Goal: Information Seeking & Learning: Learn about a topic

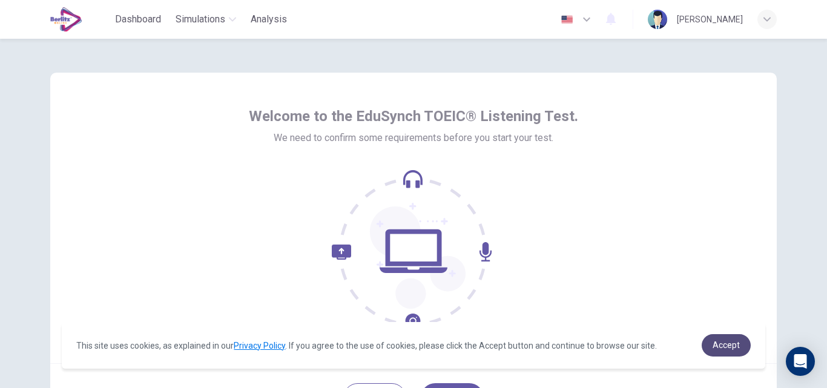
click at [737, 349] on span "Accept" at bounding box center [726, 345] width 27 height 10
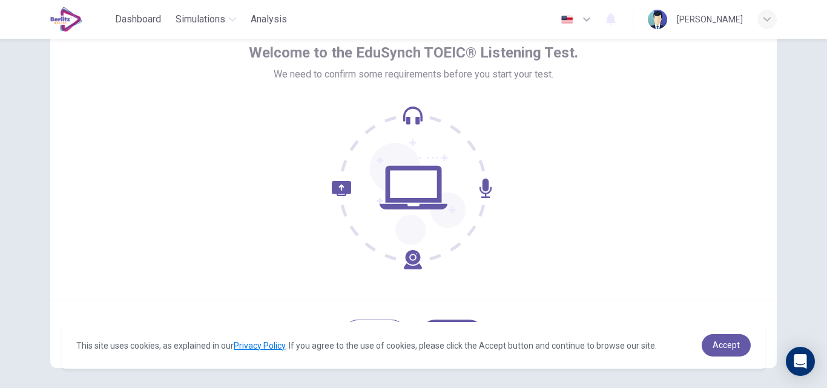
scroll to position [116, 0]
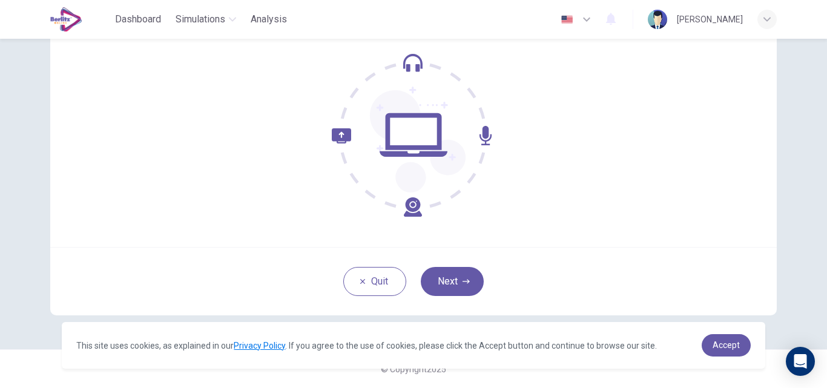
click at [462, 297] on div "Quit Next" at bounding box center [413, 281] width 727 height 68
click at [464, 275] on button "Next" at bounding box center [452, 281] width 63 height 29
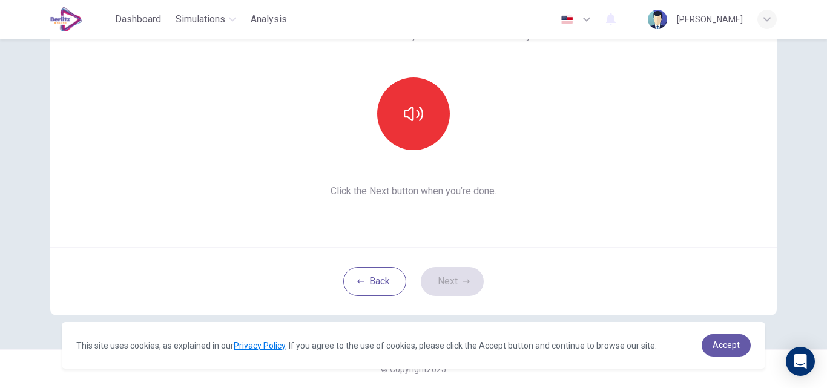
scroll to position [0, 0]
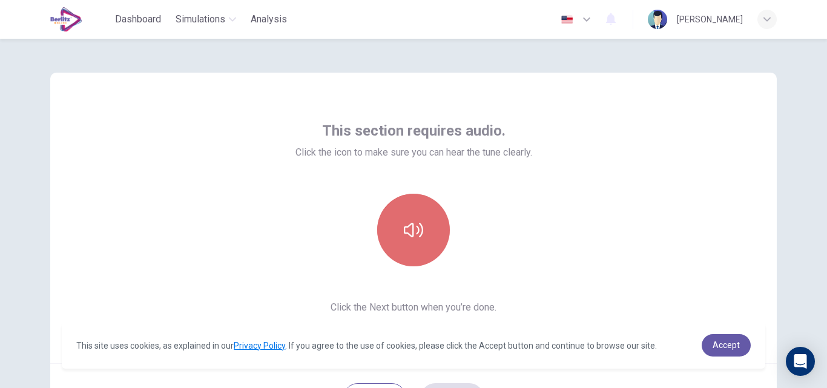
click at [423, 246] on button "button" at bounding box center [413, 230] width 73 height 73
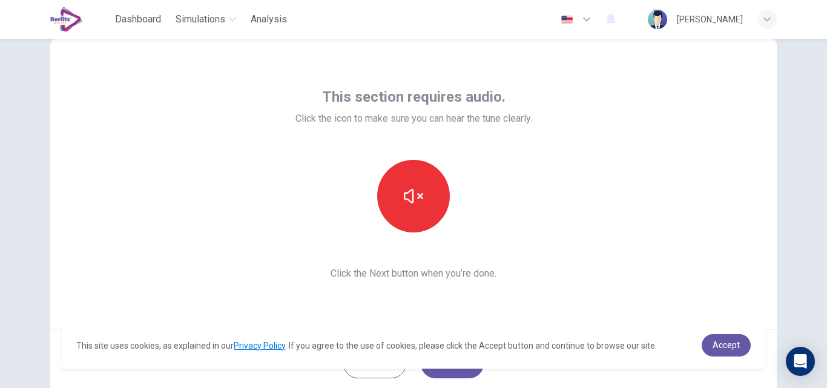
scroll to position [116, 0]
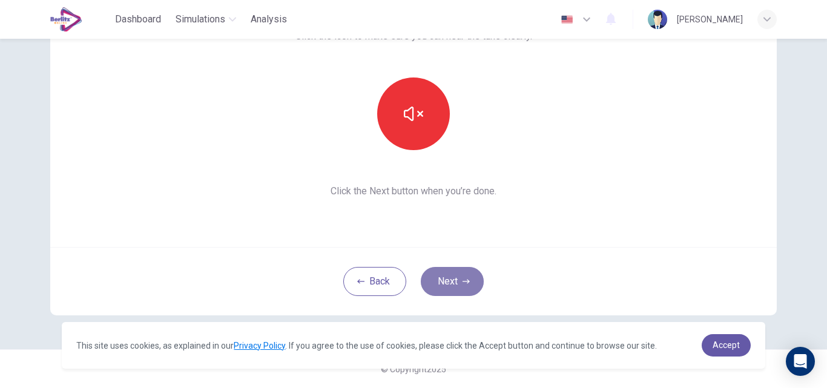
click at [473, 287] on button "Next" at bounding box center [452, 281] width 63 height 29
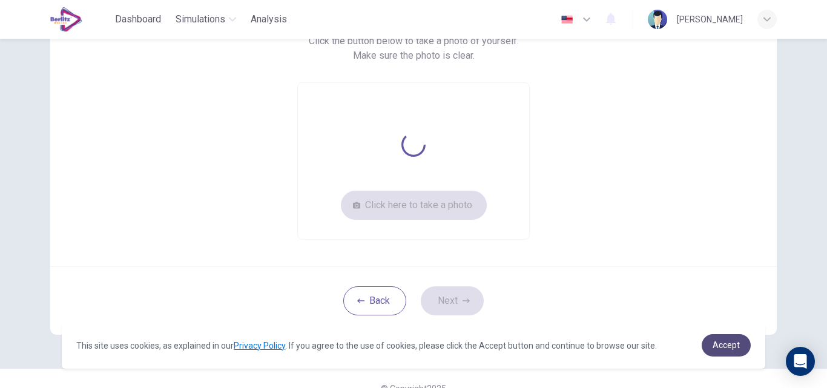
click at [733, 344] on span "Accept" at bounding box center [726, 345] width 27 height 10
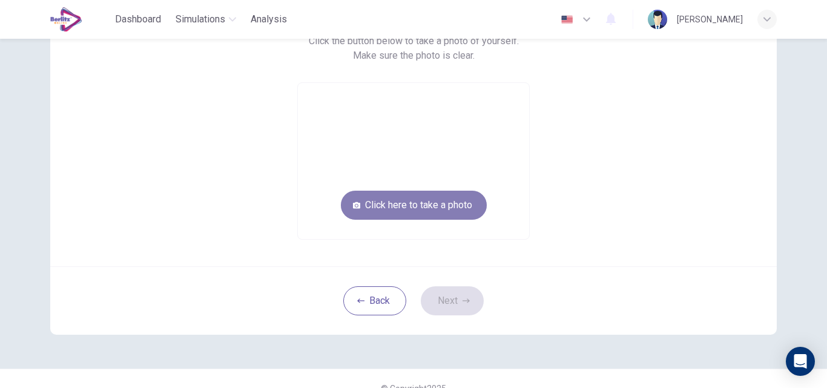
click at [426, 211] on button "Click here to take a photo" at bounding box center [414, 205] width 146 height 29
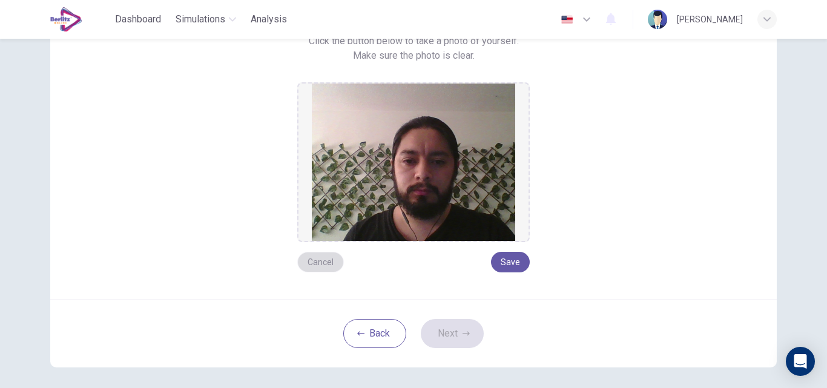
click at [308, 263] on button "Cancel" at bounding box center [320, 262] width 47 height 21
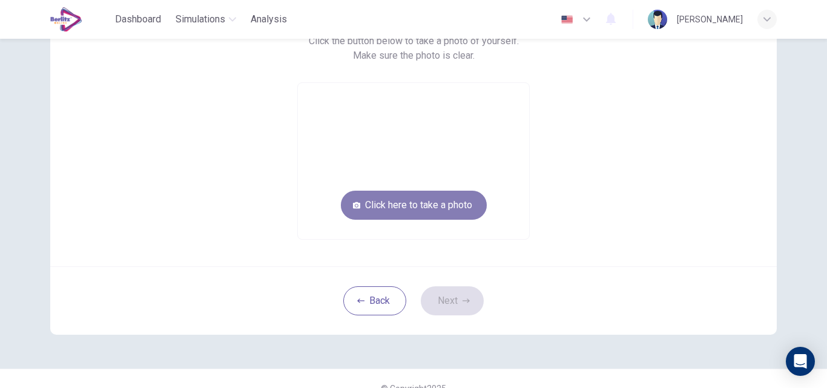
click at [414, 205] on button "Click here to take a photo" at bounding box center [414, 205] width 146 height 29
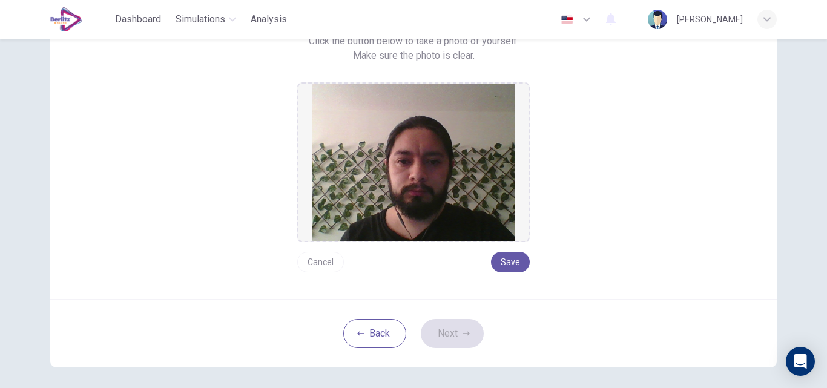
click at [311, 261] on button "Cancel" at bounding box center [320, 262] width 47 height 21
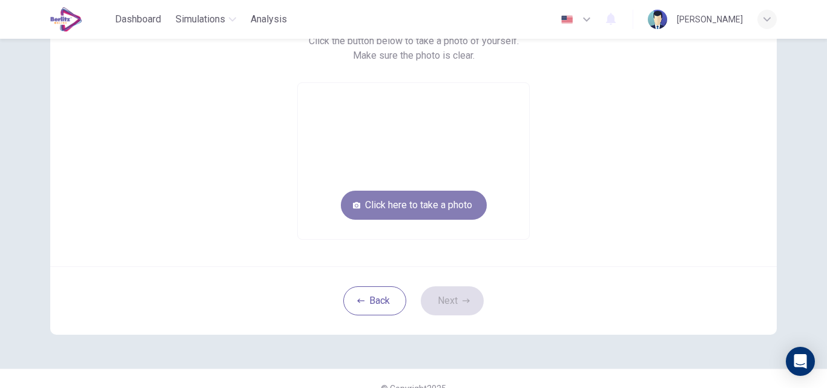
click at [405, 208] on button "Click here to take a photo" at bounding box center [414, 205] width 146 height 29
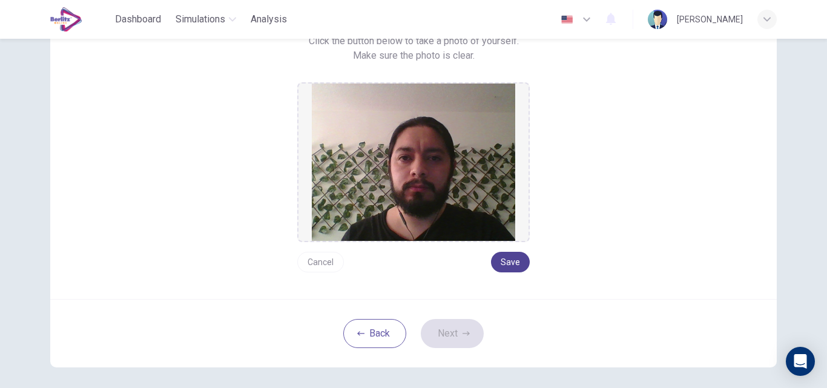
click at [509, 262] on button "Save" at bounding box center [510, 262] width 39 height 21
click at [318, 257] on button "Cancel" at bounding box center [320, 262] width 47 height 21
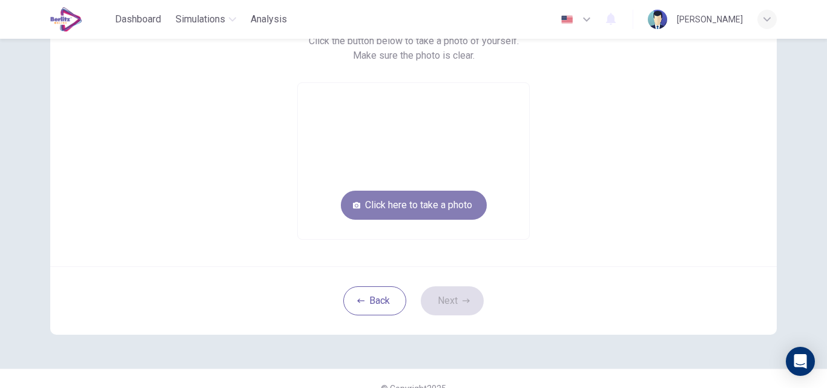
click at [447, 205] on button "Click here to take a photo" at bounding box center [414, 205] width 146 height 29
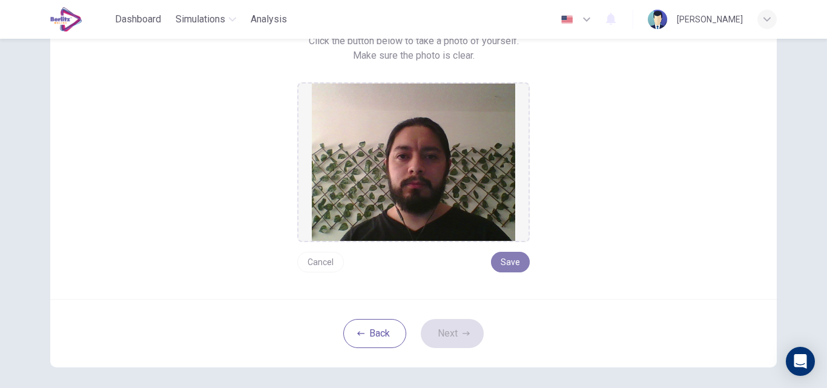
click at [511, 262] on button "Save" at bounding box center [510, 262] width 39 height 21
click at [450, 337] on button "Next" at bounding box center [452, 333] width 63 height 29
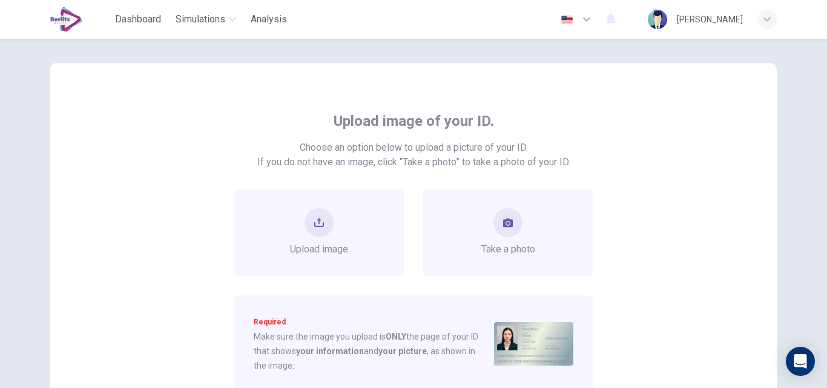
scroll to position [8, 0]
click at [326, 235] on div "Upload image" at bounding box center [319, 233] width 58 height 48
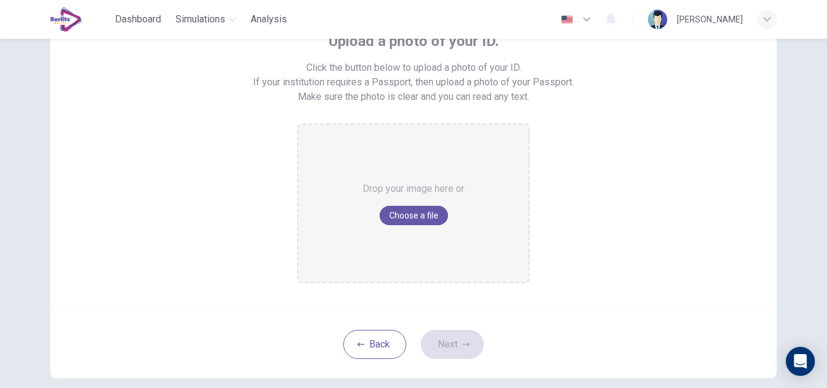
scroll to position [90, 0]
click at [372, 344] on button "Back" at bounding box center [374, 343] width 63 height 29
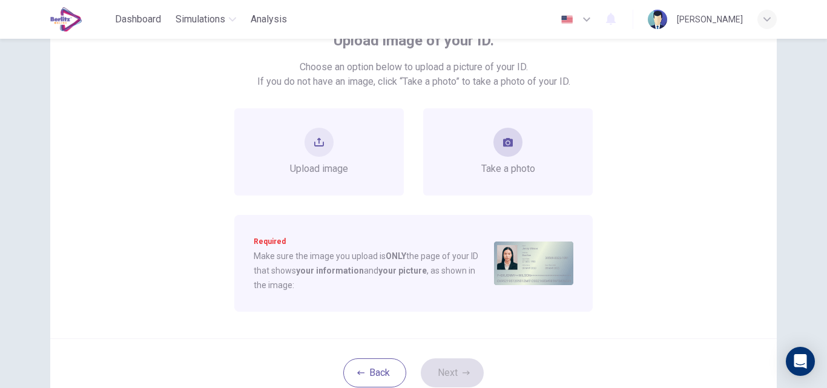
click at [510, 162] on span "Take a photo" at bounding box center [508, 169] width 54 height 15
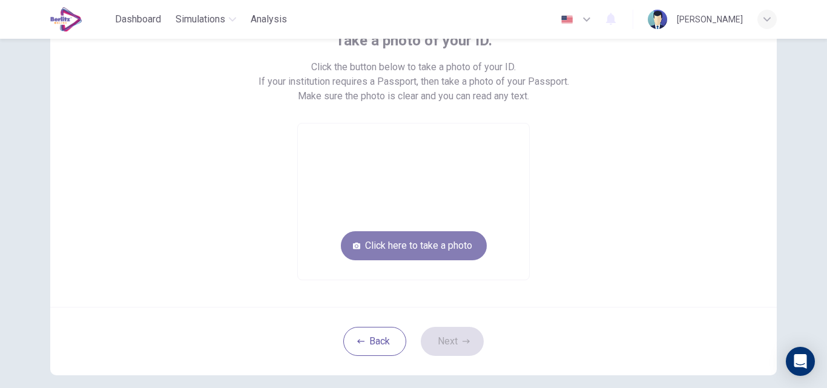
click at [441, 250] on button "Click here to take a photo" at bounding box center [414, 245] width 146 height 29
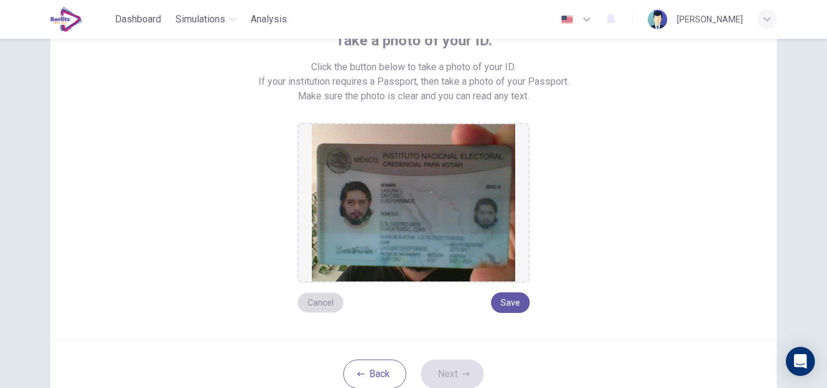
click at [317, 305] on button "Cancel" at bounding box center [320, 302] width 47 height 21
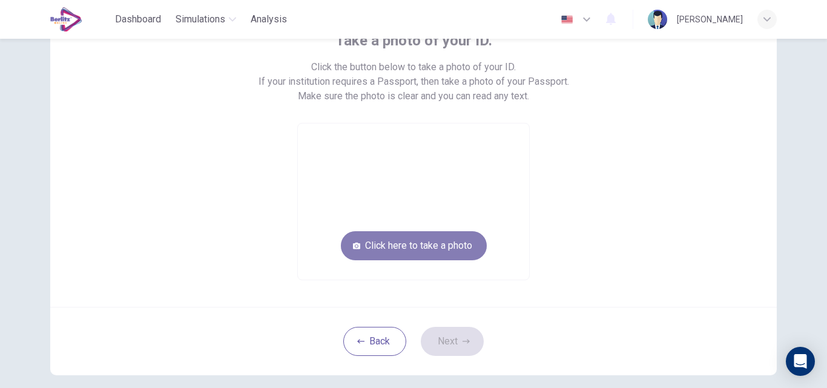
click at [371, 250] on button "Click here to take a photo" at bounding box center [414, 245] width 146 height 29
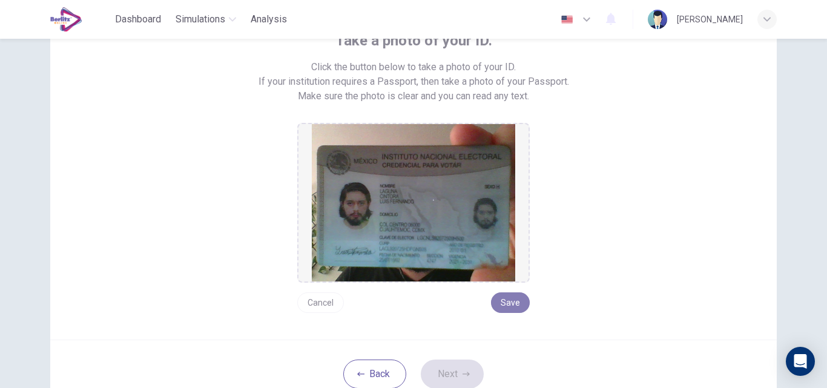
click at [504, 305] on button "Save" at bounding box center [510, 302] width 39 height 21
click at [454, 375] on button "Next" at bounding box center [452, 374] width 63 height 29
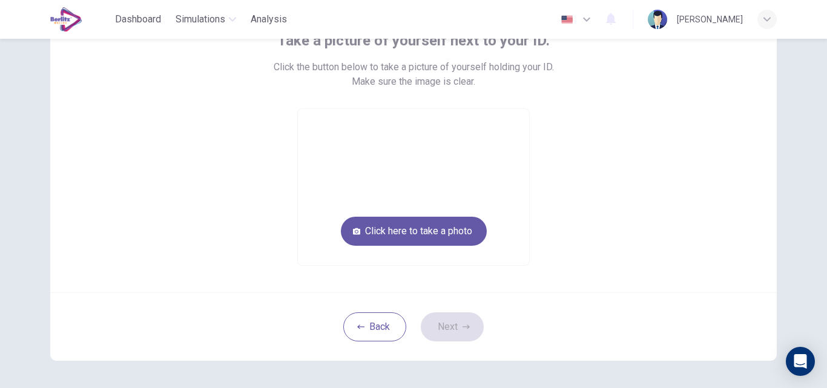
click at [624, 272] on div "Take a picture of yourself next to your ID. Click the button below to take a pi…" at bounding box center [413, 137] width 727 height 310
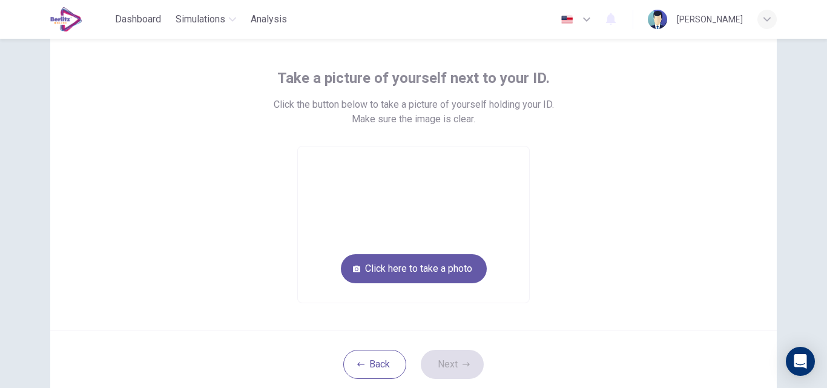
scroll to position [52, 0]
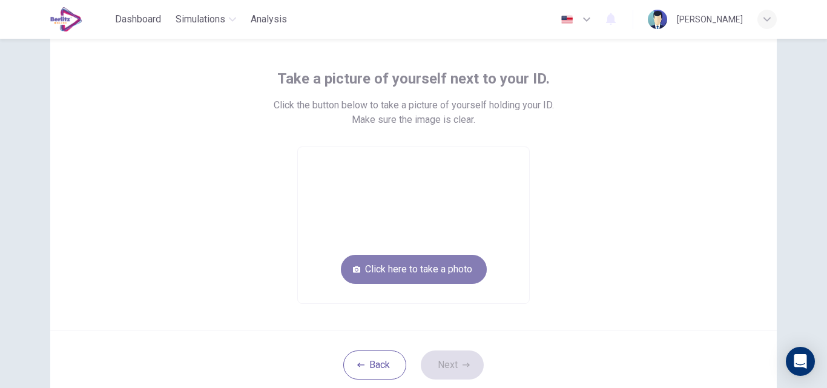
click at [464, 267] on button "Click here to take a photo" at bounding box center [414, 269] width 146 height 29
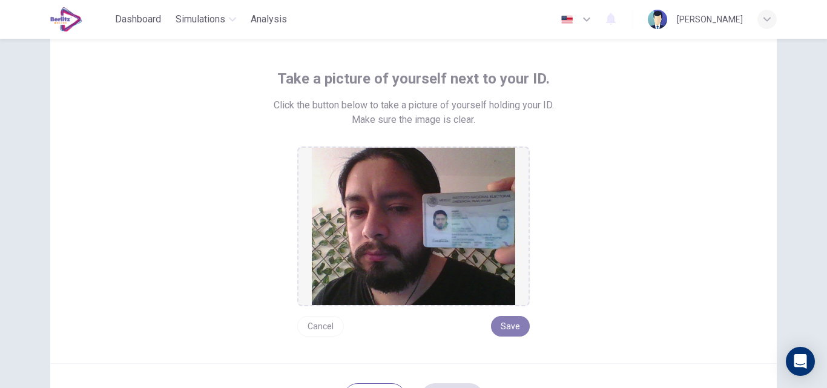
click at [507, 322] on button "Save" at bounding box center [510, 326] width 39 height 21
click at [320, 329] on button "Cancel" at bounding box center [320, 326] width 47 height 21
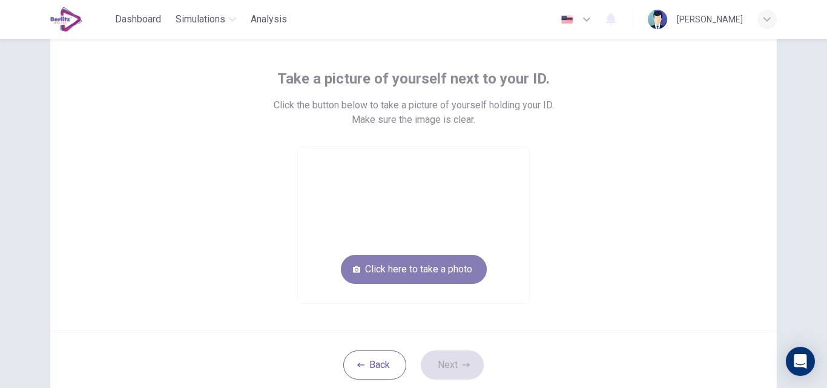
click at [444, 272] on button "Click here to take a photo" at bounding box center [414, 269] width 146 height 29
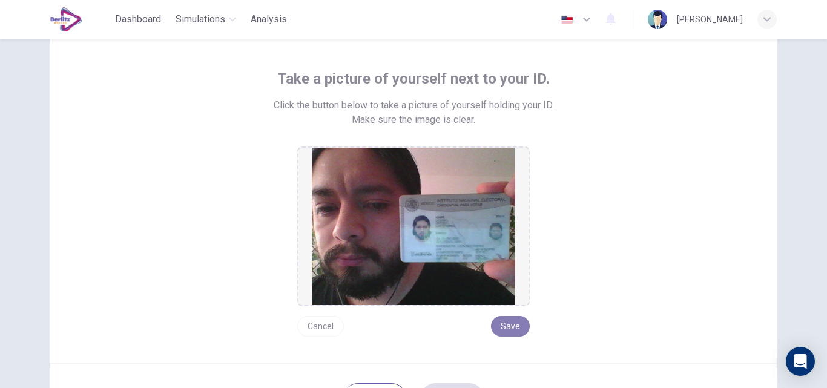
click at [511, 328] on button "Save" at bounding box center [510, 326] width 39 height 21
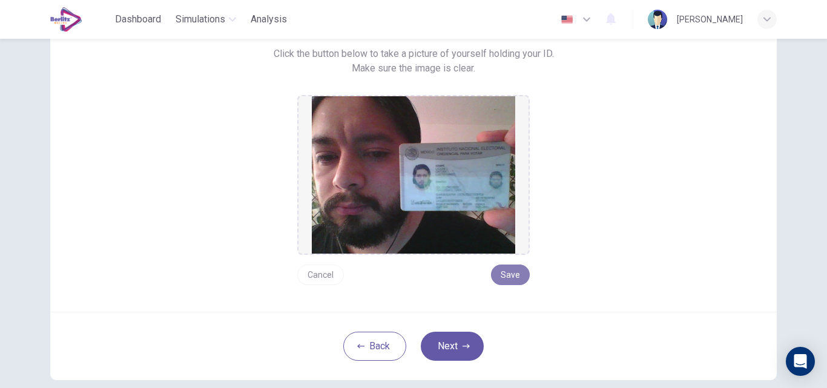
click at [504, 275] on button "Save" at bounding box center [510, 275] width 39 height 21
click at [450, 355] on button "Next" at bounding box center [452, 346] width 63 height 29
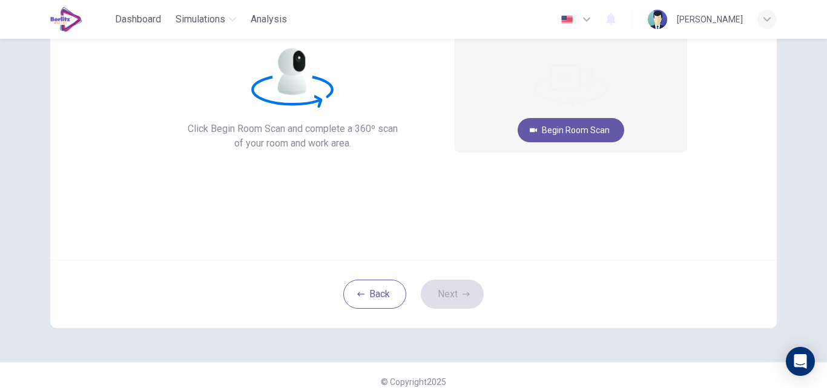
scroll to position [0, 0]
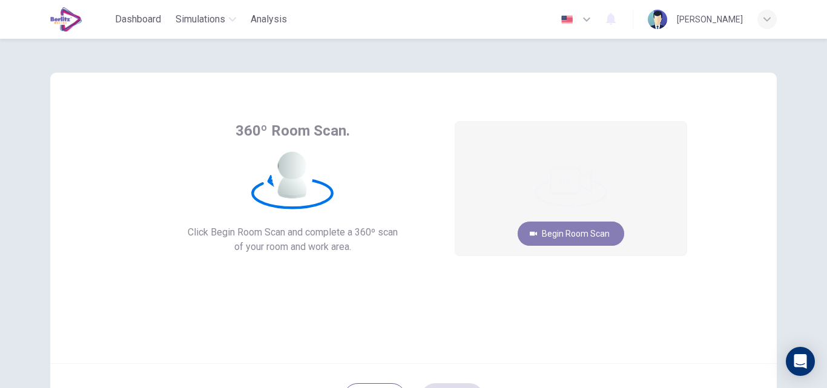
click at [561, 234] on button "Begin Room Scan" at bounding box center [571, 234] width 107 height 24
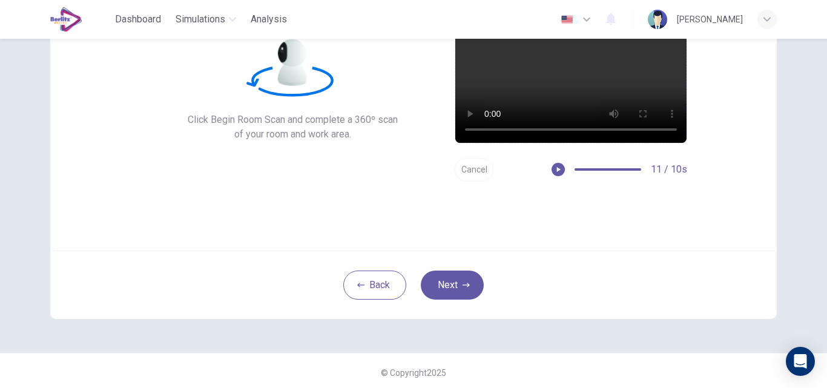
scroll to position [114, 0]
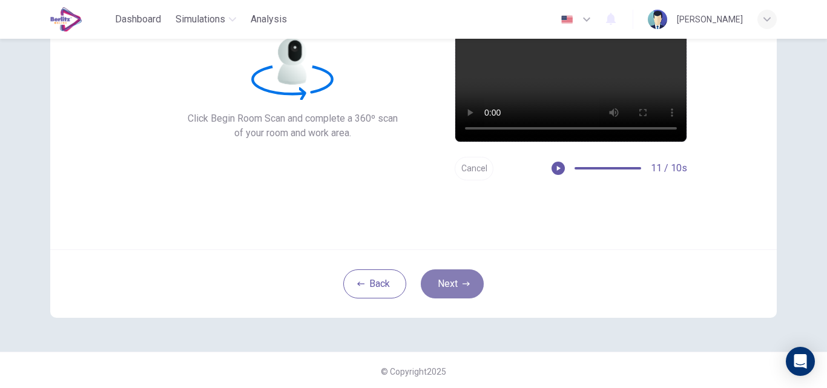
click at [435, 283] on button "Next" at bounding box center [452, 283] width 63 height 29
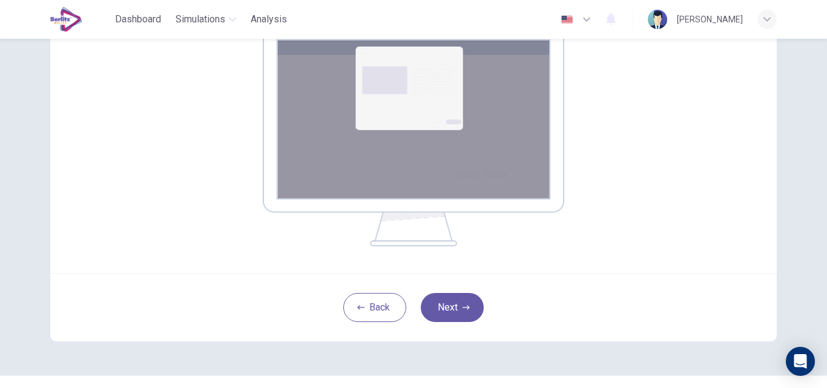
scroll to position [216, 0]
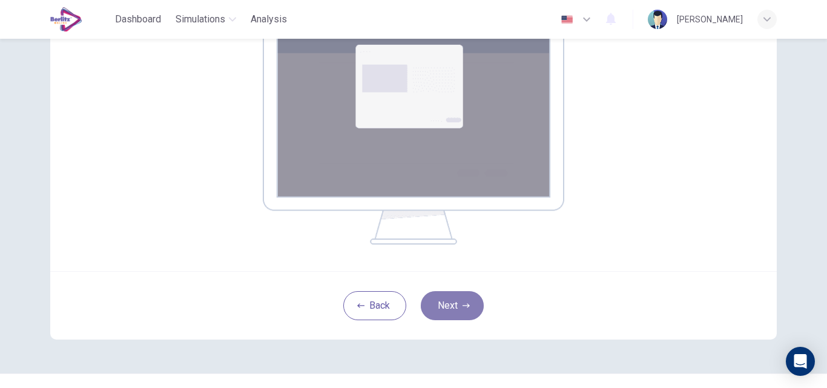
click at [443, 306] on button "Next" at bounding box center [452, 305] width 63 height 29
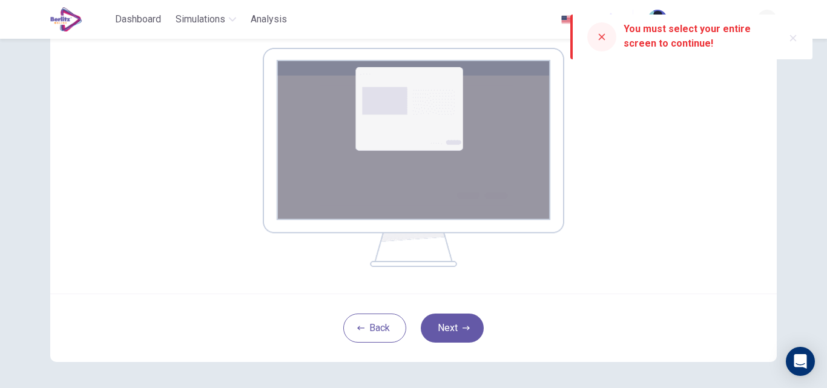
scroll to position [196, 0]
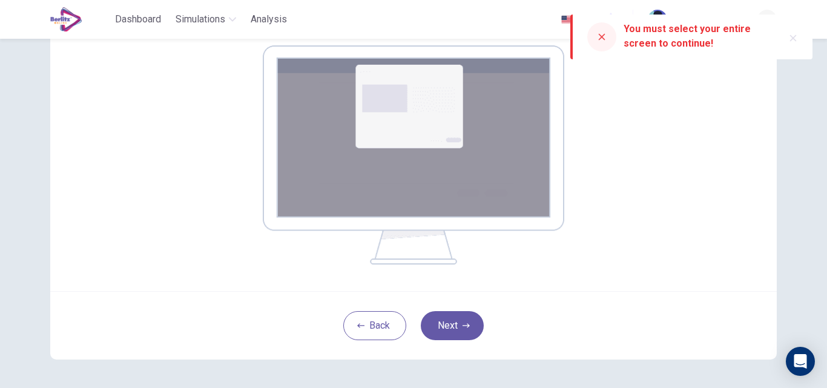
click at [513, 201] on img at bounding box center [414, 154] width 302 height 219
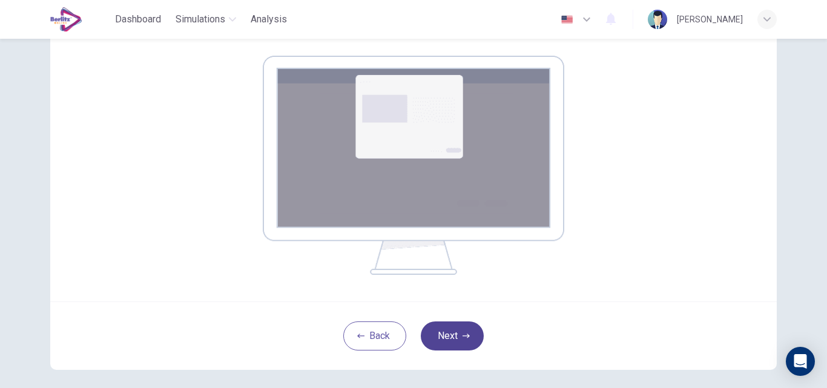
scroll to position [186, 0]
click at [452, 332] on button "Next" at bounding box center [452, 335] width 63 height 29
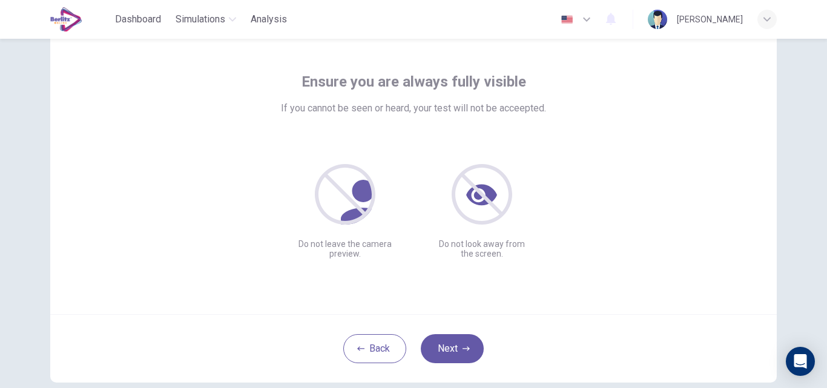
scroll to position [116, 0]
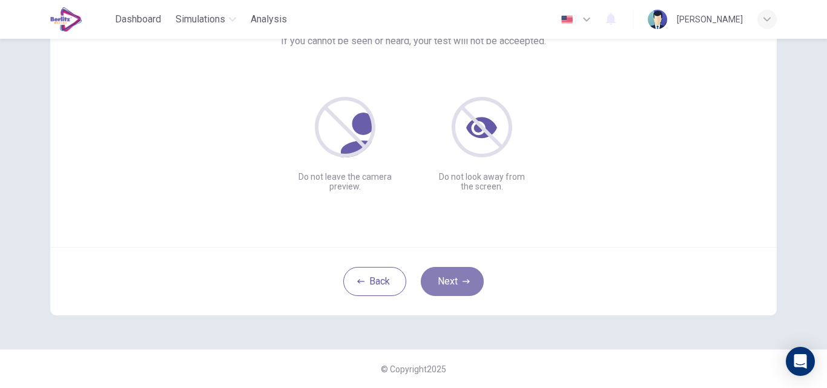
click at [465, 281] on icon "button" at bounding box center [466, 281] width 7 height 4
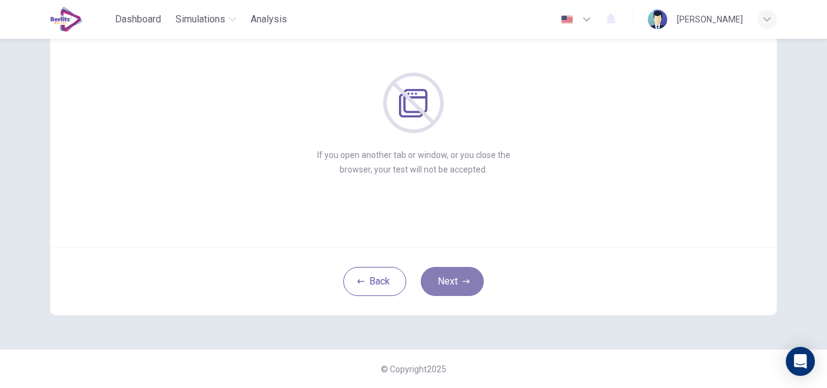
click at [457, 275] on button "Next" at bounding box center [452, 281] width 63 height 29
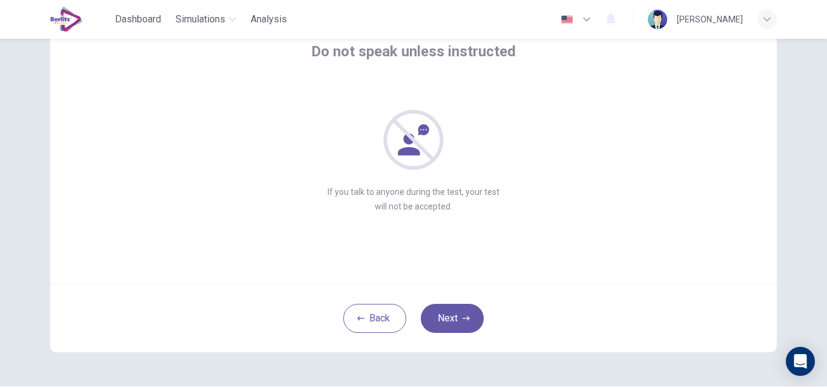
scroll to position [79, 0]
click at [453, 325] on button "Next" at bounding box center [452, 319] width 63 height 29
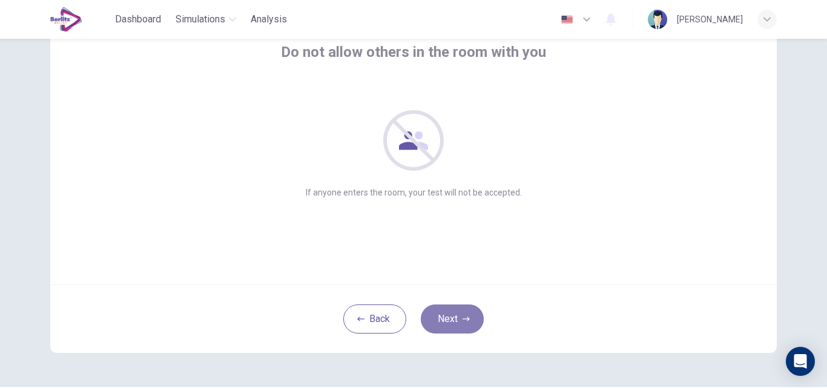
click at [453, 325] on button "Next" at bounding box center [452, 319] width 63 height 29
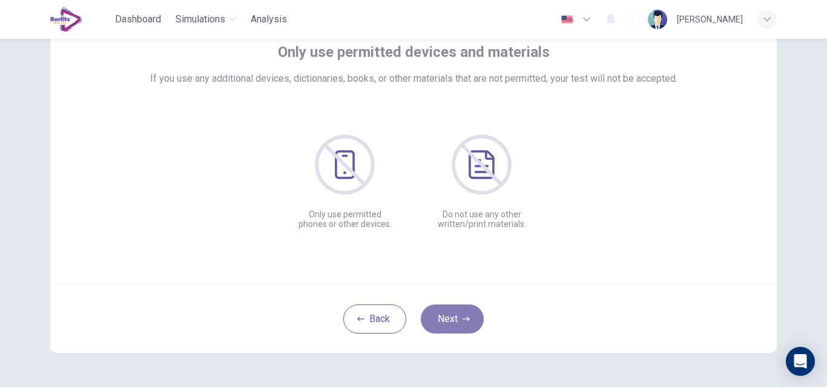
click at [453, 325] on button "Next" at bounding box center [452, 319] width 63 height 29
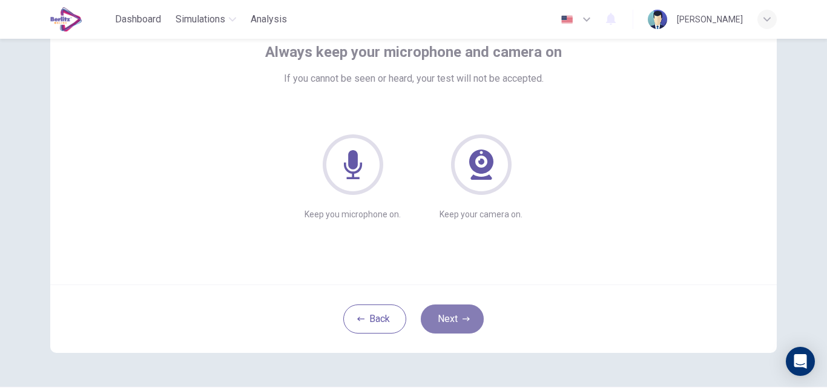
click at [453, 328] on button "Next" at bounding box center [452, 319] width 63 height 29
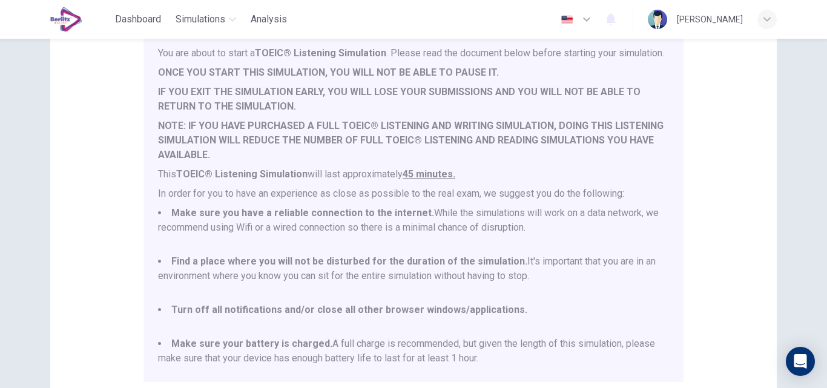
scroll to position [285, 0]
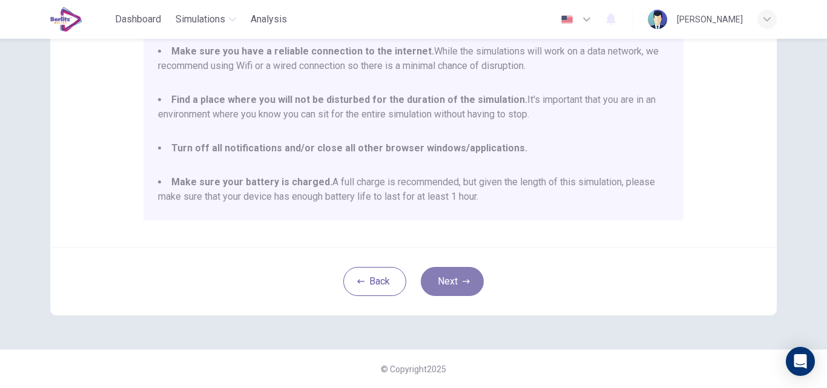
click at [463, 282] on icon "button" at bounding box center [466, 281] width 7 height 7
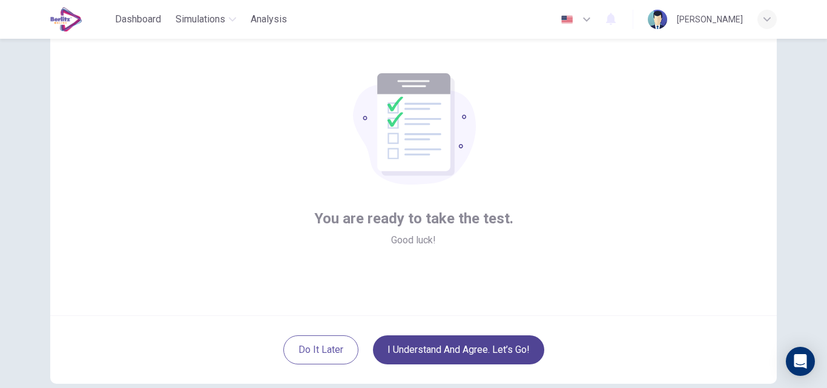
scroll to position [48, 0]
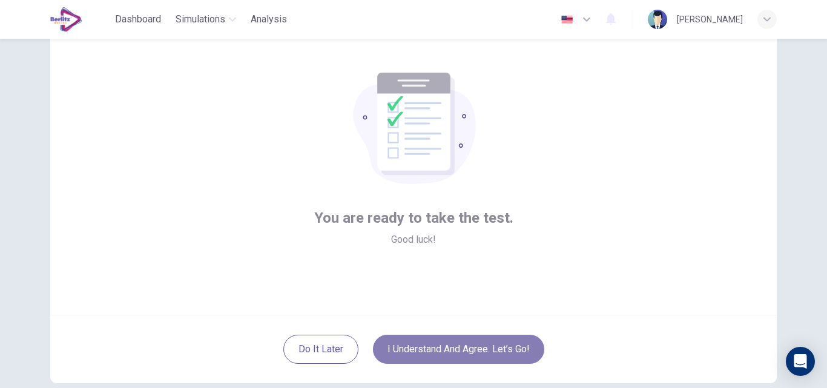
click at [460, 346] on button "I understand and agree. Let’s go!" at bounding box center [458, 349] width 171 height 29
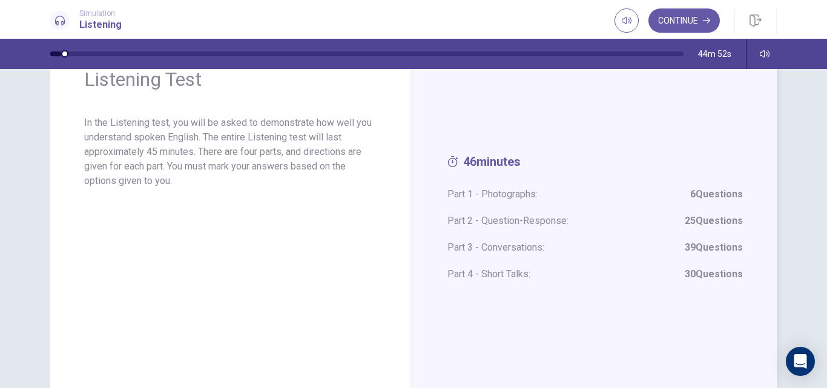
scroll to position [59, 0]
click at [685, 20] on button "Continue" at bounding box center [683, 20] width 71 height 24
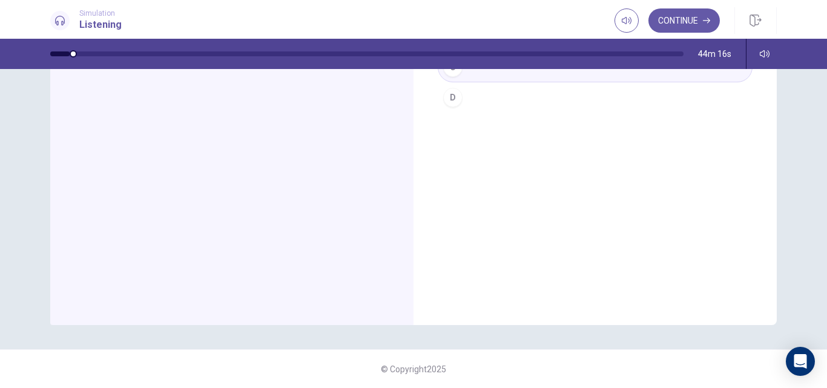
scroll to position [0, 0]
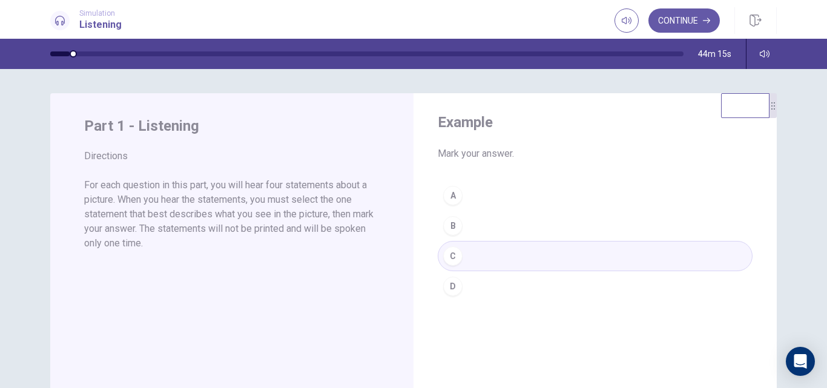
click at [453, 252] on div "A B C D" at bounding box center [595, 240] width 315 height 121
click at [448, 196] on div "A B C D" at bounding box center [595, 240] width 315 height 121
click at [679, 16] on button "Continue" at bounding box center [683, 20] width 71 height 24
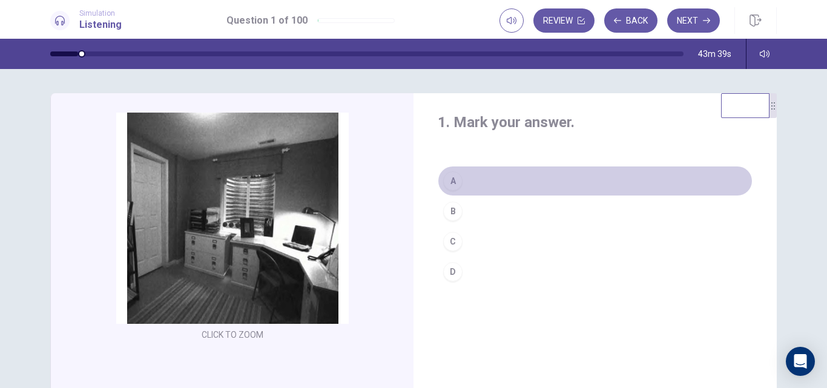
click at [449, 180] on div "A" at bounding box center [452, 180] width 19 height 19
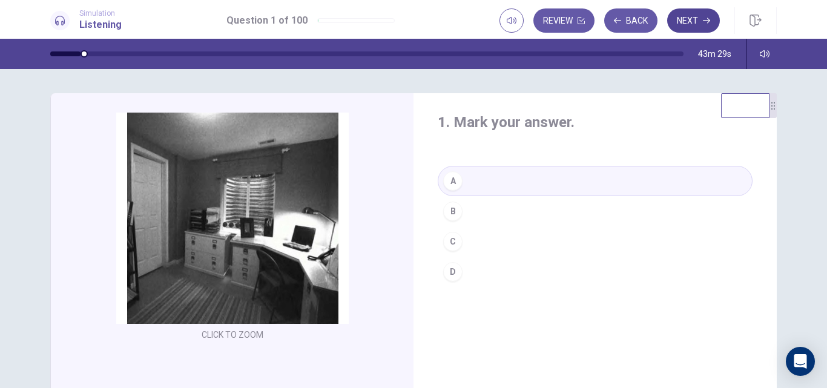
click at [684, 20] on button "Next" at bounding box center [693, 20] width 53 height 24
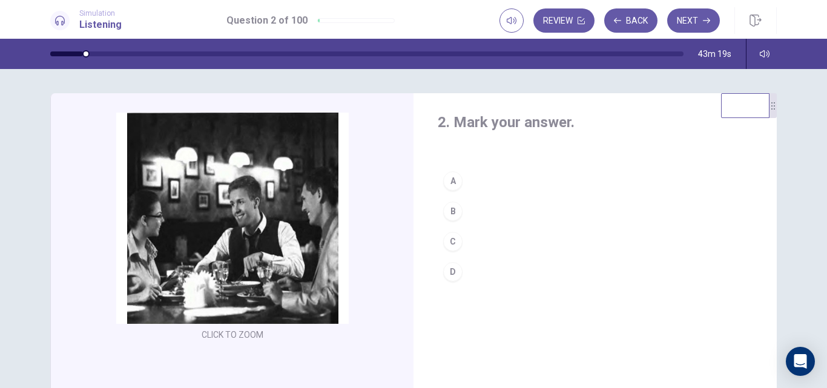
click at [464, 176] on button "A" at bounding box center [595, 181] width 315 height 30
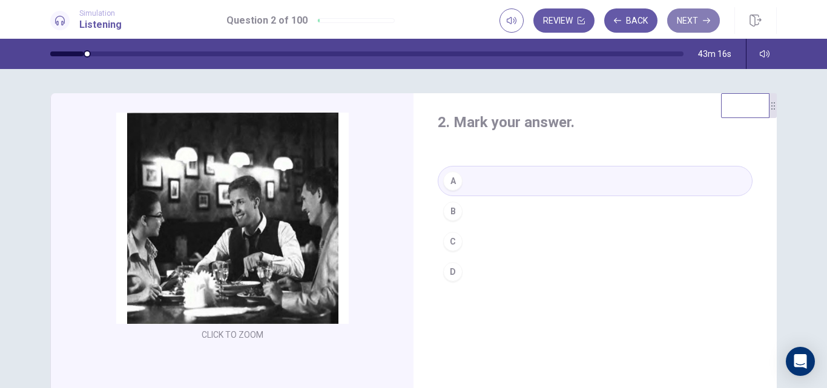
click at [691, 20] on button "Next" at bounding box center [693, 20] width 53 height 24
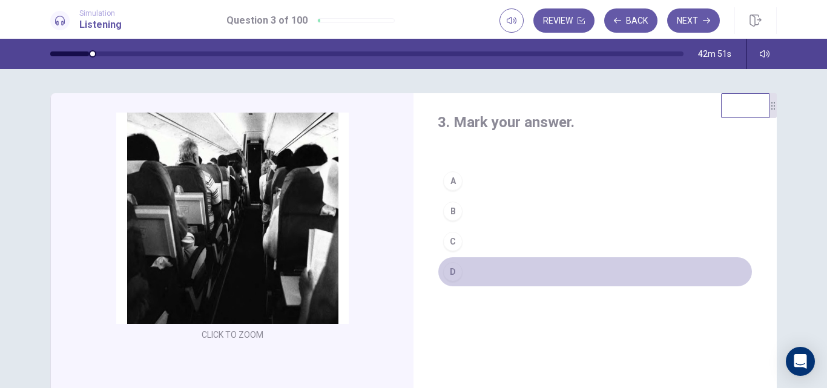
click at [476, 271] on button "D" at bounding box center [595, 272] width 315 height 30
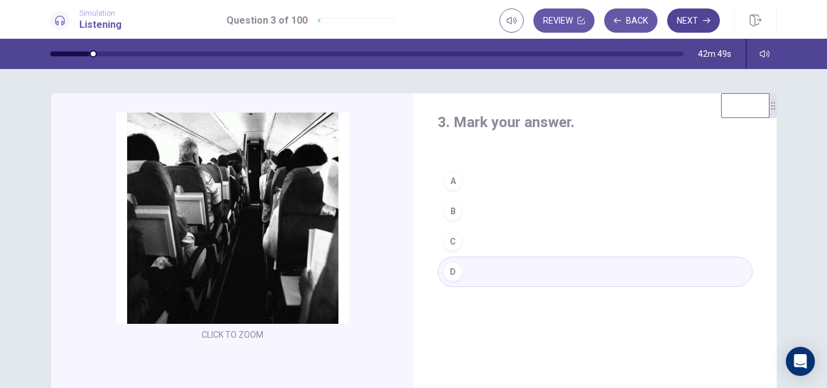
click at [694, 21] on button "Next" at bounding box center [693, 20] width 53 height 24
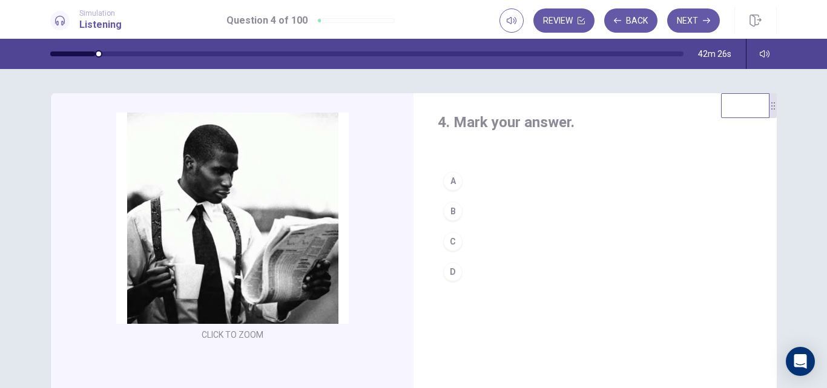
click at [455, 240] on div "C" at bounding box center [452, 241] width 19 height 19
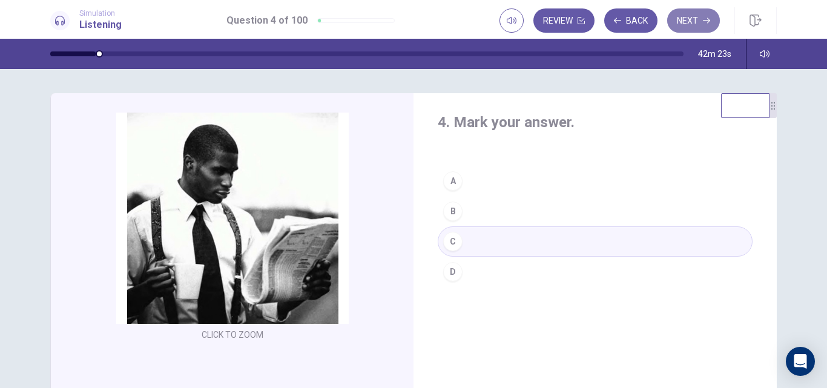
click at [705, 16] on button "Next" at bounding box center [693, 20] width 53 height 24
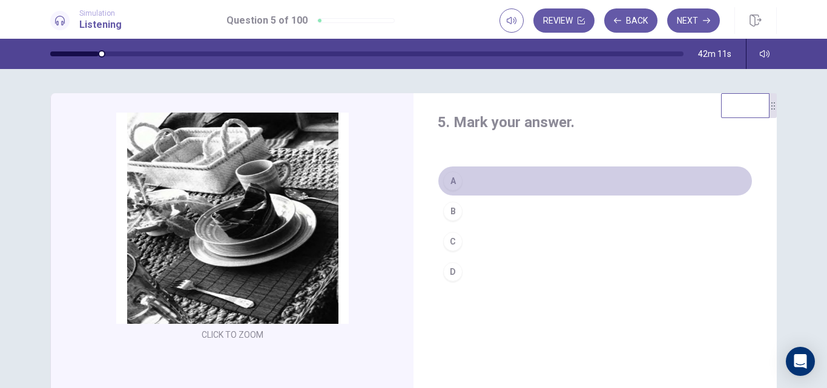
click at [470, 176] on button "A" at bounding box center [595, 181] width 315 height 30
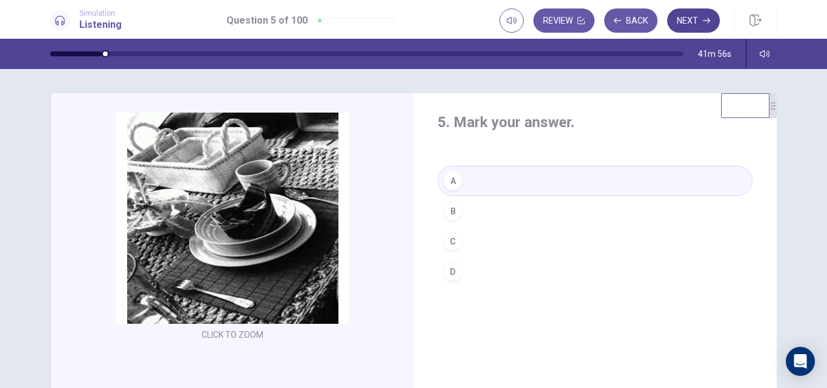
click at [685, 17] on button "Next" at bounding box center [693, 20] width 53 height 24
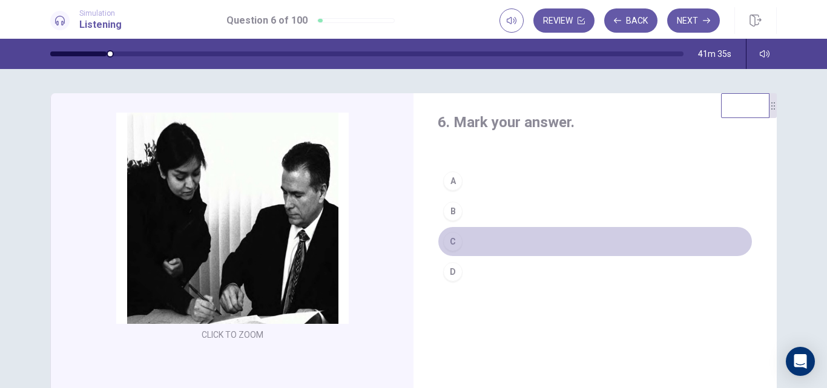
click at [467, 240] on button "C" at bounding box center [595, 241] width 315 height 30
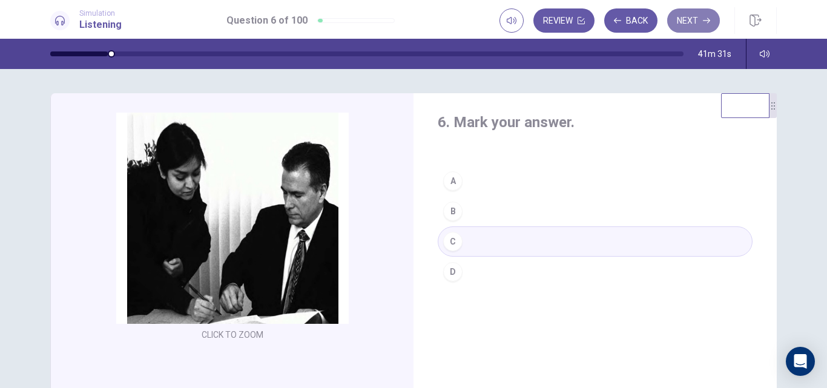
click at [701, 9] on button "Next" at bounding box center [693, 20] width 53 height 24
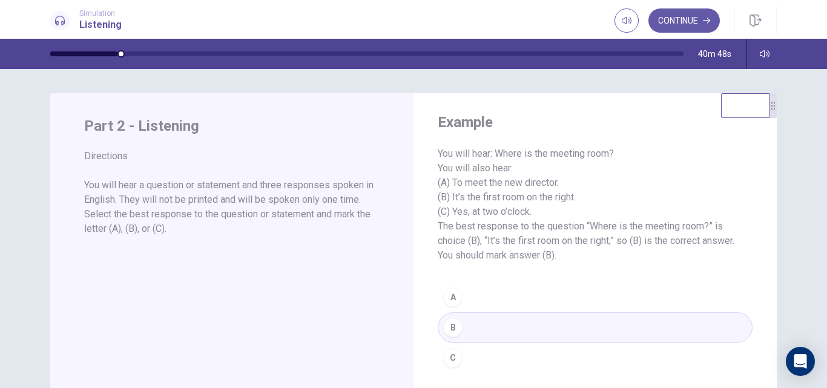
click at [655, 195] on span "You will hear: Where is the meeting room? You will also hear: (A) To meet the n…" at bounding box center [595, 205] width 315 height 116
click at [682, 24] on button "Continue" at bounding box center [683, 20] width 71 height 24
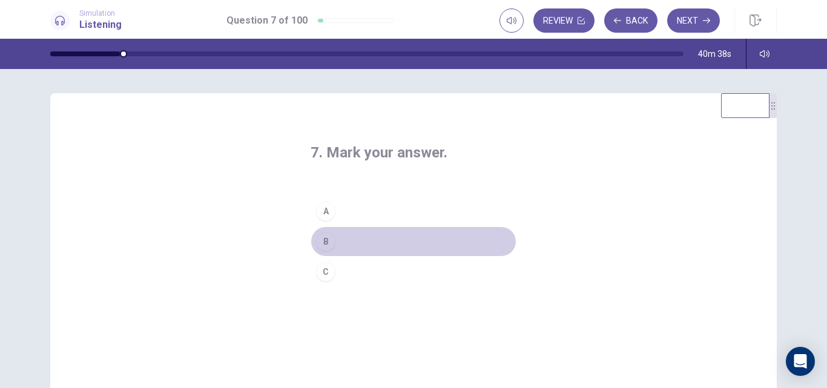
click at [325, 239] on div "B" at bounding box center [325, 241] width 19 height 19
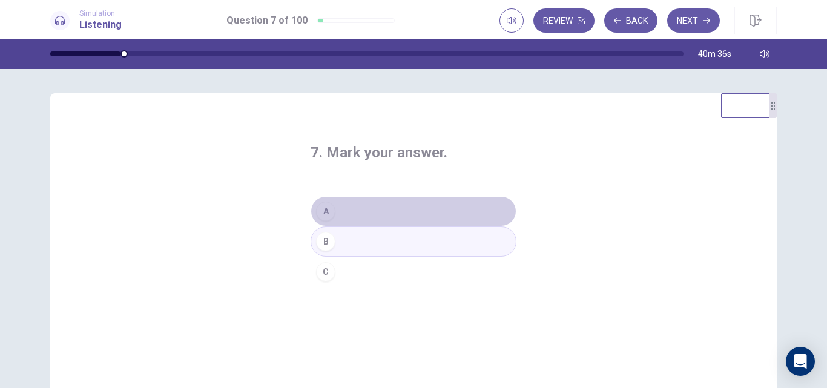
click at [326, 220] on button "A" at bounding box center [414, 211] width 206 height 30
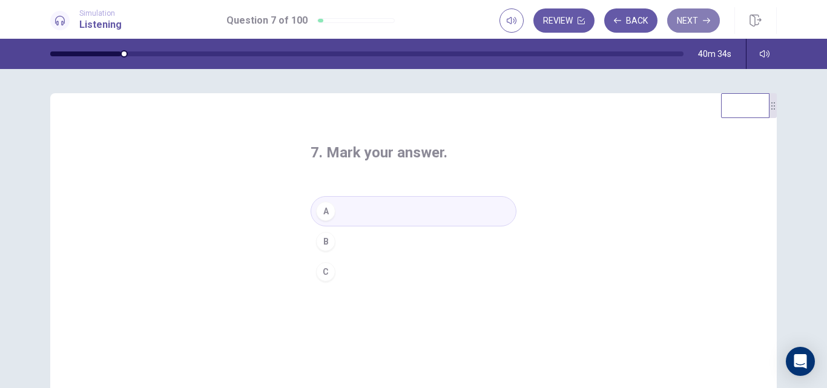
click at [699, 27] on button "Next" at bounding box center [693, 20] width 53 height 24
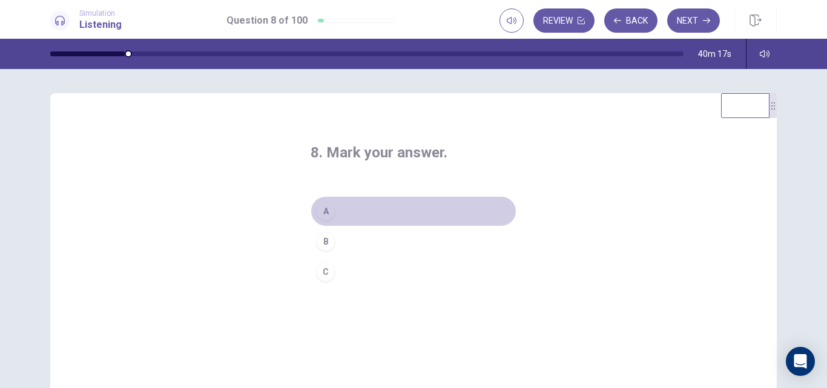
click at [335, 209] on button "A" at bounding box center [414, 211] width 206 height 30
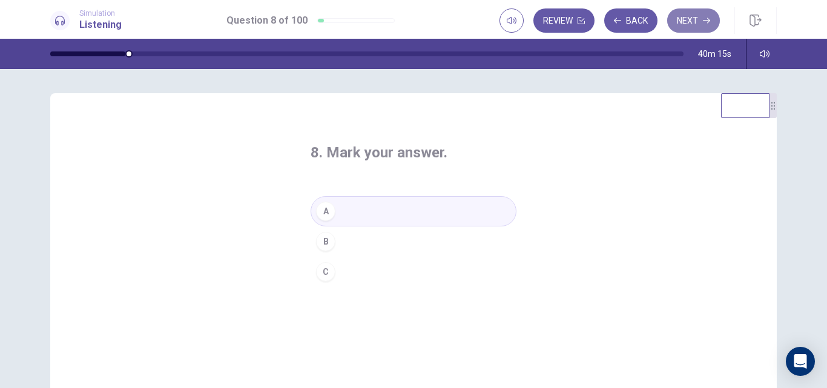
click at [694, 15] on button "Next" at bounding box center [693, 20] width 53 height 24
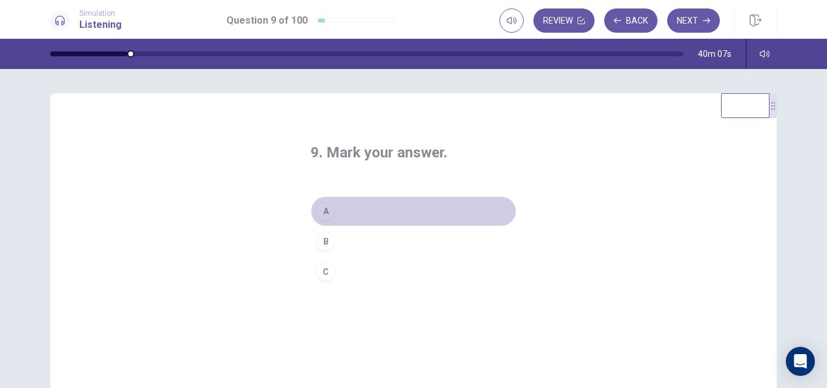
click at [359, 210] on button "A" at bounding box center [414, 211] width 206 height 30
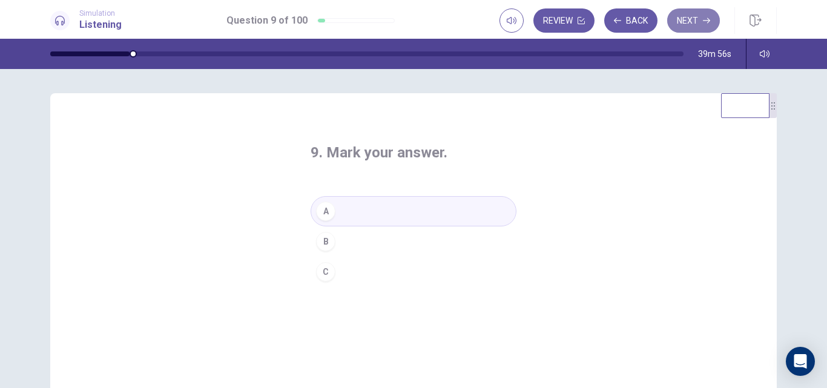
click at [685, 25] on button "Next" at bounding box center [693, 20] width 53 height 24
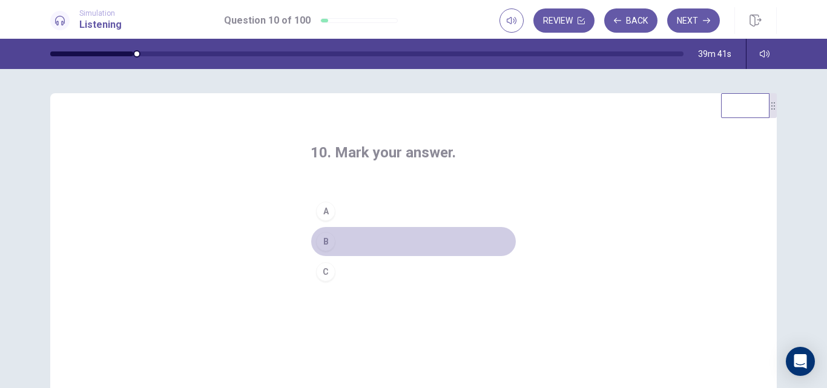
click at [343, 239] on button "B" at bounding box center [414, 241] width 206 height 30
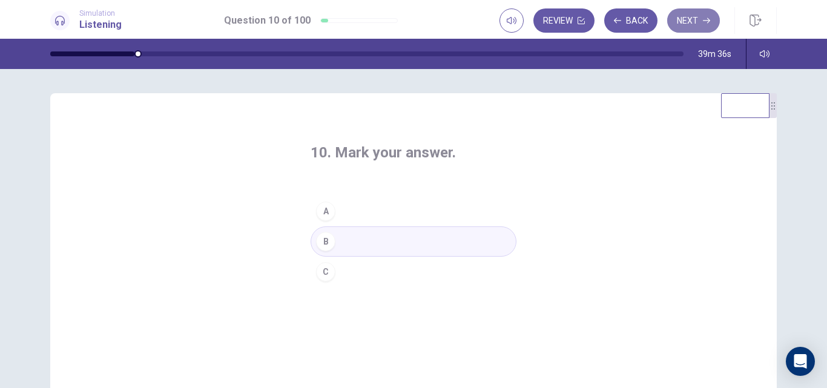
click at [696, 25] on button "Next" at bounding box center [693, 20] width 53 height 24
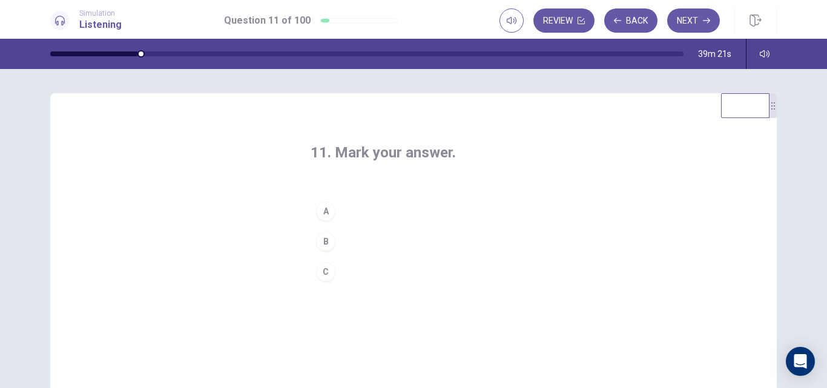
click at [350, 239] on button "B" at bounding box center [414, 241] width 206 height 30
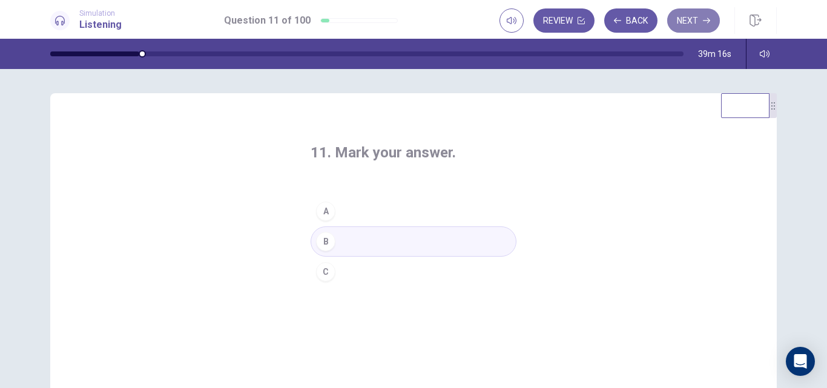
click at [691, 21] on button "Next" at bounding box center [693, 20] width 53 height 24
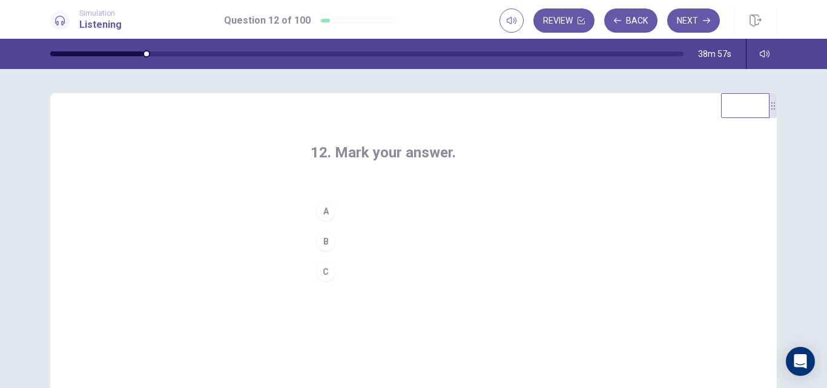
click at [368, 274] on button "C" at bounding box center [414, 272] width 206 height 30
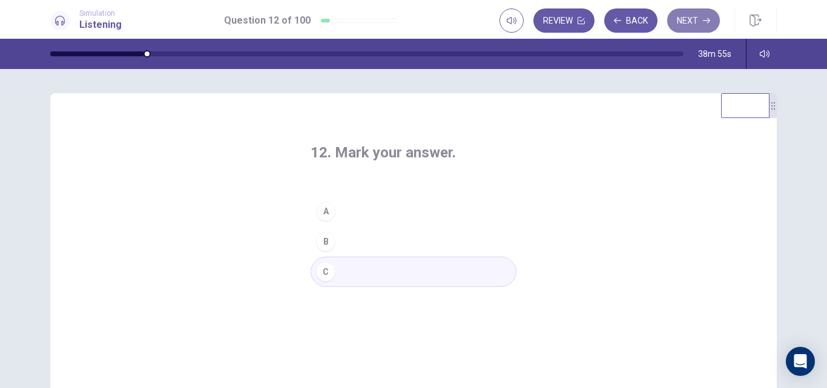
click at [687, 19] on button "Next" at bounding box center [693, 20] width 53 height 24
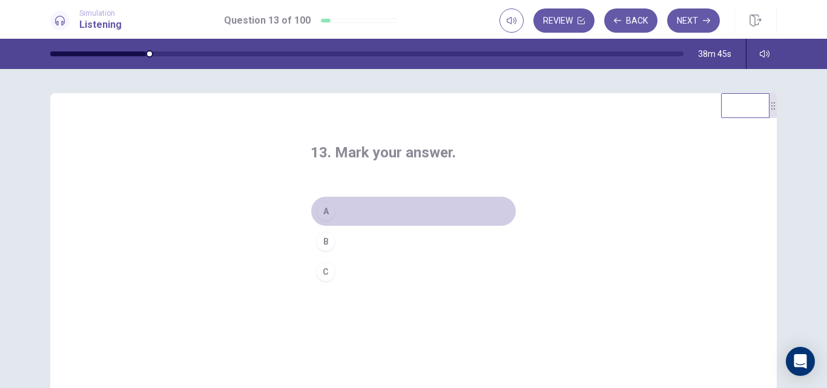
click at [378, 208] on button "A" at bounding box center [414, 211] width 206 height 30
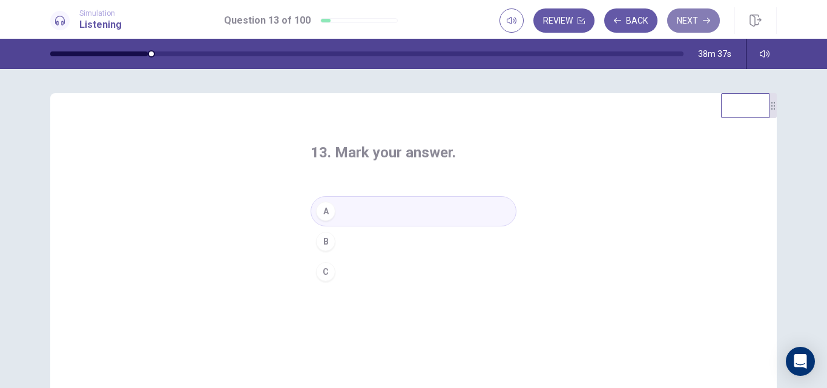
click at [700, 18] on button "Next" at bounding box center [693, 20] width 53 height 24
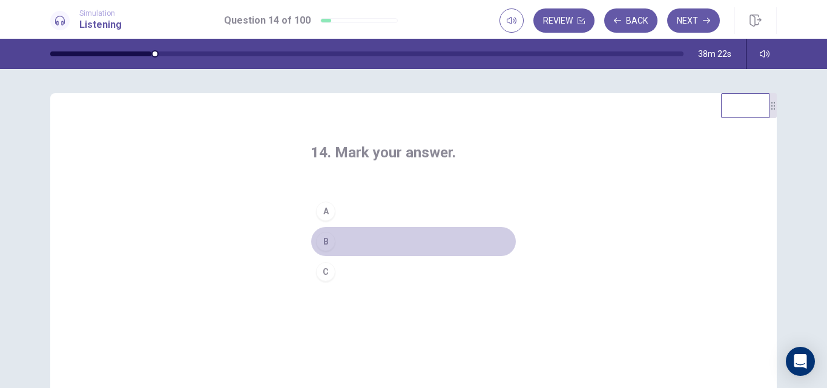
click at [378, 244] on button "B" at bounding box center [414, 241] width 206 height 30
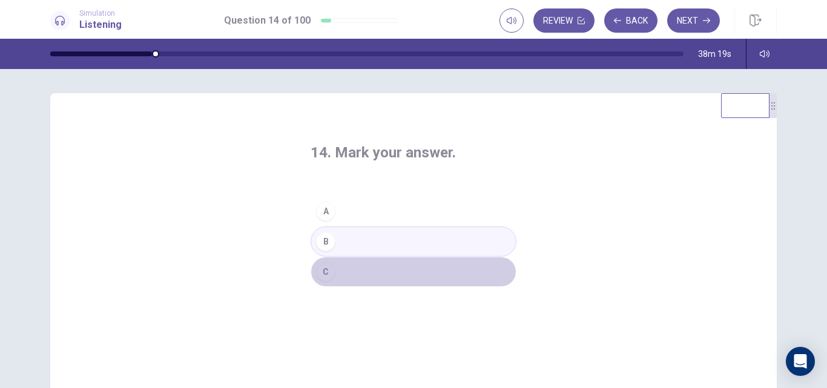
click at [370, 277] on button "C" at bounding box center [414, 272] width 206 height 30
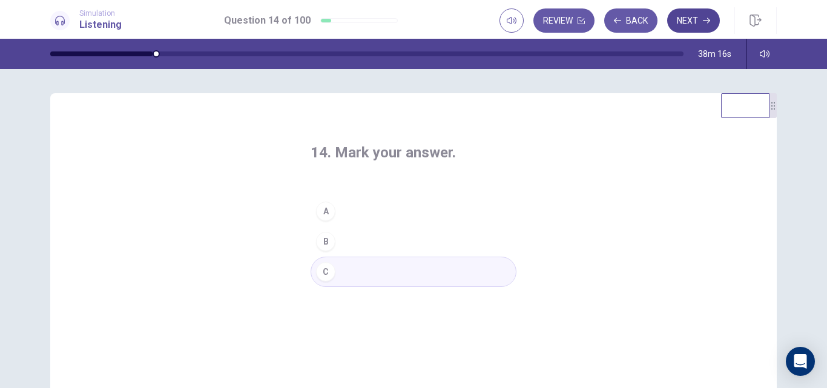
click at [697, 21] on button "Next" at bounding box center [693, 20] width 53 height 24
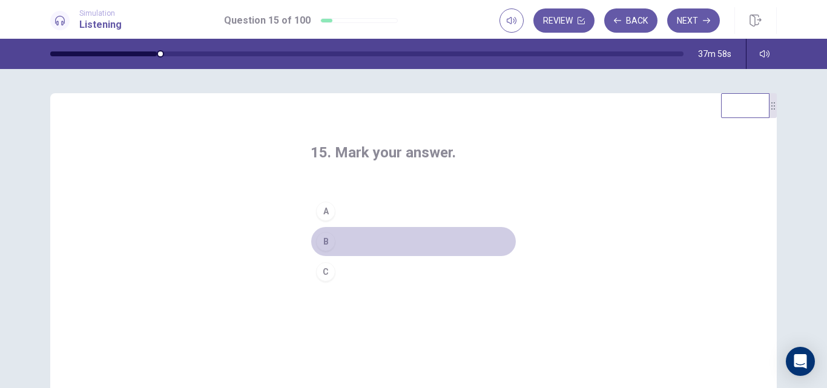
click at [344, 236] on button "B" at bounding box center [414, 241] width 206 height 30
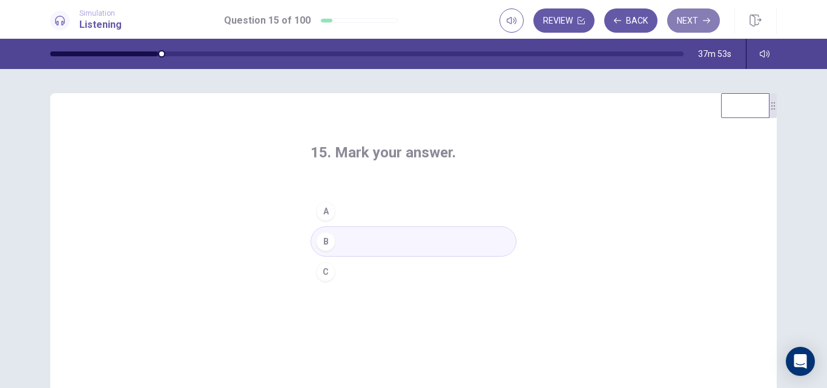
click at [684, 21] on button "Next" at bounding box center [693, 20] width 53 height 24
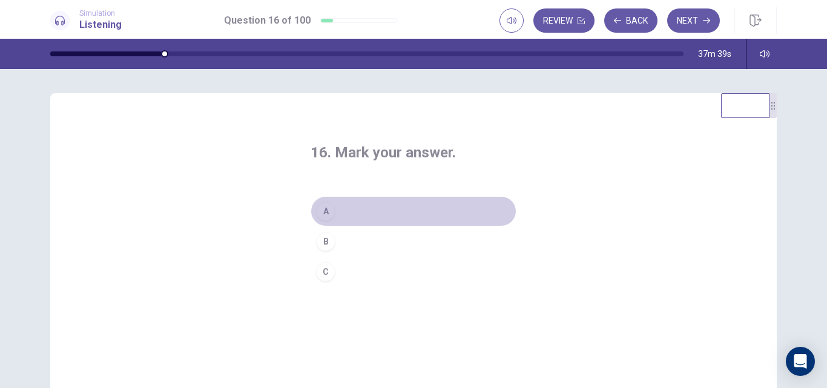
click at [359, 212] on button "A" at bounding box center [414, 211] width 206 height 30
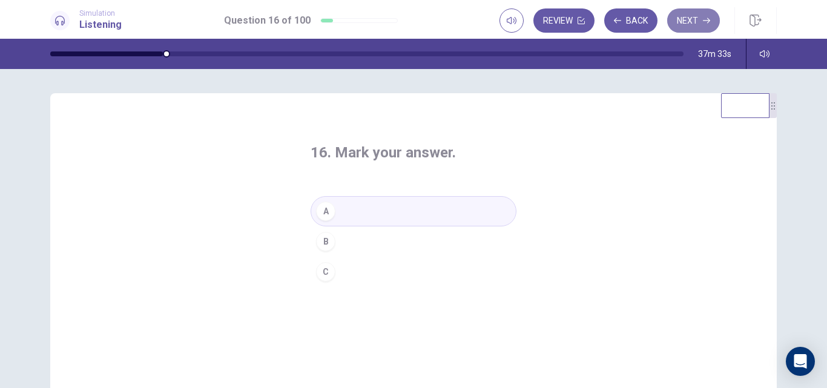
click at [683, 21] on button "Next" at bounding box center [693, 20] width 53 height 24
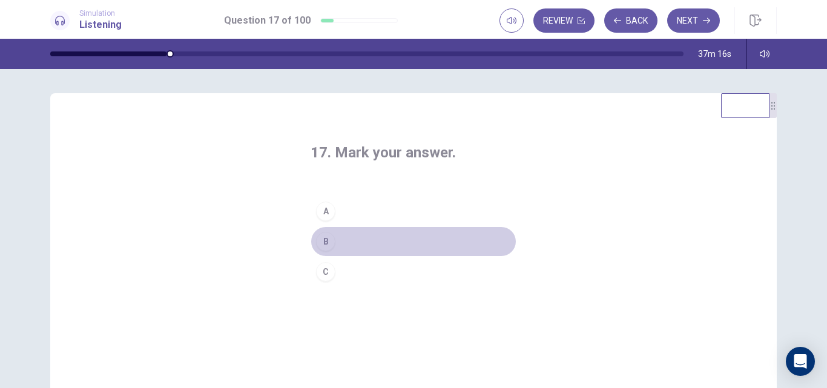
click at [357, 245] on button "B" at bounding box center [414, 241] width 206 height 30
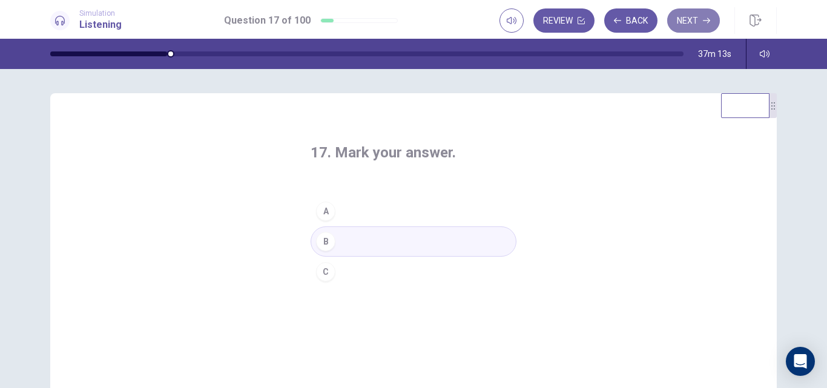
click at [694, 20] on button "Next" at bounding box center [693, 20] width 53 height 24
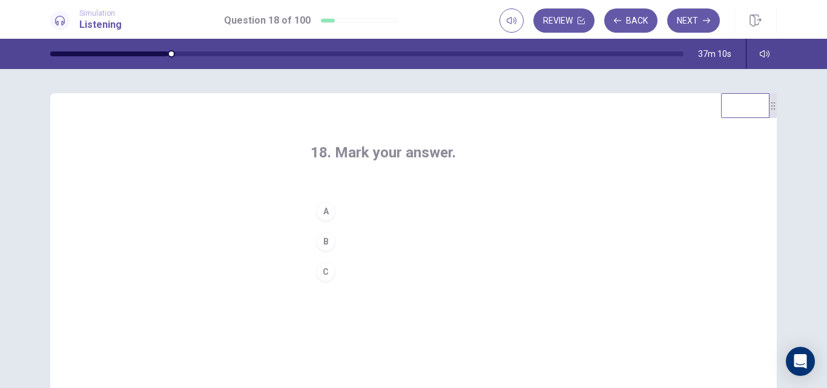
click at [484, 332] on div "18. Mark your answer. A B C" at bounding box center [413, 319] width 254 height 391
click at [373, 269] on button "C" at bounding box center [414, 272] width 206 height 30
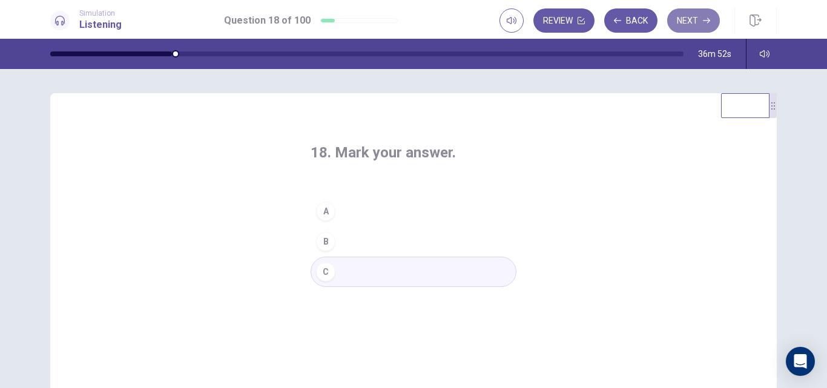
click at [685, 19] on button "Next" at bounding box center [693, 20] width 53 height 24
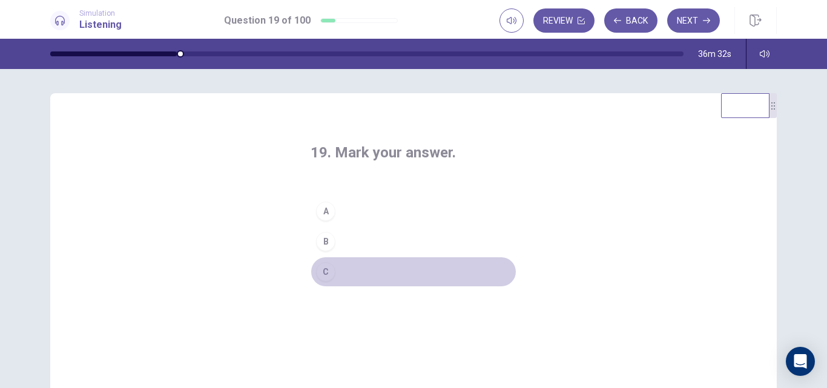
click at [368, 267] on button "C" at bounding box center [414, 272] width 206 height 30
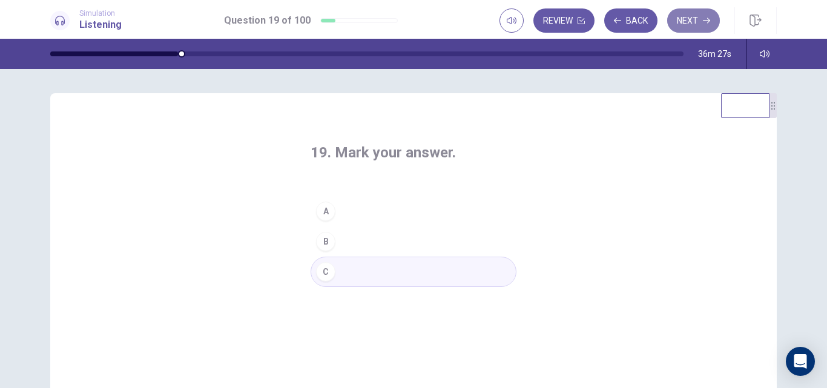
click at [699, 31] on button "Next" at bounding box center [693, 20] width 53 height 24
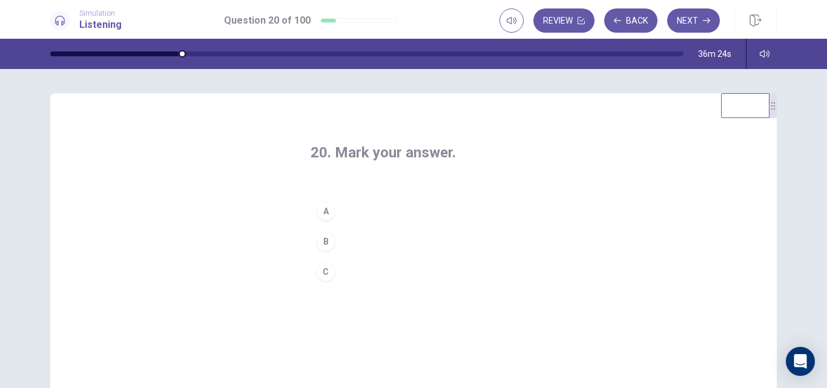
click at [537, 249] on div "20. Mark your answer. A B C" at bounding box center [413, 215] width 254 height 183
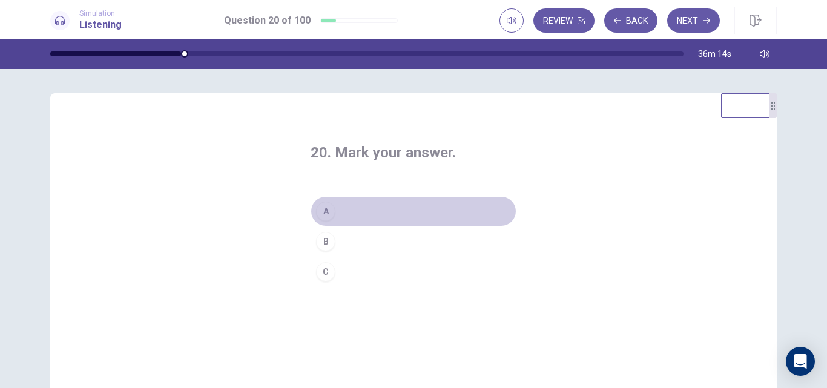
click at [354, 211] on button "A" at bounding box center [414, 211] width 206 height 30
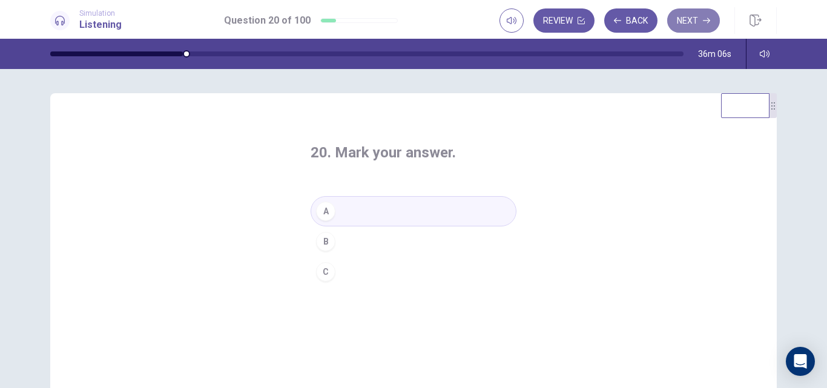
click at [691, 21] on button "Next" at bounding box center [693, 20] width 53 height 24
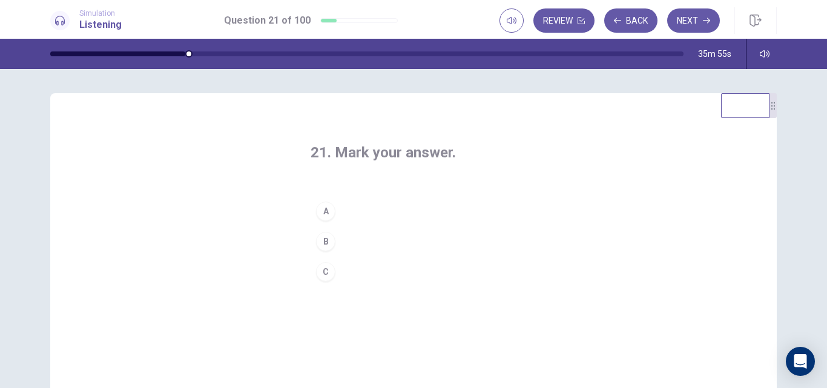
click at [349, 213] on button "A" at bounding box center [414, 211] width 206 height 30
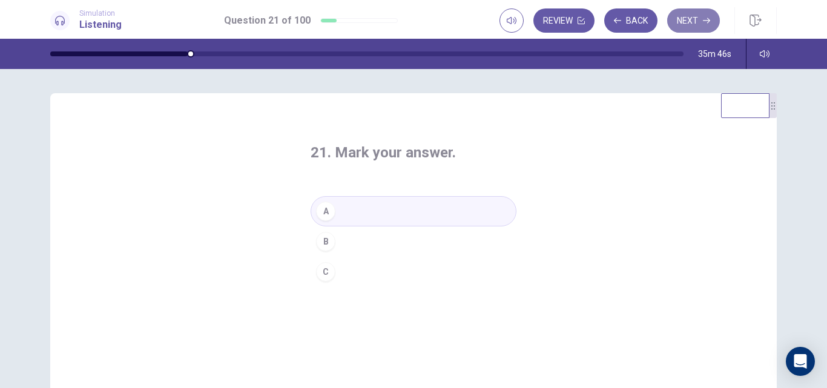
click at [696, 19] on button "Next" at bounding box center [693, 20] width 53 height 24
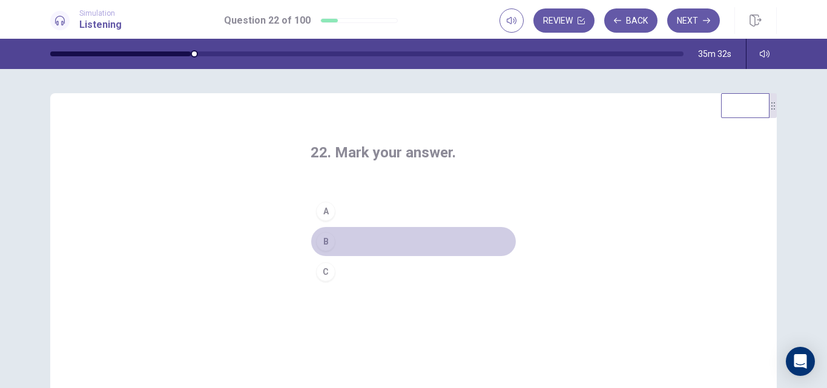
click at [375, 238] on button "B" at bounding box center [414, 241] width 206 height 30
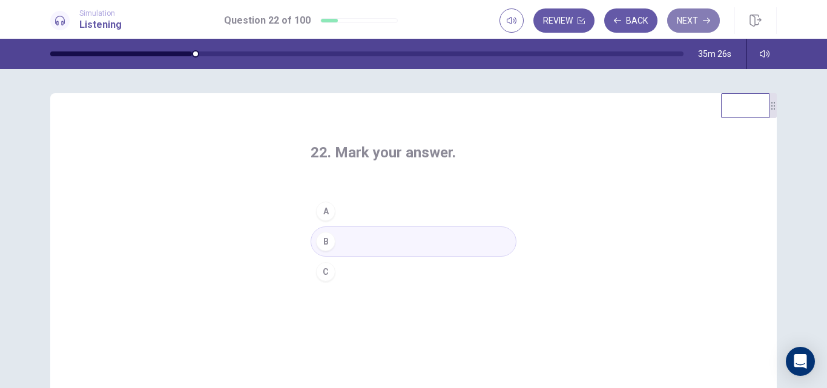
click at [693, 21] on button "Next" at bounding box center [693, 20] width 53 height 24
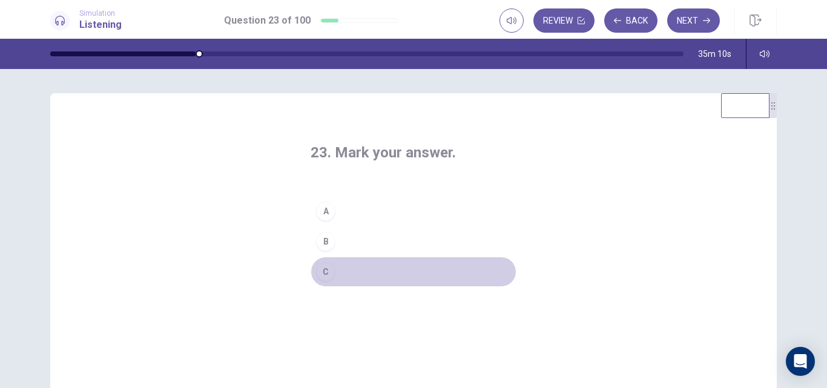
click at [381, 276] on button "C" at bounding box center [414, 272] width 206 height 30
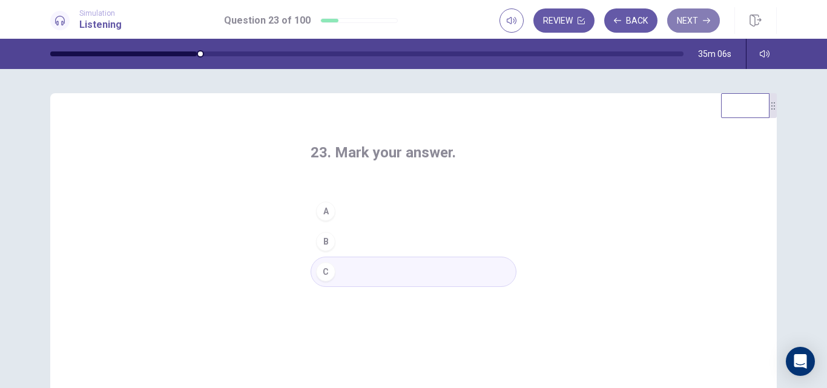
click at [687, 22] on button "Next" at bounding box center [693, 20] width 53 height 24
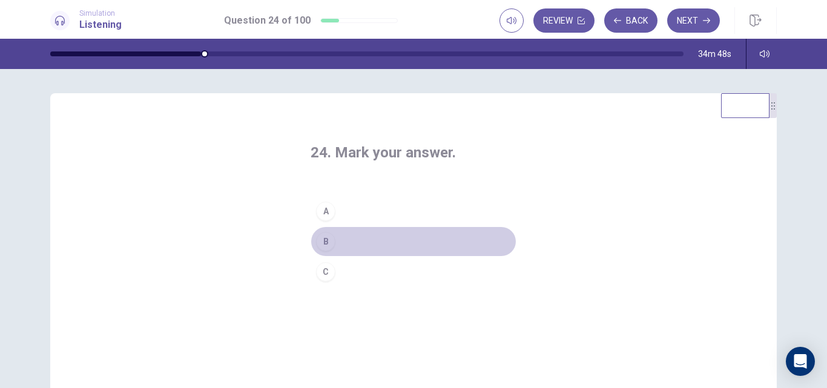
click at [372, 241] on button "B" at bounding box center [414, 241] width 206 height 30
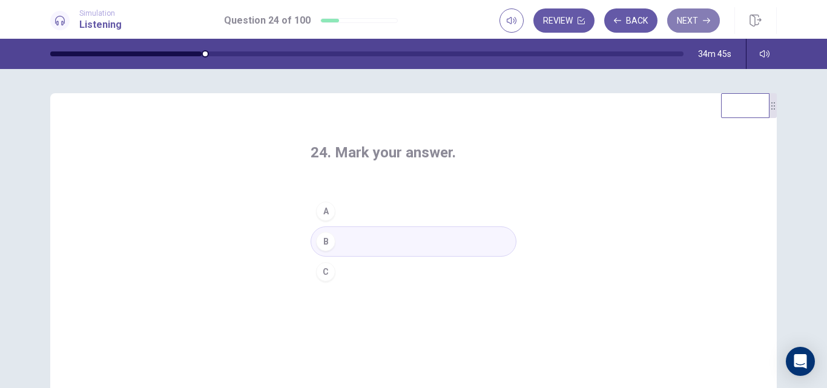
click at [691, 20] on button "Next" at bounding box center [693, 20] width 53 height 24
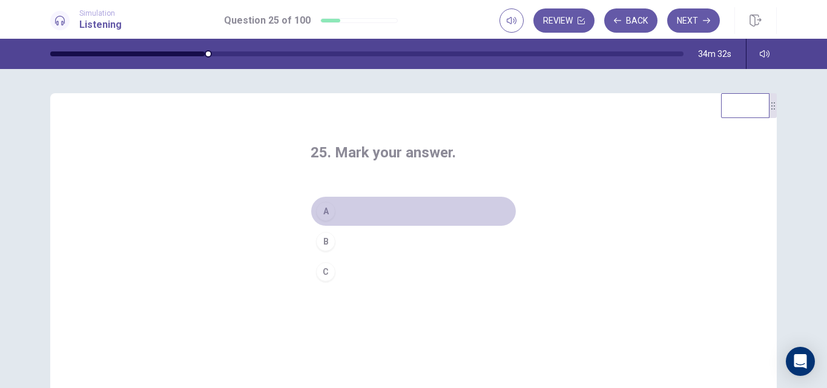
click at [368, 209] on button "A" at bounding box center [414, 211] width 206 height 30
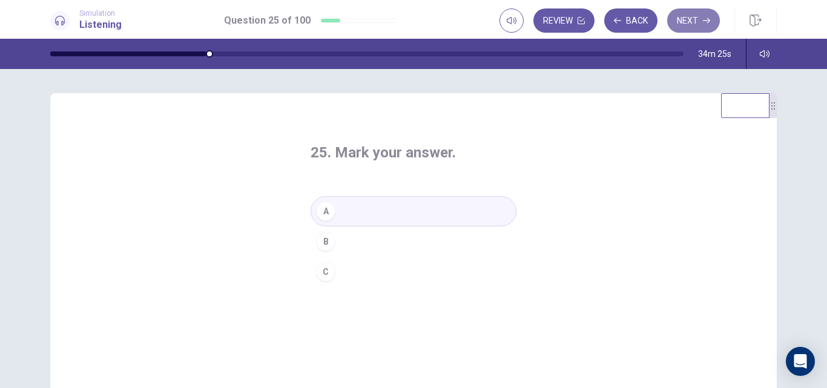
click at [685, 19] on button "Next" at bounding box center [693, 20] width 53 height 24
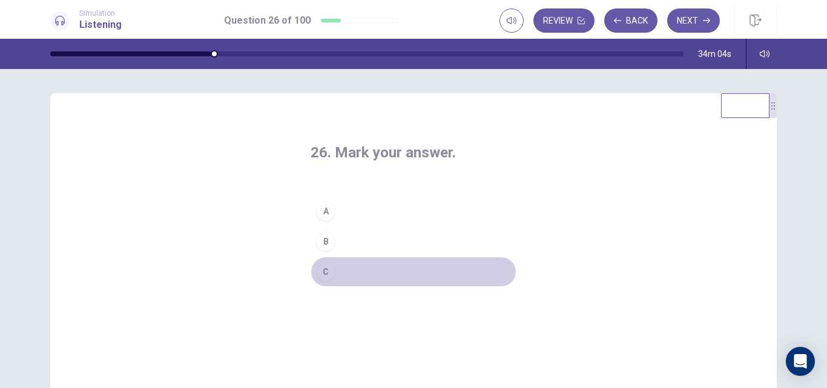
click at [362, 271] on button "C" at bounding box center [414, 272] width 206 height 30
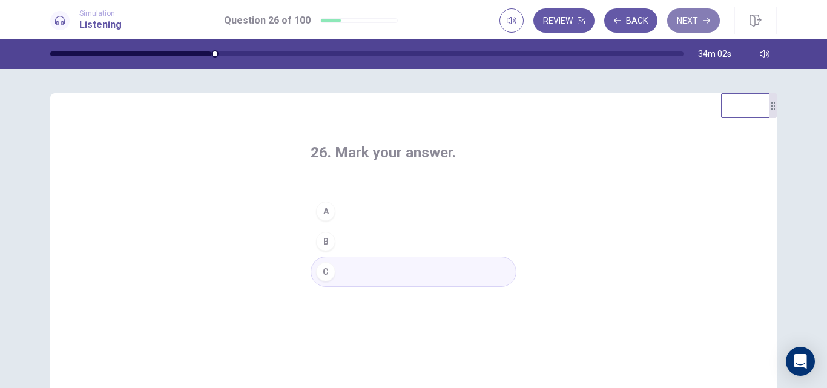
click at [683, 22] on button "Next" at bounding box center [693, 20] width 53 height 24
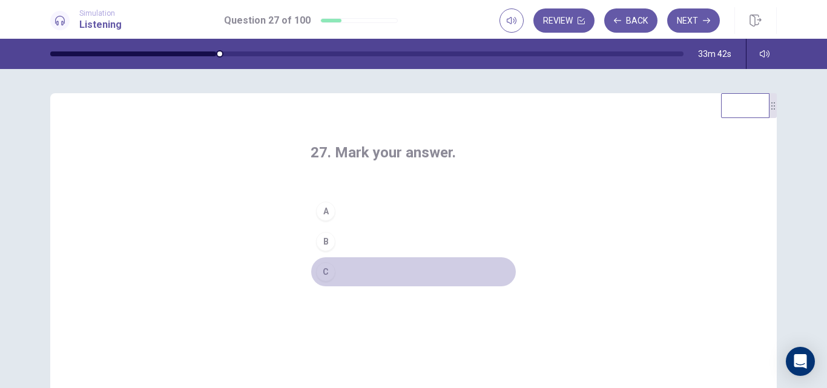
click at [361, 276] on button "C" at bounding box center [414, 272] width 206 height 30
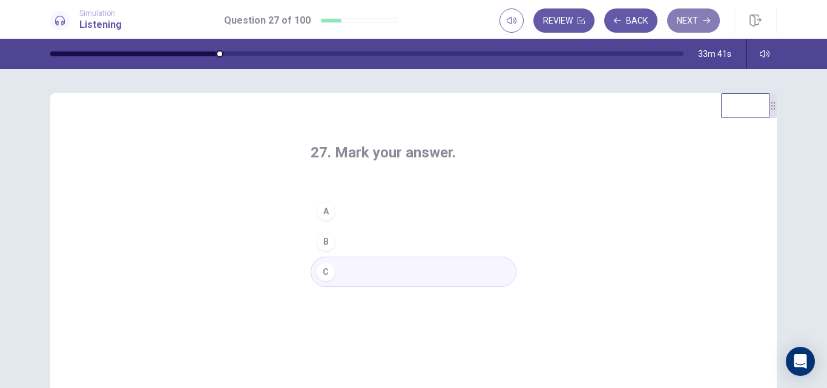
click at [679, 21] on button "Next" at bounding box center [693, 20] width 53 height 24
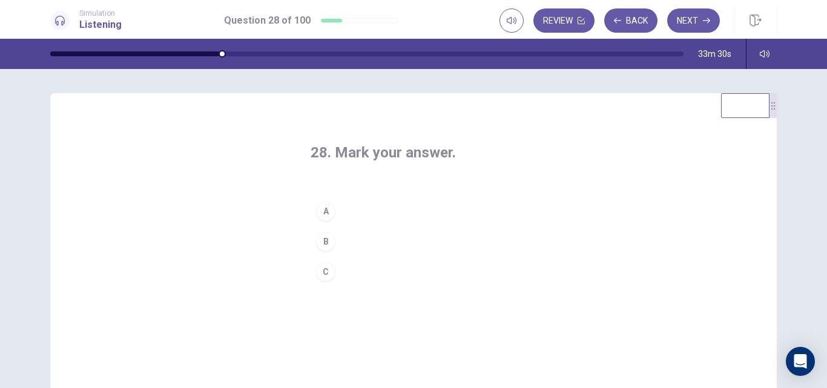
click at [394, 212] on button "A" at bounding box center [414, 211] width 206 height 30
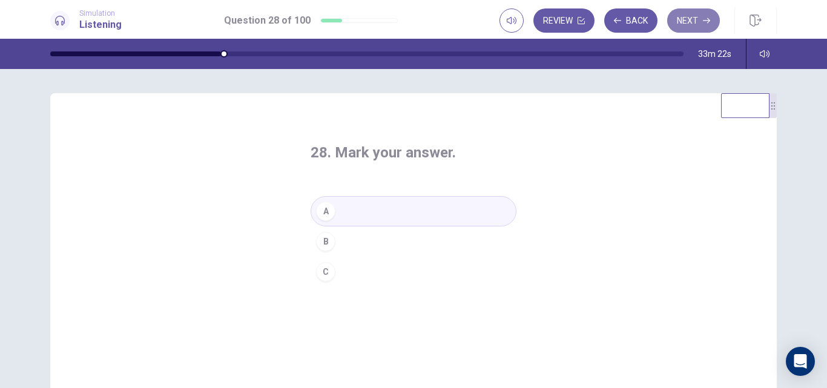
click at [689, 14] on button "Next" at bounding box center [693, 20] width 53 height 24
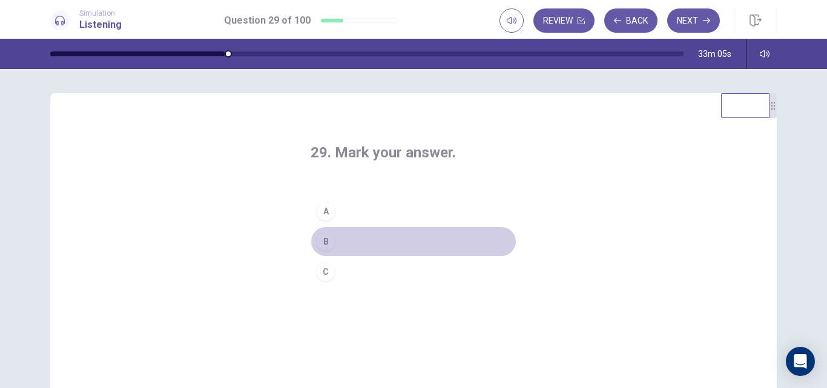
click at [333, 242] on button "B" at bounding box center [414, 241] width 206 height 30
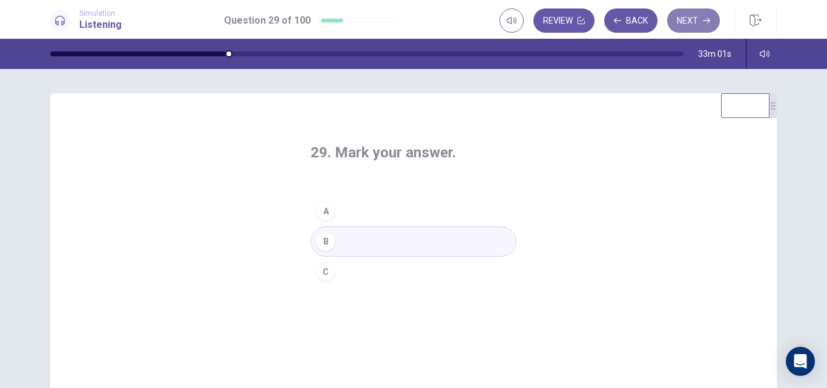
click at [693, 15] on button "Next" at bounding box center [693, 20] width 53 height 24
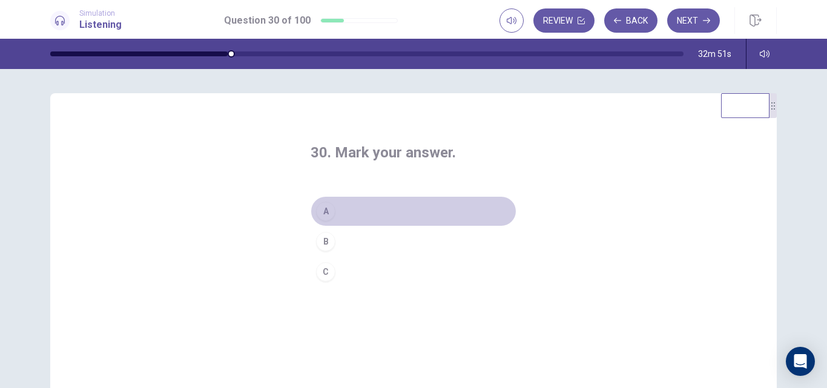
click at [363, 216] on button "A" at bounding box center [414, 211] width 206 height 30
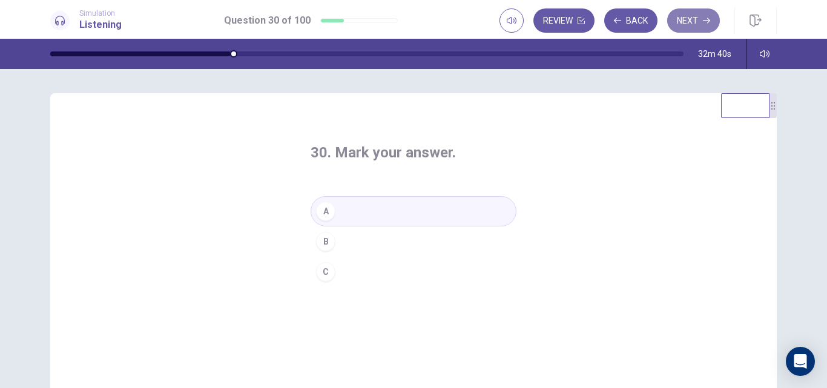
click at [696, 19] on button "Next" at bounding box center [693, 20] width 53 height 24
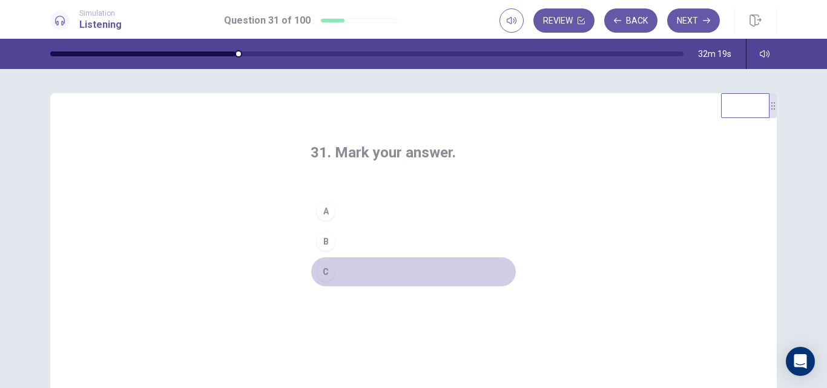
click at [358, 272] on button "C" at bounding box center [414, 272] width 206 height 30
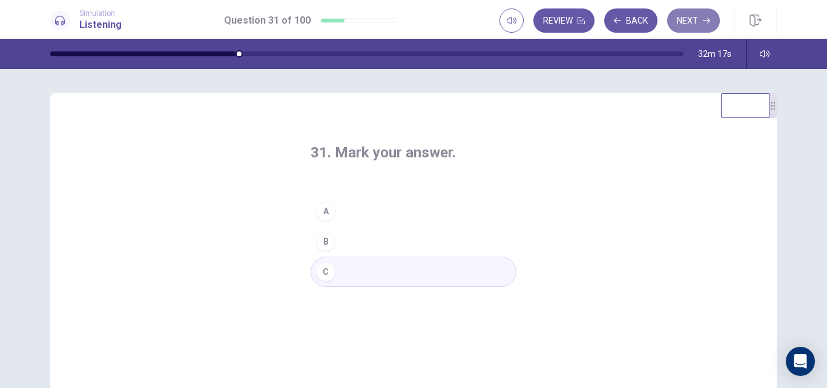
click at [681, 28] on button "Next" at bounding box center [693, 20] width 53 height 24
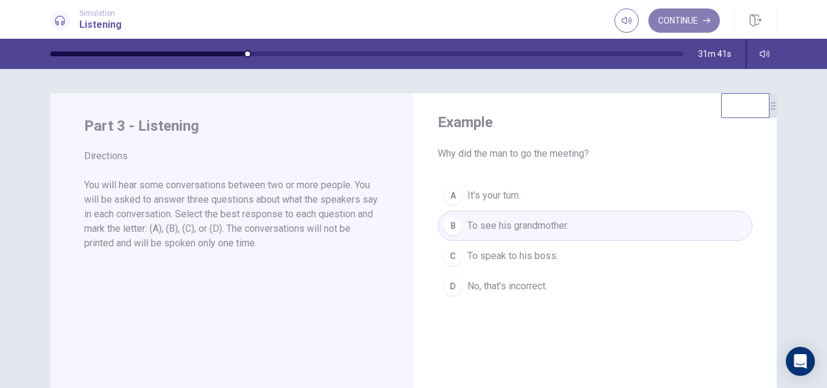
click at [690, 27] on button "Continue" at bounding box center [683, 20] width 71 height 24
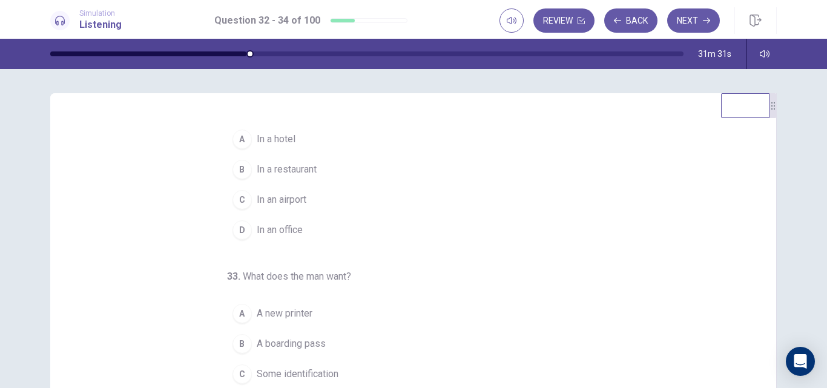
scroll to position [24, 0]
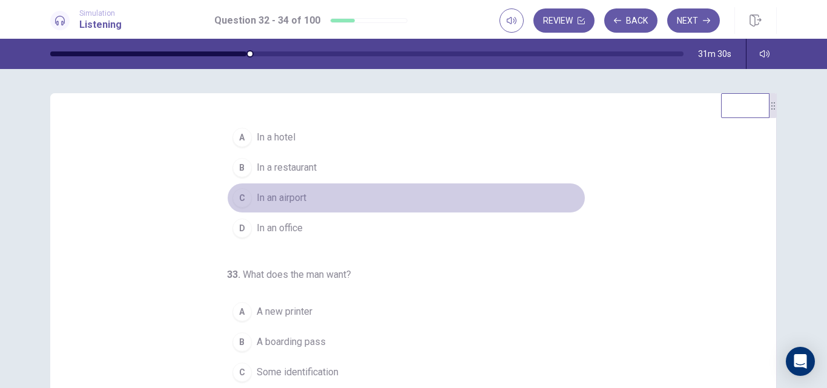
click at [238, 198] on div "C" at bounding box center [241, 197] width 19 height 19
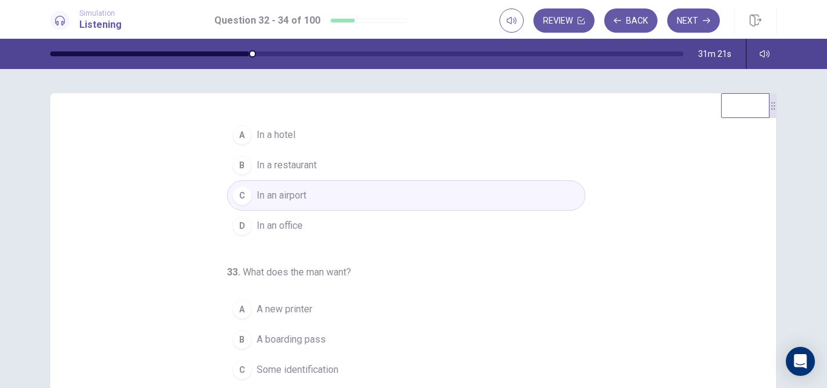
scroll to position [27, 0]
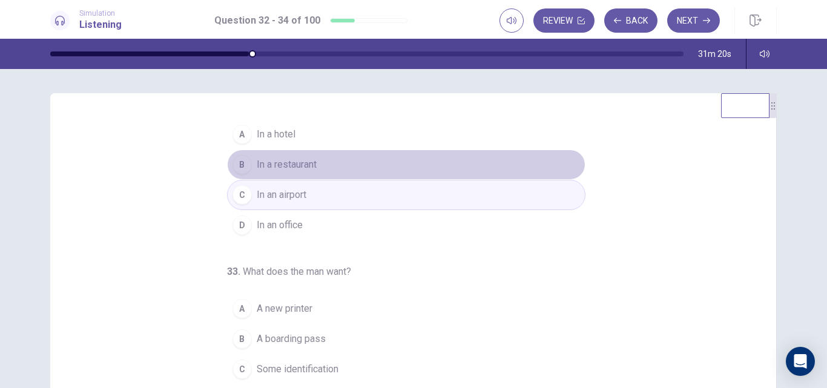
click at [282, 165] on span "In a restaurant" at bounding box center [287, 164] width 60 height 15
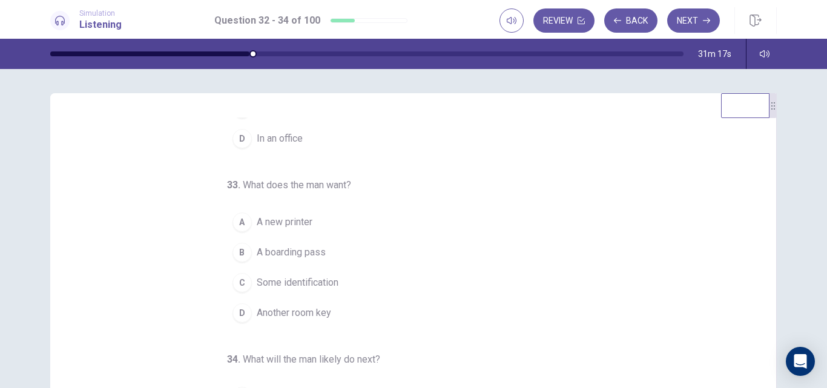
scroll to position [127, 0]
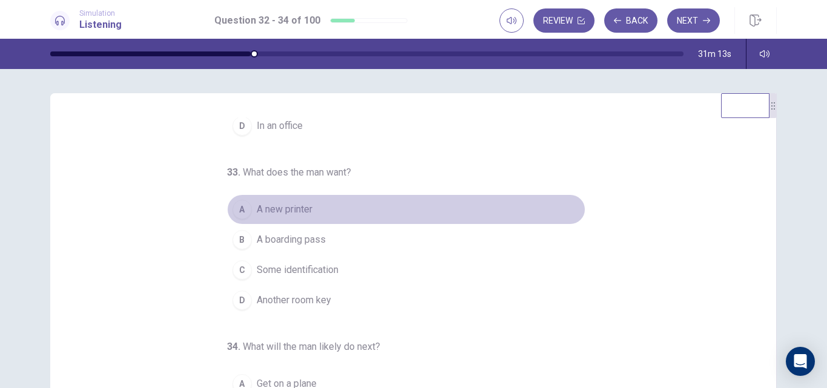
click at [300, 209] on span "A new printer" at bounding box center [285, 209] width 56 height 15
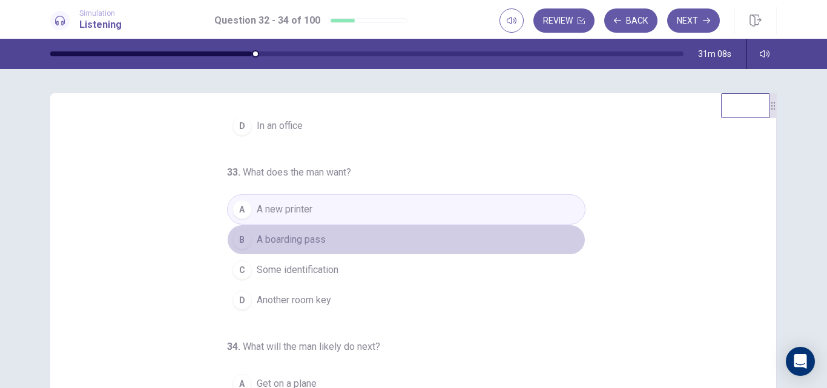
click at [294, 240] on span "A boarding pass" at bounding box center [291, 239] width 69 height 15
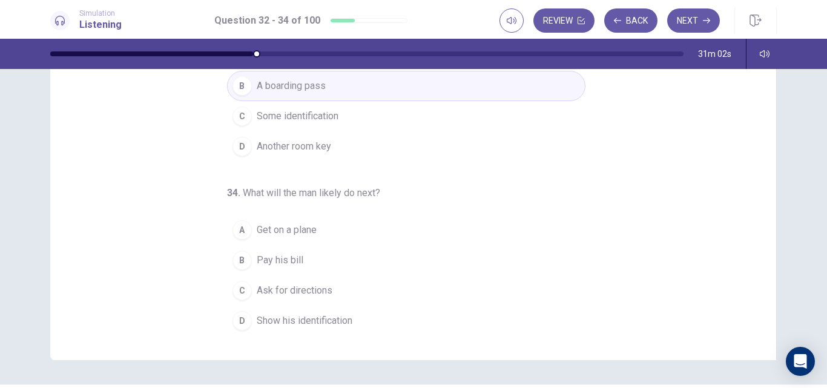
scroll to position [154, 0]
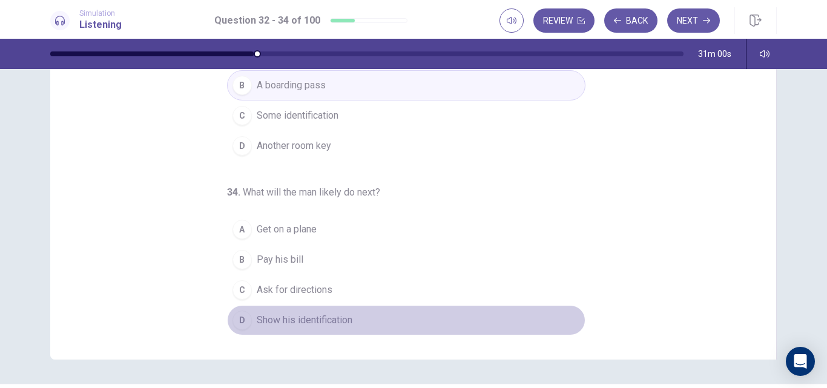
click at [321, 321] on span "Show his identification" at bounding box center [305, 320] width 96 height 15
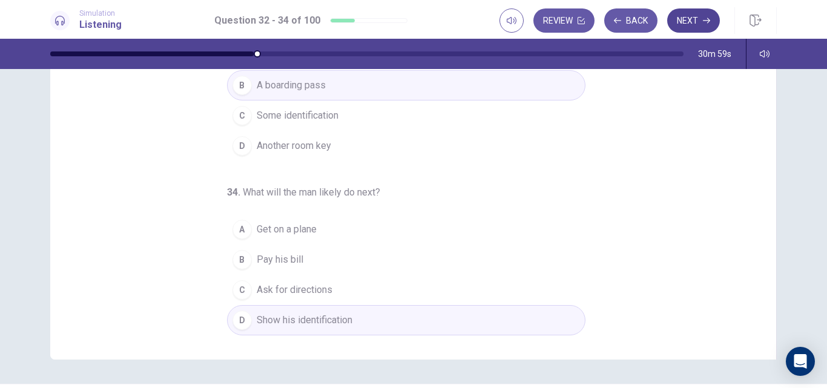
click at [678, 24] on button "Next" at bounding box center [693, 20] width 53 height 24
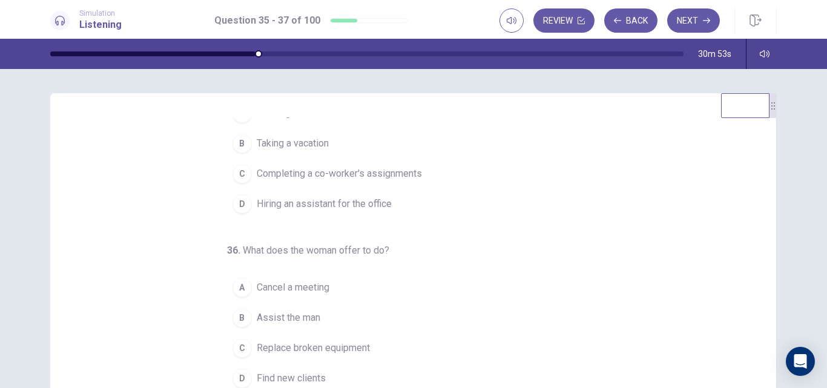
scroll to position [0, 0]
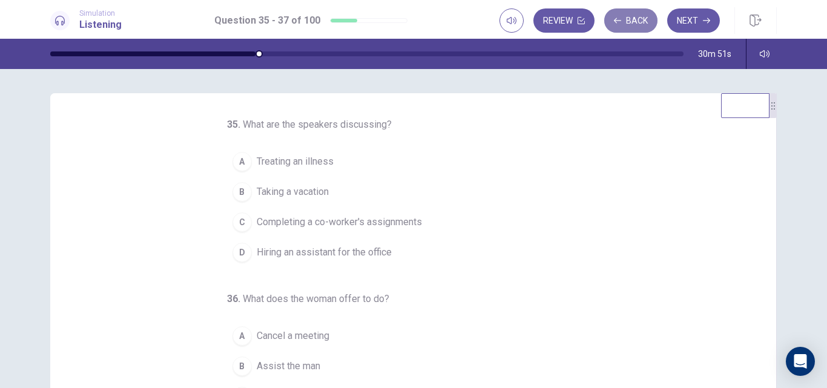
click at [631, 21] on button "Back" at bounding box center [630, 20] width 53 height 24
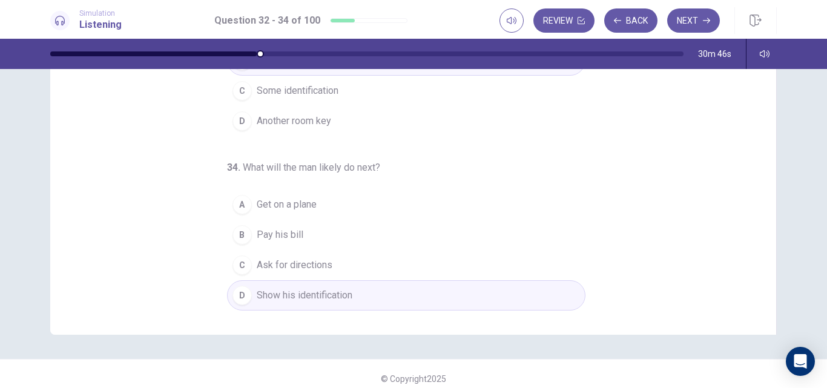
scroll to position [187, 0]
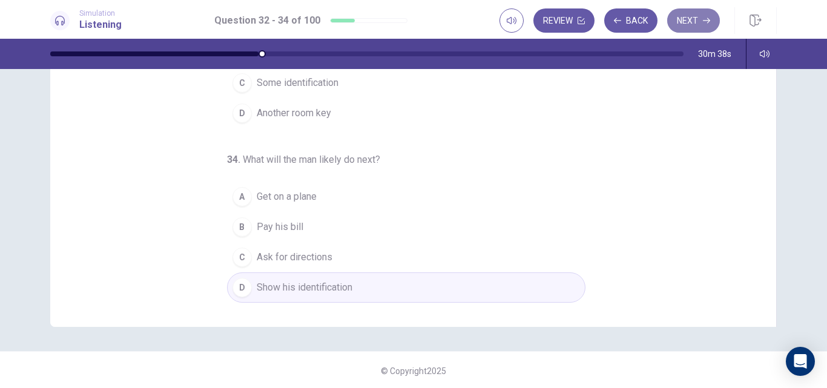
click at [688, 21] on button "Next" at bounding box center [693, 20] width 53 height 24
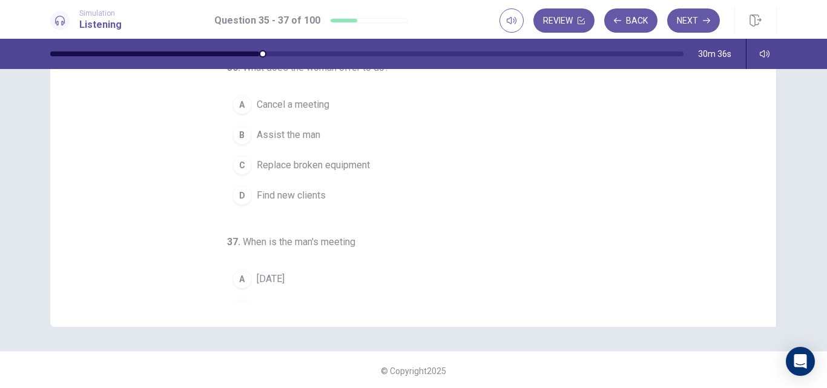
scroll to position [42, 0]
click at [608, 241] on div "35 . What are the speakers discussing? A Treating an illness B Taking a vacatio…" at bounding box center [418, 116] width 697 height 372
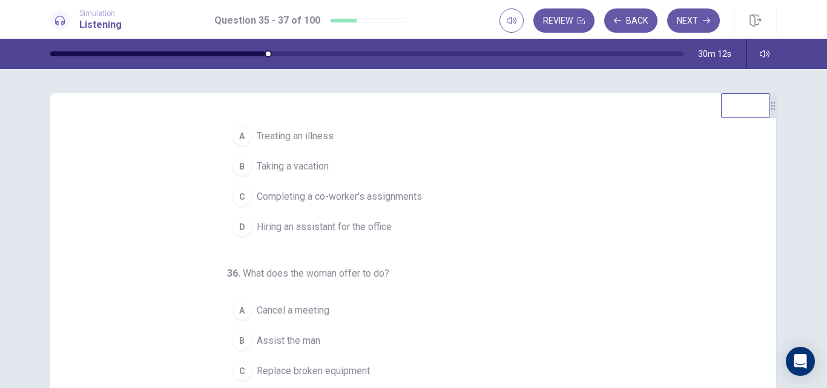
scroll to position [0, 0]
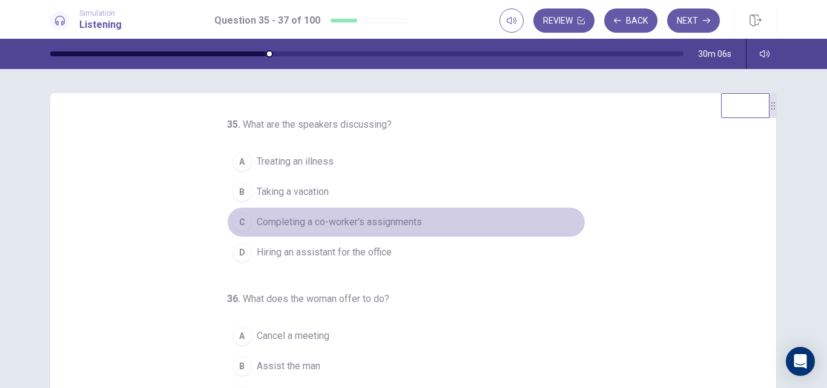
click at [257, 220] on span "Completing a co-worker's assignments" at bounding box center [339, 222] width 165 height 15
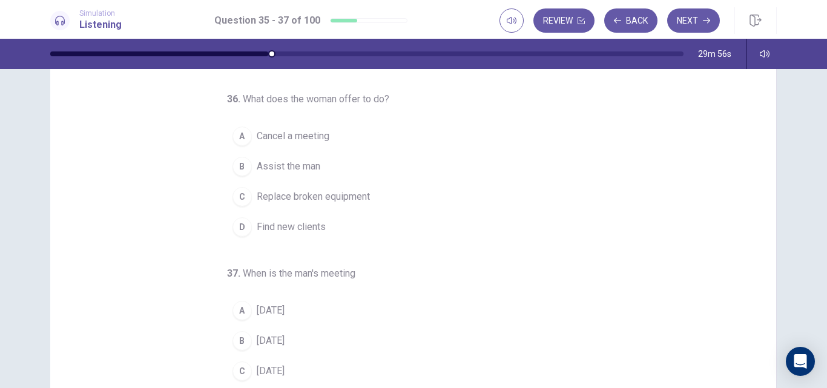
scroll to position [74, 0]
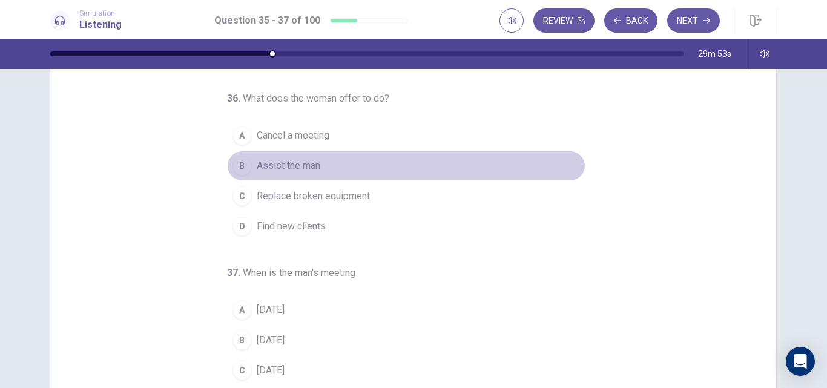
click at [306, 166] on span "Assist the man" at bounding box center [289, 166] width 64 height 15
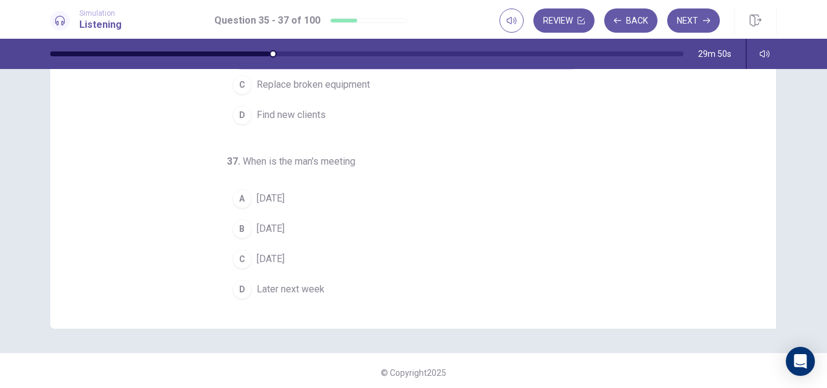
scroll to position [187, 0]
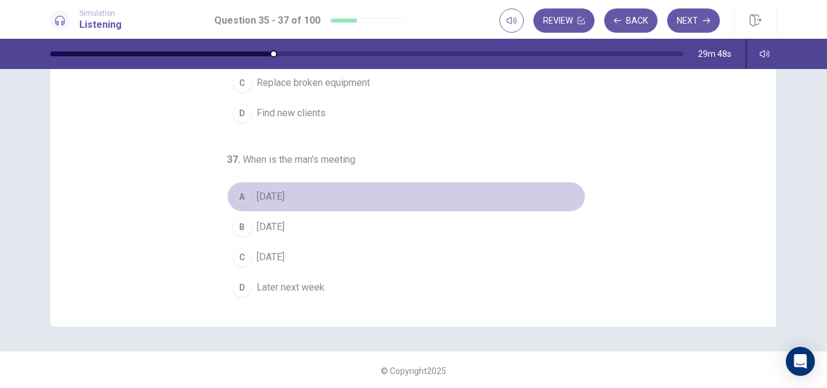
click at [268, 194] on span "Tomorrow" at bounding box center [271, 197] width 28 height 15
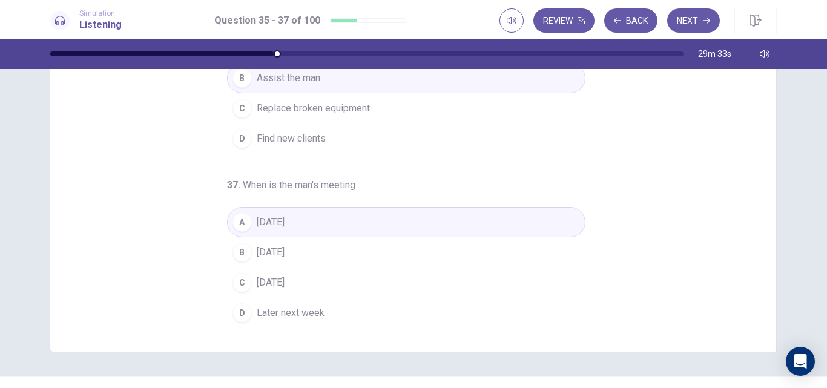
scroll to position [164, 0]
click at [687, 27] on button "Next" at bounding box center [693, 20] width 53 height 24
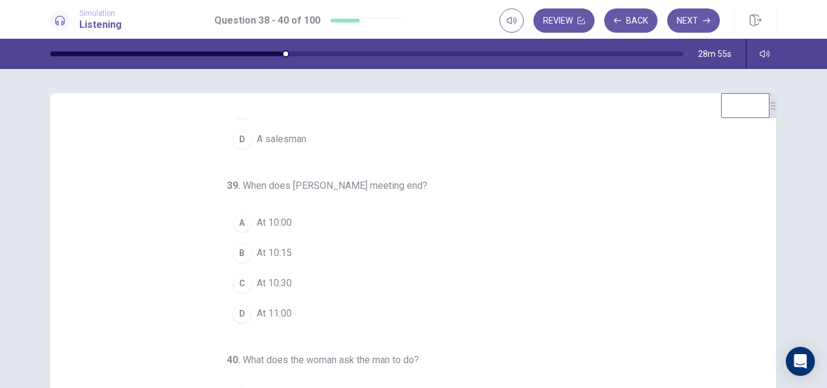
scroll to position [115, 0]
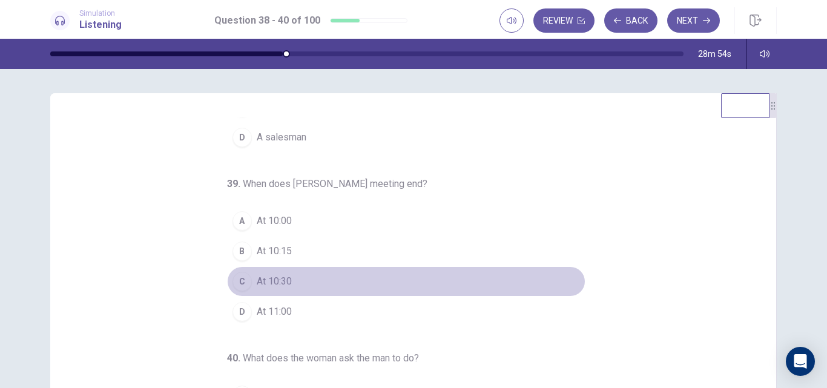
click at [278, 280] on span "At 10:30" at bounding box center [274, 281] width 35 height 15
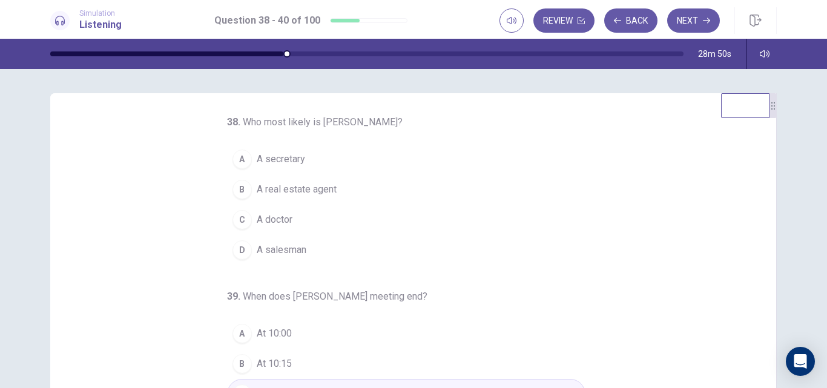
scroll to position [0, 0]
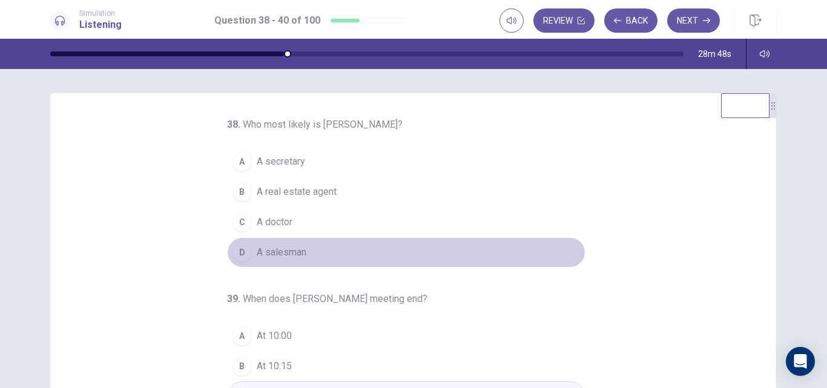
click at [295, 257] on span "A salesman" at bounding box center [282, 252] width 50 height 15
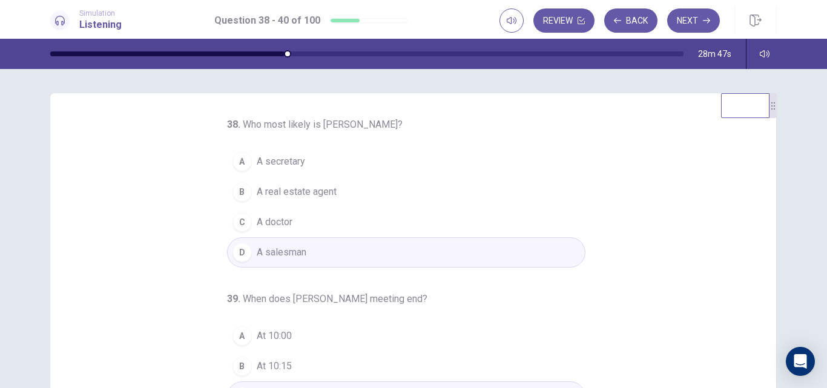
scroll to position [127, 0]
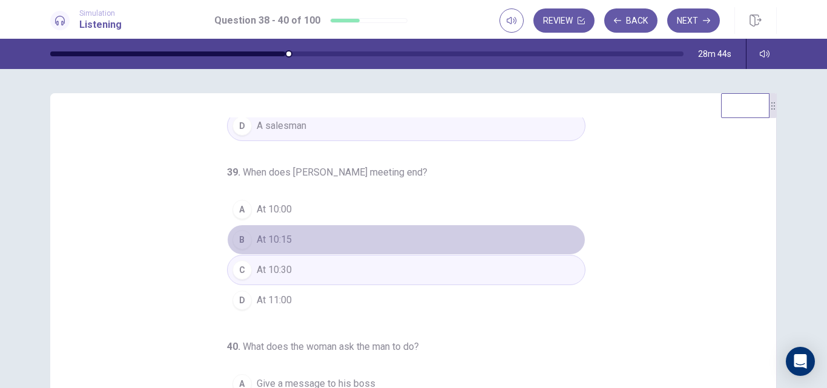
click at [275, 237] on span "At 10:15" at bounding box center [274, 239] width 35 height 15
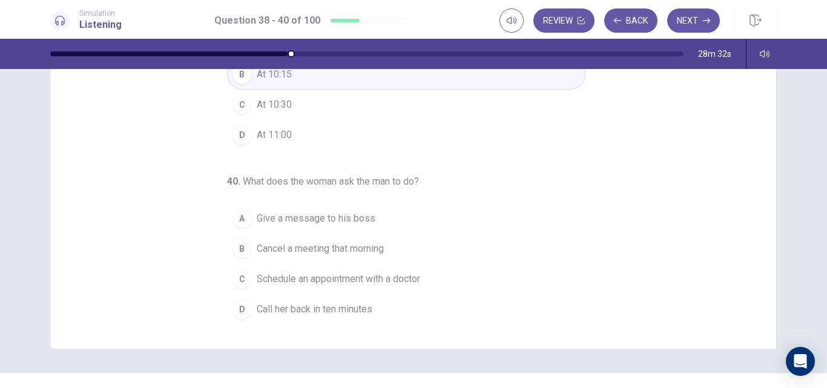
scroll to position [166, 0]
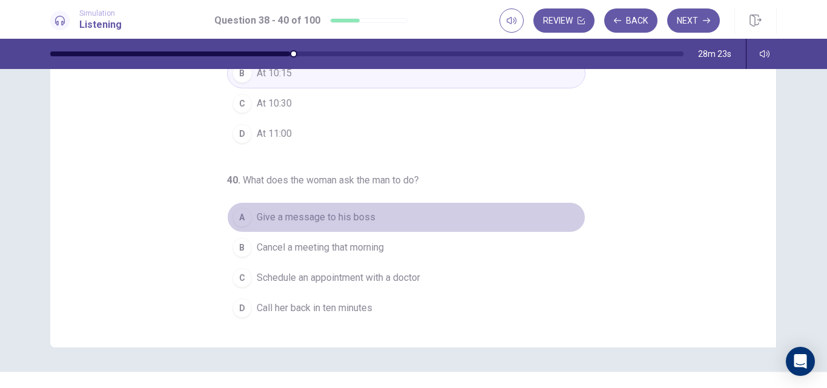
click at [344, 219] on span "Give a message to his boss" at bounding box center [316, 217] width 119 height 15
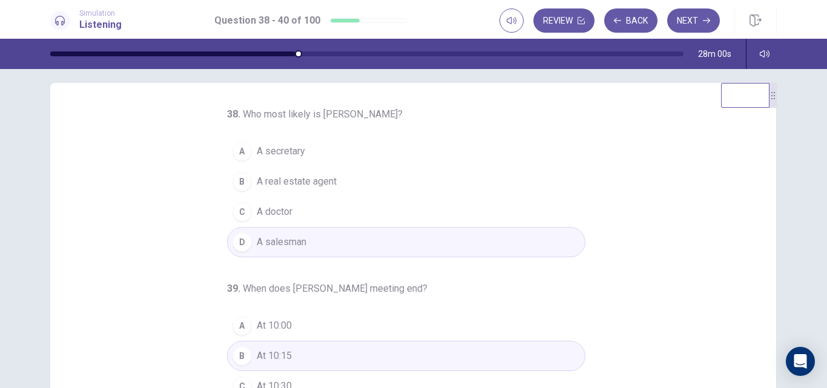
scroll to position [0, 0]
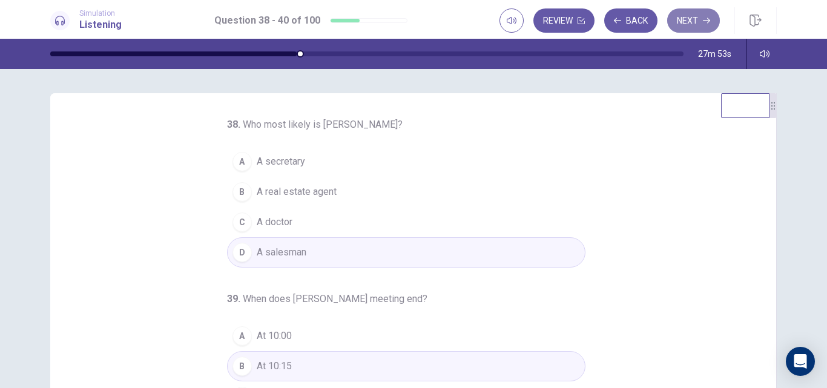
click at [696, 26] on button "Next" at bounding box center [693, 20] width 53 height 24
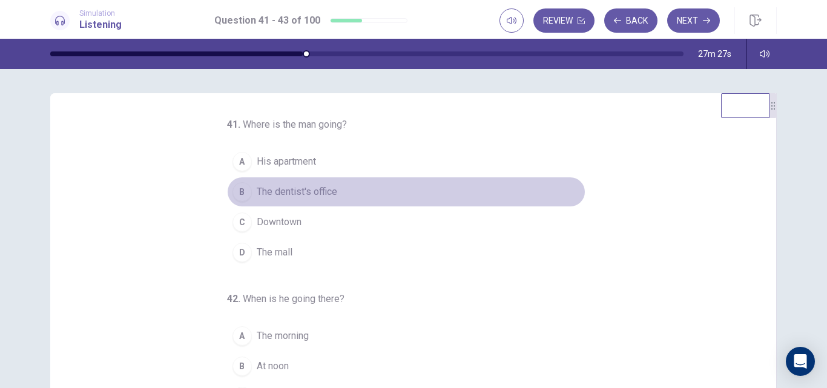
click at [319, 195] on span "The dentist's office" at bounding box center [297, 192] width 81 height 15
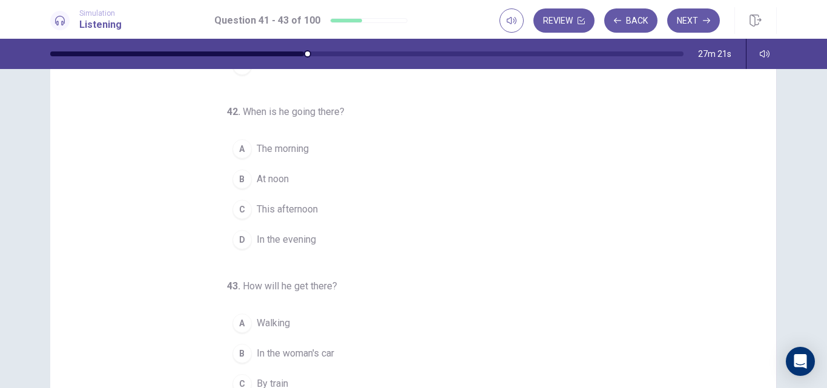
scroll to position [99, 0]
click at [297, 209] on span "This afternoon" at bounding box center [287, 210] width 61 height 15
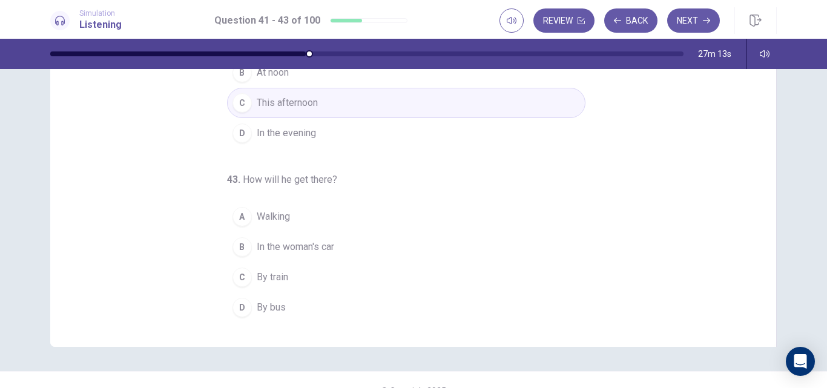
scroll to position [168, 0]
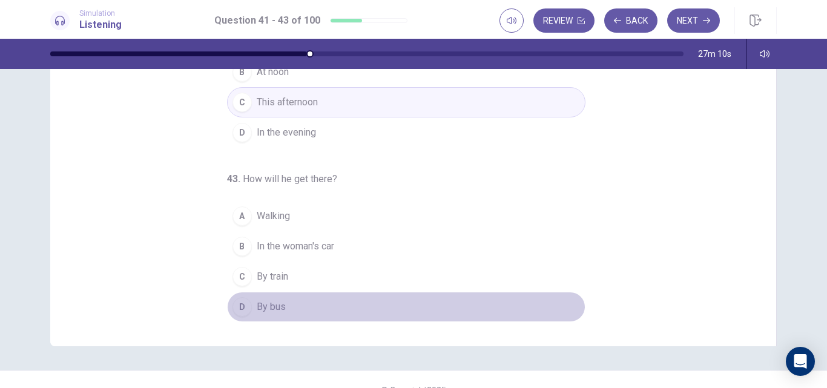
click at [280, 305] on button "D By bus" at bounding box center [406, 307] width 358 height 30
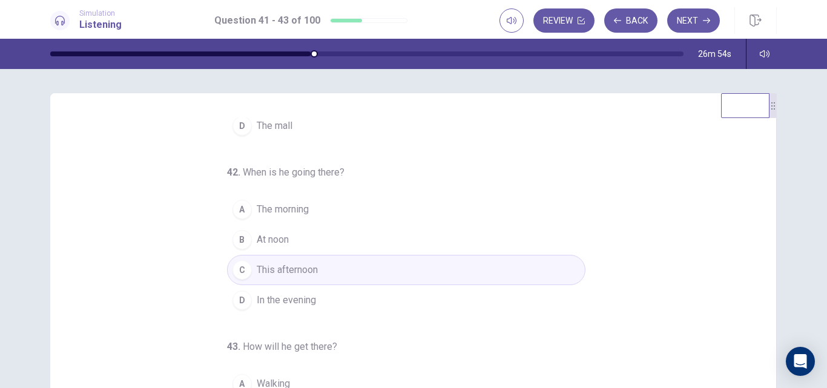
scroll to position [0, 0]
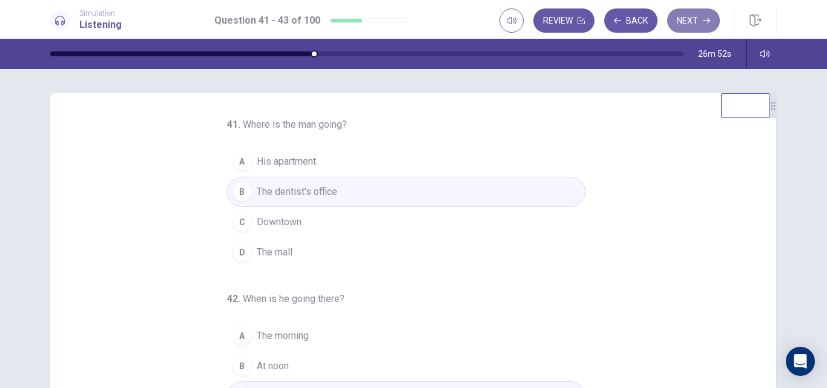
click at [696, 24] on button "Next" at bounding box center [693, 20] width 53 height 24
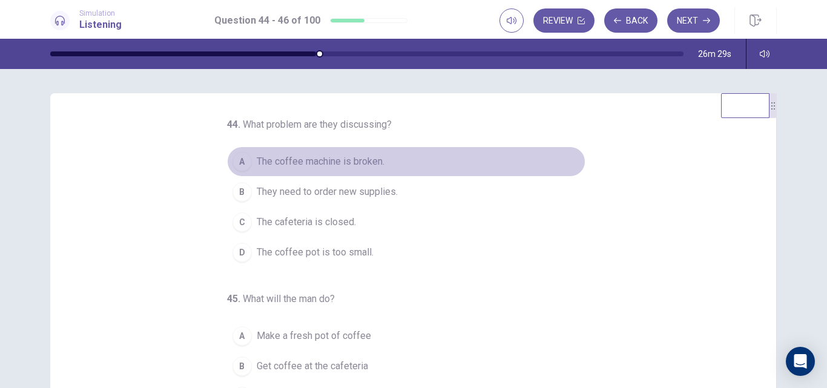
click at [356, 160] on span "The coffee machine is broken." at bounding box center [321, 161] width 128 height 15
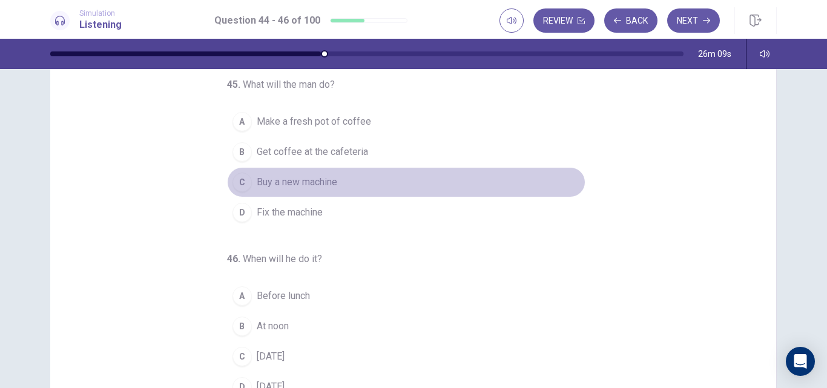
click at [318, 178] on span "Buy a new machine" at bounding box center [297, 182] width 81 height 15
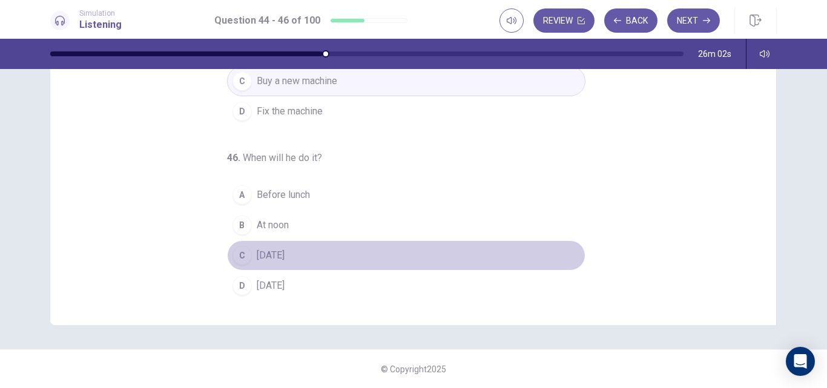
click at [282, 254] on span "On Sunday" at bounding box center [271, 255] width 28 height 15
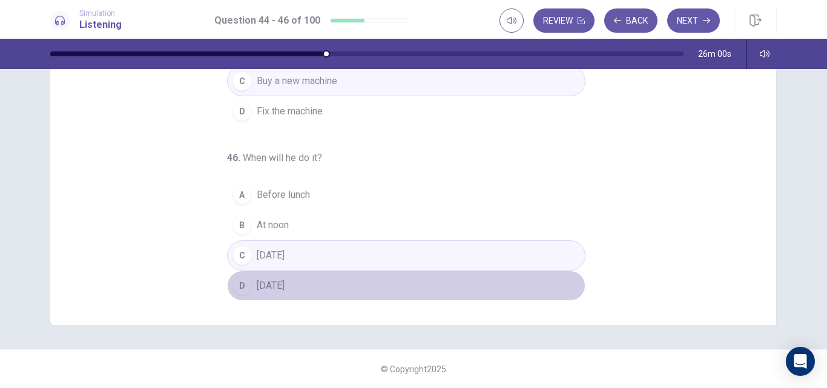
click at [285, 283] on span "On Monday" at bounding box center [271, 286] width 28 height 15
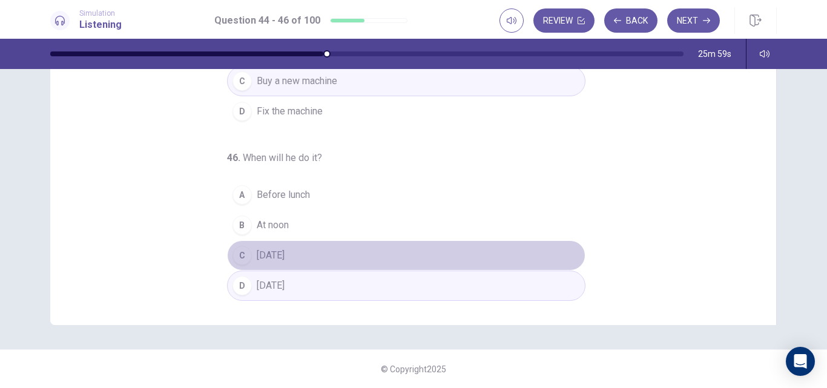
click at [279, 255] on span "On Sunday" at bounding box center [271, 255] width 28 height 15
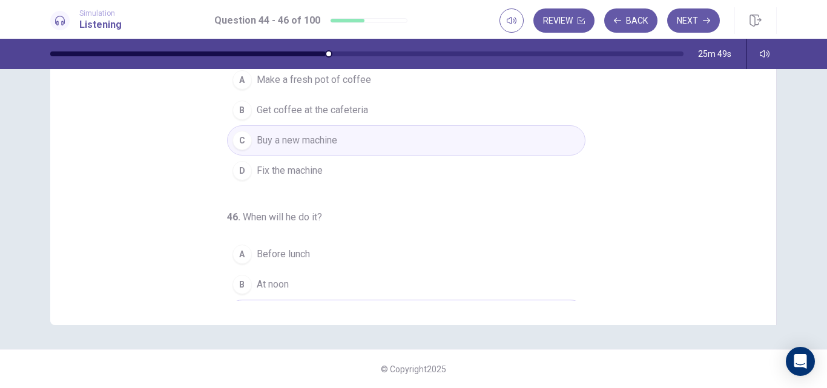
scroll to position [127, 0]
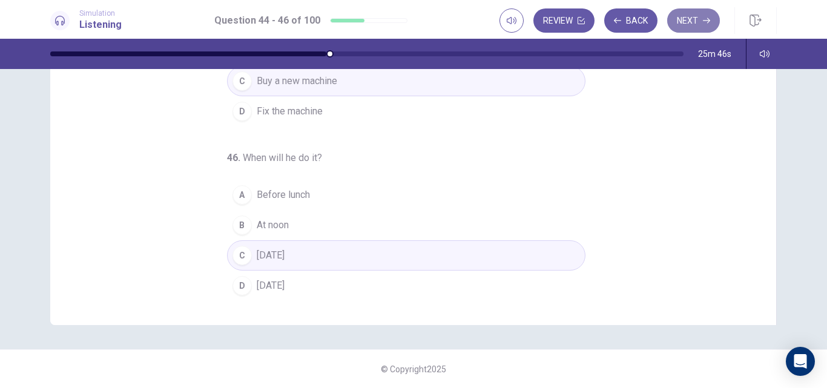
click at [686, 26] on button "Next" at bounding box center [693, 20] width 53 height 24
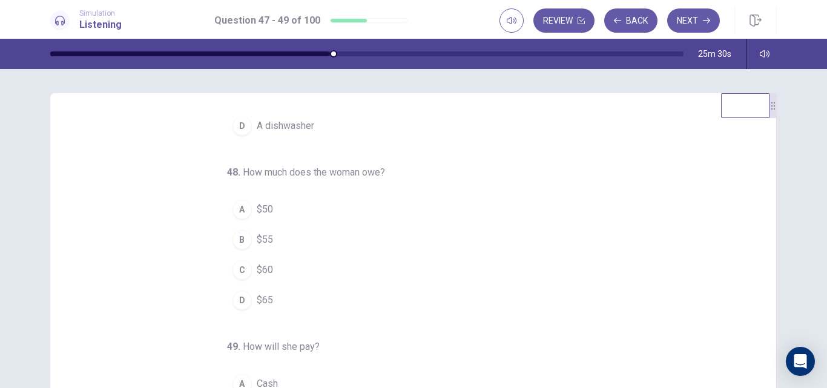
scroll to position [0, 0]
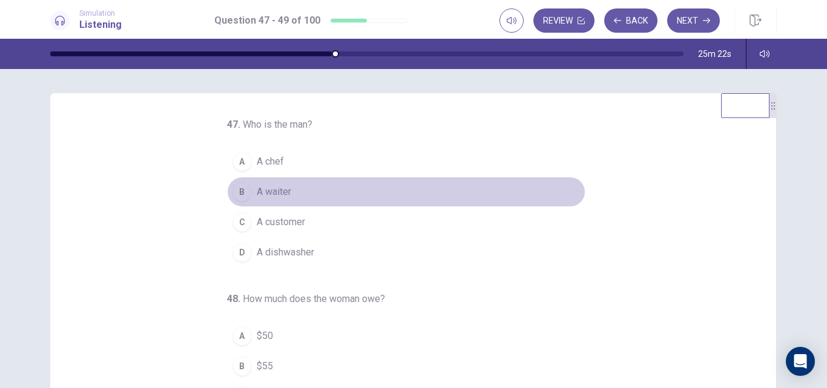
click at [276, 188] on span "A waiter" at bounding box center [274, 192] width 35 height 15
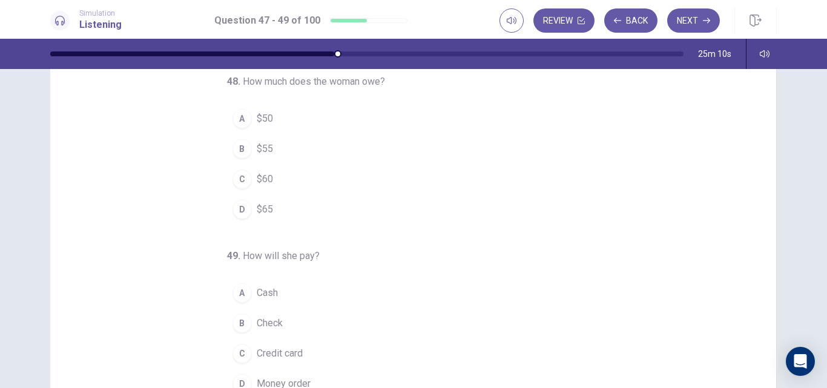
scroll to position [91, 0]
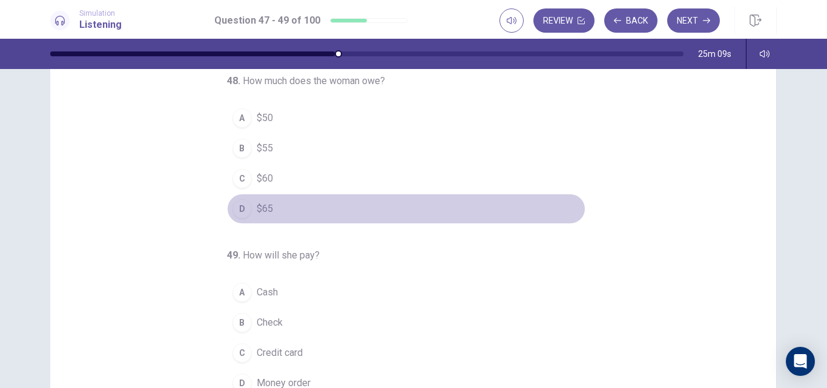
click at [266, 203] on span "$65" at bounding box center [265, 209] width 16 height 15
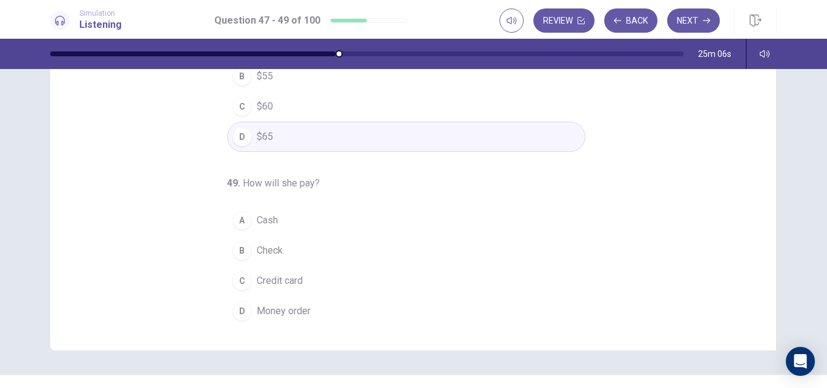
scroll to position [168, 0]
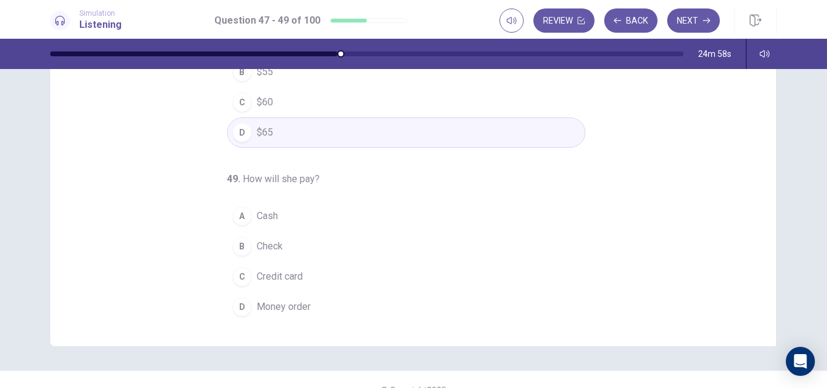
click at [275, 213] on button "A Cash" at bounding box center [406, 216] width 358 height 30
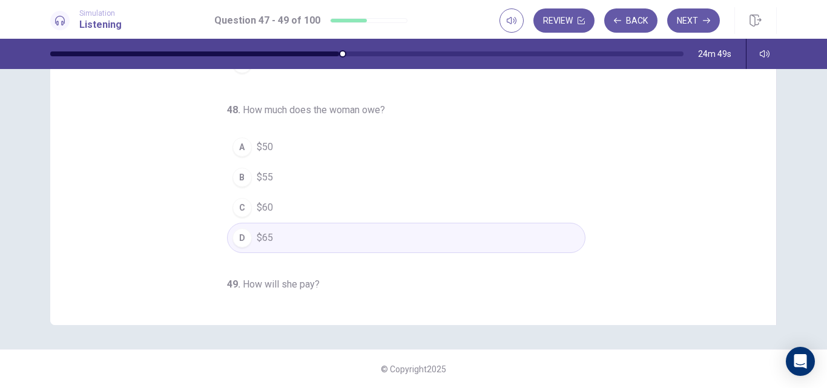
scroll to position [0, 0]
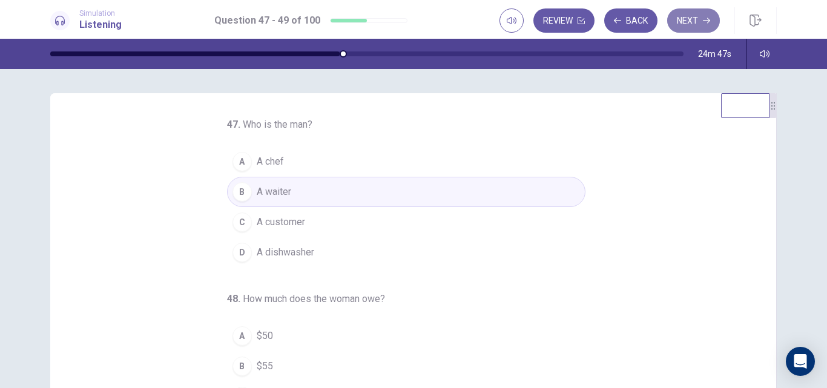
click at [686, 18] on button "Next" at bounding box center [693, 20] width 53 height 24
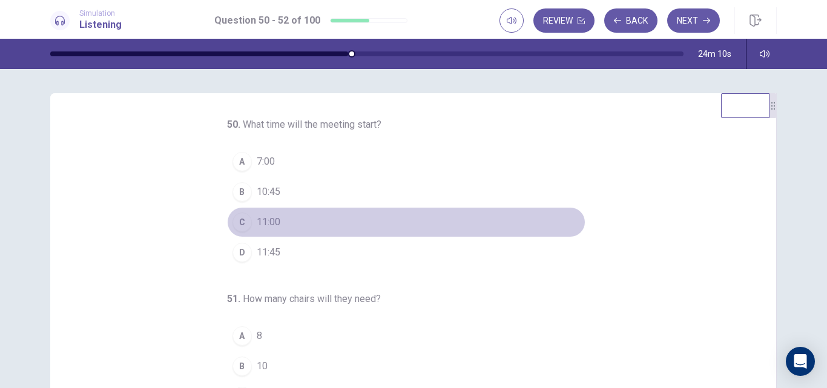
click at [268, 218] on span "11:00" at bounding box center [269, 222] width 24 height 15
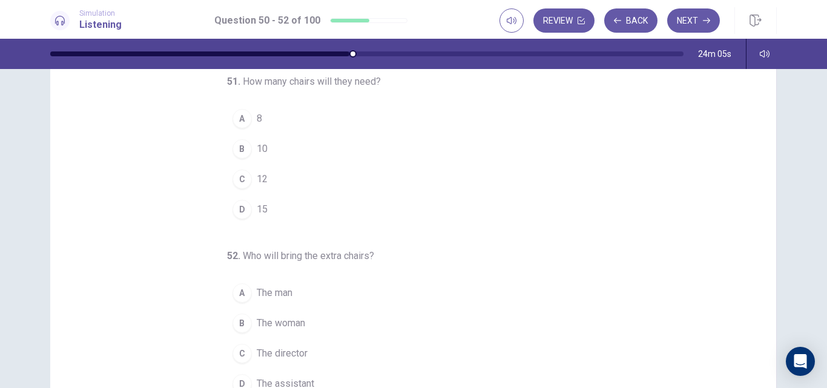
scroll to position [91, 0]
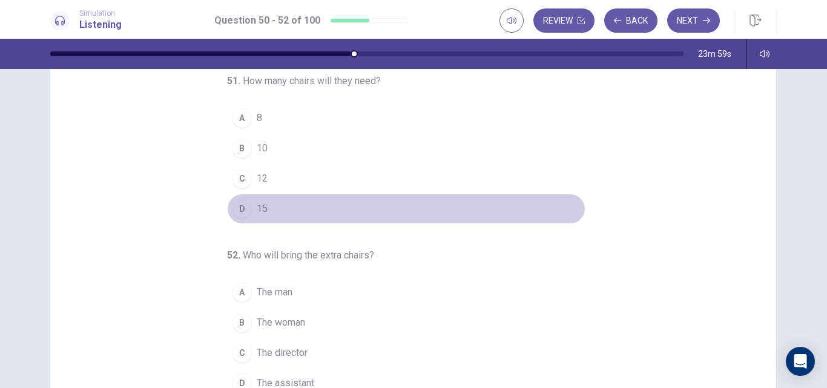
click at [236, 205] on div "D" at bounding box center [241, 208] width 19 height 19
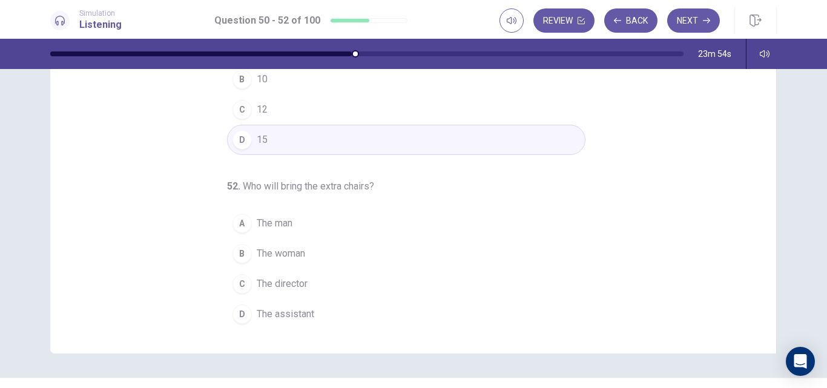
scroll to position [189, 0]
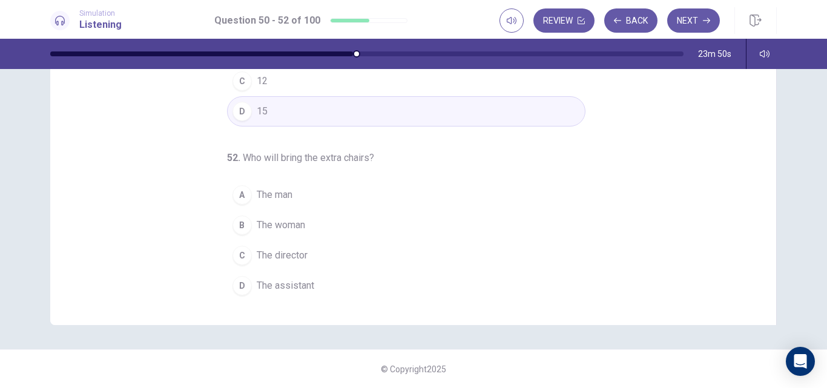
click at [308, 284] on span "The assistant" at bounding box center [286, 286] width 58 height 15
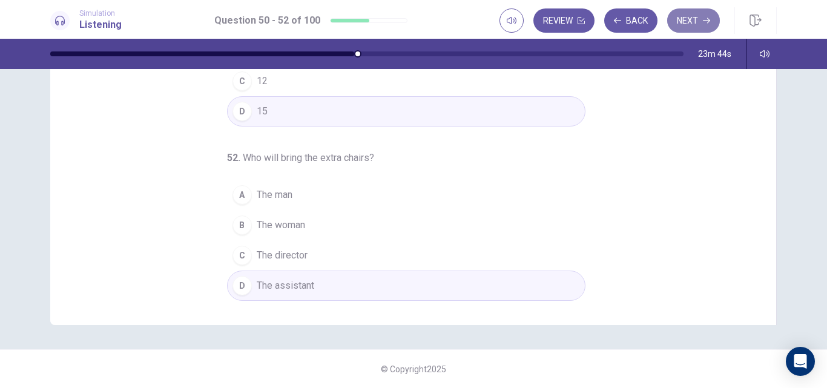
click at [699, 17] on button "Next" at bounding box center [693, 20] width 53 height 24
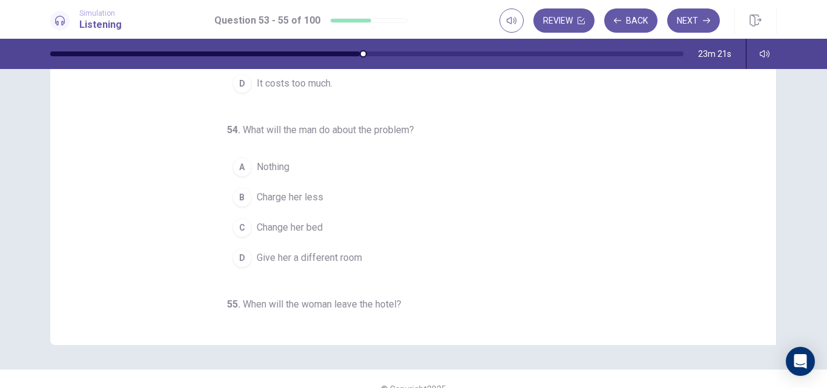
scroll to position [0, 0]
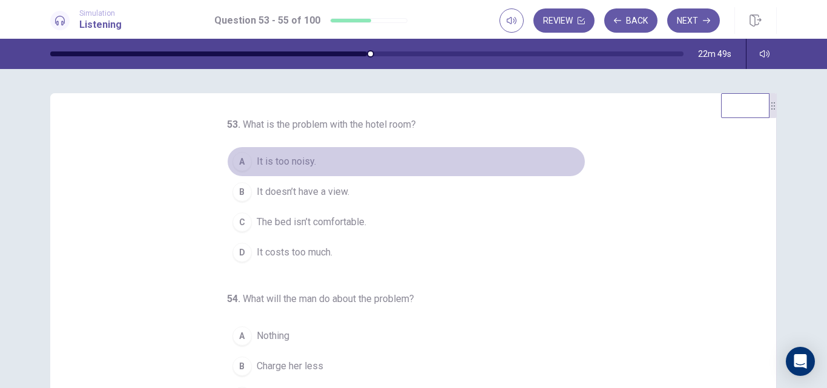
click at [293, 163] on span "It is too noisy." at bounding box center [286, 161] width 59 height 15
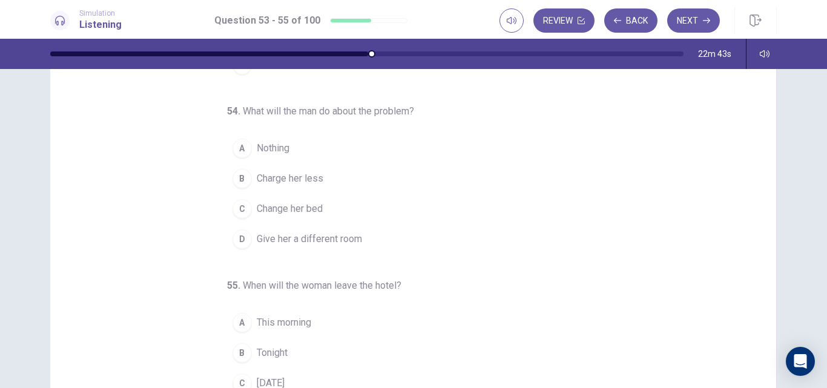
scroll to position [85, 0]
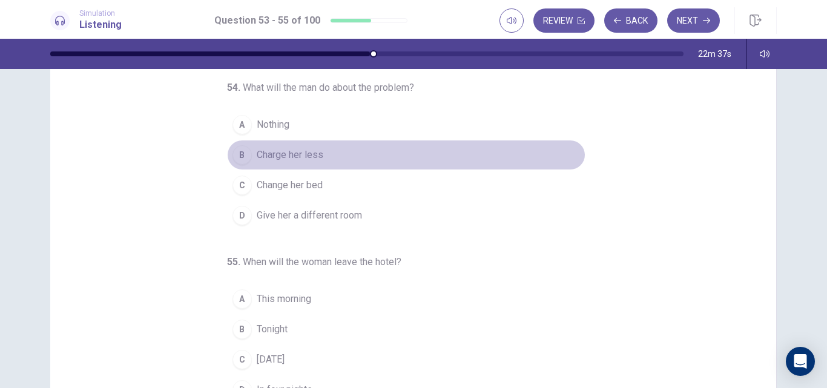
click at [295, 150] on span "Charge her less" at bounding box center [290, 155] width 67 height 15
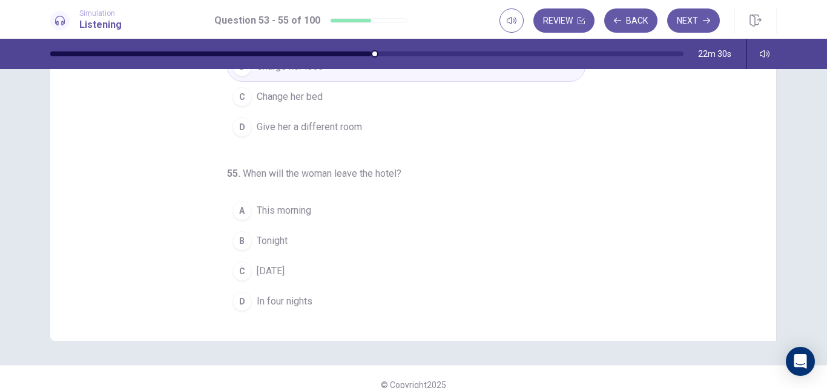
scroll to position [178, 0]
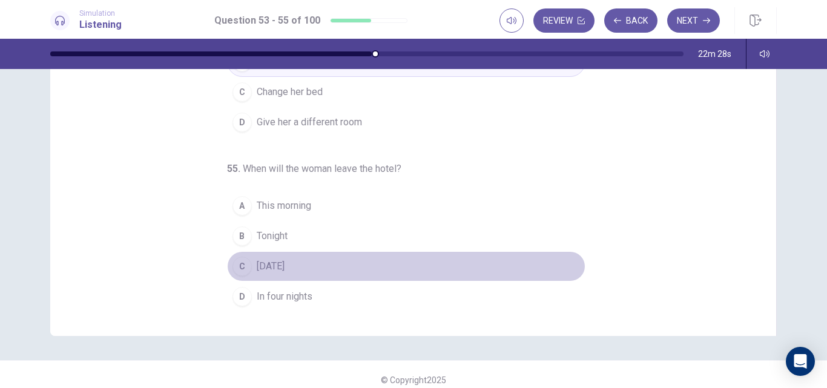
click at [274, 260] on span "Tomorrow" at bounding box center [271, 266] width 28 height 15
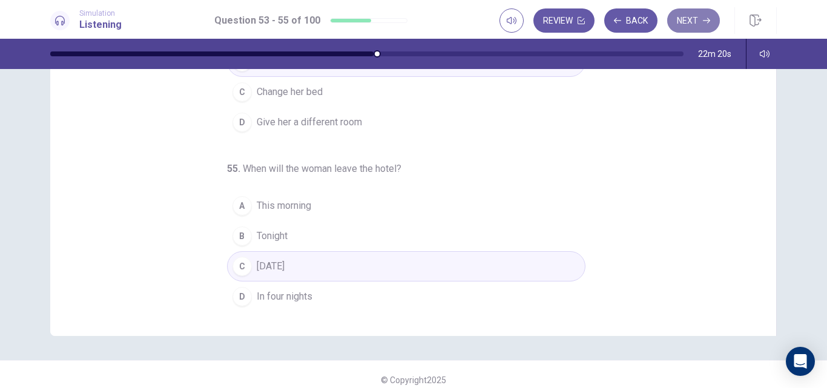
click at [684, 15] on button "Next" at bounding box center [693, 20] width 53 height 24
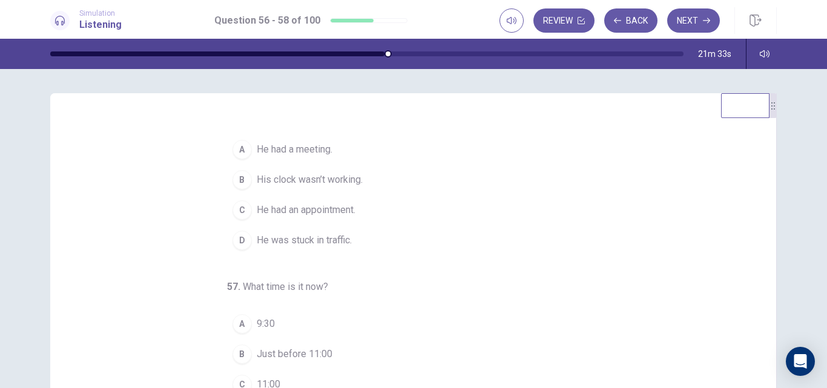
scroll to position [0, 0]
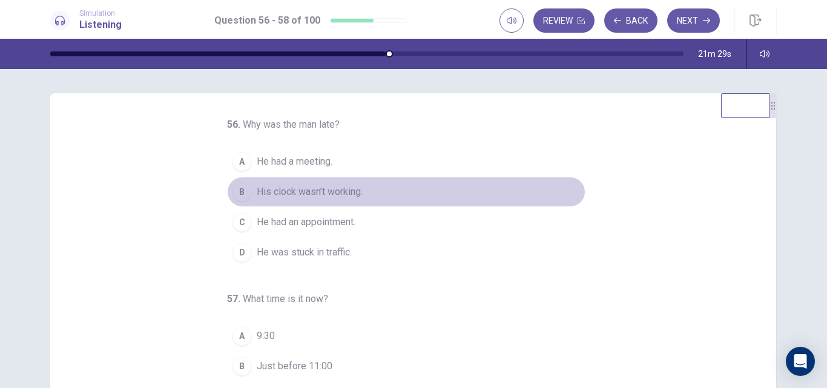
click at [330, 194] on span "His clock wasn’t working." at bounding box center [310, 192] width 106 height 15
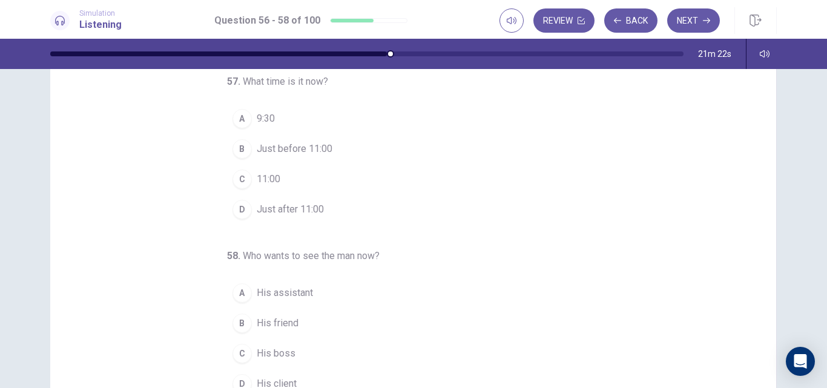
scroll to position [94, 0]
click at [290, 146] on span "Just before 11:00" at bounding box center [295, 145] width 76 height 15
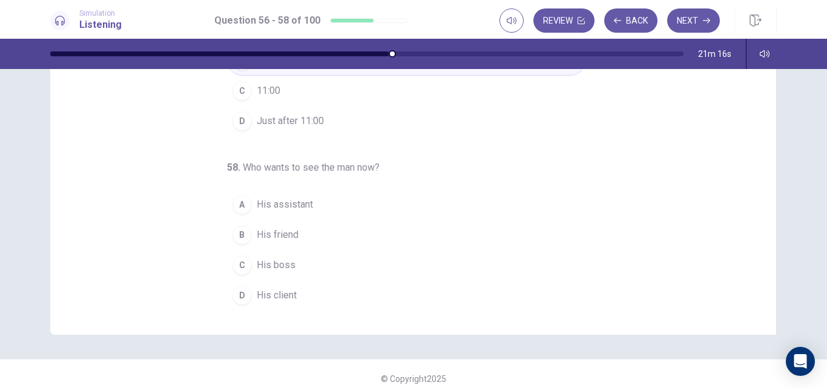
scroll to position [189, 0]
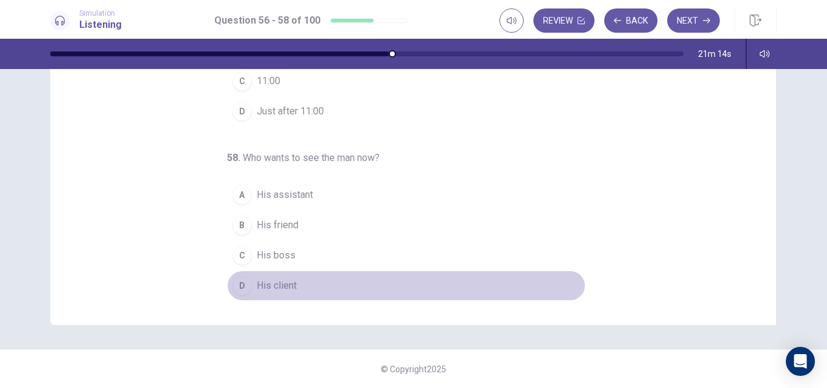
click at [276, 285] on span "His client" at bounding box center [277, 286] width 40 height 15
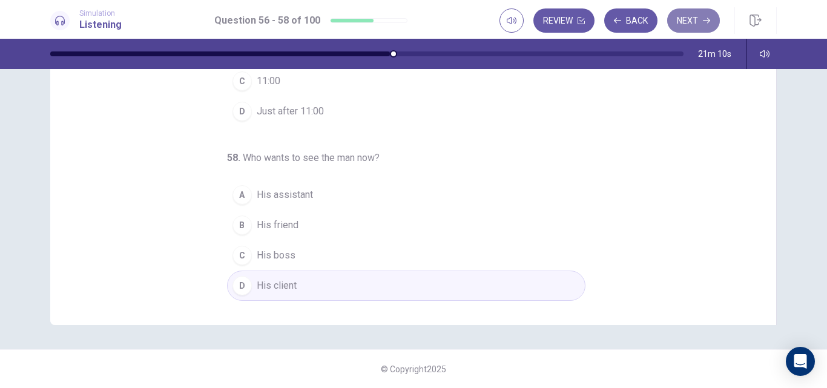
click at [688, 16] on button "Next" at bounding box center [693, 20] width 53 height 24
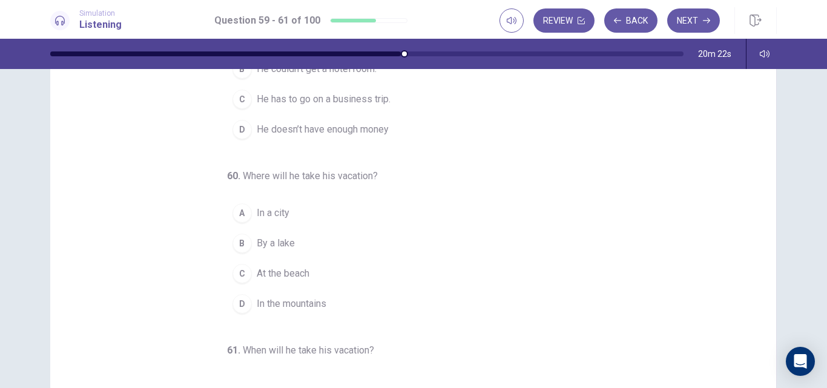
scroll to position [0, 0]
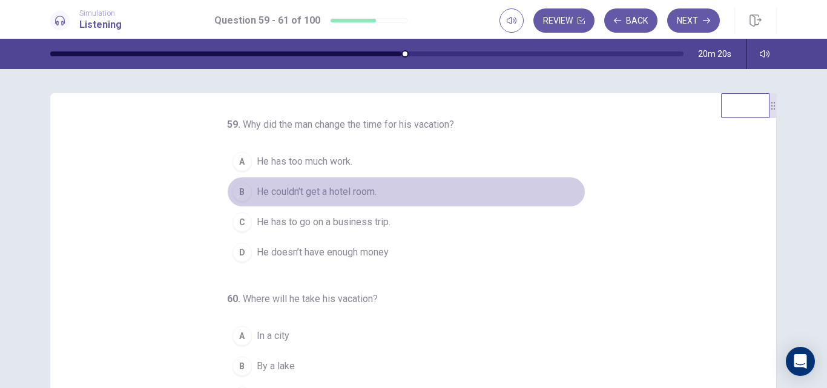
click at [355, 199] on span "He couldn’t get a hotel room." at bounding box center [317, 192] width 120 height 15
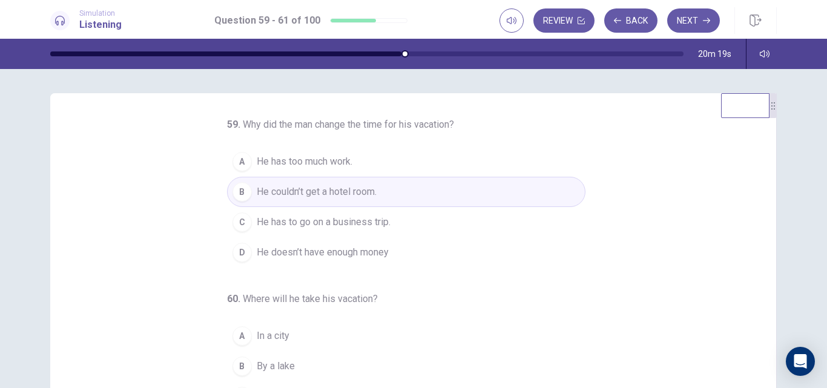
scroll to position [141, 0]
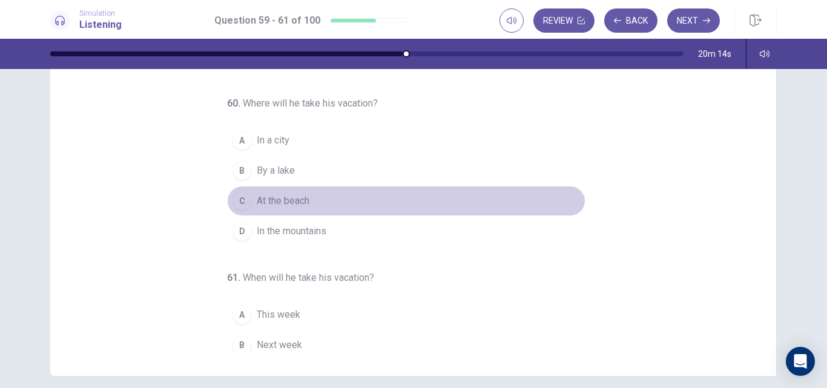
click at [279, 208] on span "At the beach" at bounding box center [283, 201] width 53 height 15
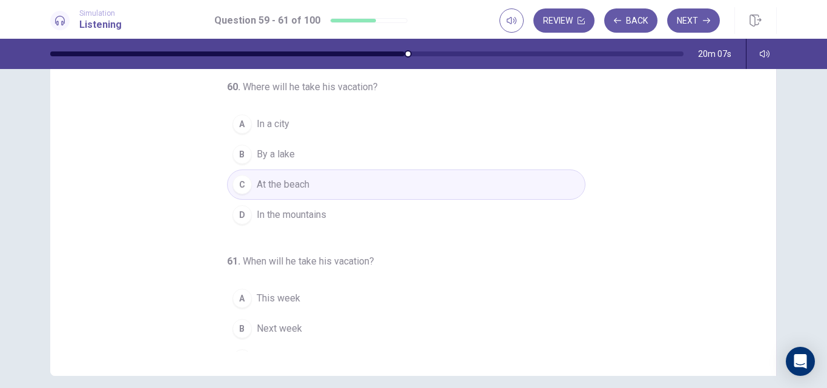
scroll to position [68, 0]
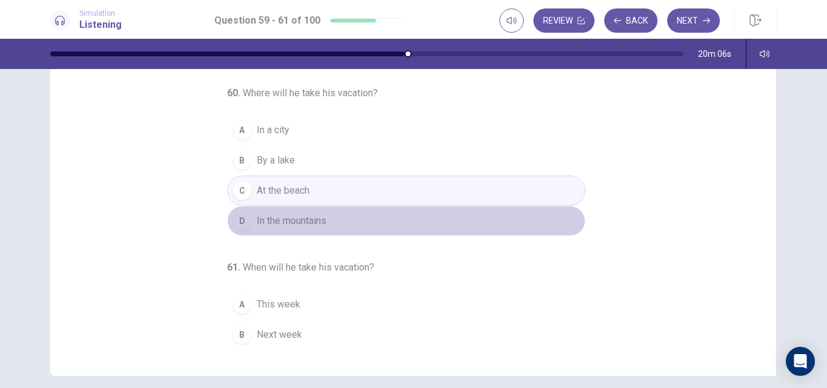
click at [302, 228] on span "In the mountains" at bounding box center [292, 221] width 70 height 15
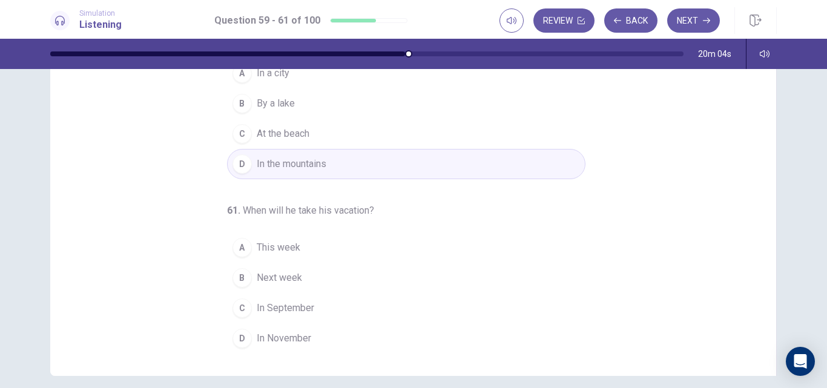
scroll to position [141, 0]
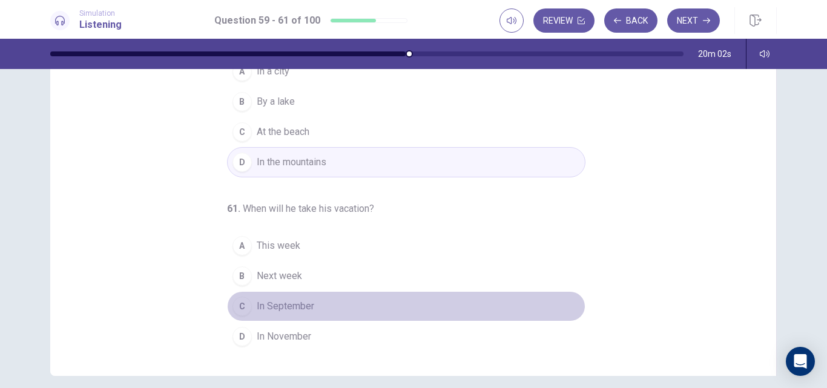
click at [303, 300] on span "In September" at bounding box center [286, 306] width 58 height 15
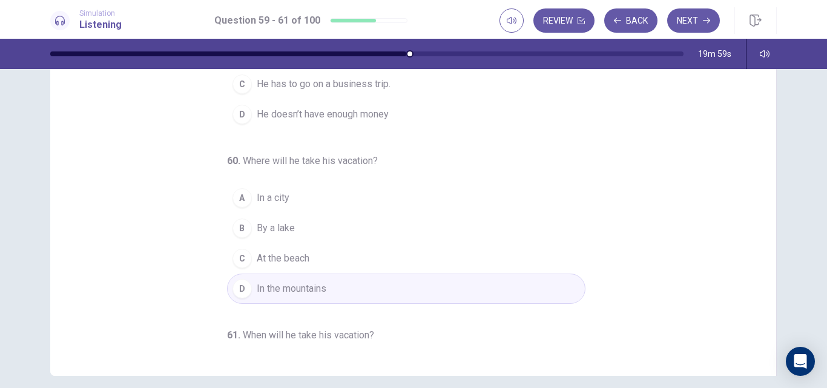
scroll to position [0, 0]
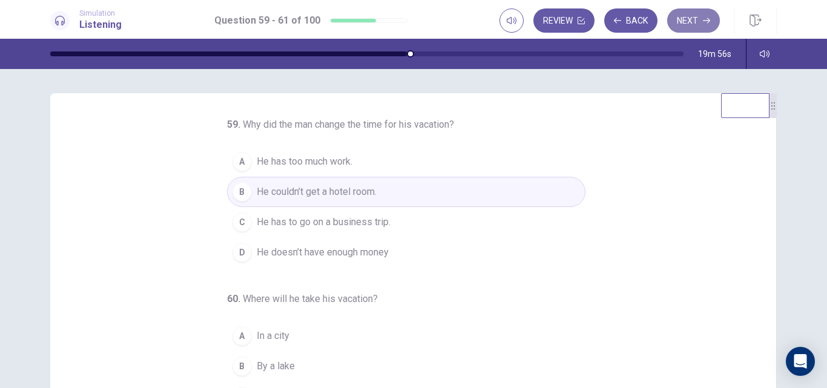
click at [692, 19] on button "Next" at bounding box center [693, 20] width 53 height 24
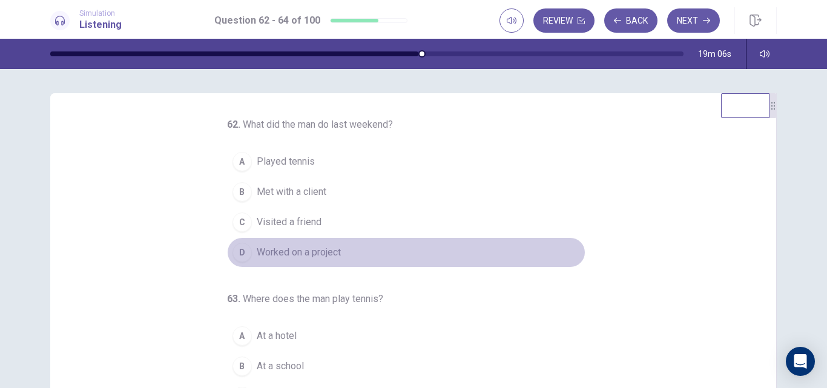
click at [319, 252] on span "Worked on a project" at bounding box center [299, 252] width 84 height 15
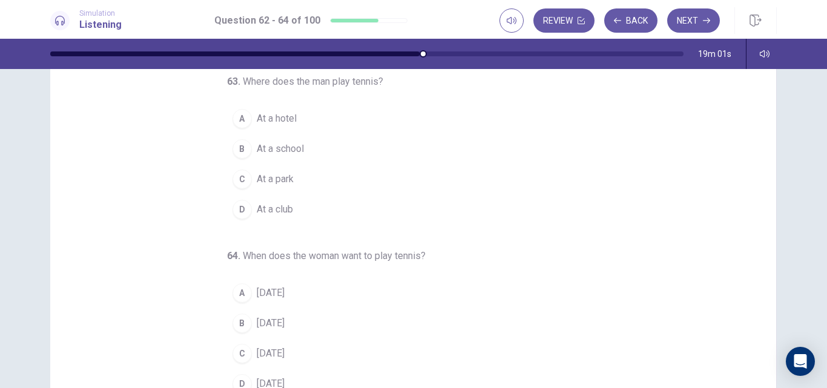
scroll to position [91, 0]
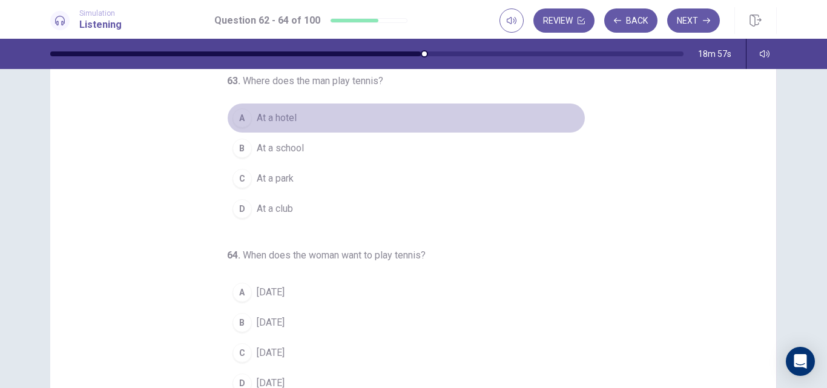
click at [283, 119] on span "At a hotel" at bounding box center [277, 118] width 40 height 15
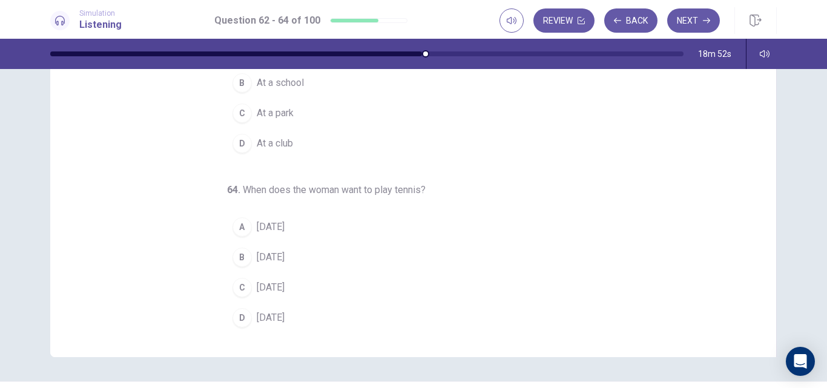
scroll to position [189, 0]
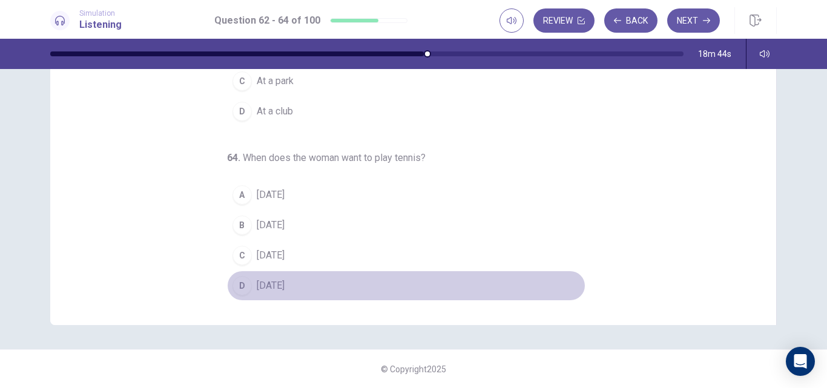
click at [281, 283] on span "Saturday" at bounding box center [271, 286] width 28 height 15
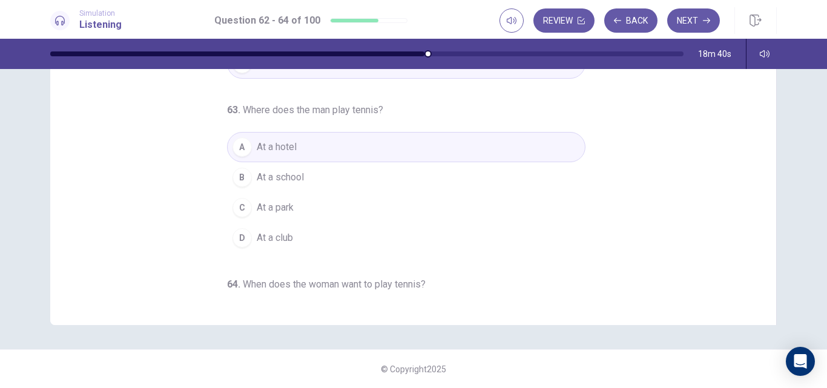
scroll to position [0, 0]
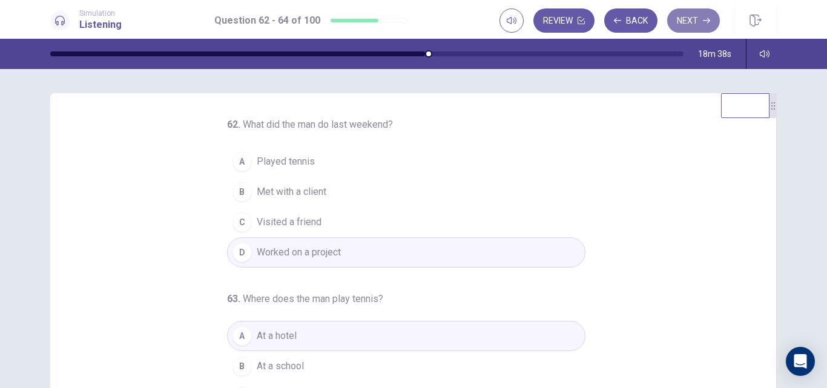
click at [703, 13] on button "Next" at bounding box center [693, 20] width 53 height 24
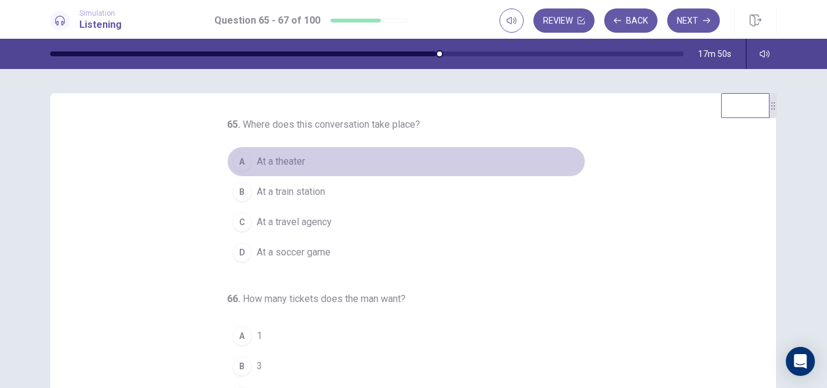
click at [285, 163] on span "At a theater" at bounding box center [281, 161] width 48 height 15
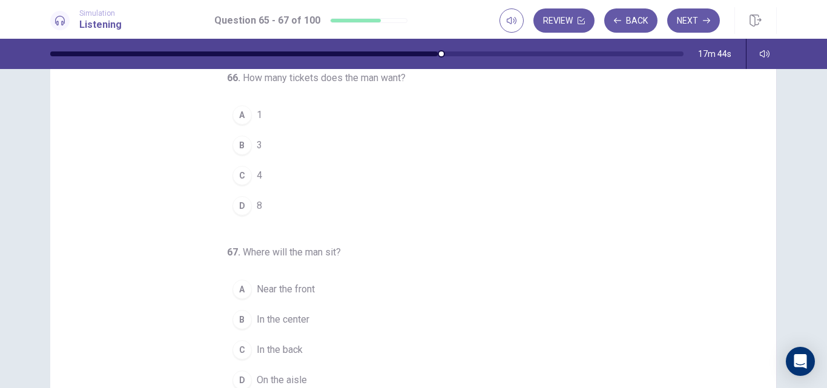
scroll to position [97, 0]
click at [240, 138] on div "B" at bounding box center [241, 142] width 19 height 19
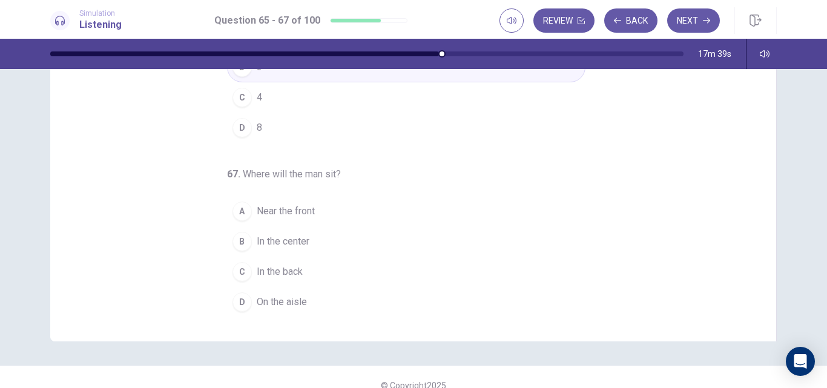
scroll to position [178, 0]
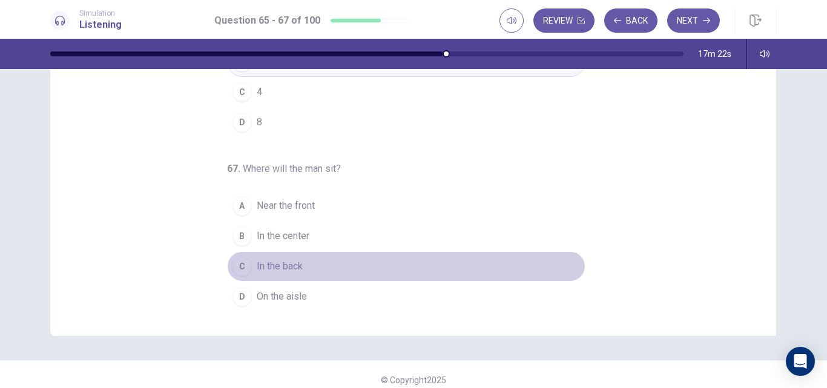
click at [292, 266] on span "In the back" at bounding box center [280, 266] width 46 height 15
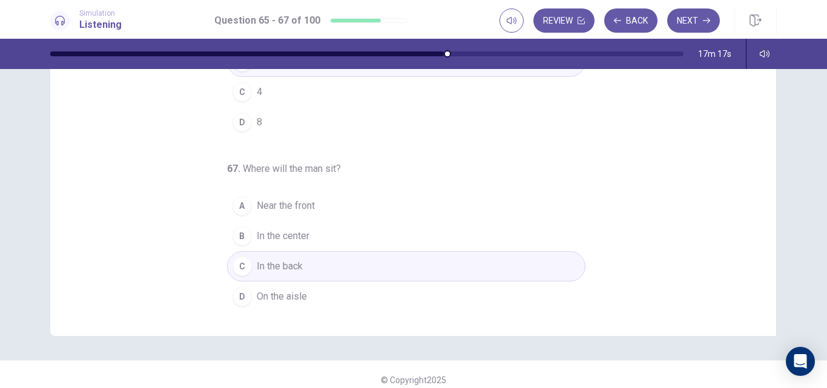
scroll to position [189, 0]
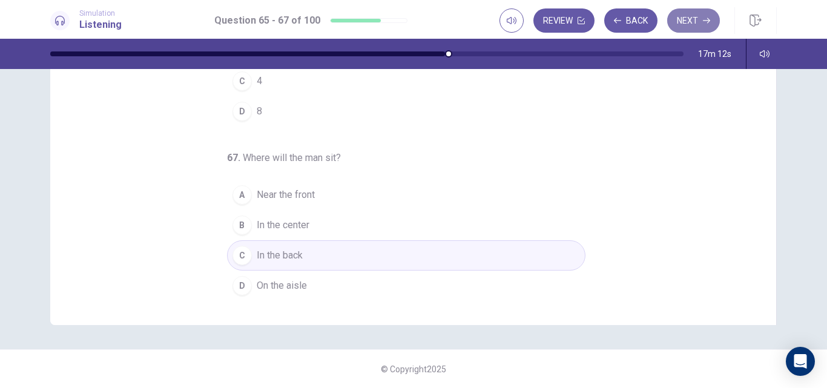
click at [697, 22] on button "Next" at bounding box center [693, 20] width 53 height 24
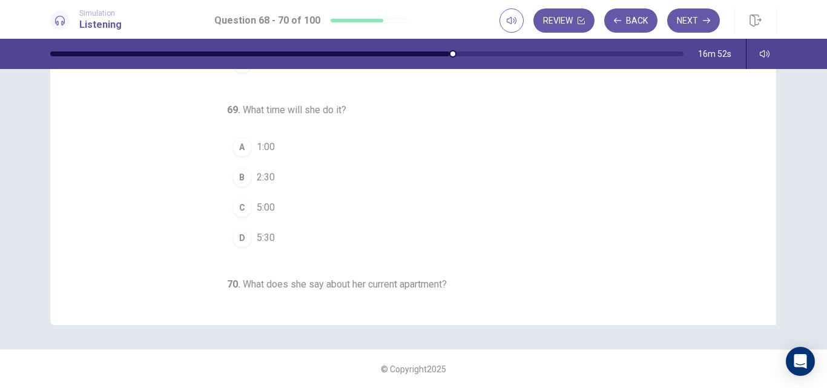
scroll to position [0, 0]
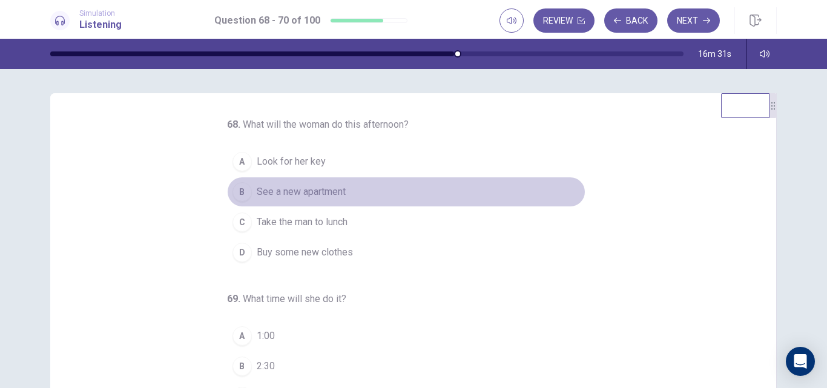
click at [327, 186] on span "See a new apartment" at bounding box center [301, 192] width 89 height 15
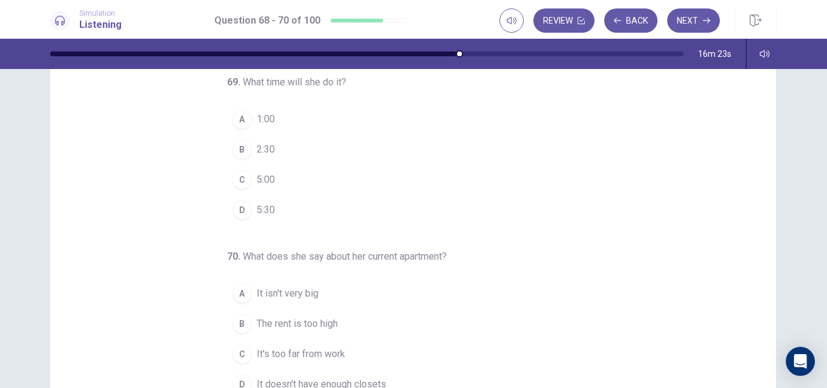
scroll to position [91, 0]
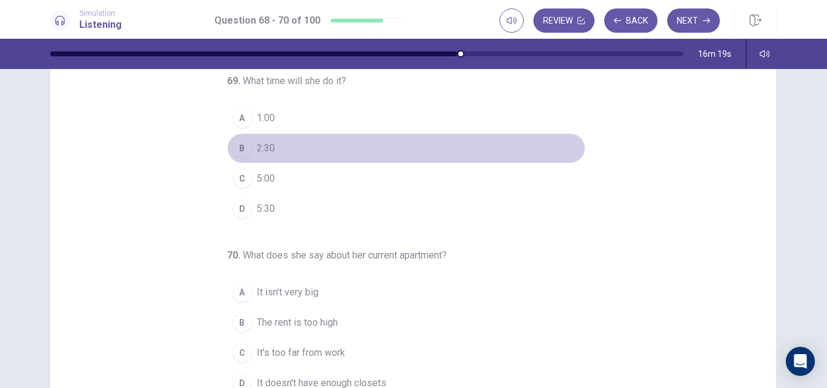
click at [268, 138] on button "B 2:30" at bounding box center [406, 148] width 358 height 30
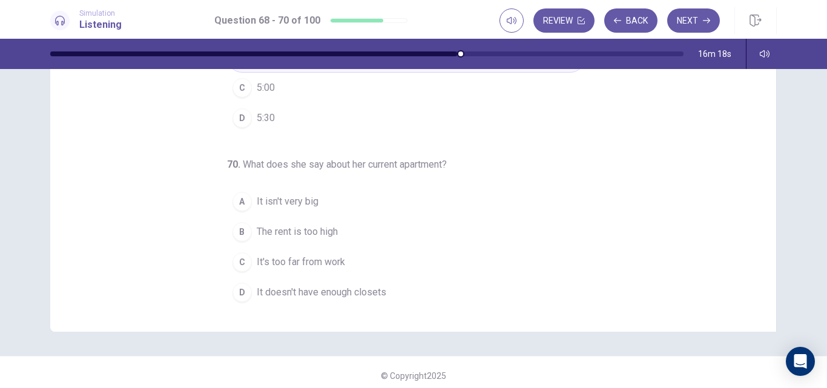
scroll to position [186, 0]
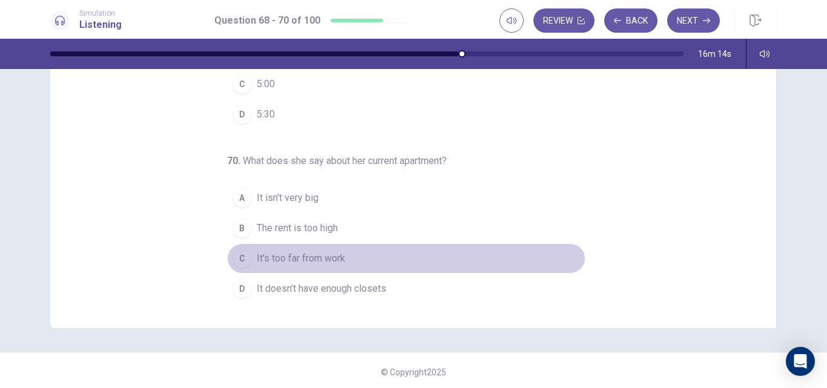
click at [312, 252] on span "It's too far from work" at bounding box center [301, 258] width 88 height 15
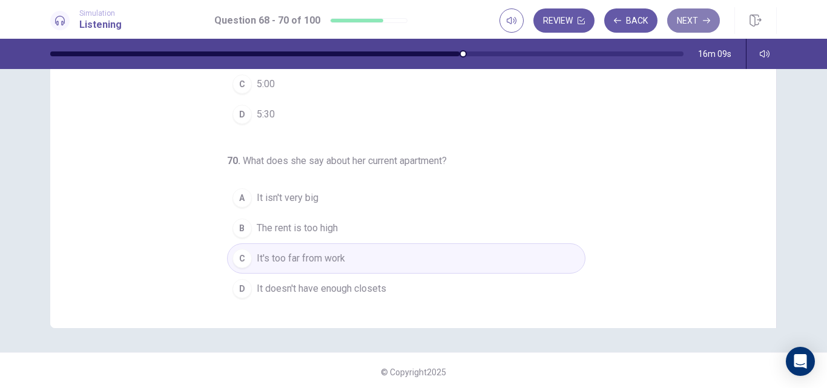
click at [684, 23] on button "Next" at bounding box center [693, 20] width 53 height 24
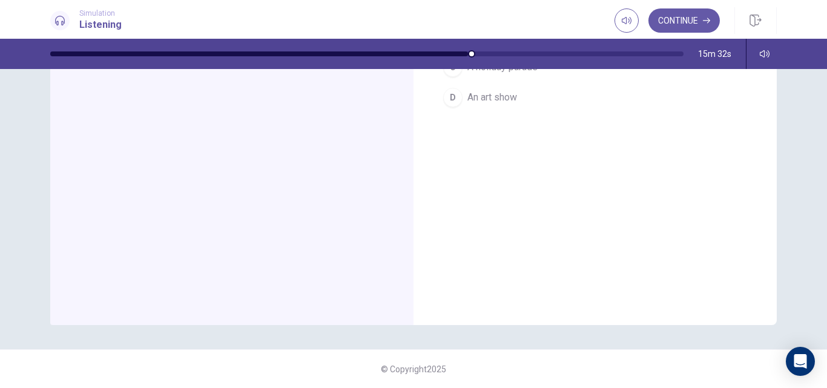
scroll to position [0, 0]
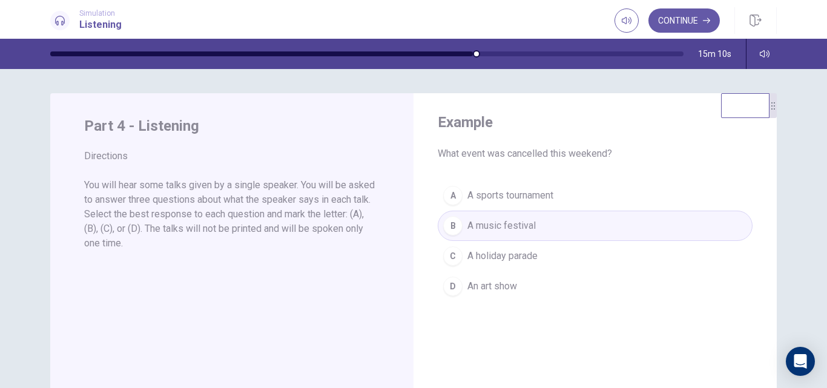
click at [562, 308] on div "Example What event was cancelled this weekend? A A sports tournament B A music …" at bounding box center [595, 207] width 363 height 228
click at [671, 19] on button "Continue" at bounding box center [683, 20] width 71 height 24
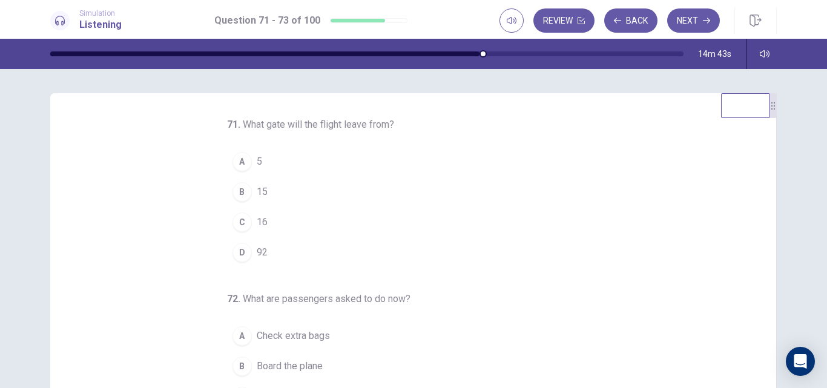
click at [237, 221] on div "C" at bounding box center [241, 222] width 19 height 19
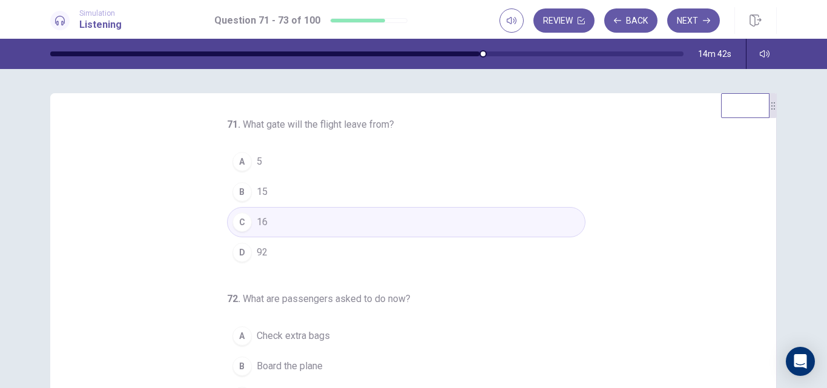
scroll to position [127, 0]
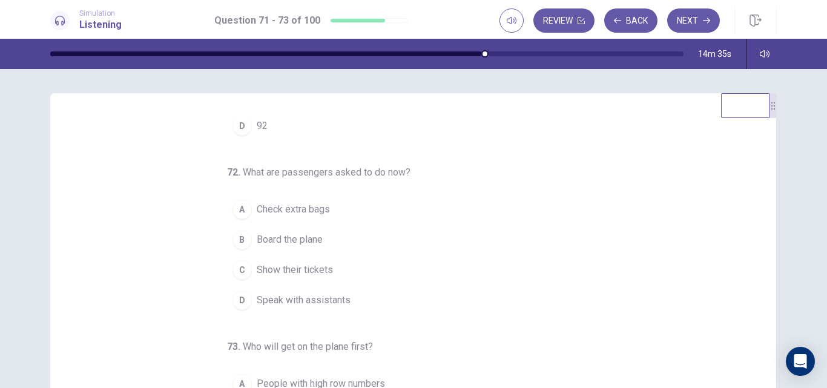
click at [302, 267] on span "Show their tickets" at bounding box center [295, 270] width 76 height 15
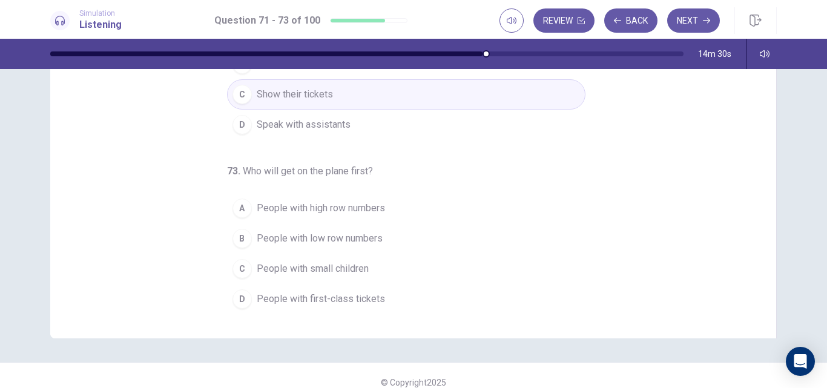
scroll to position [176, 0]
click at [353, 268] on span "People with small children" at bounding box center [313, 268] width 112 height 15
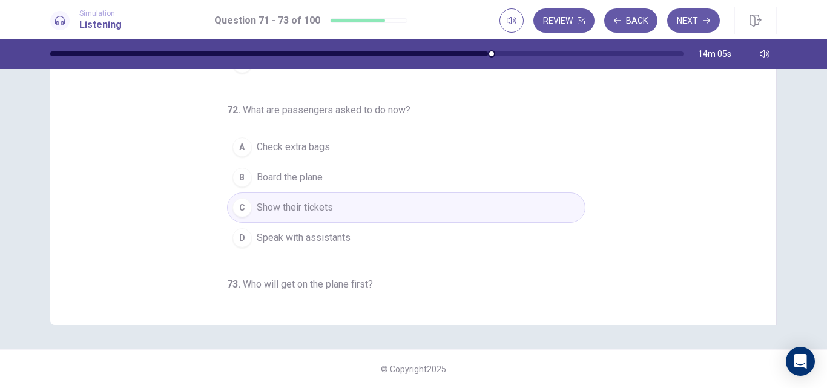
scroll to position [0, 0]
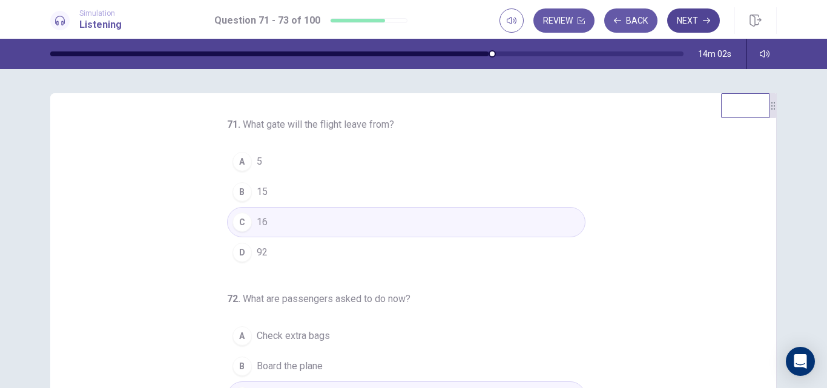
click at [694, 16] on button "Next" at bounding box center [693, 20] width 53 height 24
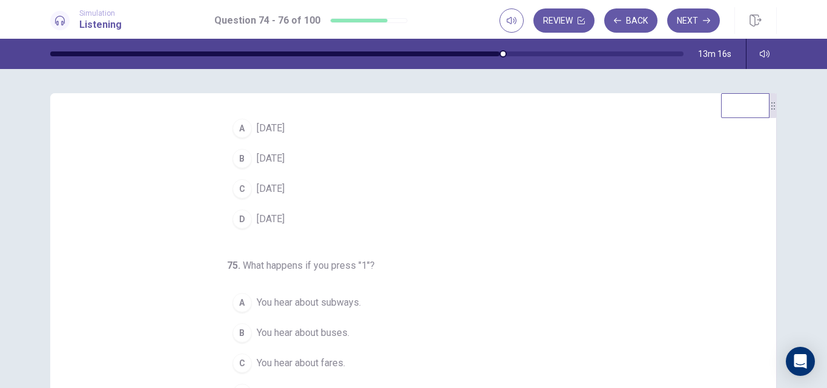
scroll to position [37, 0]
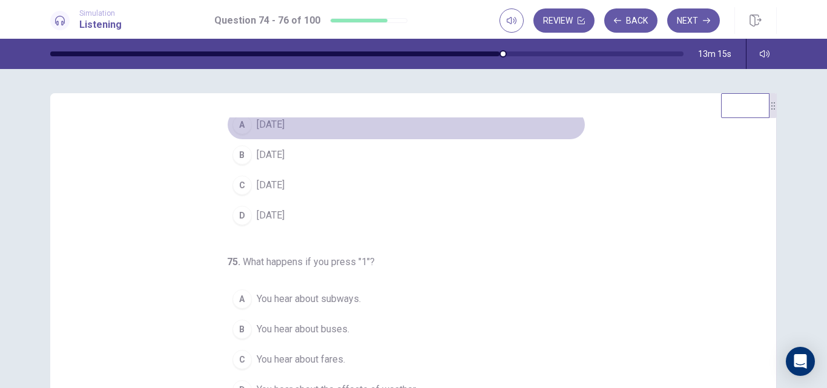
click at [285, 128] on span "September 1" at bounding box center [271, 124] width 28 height 15
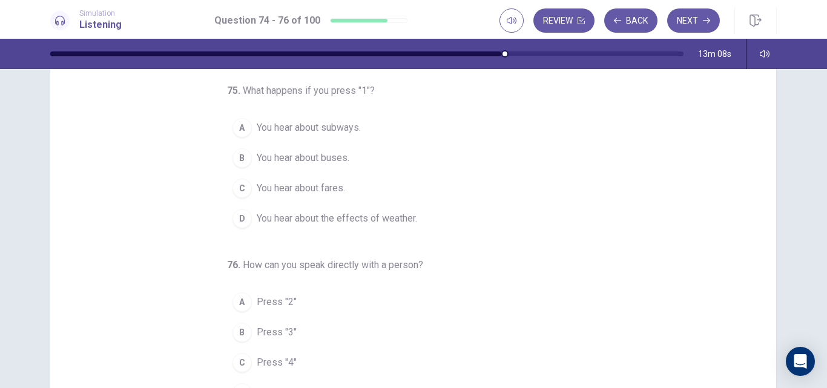
scroll to position [82, 0]
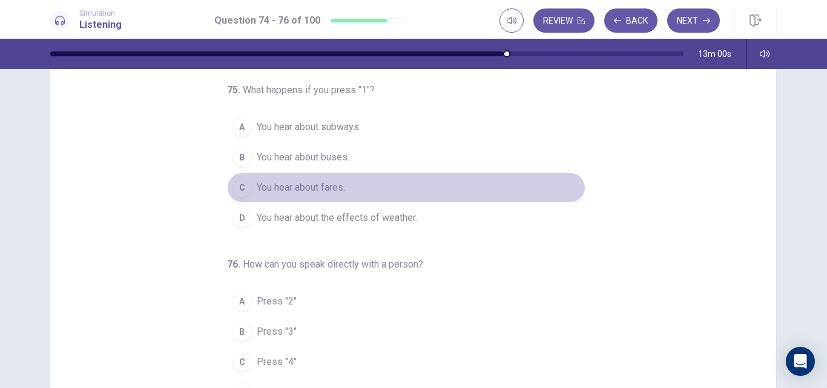
click at [332, 181] on span "You hear about fares." at bounding box center [301, 187] width 88 height 15
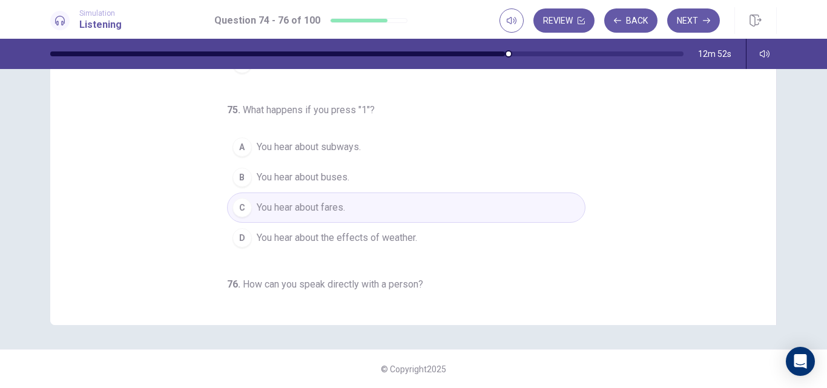
scroll to position [1, 0]
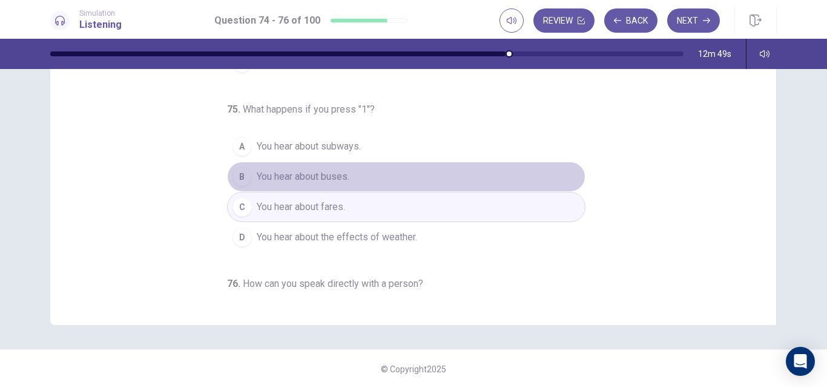
click at [337, 171] on span "You hear about buses." at bounding box center [303, 177] width 93 height 15
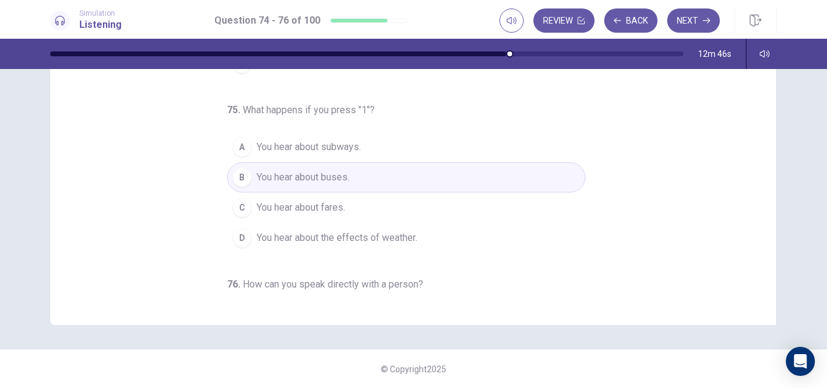
scroll to position [127, 0]
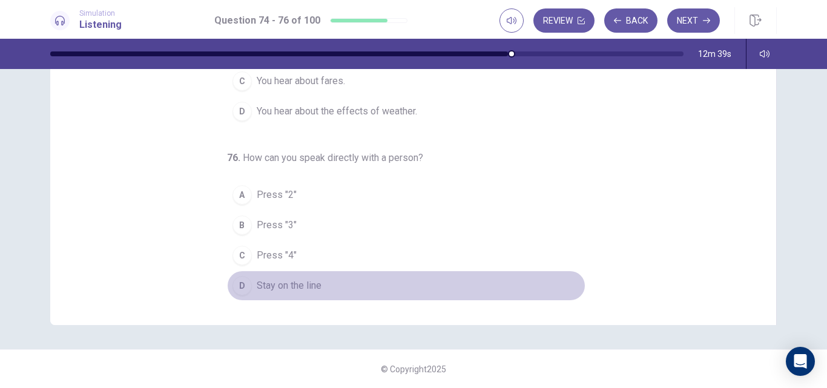
click at [269, 285] on span "Stay on the line" at bounding box center [289, 286] width 65 height 15
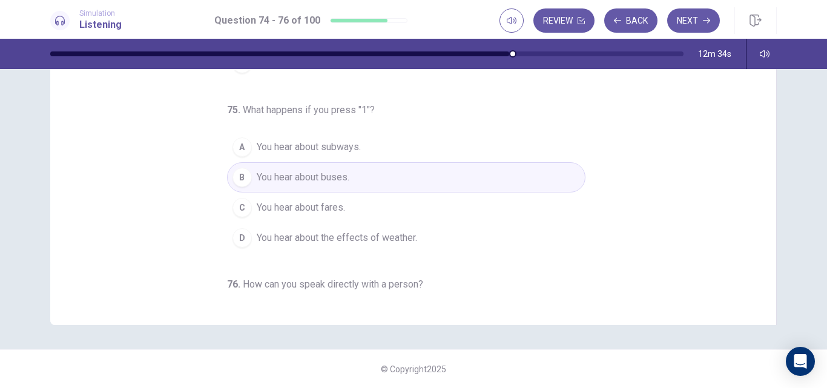
scroll to position [0, 0]
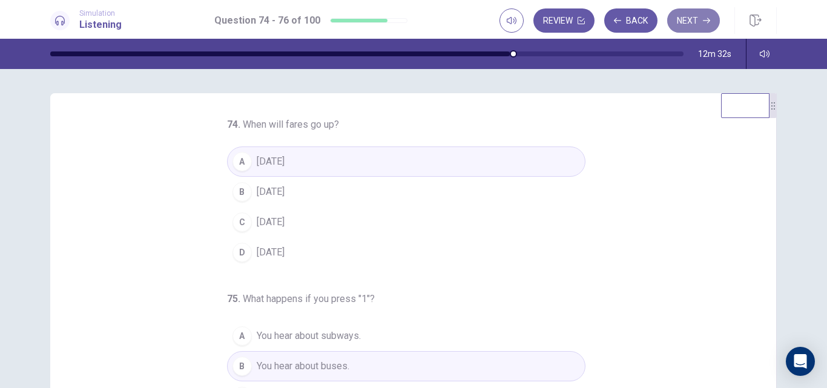
click at [685, 17] on button "Next" at bounding box center [693, 20] width 53 height 24
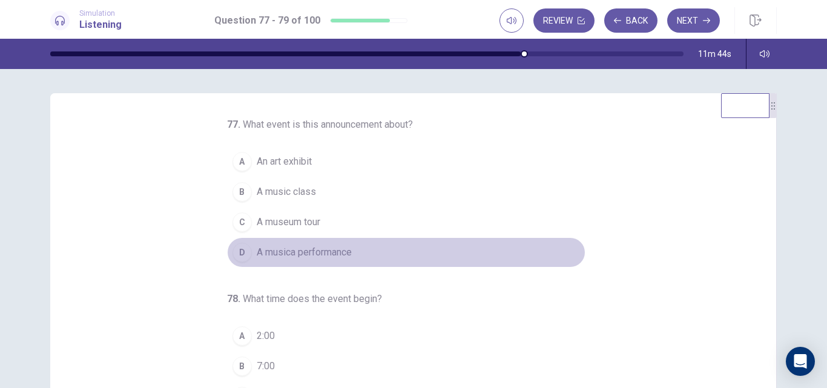
click at [303, 246] on span "A musica performance" at bounding box center [304, 252] width 95 height 15
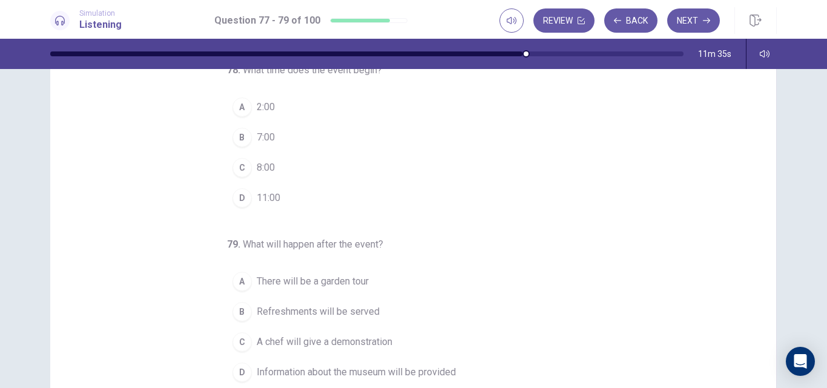
scroll to position [104, 0]
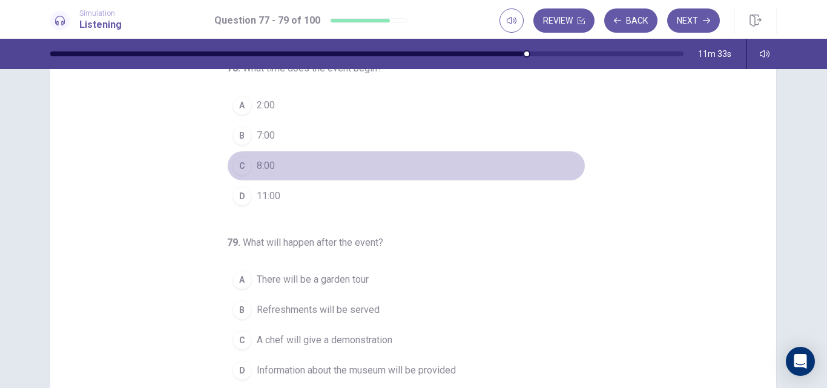
click at [259, 164] on span "8:00" at bounding box center [266, 166] width 18 height 15
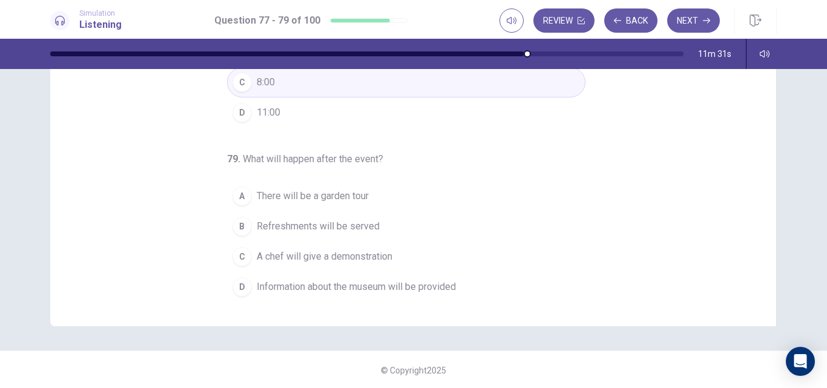
scroll to position [188, 0]
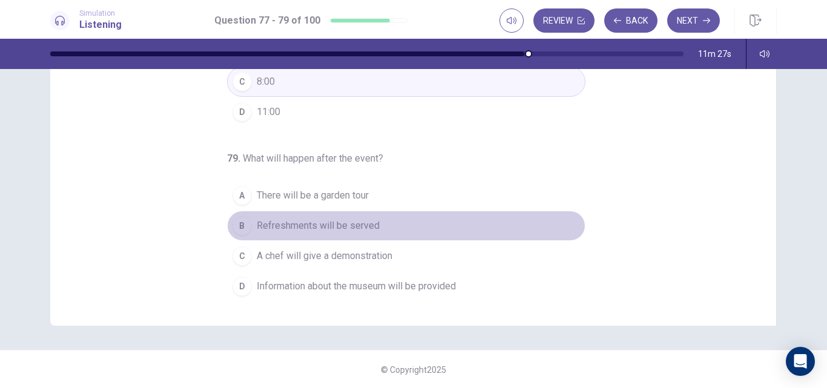
click at [345, 221] on span "Refreshments will be served" at bounding box center [318, 226] width 123 height 15
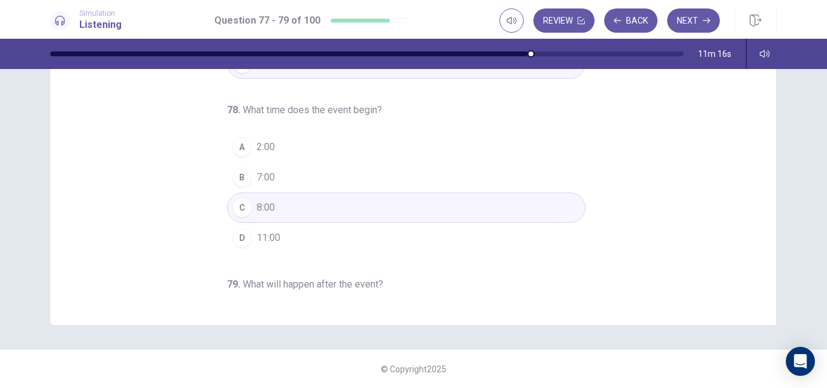
scroll to position [0, 0]
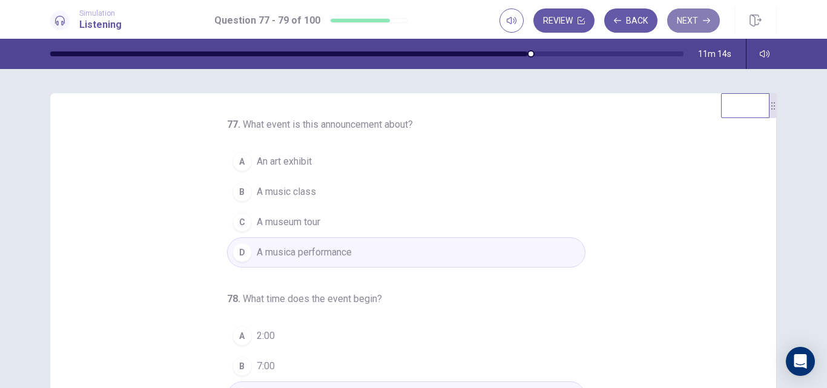
click at [691, 16] on button "Next" at bounding box center [693, 20] width 53 height 24
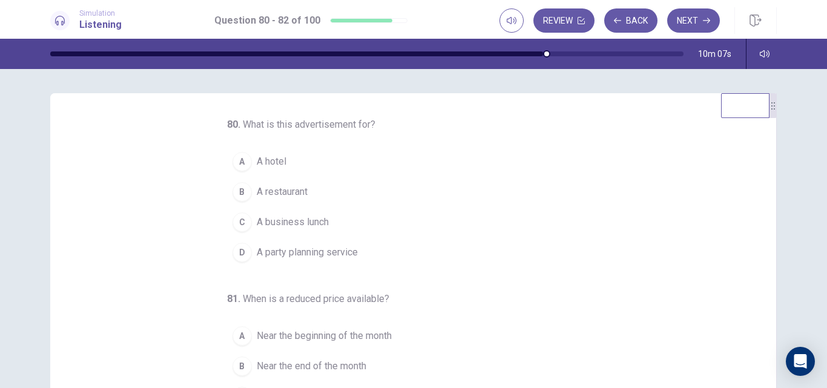
click at [280, 194] on span "A restaurant" at bounding box center [282, 192] width 51 height 15
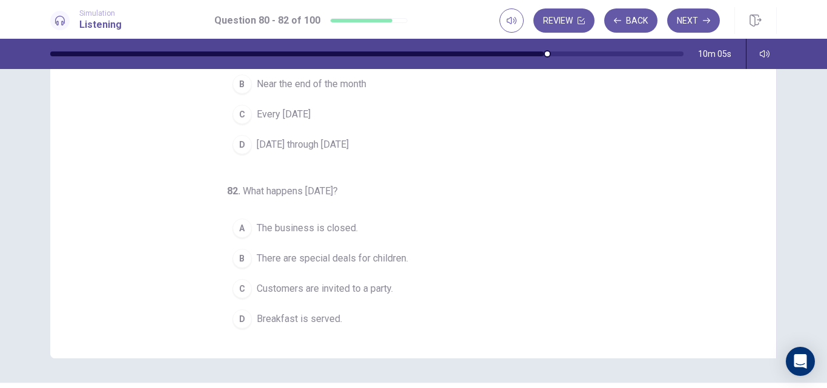
scroll to position [156, 0]
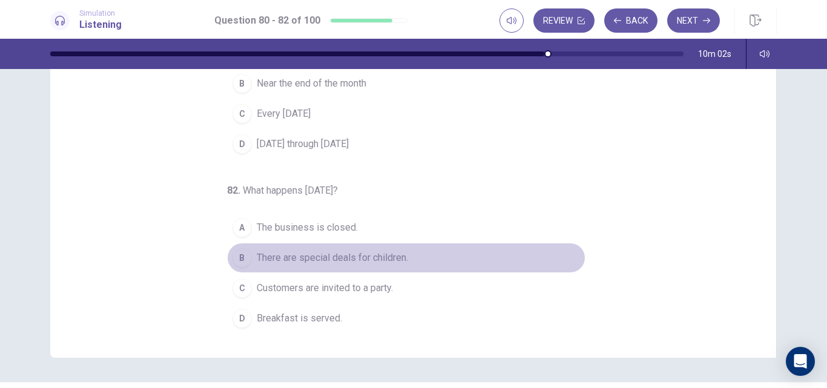
click at [354, 258] on span "There are special deals for children." at bounding box center [332, 258] width 151 height 15
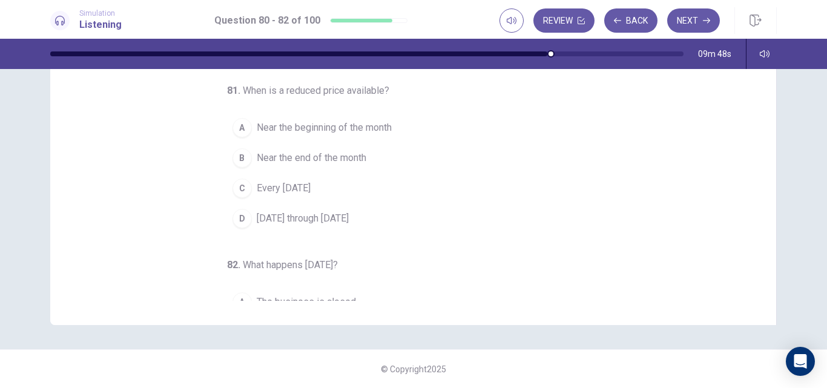
scroll to position [0, 0]
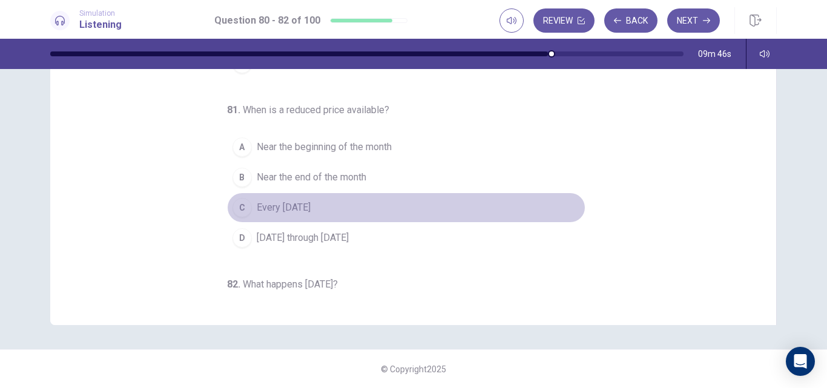
click at [311, 201] on span "Every Wednesday" at bounding box center [284, 207] width 54 height 15
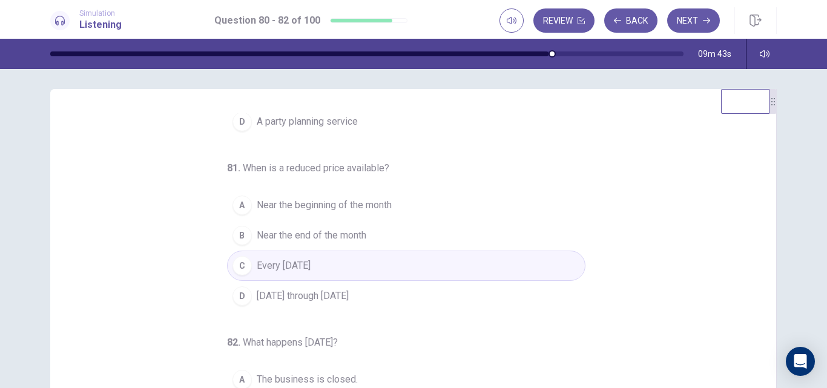
scroll to position [131, 0]
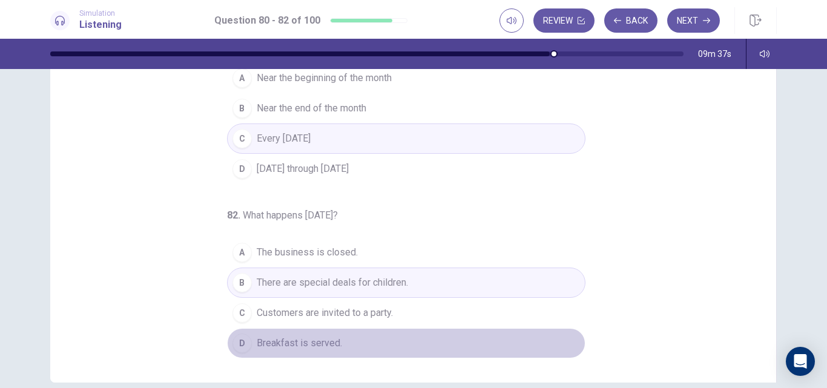
click at [320, 344] on span "Breakfast is served." at bounding box center [299, 343] width 85 height 15
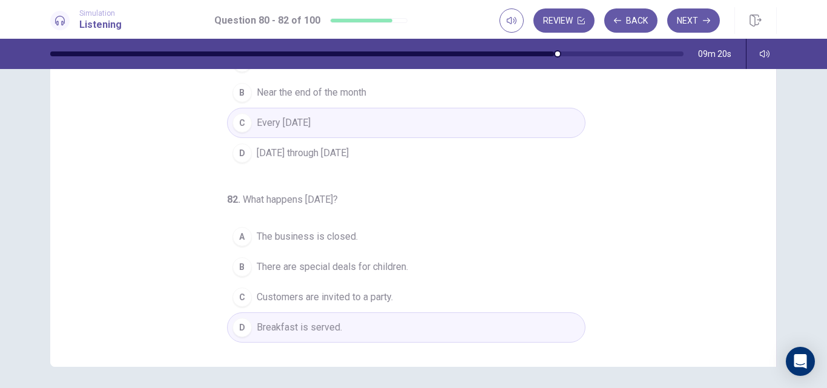
scroll to position [0, 0]
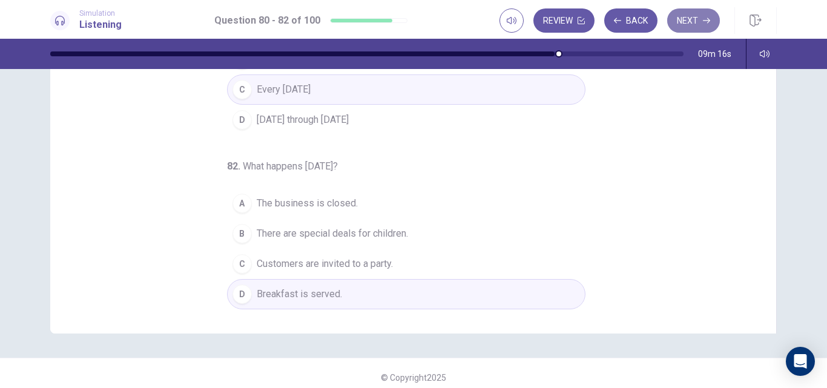
click at [691, 20] on button "Next" at bounding box center [693, 20] width 53 height 24
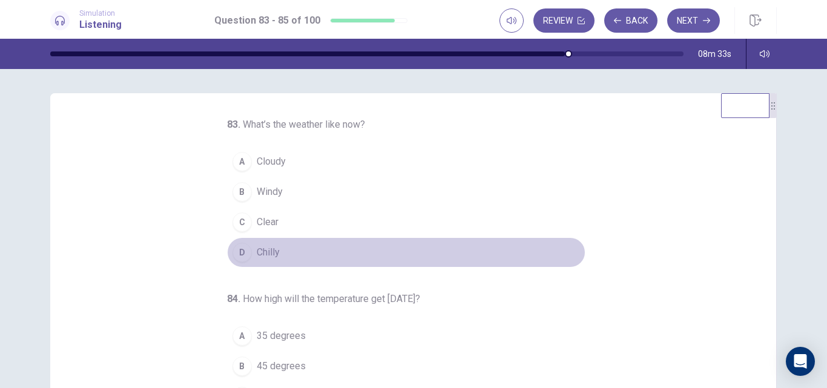
click at [259, 252] on span "Chilly" at bounding box center [268, 252] width 23 height 15
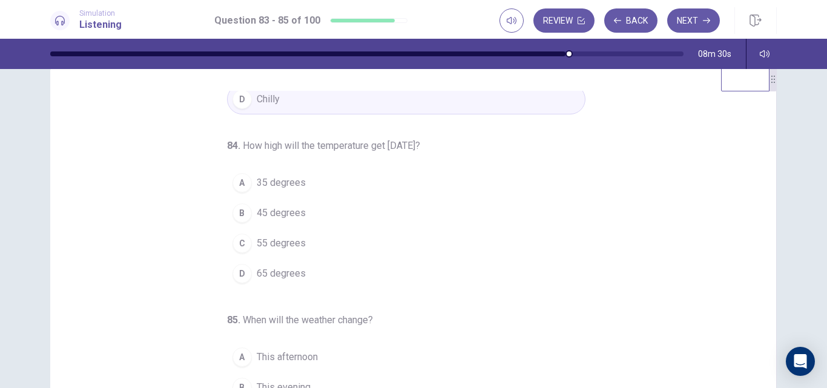
scroll to position [27, 0]
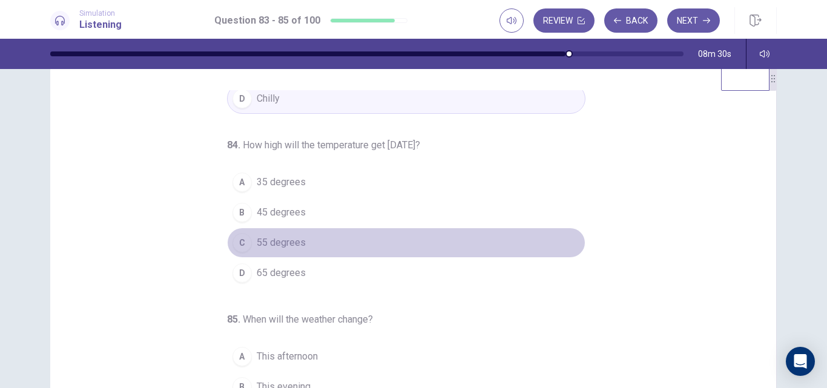
click at [262, 239] on span "55 degrees" at bounding box center [281, 243] width 49 height 15
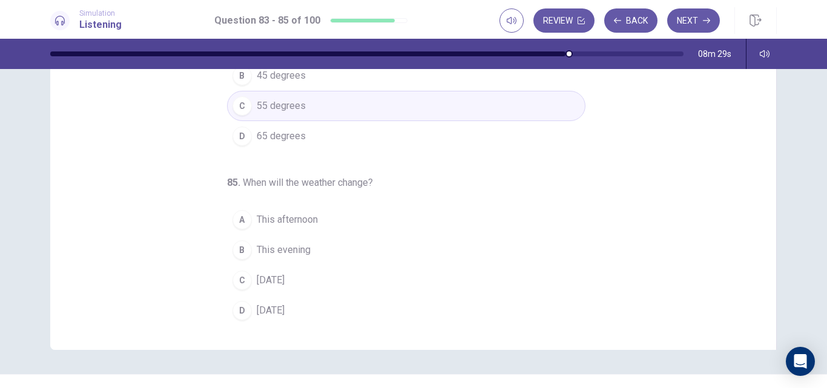
scroll to position [165, 0]
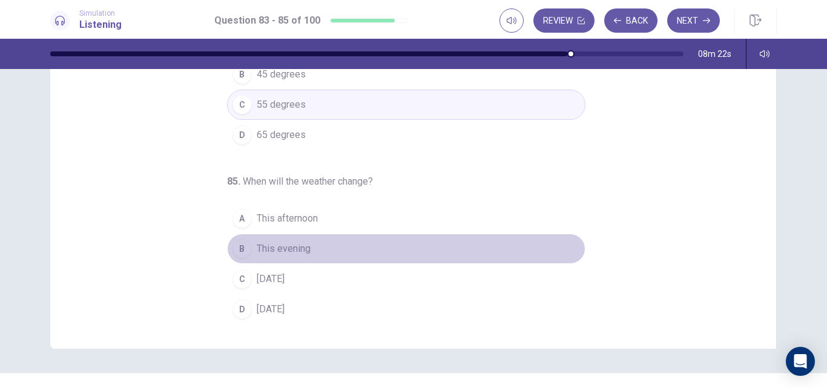
click at [294, 246] on span "This evening" at bounding box center [284, 249] width 54 height 15
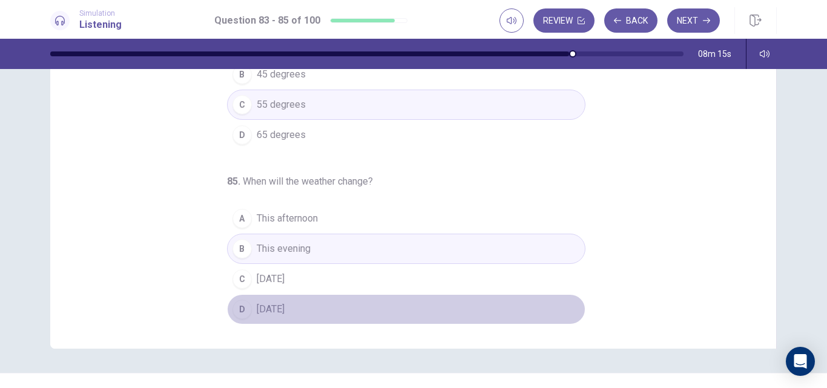
click at [282, 309] on button "D Sunday" at bounding box center [406, 309] width 358 height 30
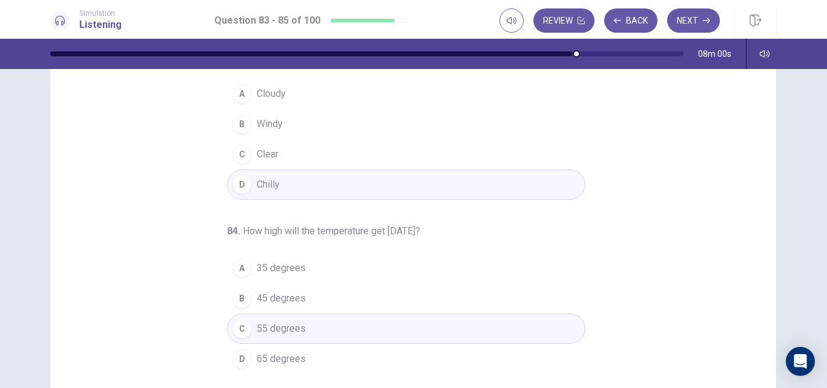
scroll to position [0, 0]
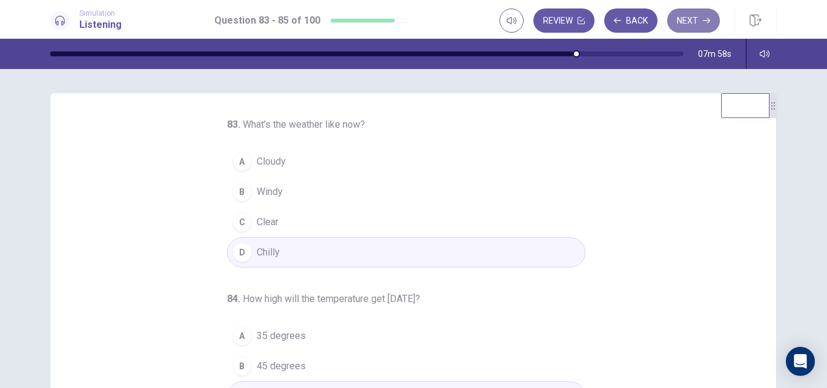
click at [693, 19] on button "Next" at bounding box center [693, 20] width 53 height 24
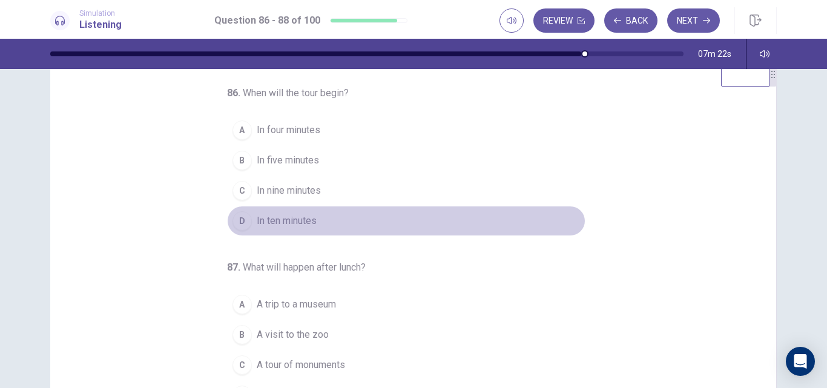
click at [296, 220] on span "In ten minutes" at bounding box center [287, 221] width 60 height 15
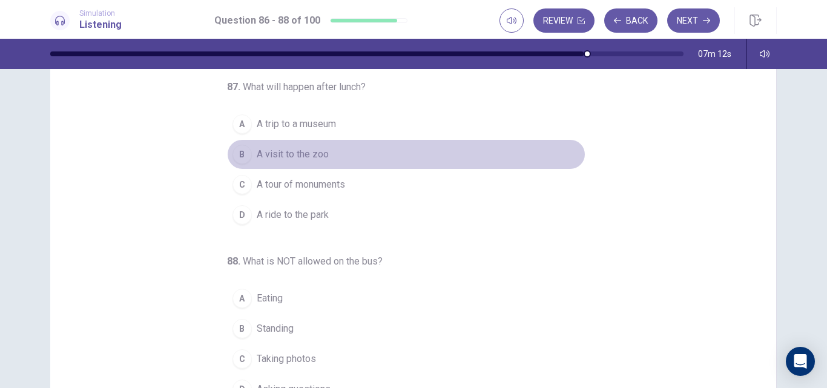
click at [314, 153] on span "A visit to the zoo" at bounding box center [293, 154] width 72 height 15
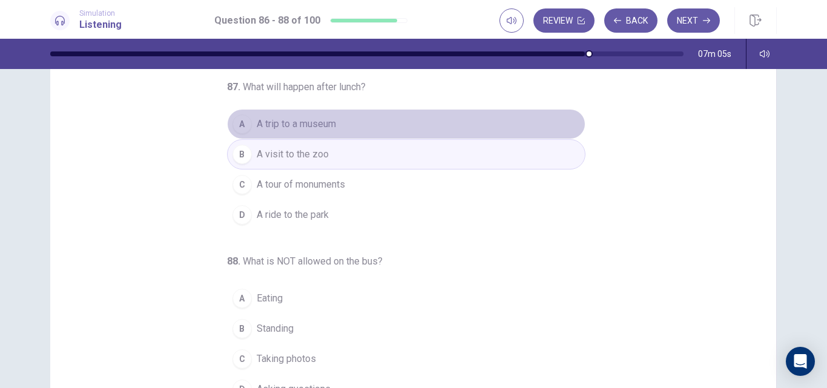
click at [311, 128] on span "A trip to a museum" at bounding box center [296, 124] width 79 height 15
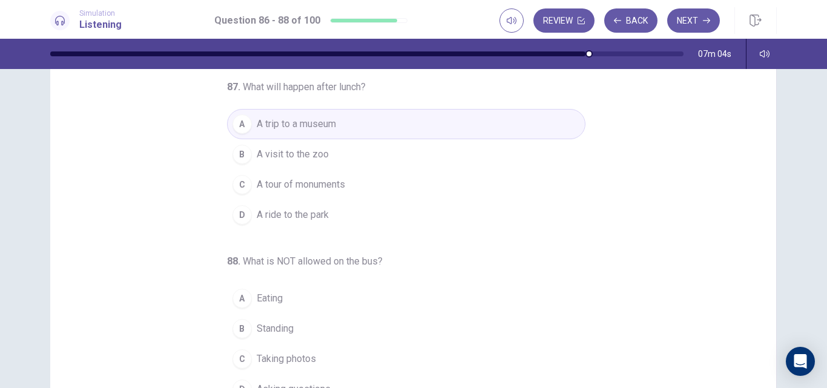
scroll to position [189, 0]
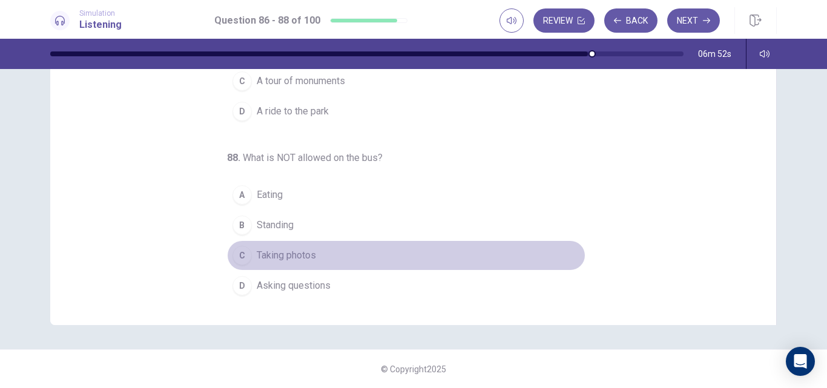
click at [297, 256] on span "Taking photos" at bounding box center [286, 255] width 59 height 15
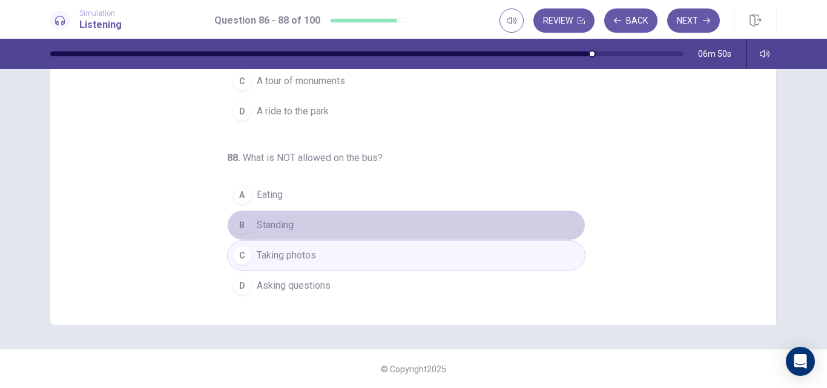
click at [277, 228] on span "Standing" at bounding box center [275, 225] width 37 height 15
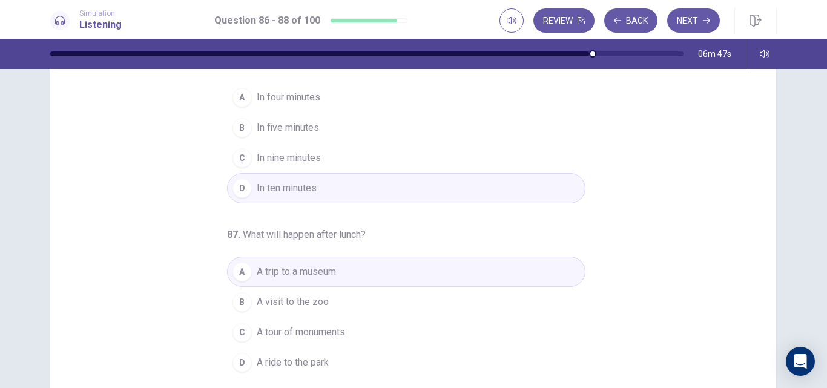
scroll to position [0, 0]
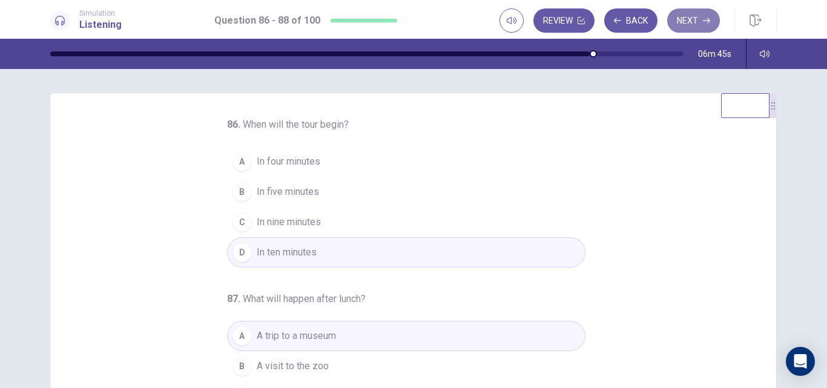
click at [694, 18] on button "Next" at bounding box center [693, 20] width 53 height 24
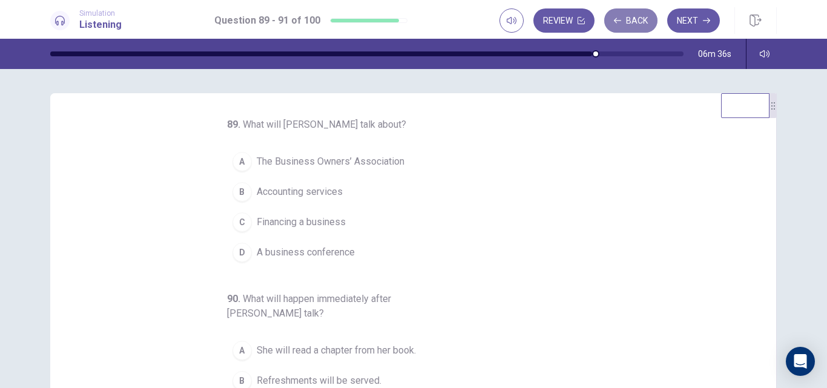
click at [638, 19] on button "Back" at bounding box center [630, 20] width 53 height 24
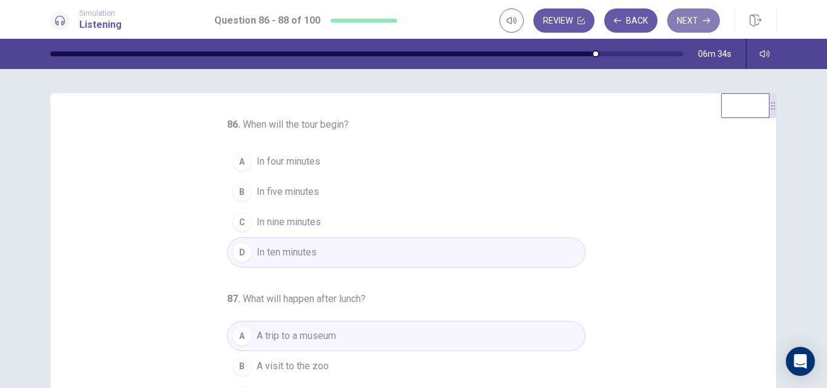
click at [696, 15] on button "Next" at bounding box center [693, 20] width 53 height 24
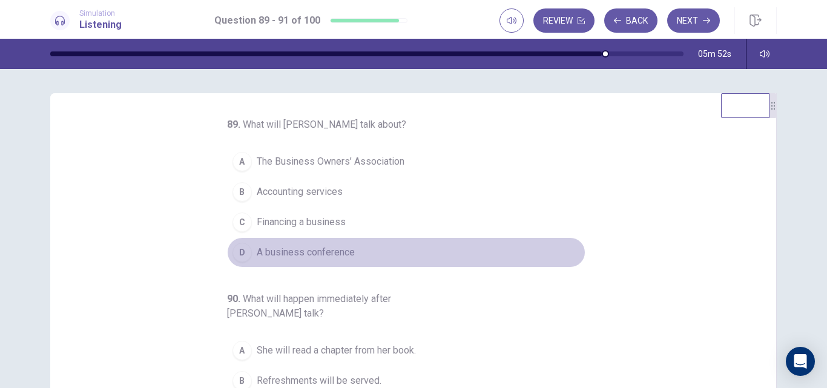
click at [334, 254] on span "A business conference" at bounding box center [306, 252] width 98 height 15
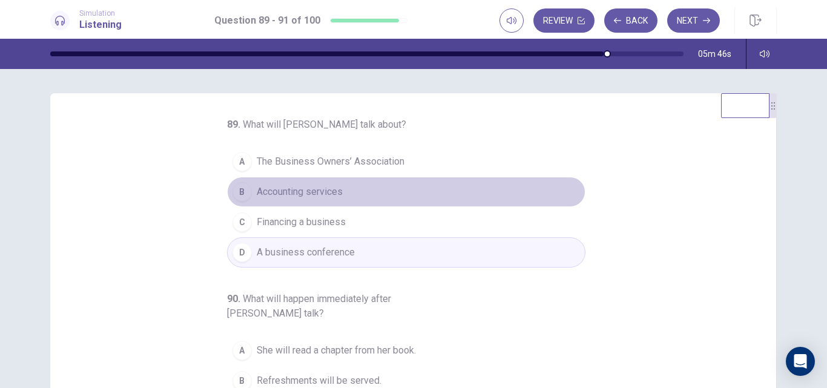
click at [327, 192] on span "Accounting services" at bounding box center [300, 192] width 86 height 15
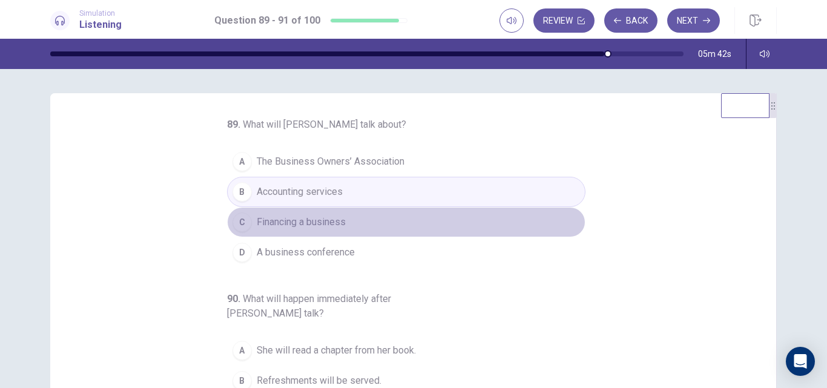
click at [331, 220] on span "Financing a business" at bounding box center [301, 222] width 89 height 15
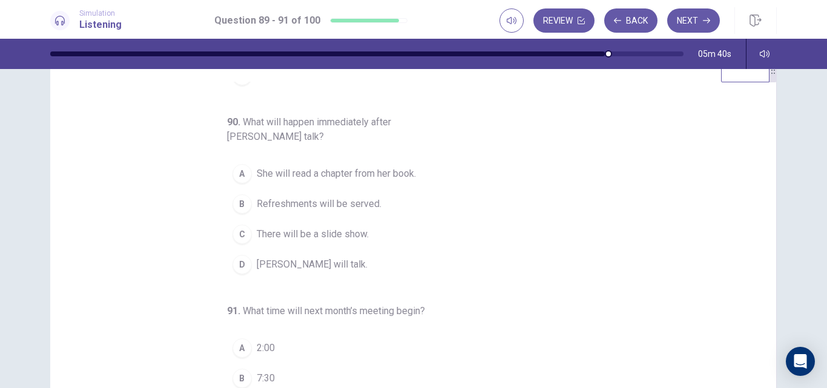
scroll to position [41, 0]
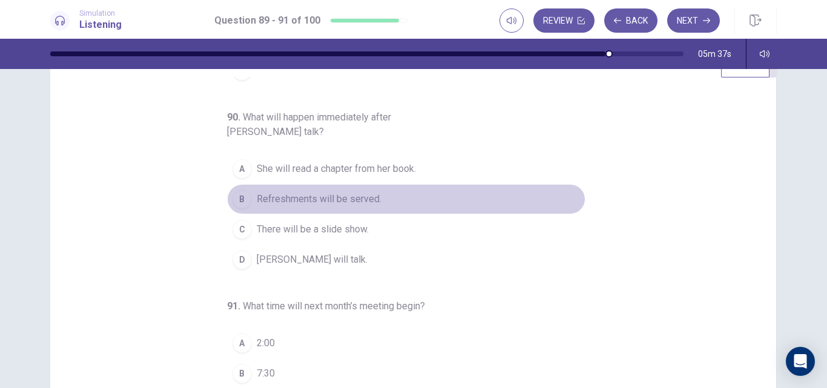
click at [347, 199] on span "Refreshments will be served." at bounding box center [319, 199] width 125 height 15
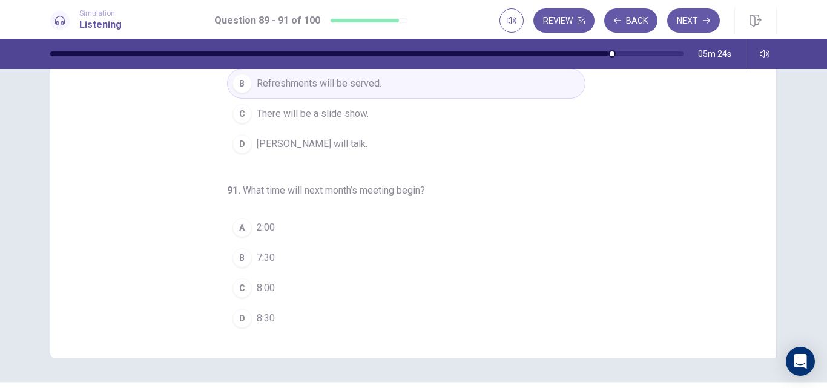
scroll to position [189, 0]
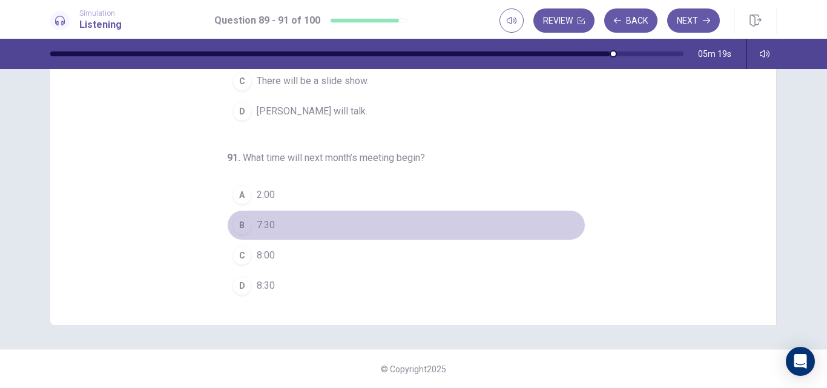
click at [236, 231] on div "B" at bounding box center [241, 225] width 19 height 19
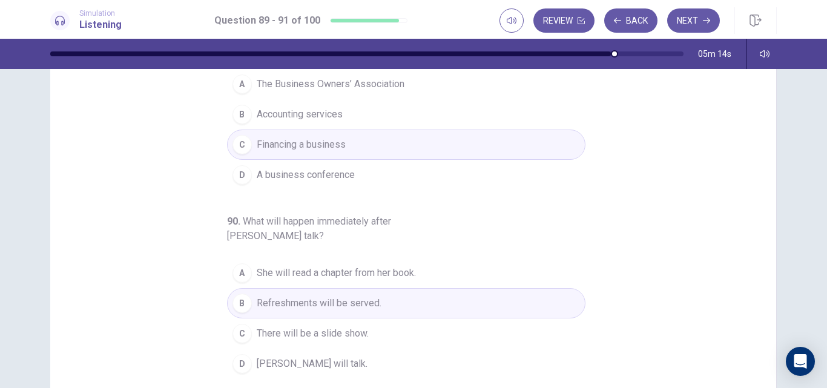
scroll to position [0, 0]
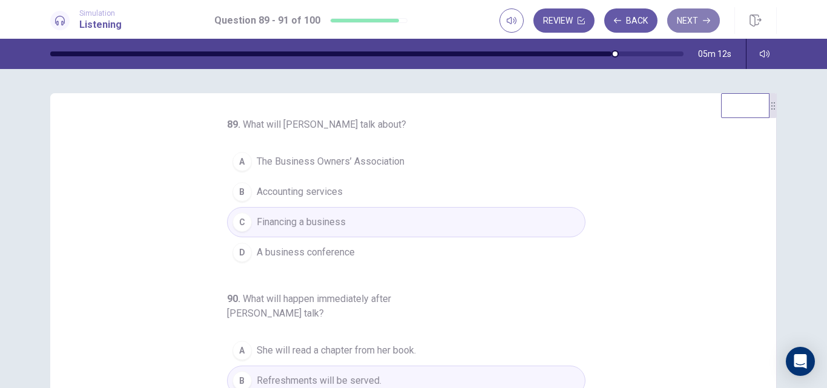
click at [694, 19] on button "Next" at bounding box center [693, 20] width 53 height 24
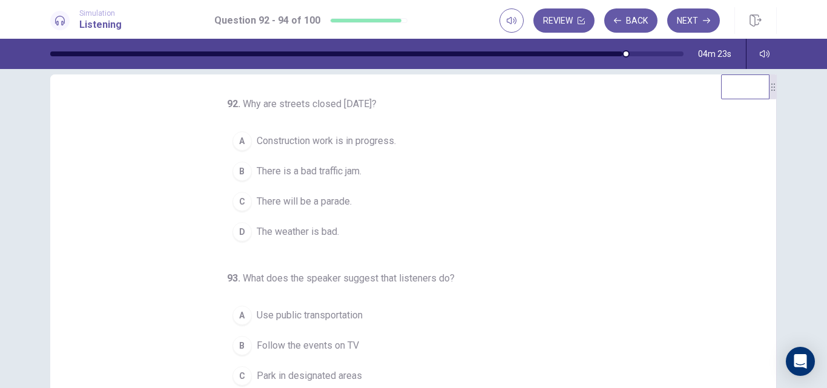
scroll to position [1, 0]
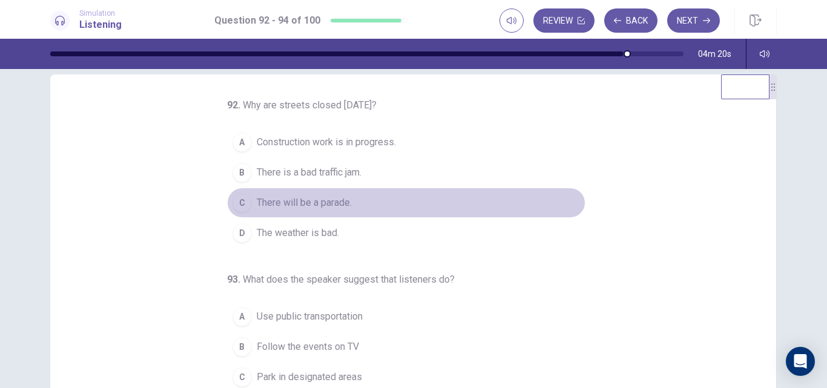
click at [323, 198] on span "There will be a parade." at bounding box center [304, 203] width 95 height 15
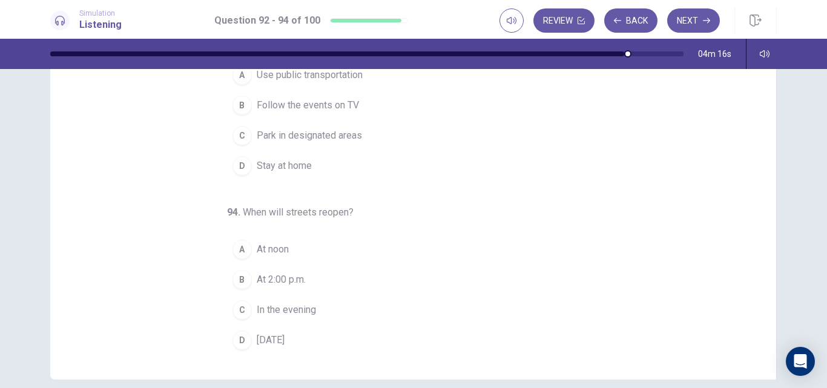
scroll to position [135, 0]
click at [296, 308] on span "In the evening" at bounding box center [286, 309] width 59 height 15
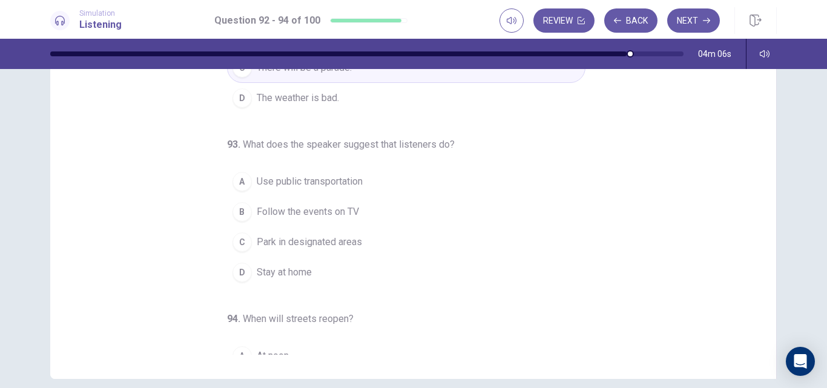
scroll to position [19, 0]
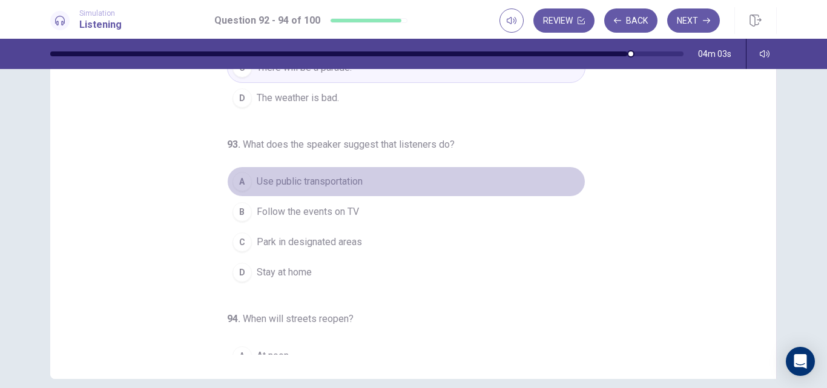
click at [345, 180] on span "Use public transportation" at bounding box center [310, 181] width 106 height 15
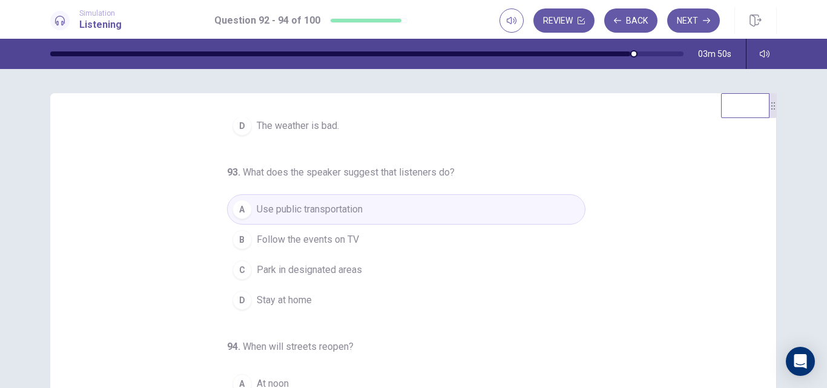
scroll to position [189, 0]
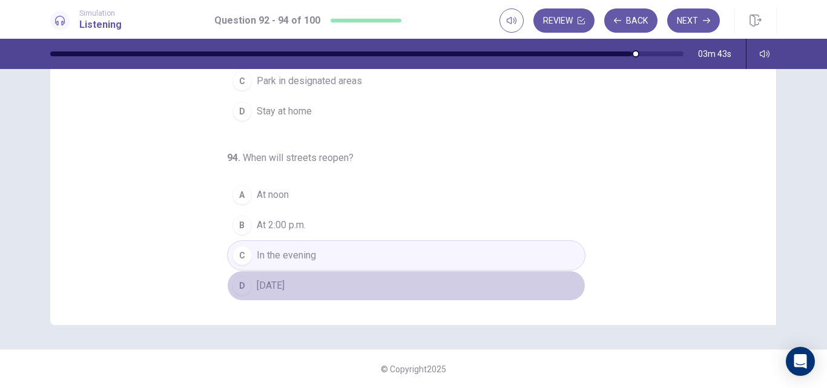
click at [285, 293] on button "D Tomorrow" at bounding box center [406, 286] width 358 height 30
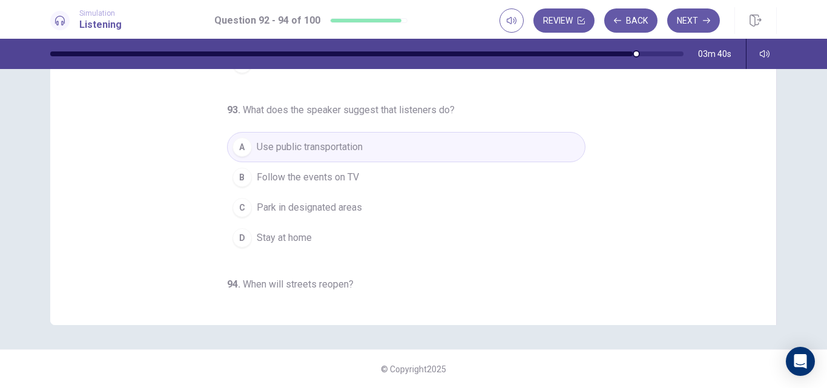
scroll to position [0, 0]
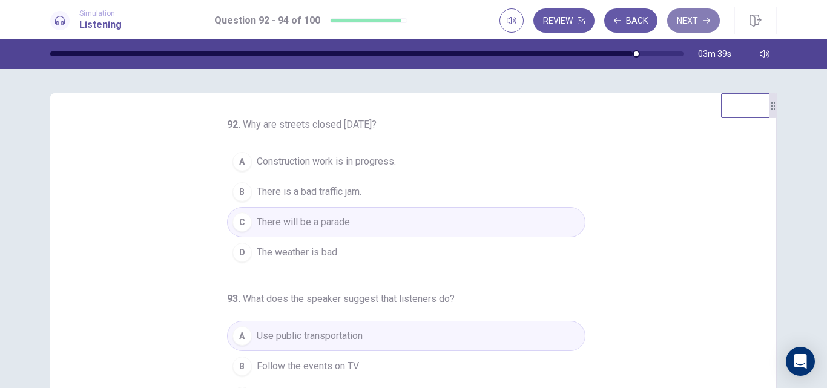
click at [687, 21] on button "Next" at bounding box center [693, 20] width 53 height 24
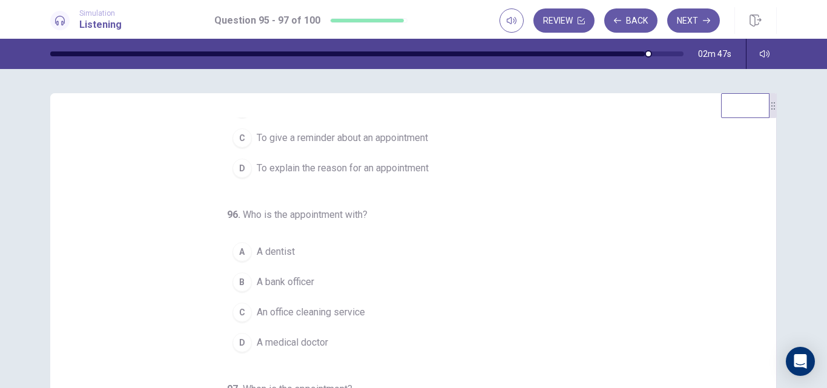
scroll to position [85, 0]
click at [285, 255] on span "A dentist" at bounding box center [276, 250] width 38 height 15
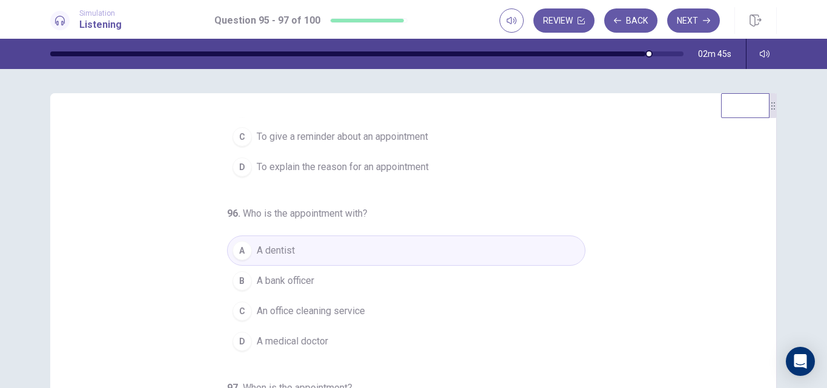
scroll to position [0, 0]
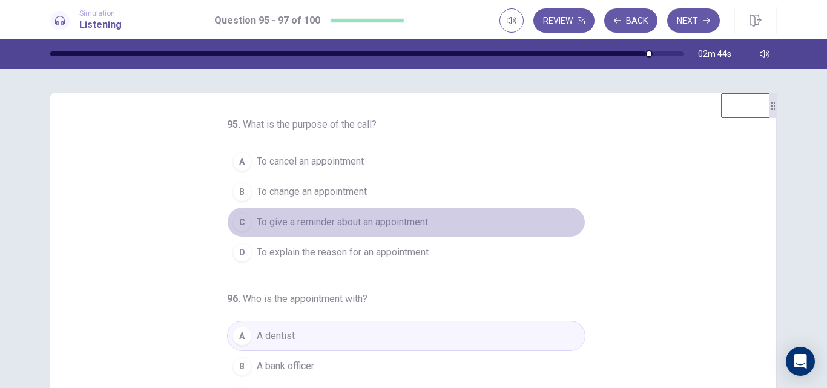
click at [402, 222] on span "To give a reminder about an appointment" at bounding box center [342, 222] width 171 height 15
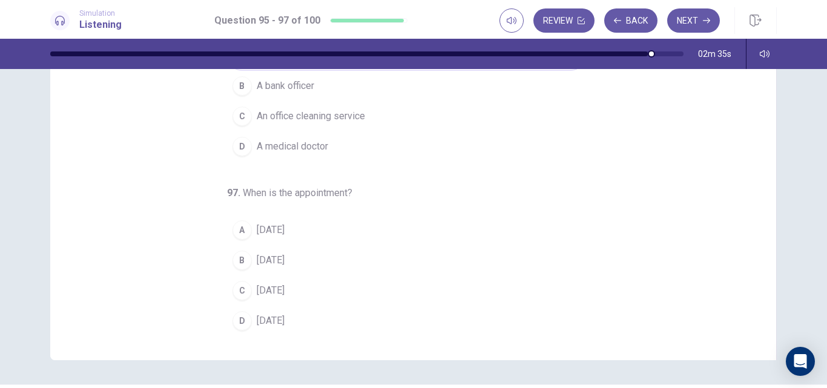
scroll to position [154, 0]
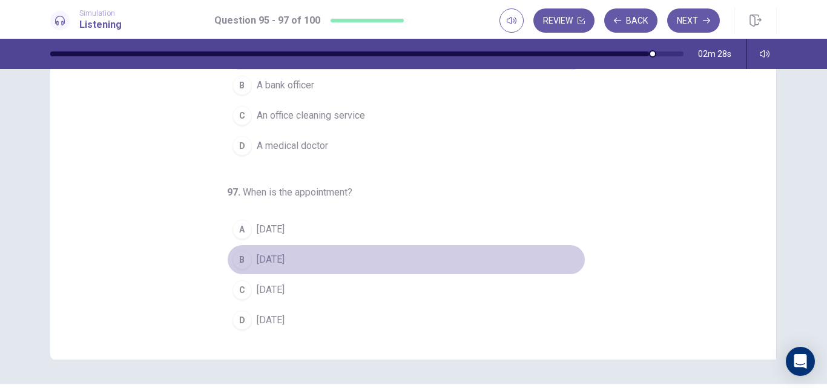
click at [274, 263] on span "Monday" at bounding box center [271, 259] width 28 height 15
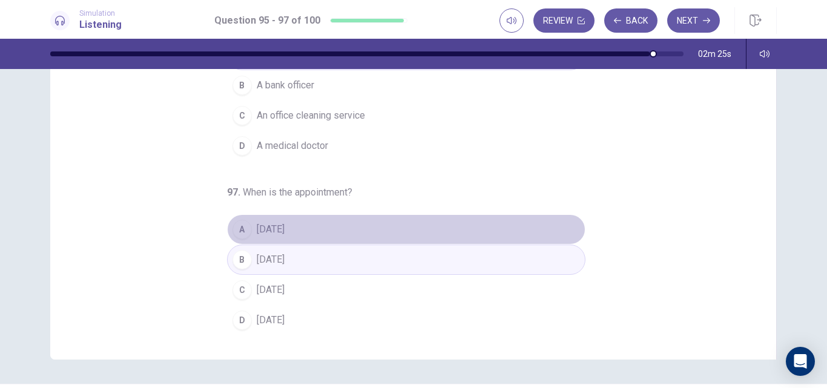
click at [275, 233] on span "Sunday" at bounding box center [271, 229] width 28 height 15
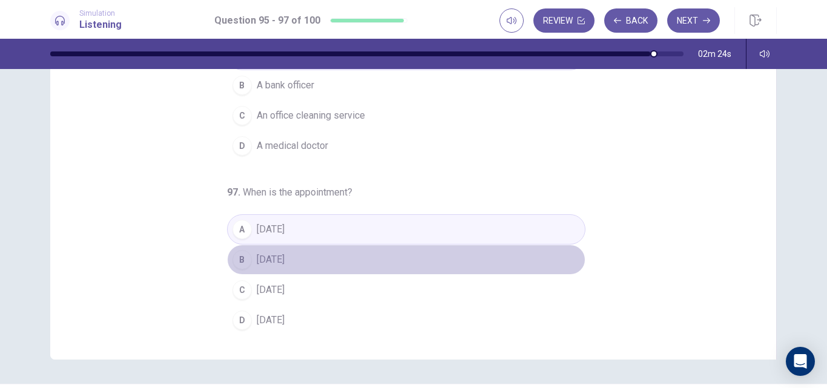
click at [283, 260] on span "Monday" at bounding box center [271, 259] width 28 height 15
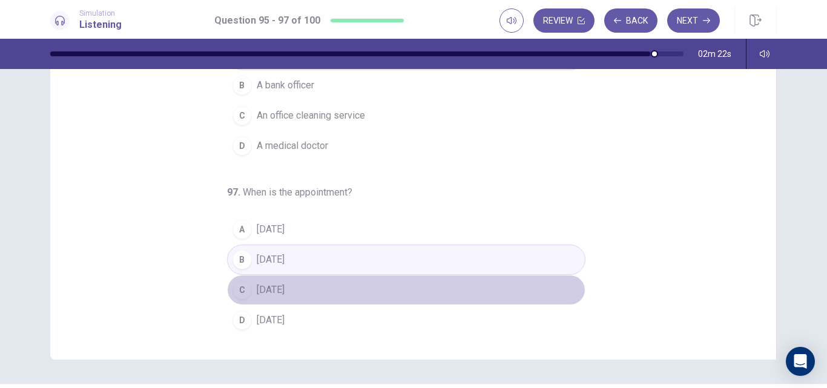
click at [277, 289] on button "C Friday" at bounding box center [406, 290] width 358 height 30
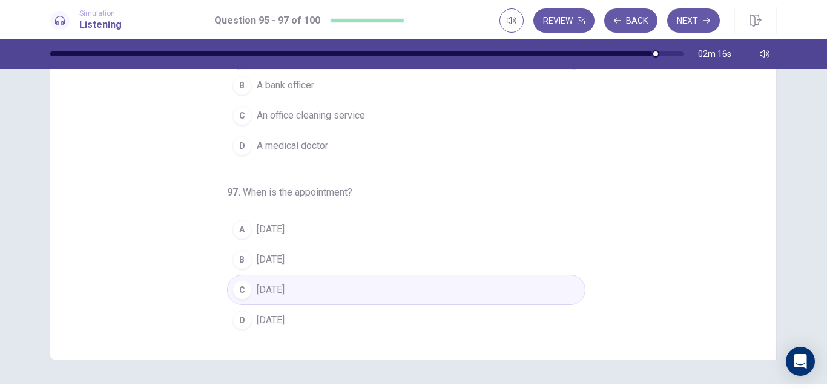
click at [280, 253] on span "Monday" at bounding box center [271, 259] width 28 height 15
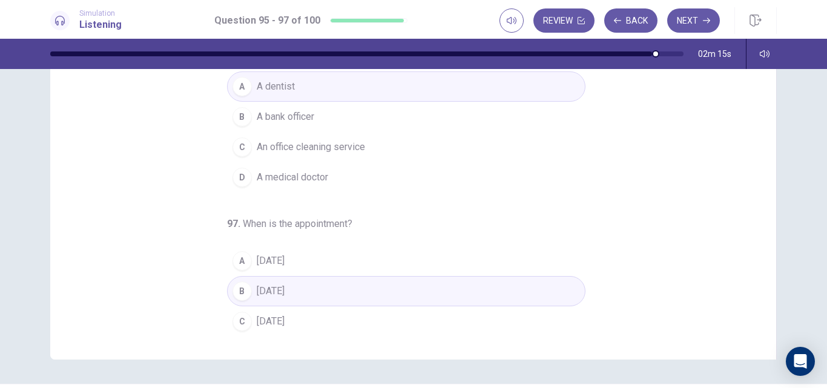
scroll to position [127, 0]
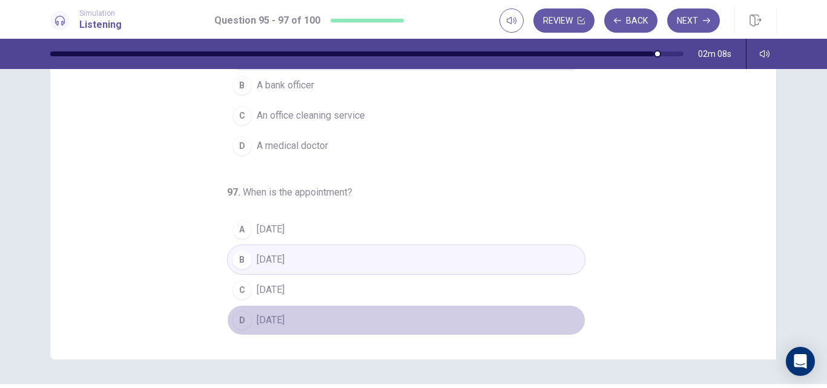
click at [285, 320] on span "Saturday" at bounding box center [271, 320] width 28 height 15
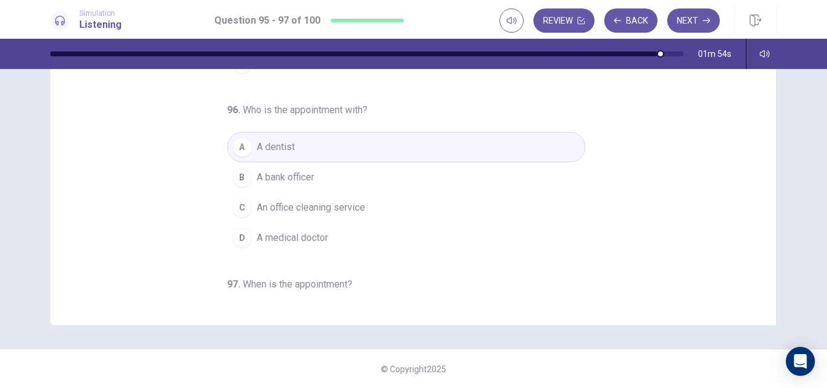
scroll to position [0, 0]
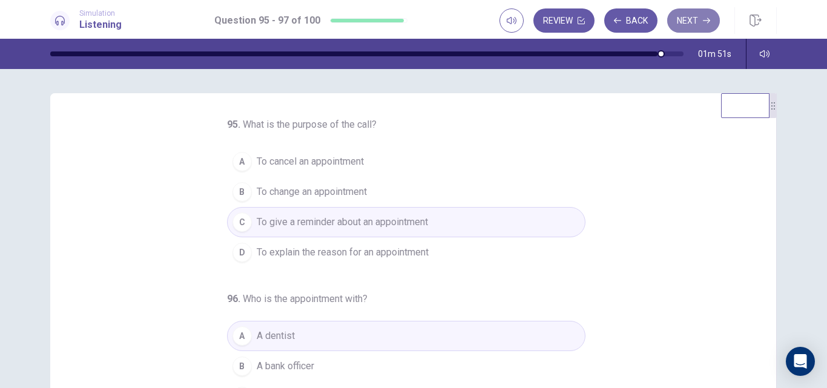
click at [691, 18] on button "Next" at bounding box center [693, 20] width 53 height 24
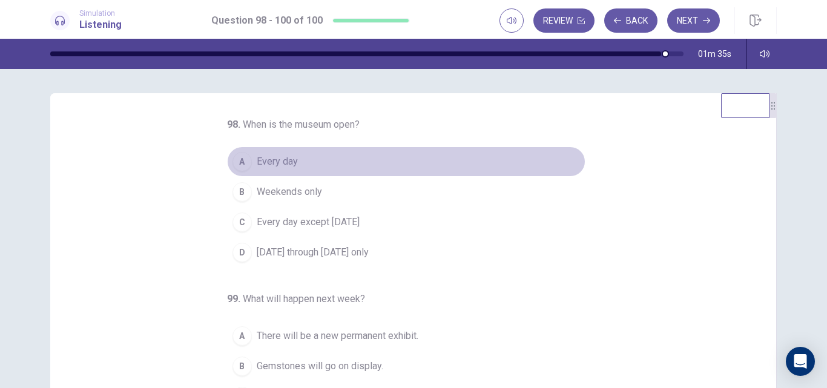
click at [283, 163] on span "Every day" at bounding box center [277, 161] width 41 height 15
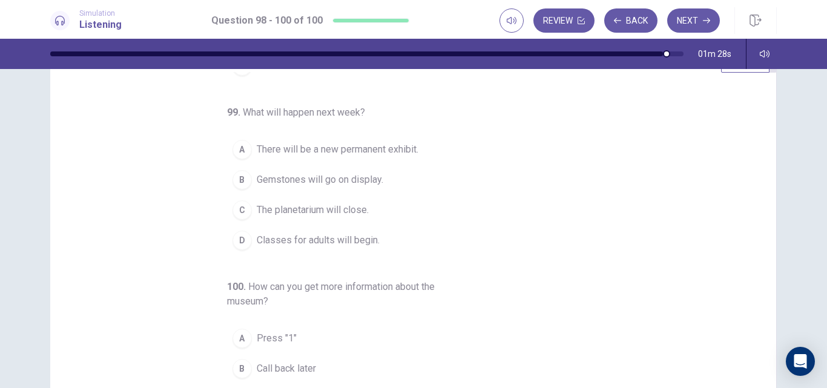
scroll to position [45, 0]
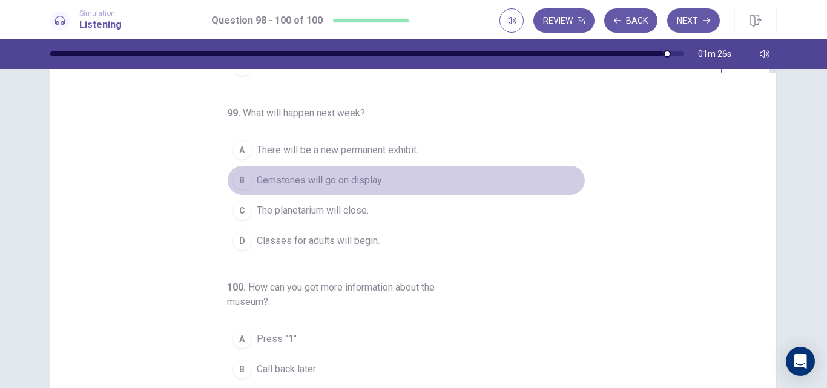
click at [339, 185] on span "Gemstones will go on display." at bounding box center [320, 180] width 127 height 15
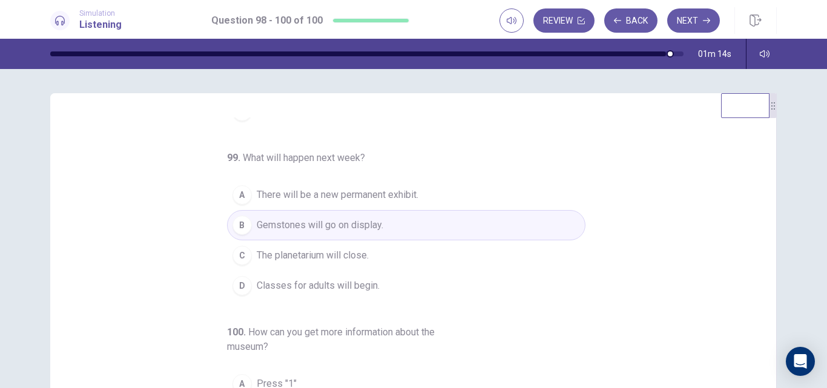
scroll to position [189, 0]
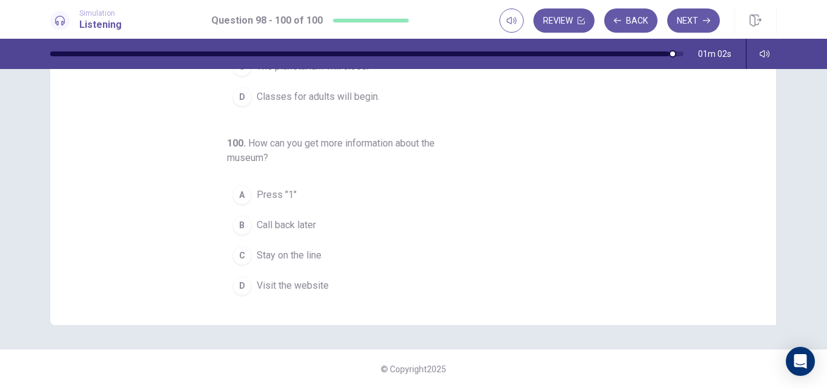
click at [302, 255] on span "Stay on the line" at bounding box center [289, 255] width 65 height 15
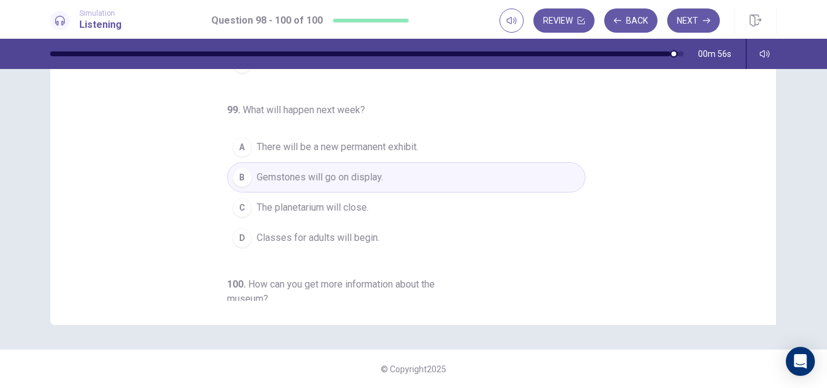
scroll to position [0, 0]
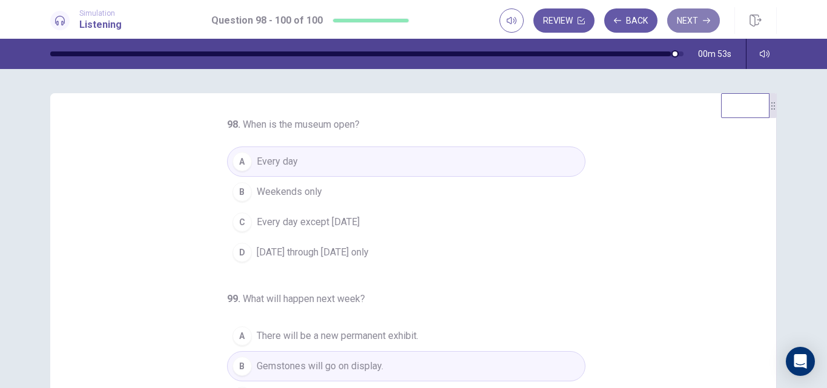
click at [701, 20] on button "Next" at bounding box center [693, 20] width 53 height 24
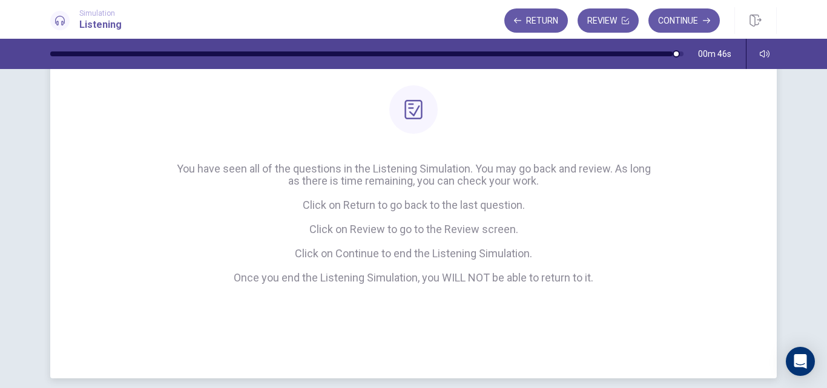
scroll to position [105, 0]
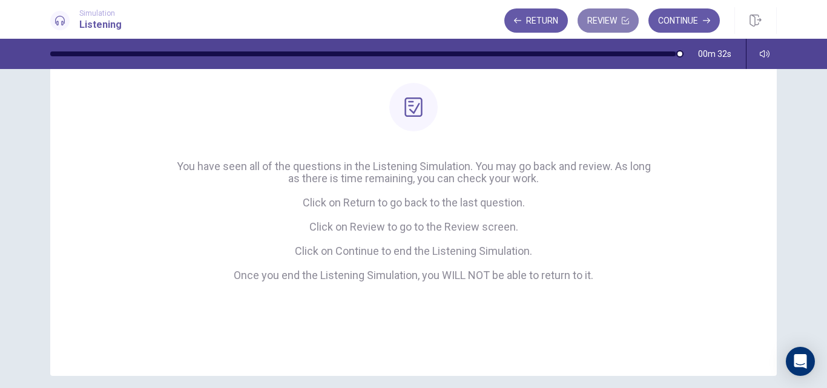
click at [610, 23] on button "Review" at bounding box center [608, 20] width 61 height 24
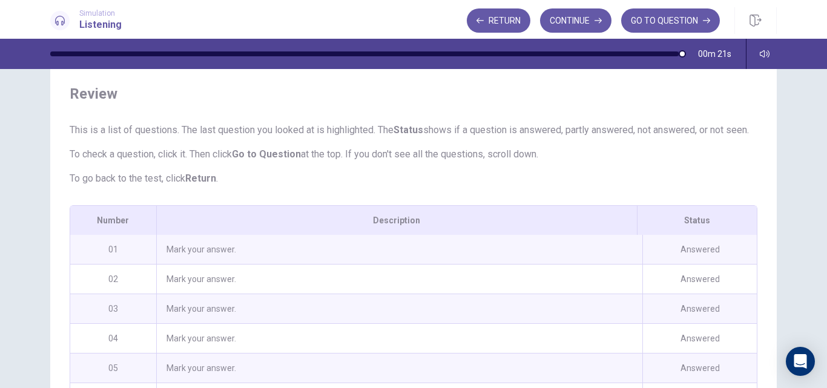
scroll to position [0, 0]
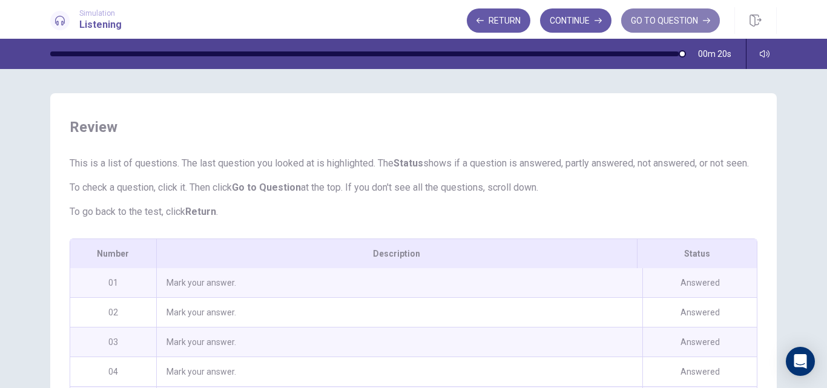
click at [655, 13] on button "GO TO QUESTION" at bounding box center [670, 20] width 99 height 24
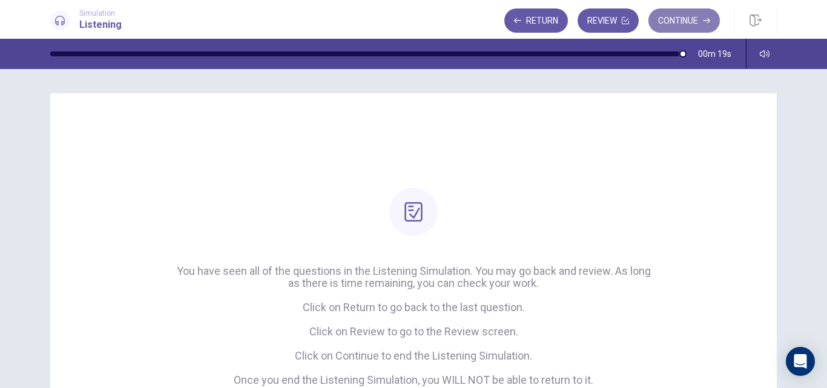
click at [674, 21] on button "Continue" at bounding box center [683, 20] width 71 height 24
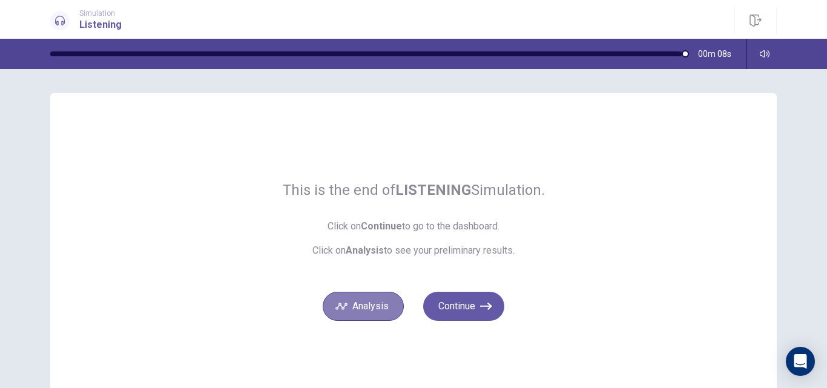
click at [361, 311] on button "Analysis" at bounding box center [363, 306] width 81 height 29
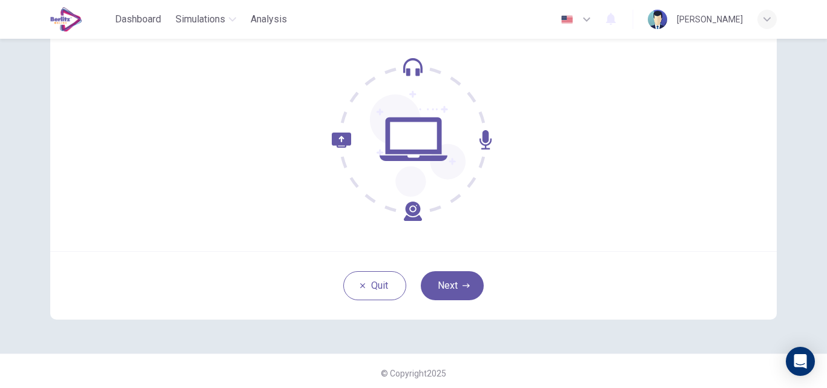
scroll to position [113, 0]
click at [468, 299] on button "Next" at bounding box center [452, 285] width 63 height 29
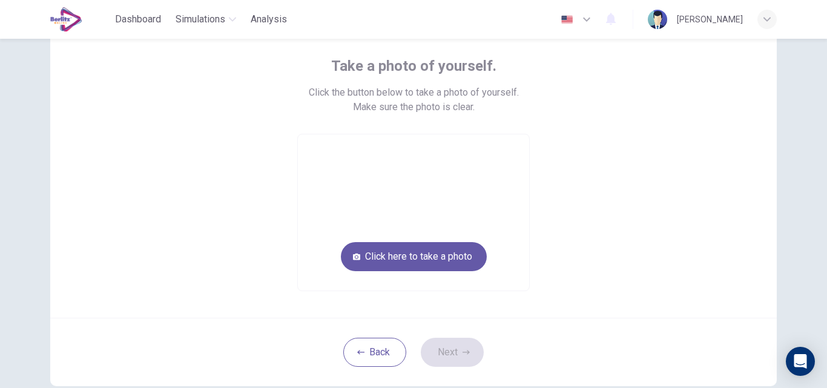
scroll to position [57, 0]
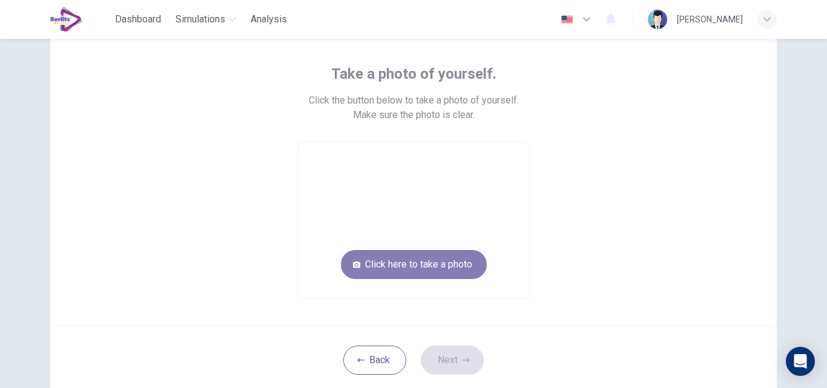
click at [447, 262] on button "Click here to take a photo" at bounding box center [414, 264] width 146 height 29
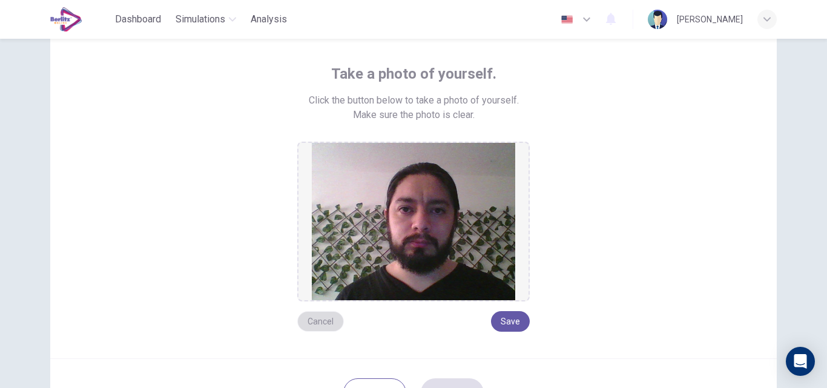
click at [323, 318] on button "Cancel" at bounding box center [320, 321] width 47 height 21
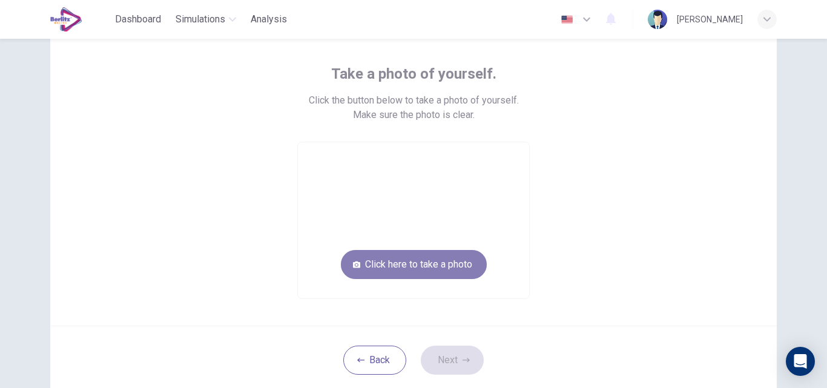
click at [410, 263] on button "Click here to take a photo" at bounding box center [414, 264] width 146 height 29
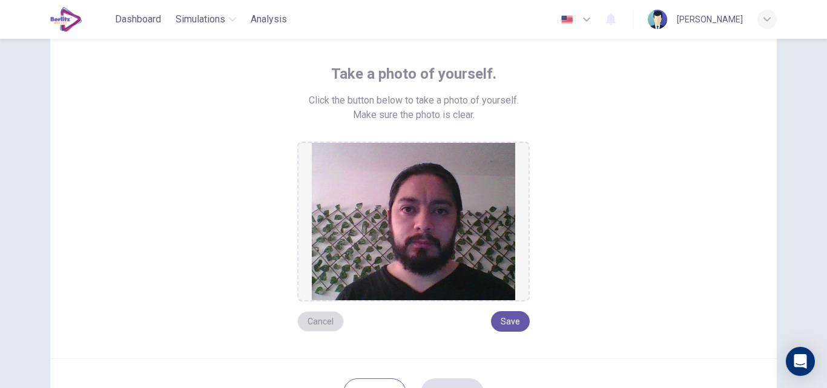
click at [317, 323] on button "Cancel" at bounding box center [320, 321] width 47 height 21
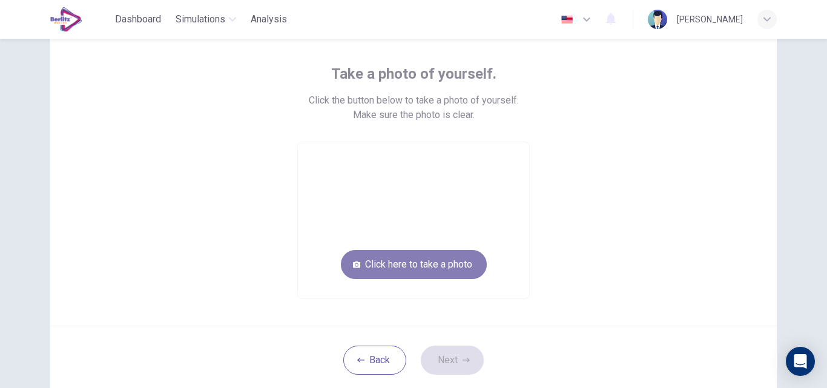
click at [404, 261] on button "Click here to take a photo" at bounding box center [414, 264] width 146 height 29
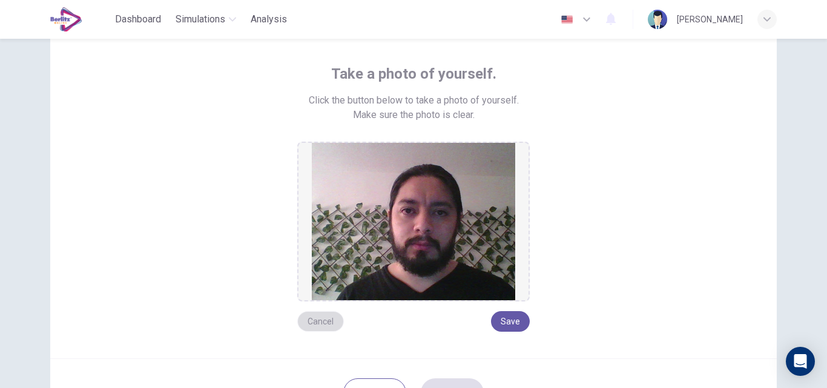
click at [328, 325] on button "Cancel" at bounding box center [320, 321] width 47 height 21
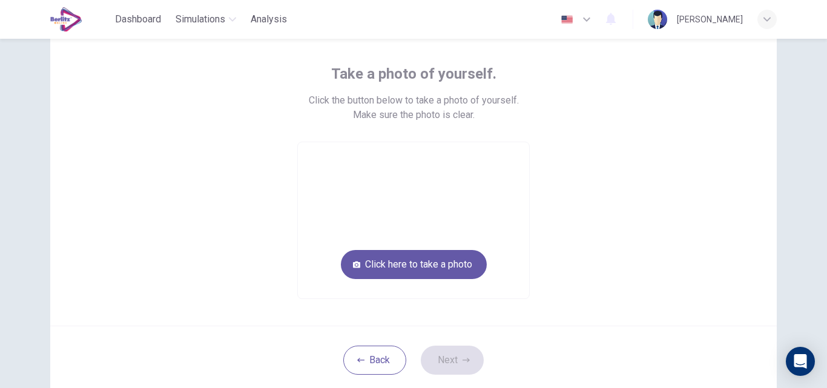
click at [328, 325] on div "Take a photo of yourself. Click the button below to take a photo of yourself. M…" at bounding box center [413, 171] width 727 height 310
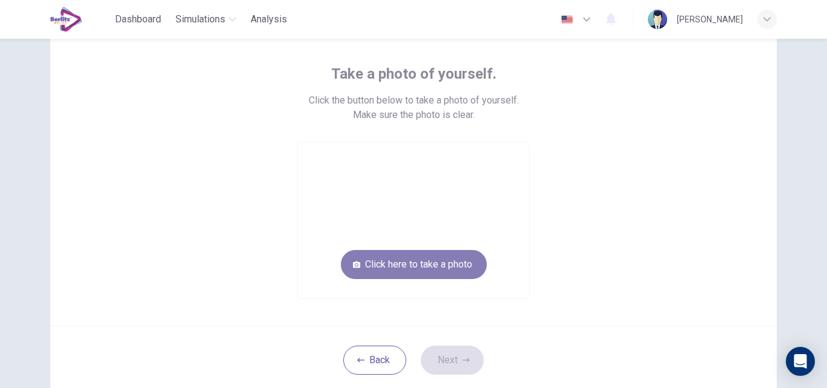
click at [409, 275] on button "Click here to take a photo" at bounding box center [414, 264] width 146 height 29
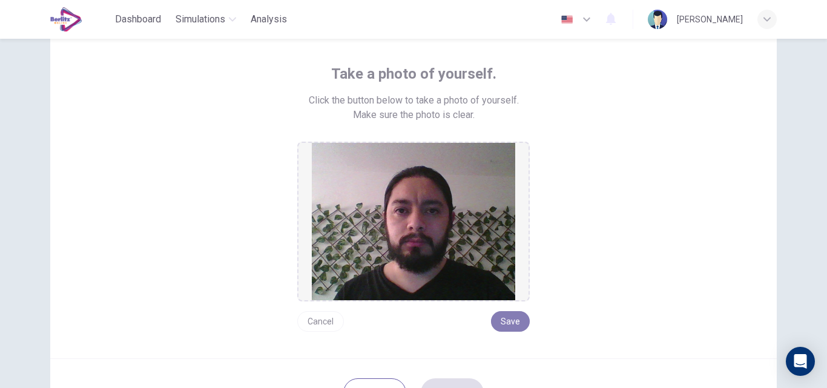
click at [506, 320] on button "Save" at bounding box center [510, 321] width 39 height 21
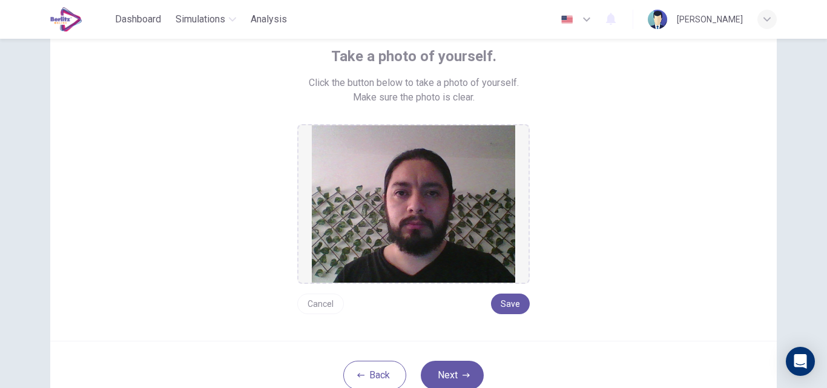
scroll to position [75, 0]
click at [321, 300] on button "Cancel" at bounding box center [320, 303] width 47 height 21
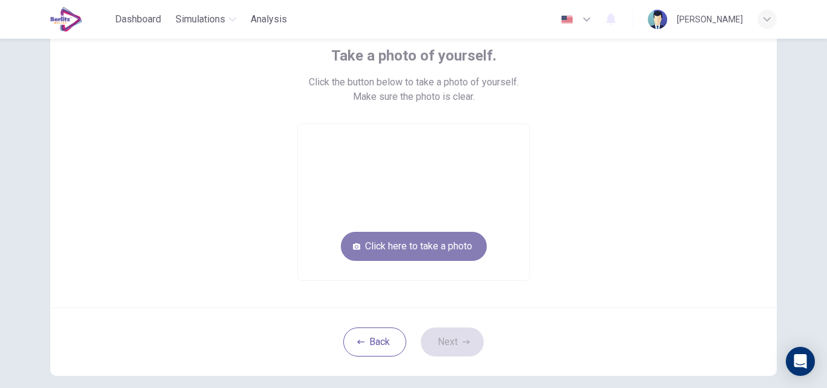
click at [412, 247] on button "Click here to take a photo" at bounding box center [414, 246] width 146 height 29
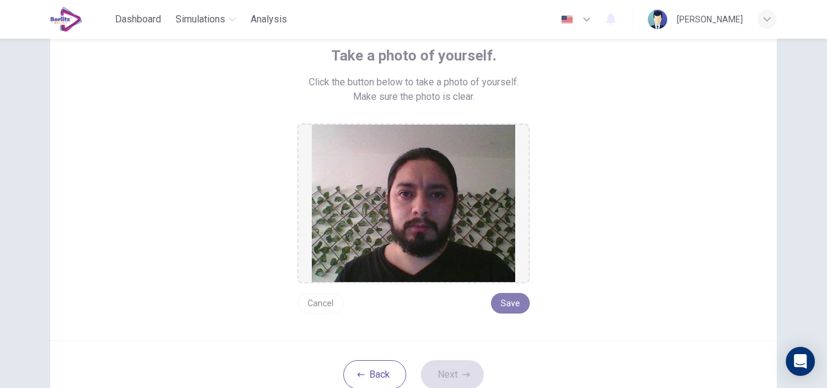
click at [508, 305] on button "Save" at bounding box center [510, 303] width 39 height 21
click at [458, 378] on button "Next" at bounding box center [452, 374] width 63 height 29
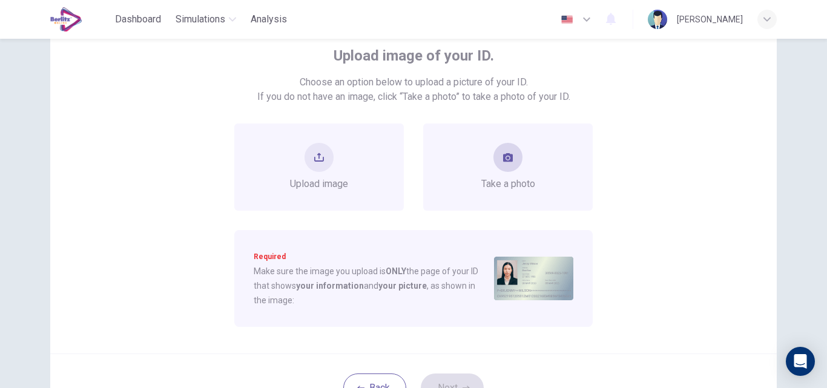
click at [504, 165] on button "take photo" at bounding box center [507, 157] width 29 height 29
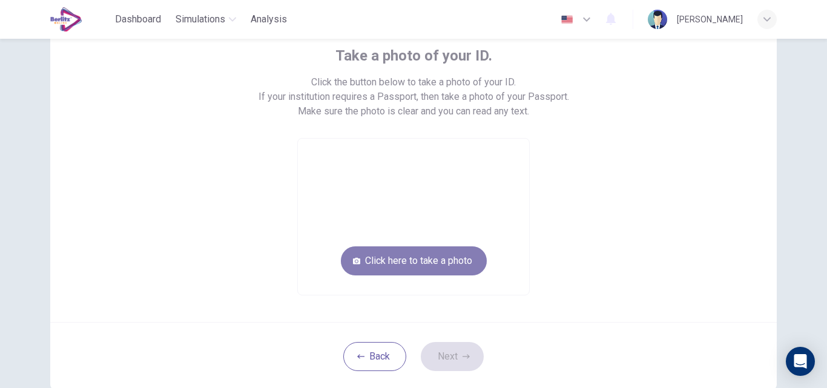
click at [424, 262] on button "Click here to take a photo" at bounding box center [414, 260] width 146 height 29
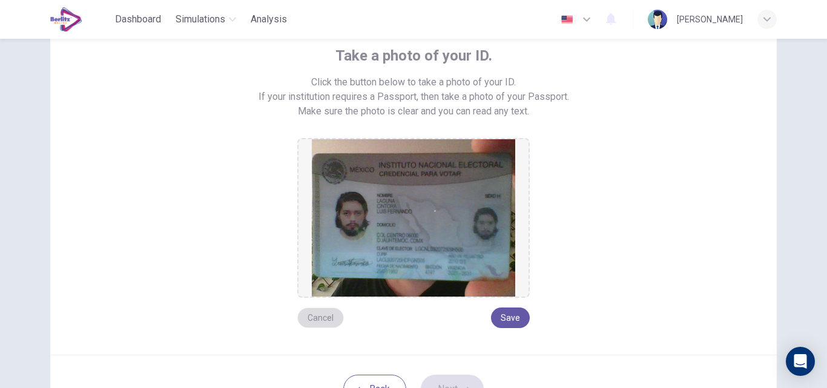
click at [316, 314] on button "Cancel" at bounding box center [320, 318] width 47 height 21
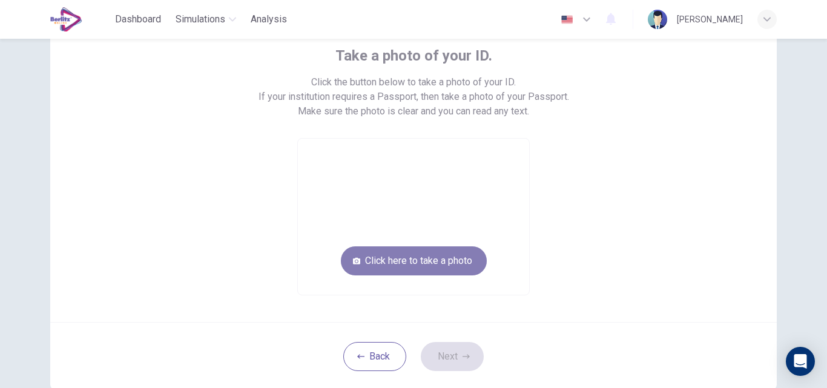
click at [390, 254] on button "Click here to take a photo" at bounding box center [414, 260] width 146 height 29
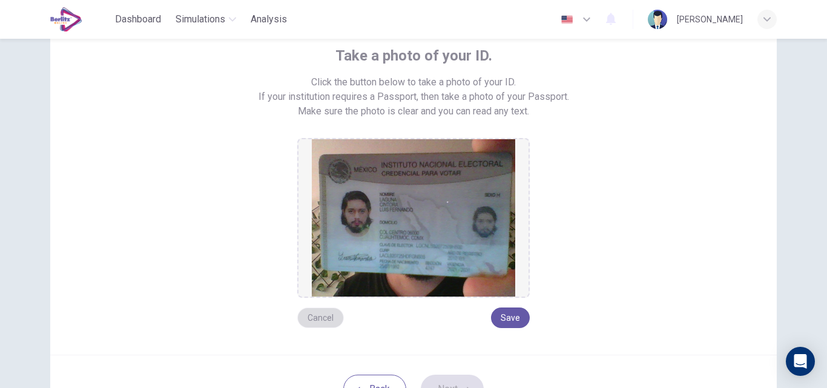
click at [325, 318] on button "Cancel" at bounding box center [320, 318] width 47 height 21
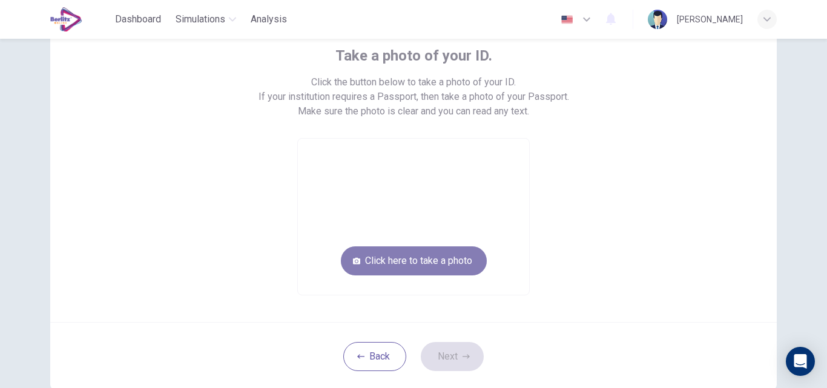
click at [397, 265] on button "Click here to take a photo" at bounding box center [414, 260] width 146 height 29
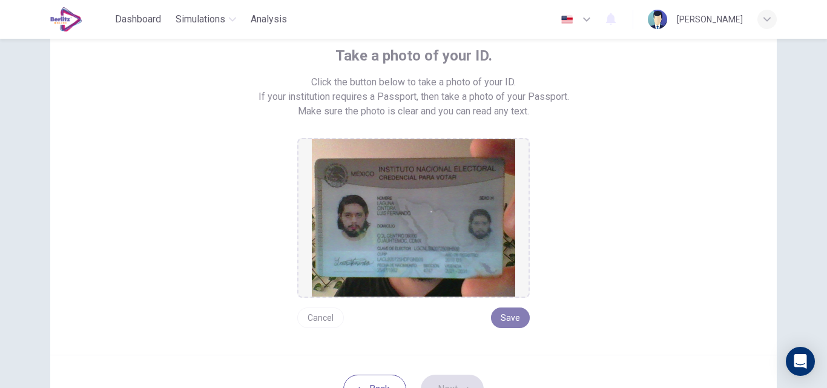
click at [513, 323] on button "Save" at bounding box center [510, 318] width 39 height 21
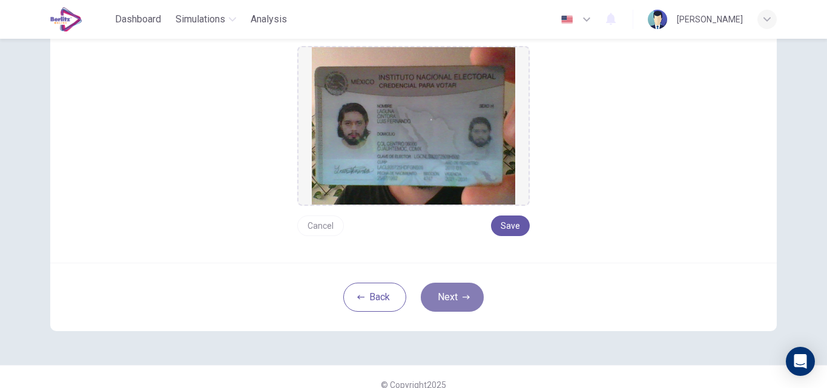
click at [447, 297] on button "Next" at bounding box center [452, 297] width 63 height 29
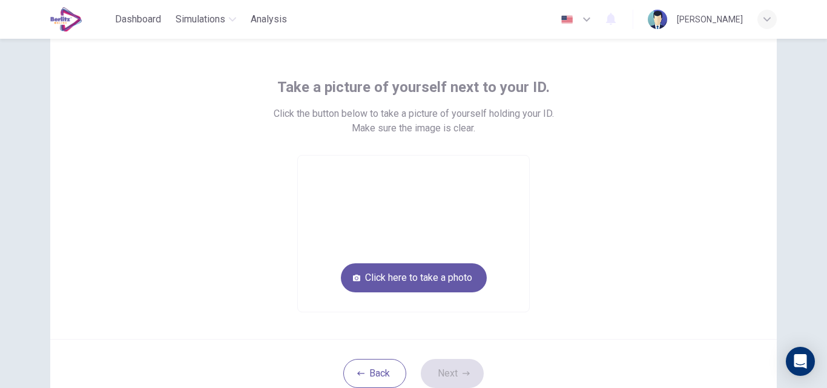
scroll to position [44, 0]
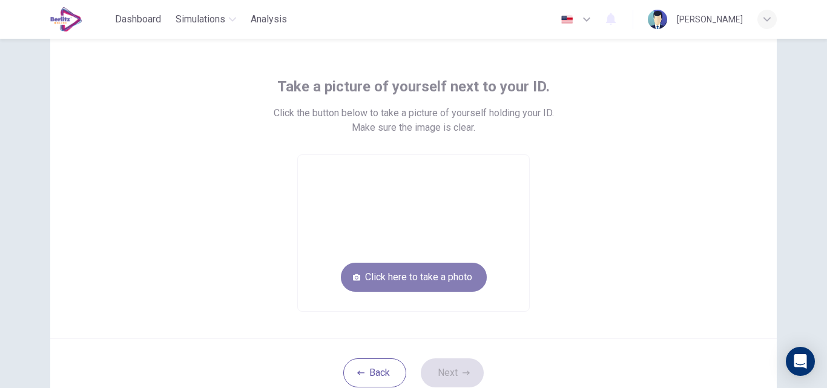
click at [450, 269] on button "Click here to take a photo" at bounding box center [414, 277] width 146 height 29
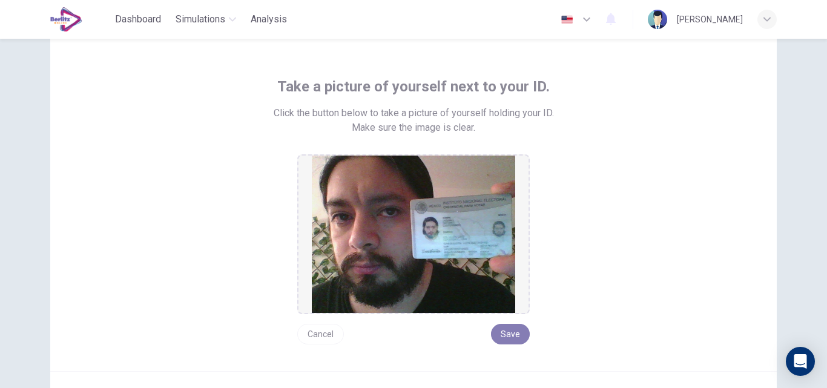
click at [506, 329] on button "Save" at bounding box center [510, 334] width 39 height 21
click at [513, 335] on button "Save" at bounding box center [510, 334] width 39 height 21
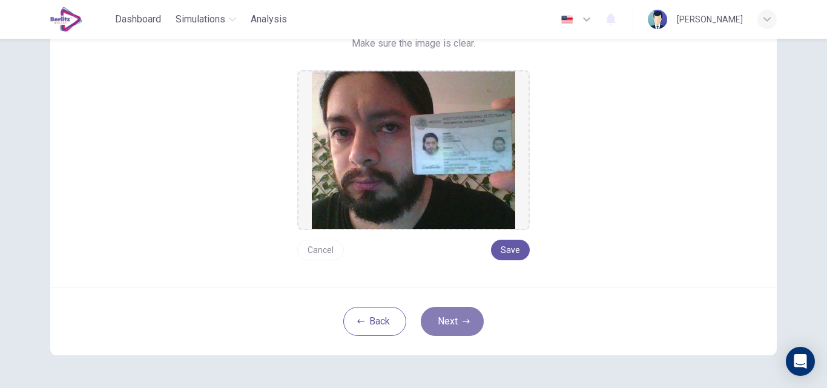
click at [475, 323] on button "Next" at bounding box center [452, 321] width 63 height 29
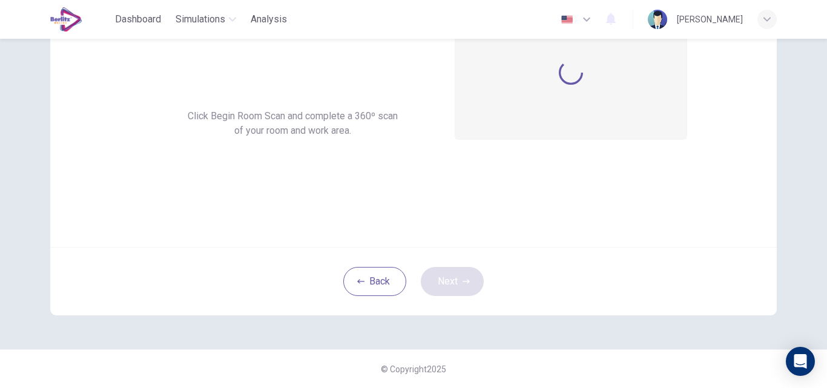
scroll to position [116, 0]
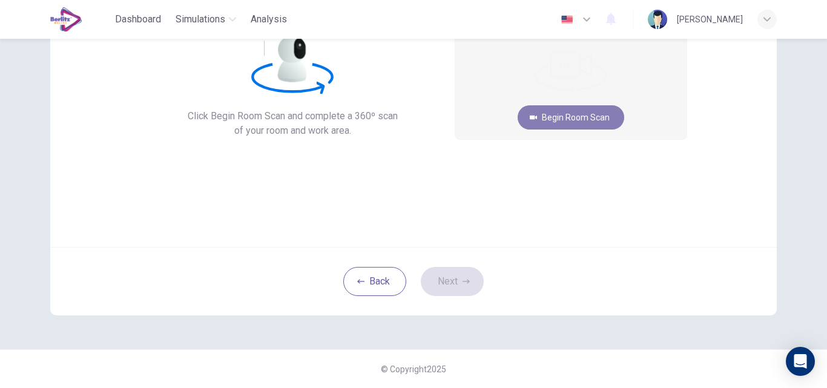
click at [567, 111] on button "Begin Room Scan" at bounding box center [571, 117] width 107 height 24
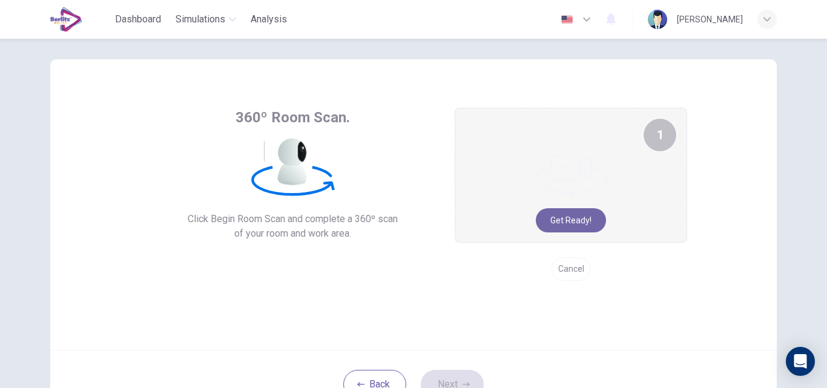
scroll to position [10, 0]
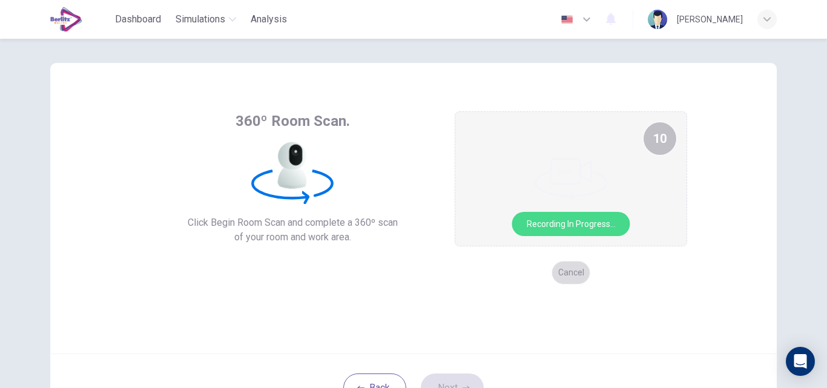
click at [575, 267] on button "Cancel" at bounding box center [571, 273] width 39 height 24
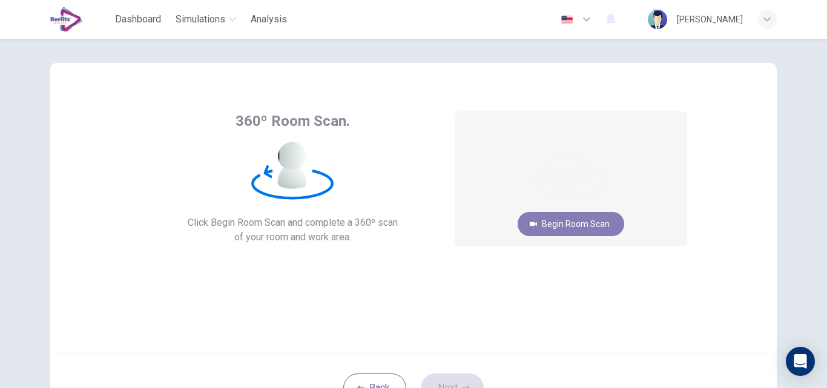
click at [567, 228] on button "Begin Room Scan" at bounding box center [571, 224] width 107 height 24
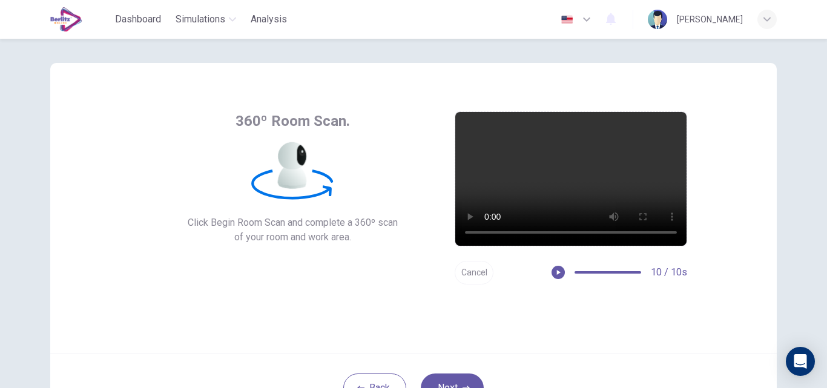
click at [471, 277] on button "Cancel" at bounding box center [474, 273] width 39 height 24
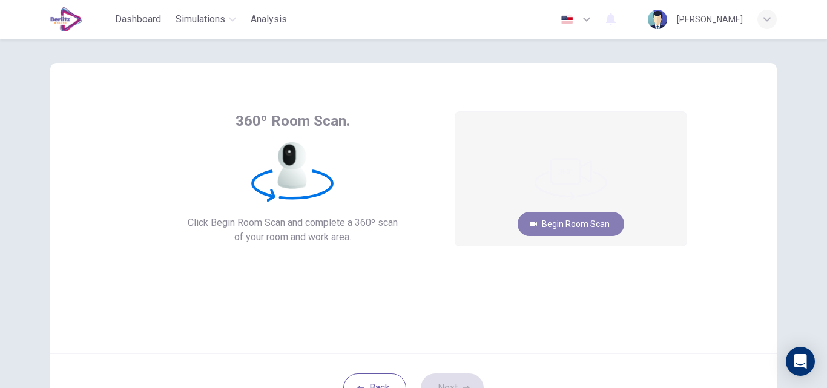
click at [560, 225] on button "Begin Room Scan" at bounding box center [571, 224] width 107 height 24
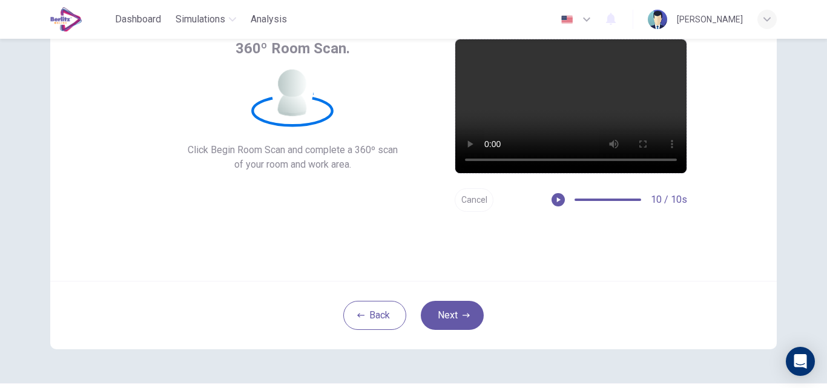
scroll to position [83, 0]
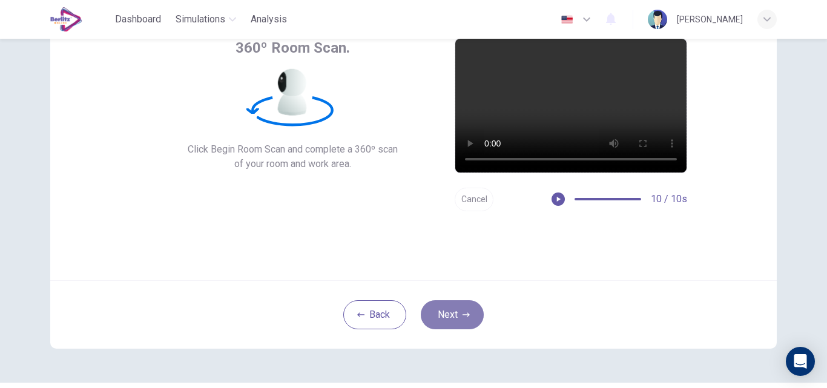
click at [442, 312] on button "Next" at bounding box center [452, 314] width 63 height 29
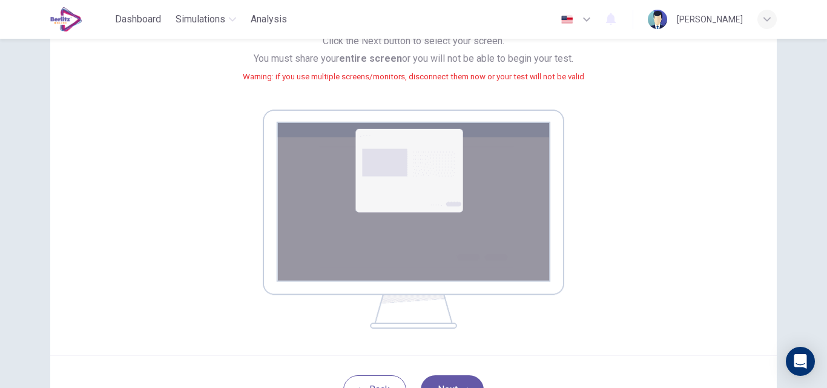
scroll to position [133, 0]
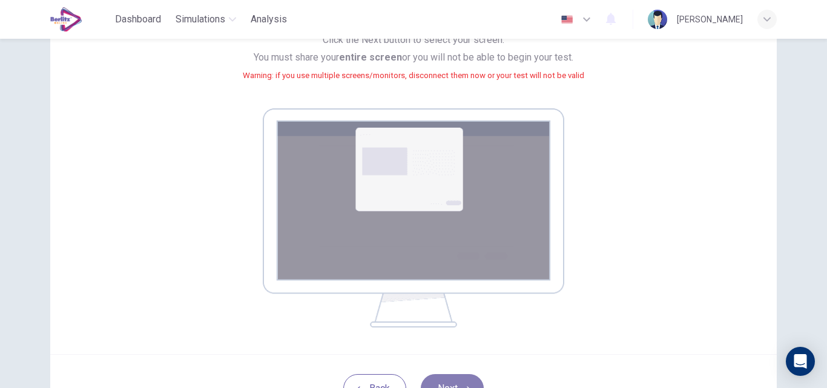
click at [450, 381] on button "Next" at bounding box center [452, 388] width 63 height 29
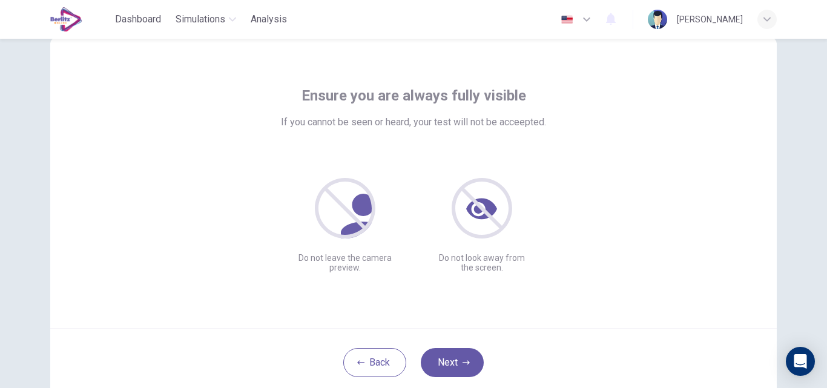
scroll to position [33, 0]
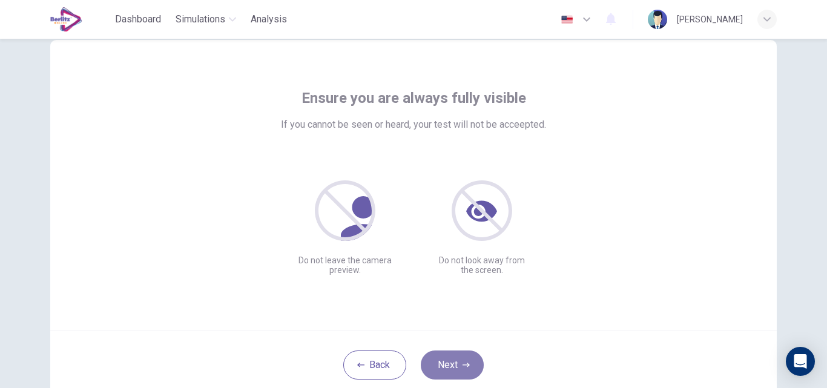
click at [461, 357] on button "Next" at bounding box center [452, 365] width 63 height 29
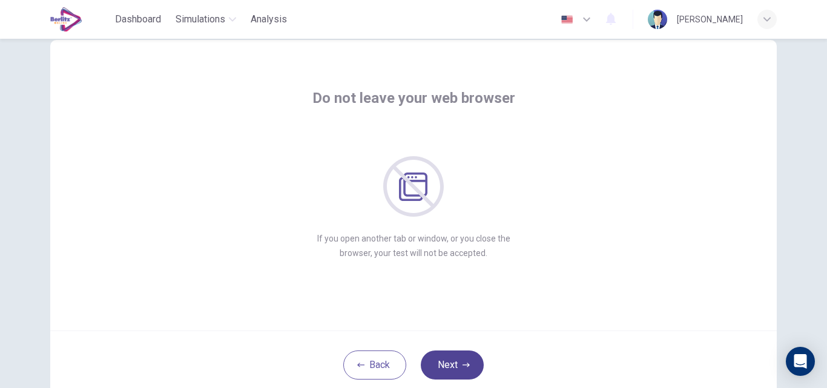
click at [461, 357] on button "Next" at bounding box center [452, 365] width 63 height 29
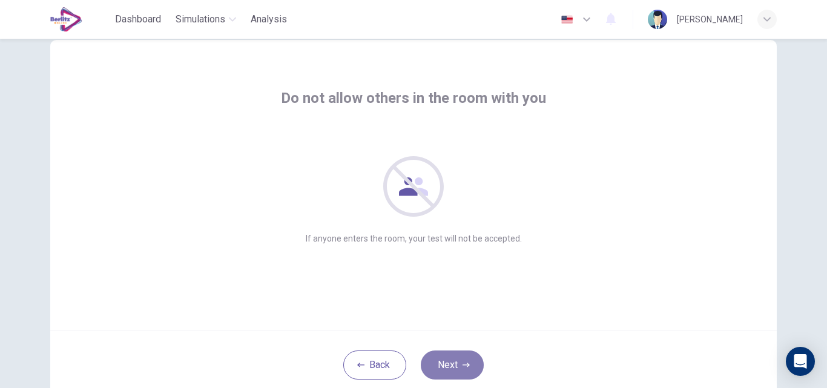
click at [443, 368] on button "Next" at bounding box center [452, 365] width 63 height 29
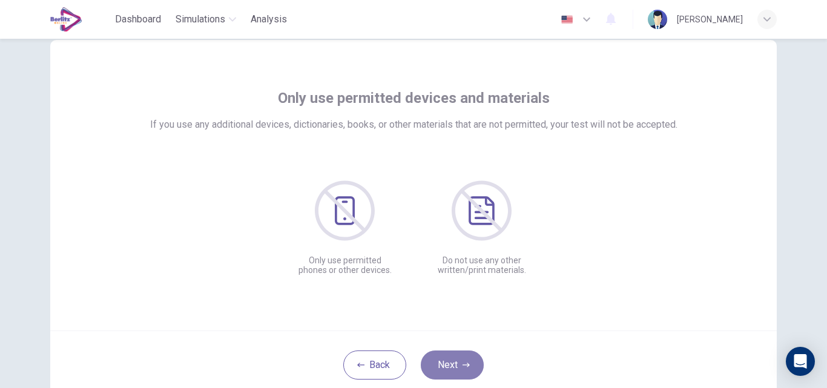
click at [453, 359] on button "Next" at bounding box center [452, 365] width 63 height 29
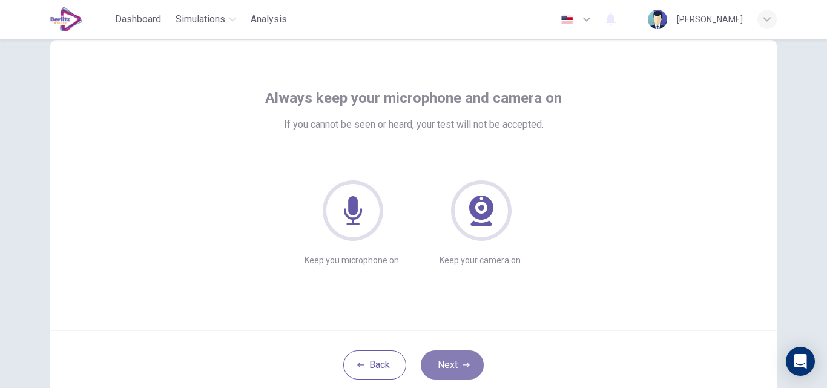
click at [453, 359] on button "Next" at bounding box center [452, 365] width 63 height 29
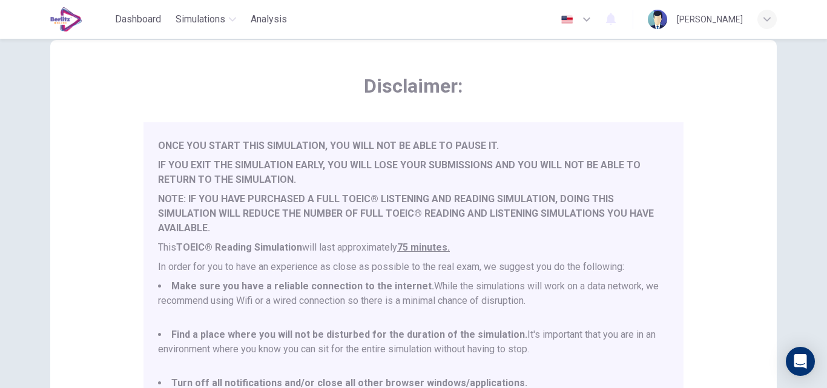
scroll to position [285, 0]
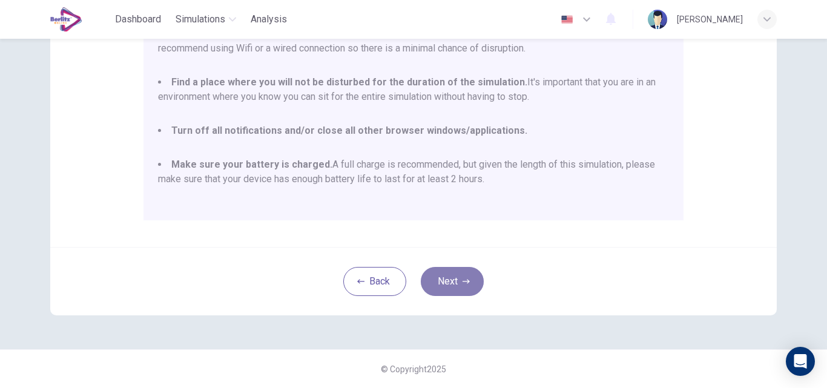
click at [438, 294] on button "Next" at bounding box center [452, 281] width 63 height 29
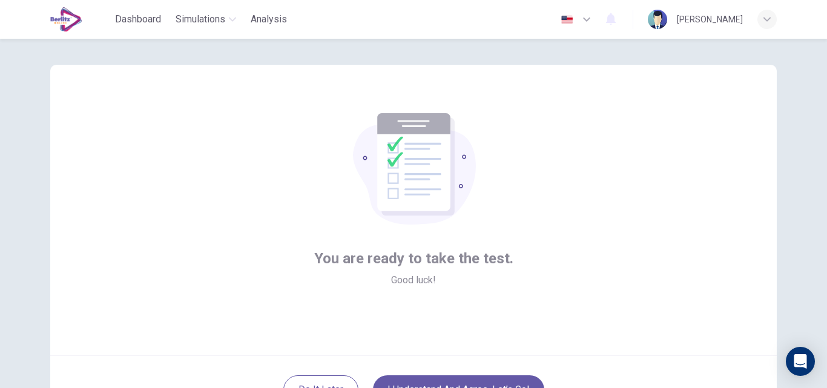
scroll to position [76, 0]
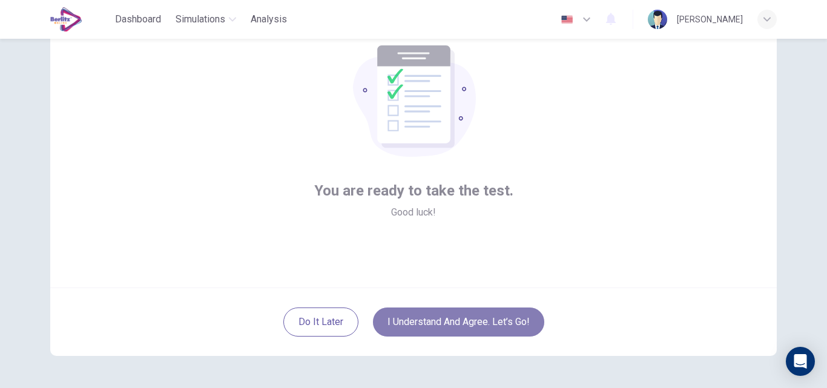
click at [459, 323] on button "I understand and agree. Let’s go!" at bounding box center [458, 322] width 171 height 29
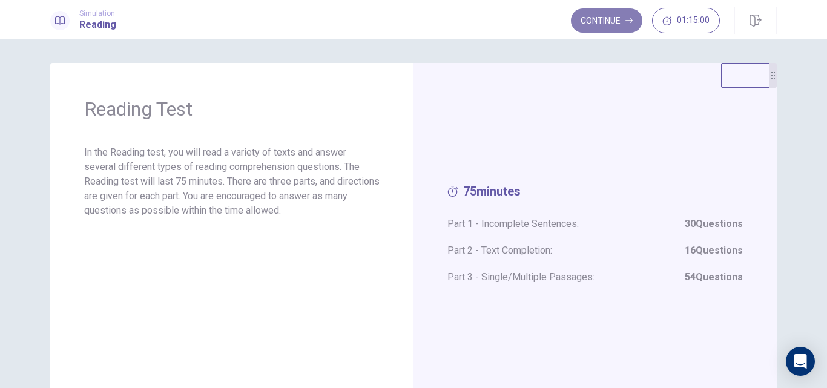
click at [605, 23] on button "Continue" at bounding box center [606, 20] width 71 height 24
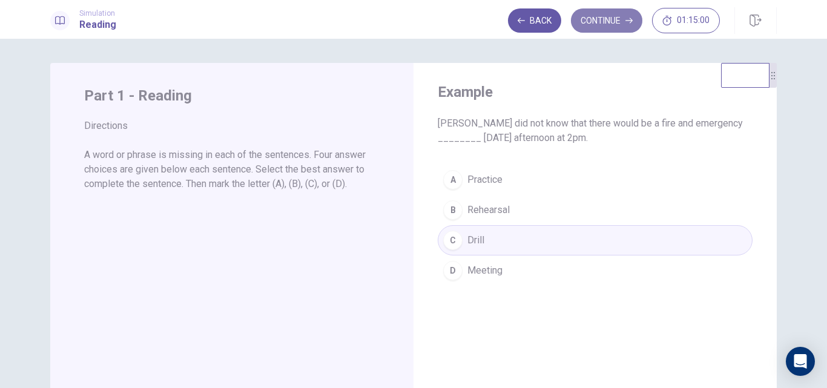
click at [618, 18] on button "Continue" at bounding box center [606, 20] width 71 height 24
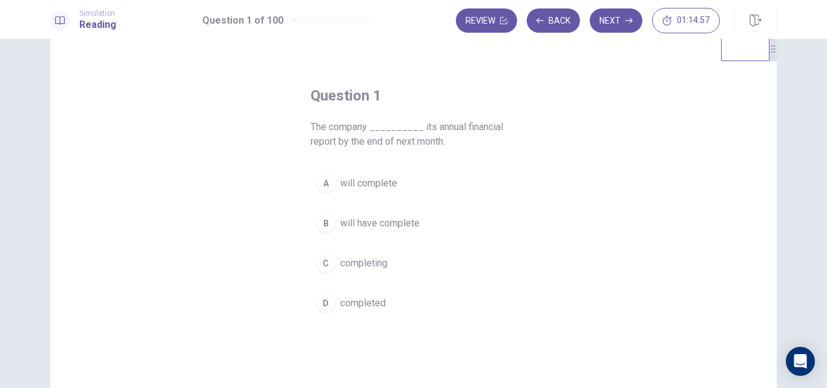
scroll to position [29, 0]
drag, startPoint x: 368, startPoint y: 183, endPoint x: 372, endPoint y: 173, distance: 10.6
click at [372, 173] on button "A will complete" at bounding box center [414, 181] width 206 height 30
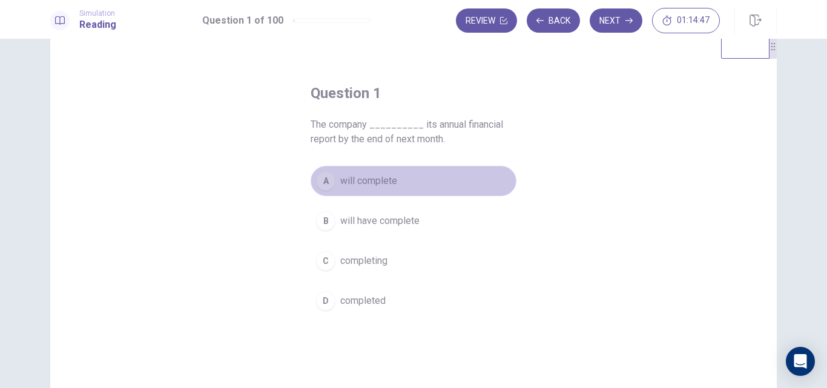
click at [372, 173] on button "A will complete" at bounding box center [414, 181] width 206 height 30
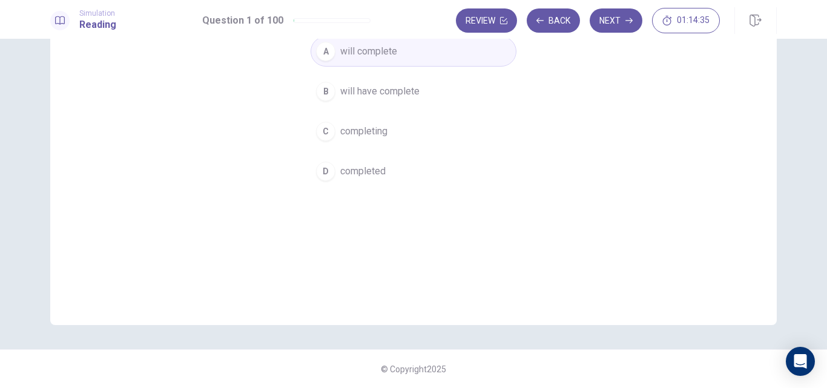
scroll to position [0, 0]
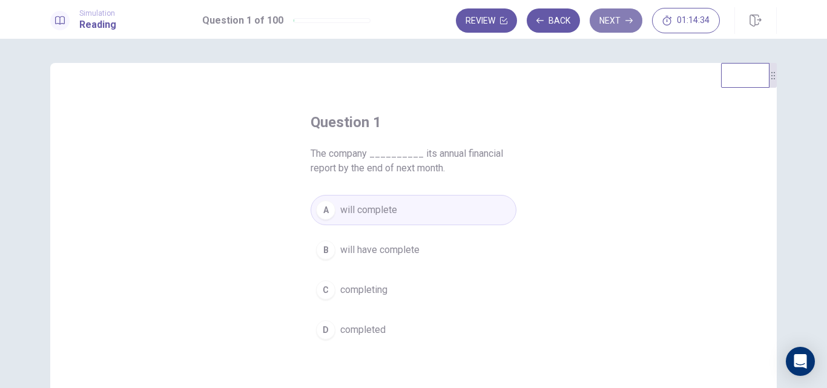
click at [626, 28] on button "Next" at bounding box center [616, 20] width 53 height 24
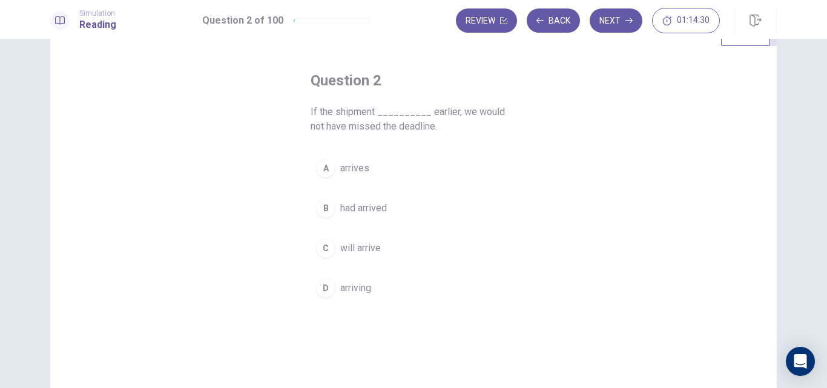
scroll to position [42, 0]
click at [366, 211] on span "had arrived" at bounding box center [363, 207] width 47 height 15
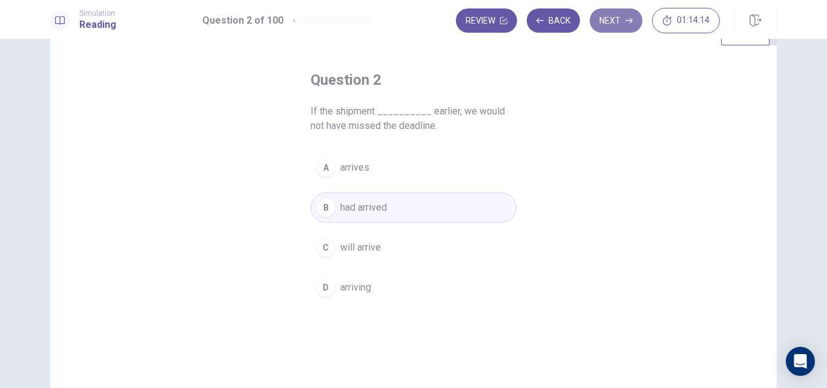
click at [621, 16] on button "Next" at bounding box center [616, 20] width 53 height 24
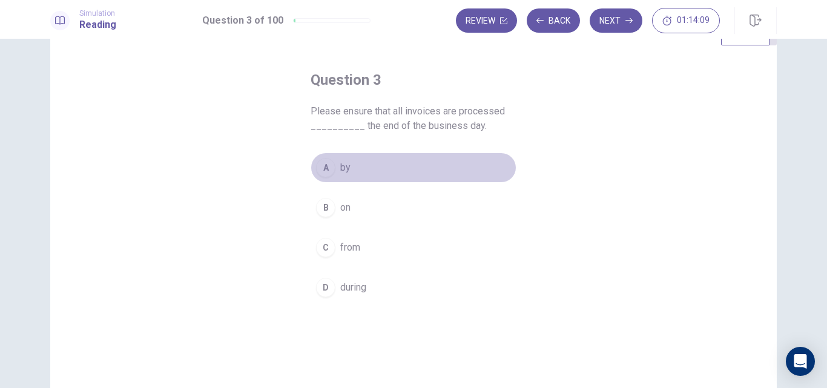
click at [340, 166] on span "by" at bounding box center [345, 167] width 10 height 15
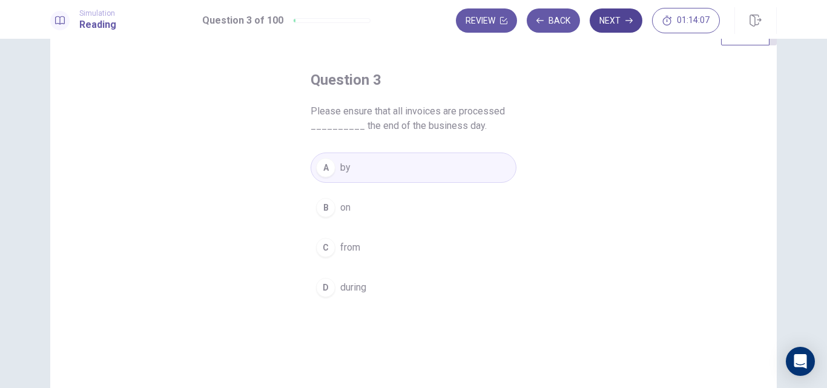
click at [619, 26] on button "Next" at bounding box center [616, 20] width 53 height 24
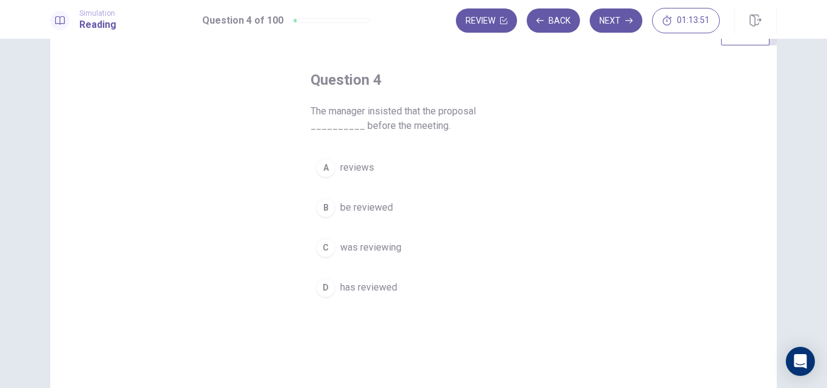
click at [372, 209] on span "be reviewed" at bounding box center [366, 207] width 53 height 15
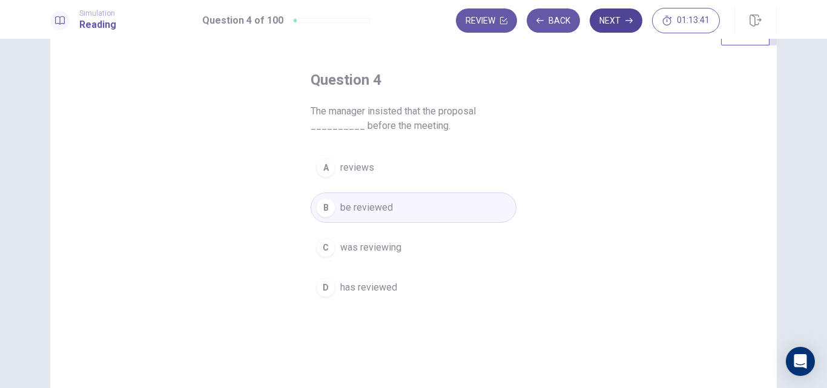
click at [613, 17] on button "Next" at bounding box center [616, 20] width 53 height 24
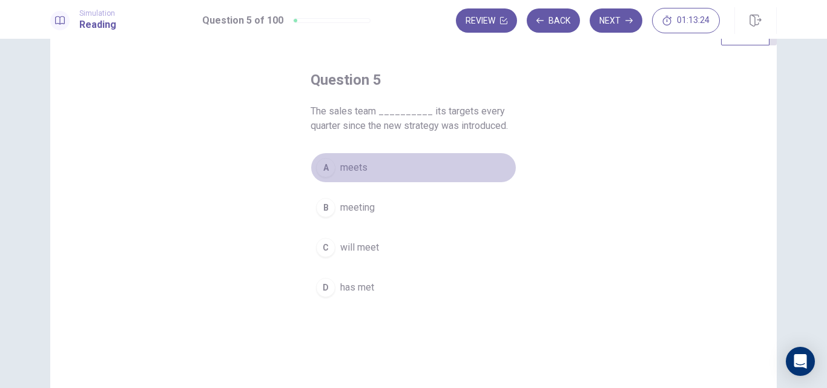
click at [356, 171] on span "meets" at bounding box center [353, 167] width 27 height 15
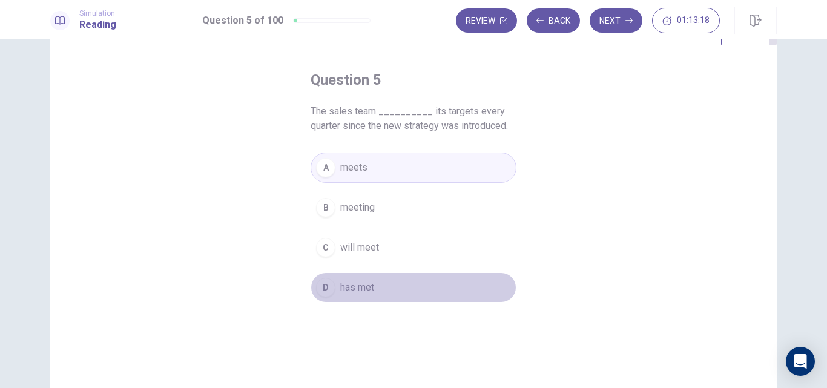
click at [360, 288] on span "has met" at bounding box center [357, 287] width 34 height 15
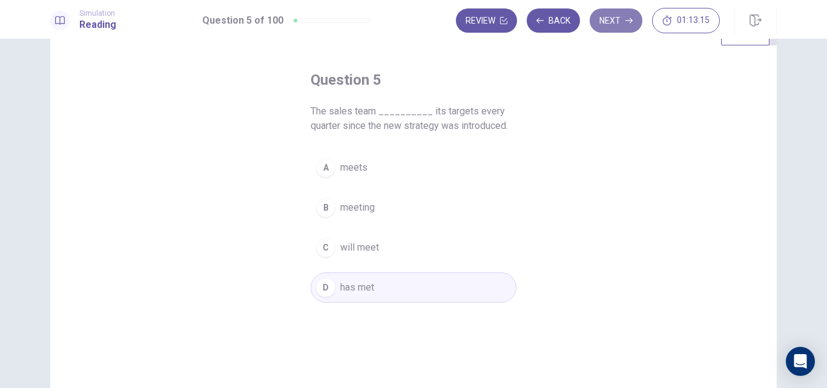
click at [623, 19] on button "Next" at bounding box center [616, 20] width 53 height 24
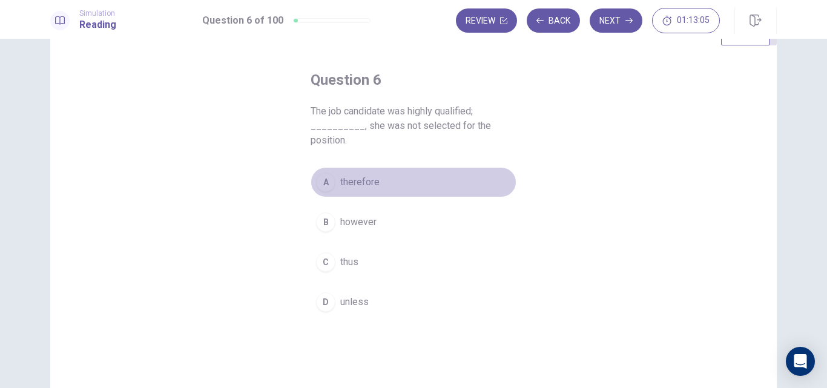
click at [358, 191] on button "A therefore" at bounding box center [414, 182] width 206 height 30
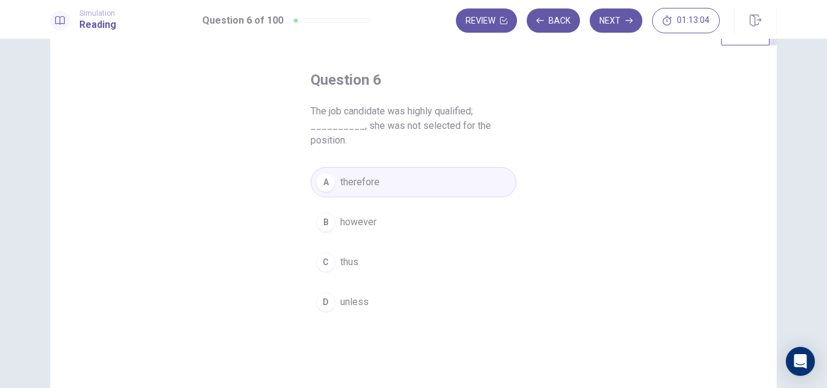
click at [358, 220] on span "however" at bounding box center [358, 222] width 36 height 15
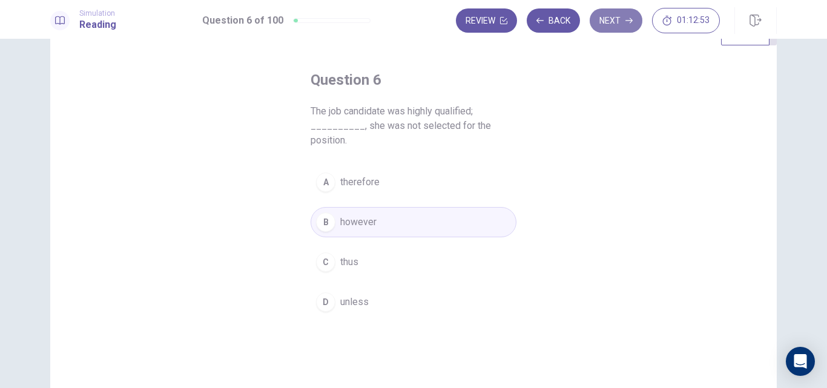
click at [619, 18] on button "Next" at bounding box center [616, 20] width 53 height 24
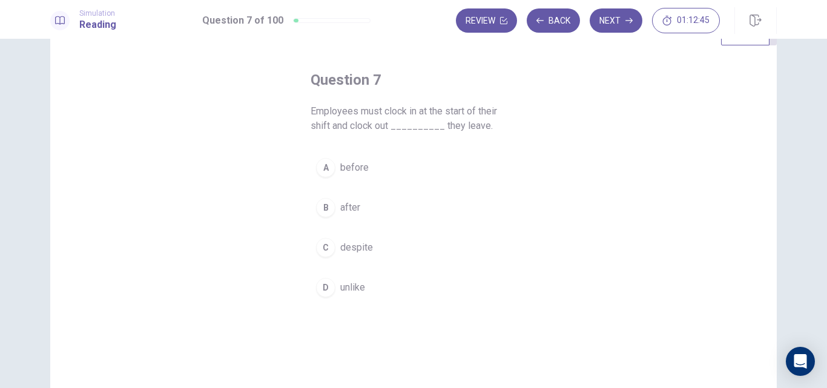
click at [348, 168] on span "before" at bounding box center [354, 167] width 28 height 15
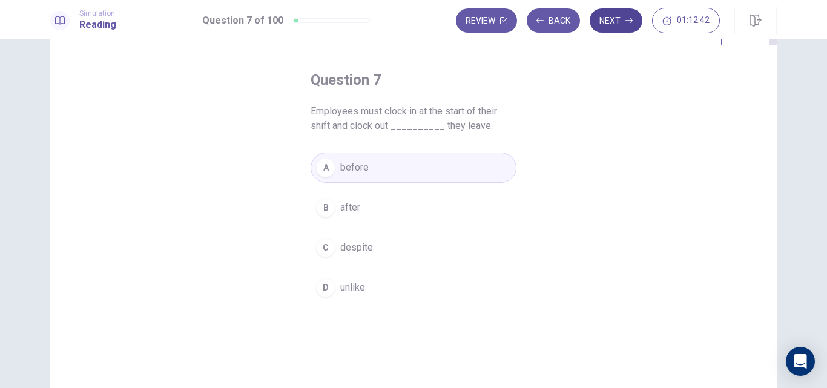
click at [622, 18] on button "Next" at bounding box center [616, 20] width 53 height 24
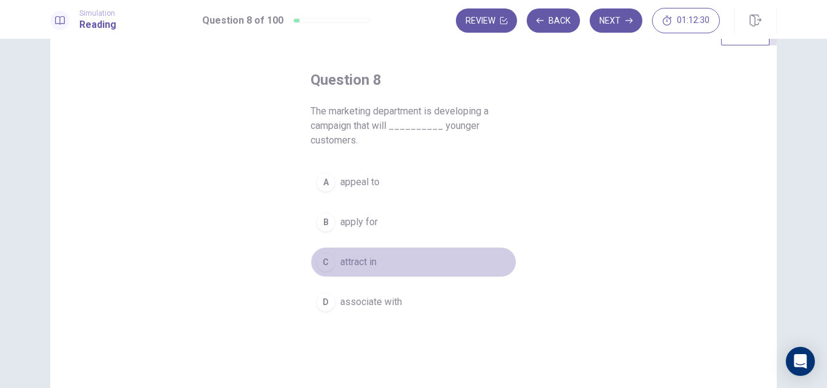
click at [366, 263] on span "attract in" at bounding box center [358, 262] width 36 height 15
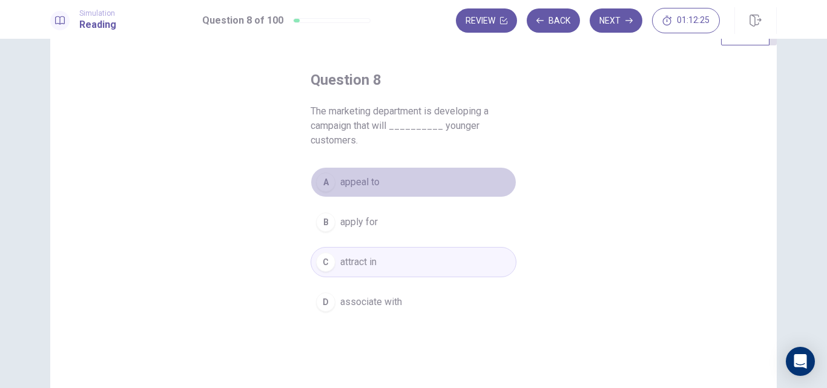
click at [360, 179] on span "appeal to" at bounding box center [359, 182] width 39 height 15
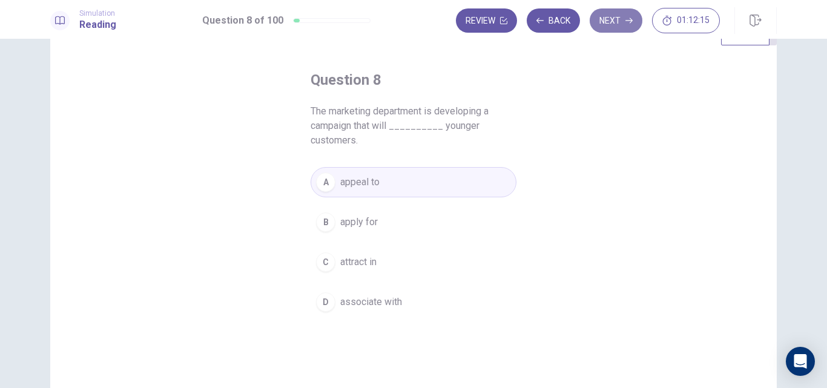
click at [621, 16] on button "Next" at bounding box center [616, 20] width 53 height 24
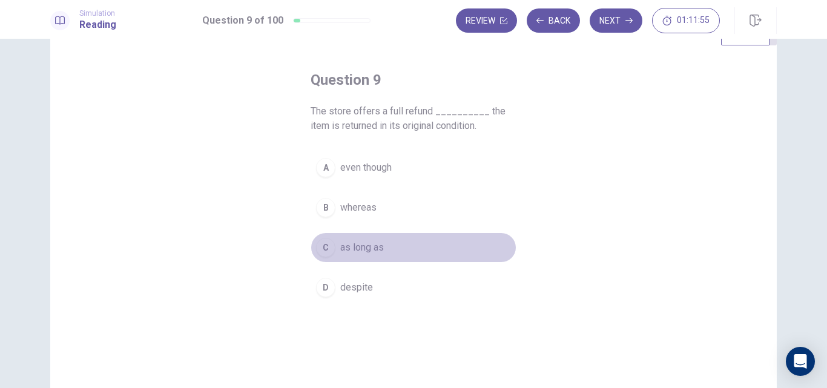
click at [361, 243] on span "as long as" at bounding box center [362, 247] width 44 height 15
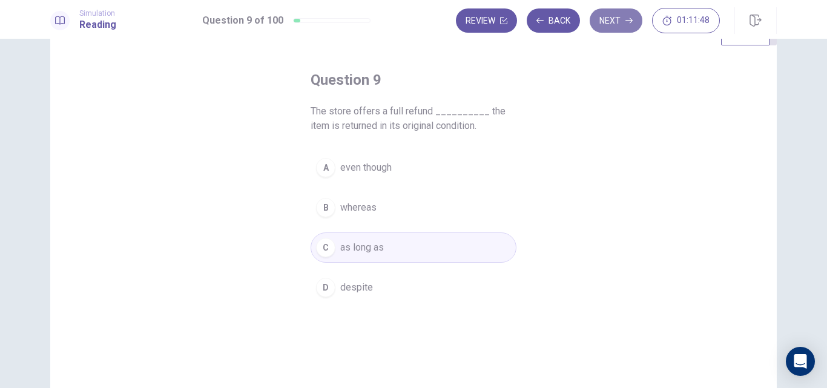
click at [618, 16] on button "Next" at bounding box center [616, 20] width 53 height 24
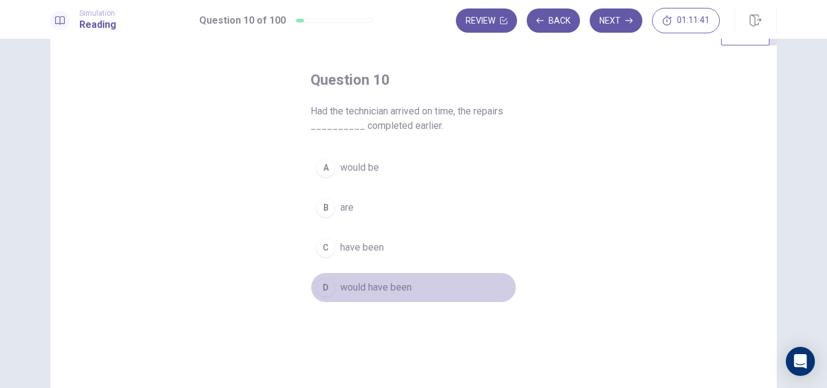
click at [385, 284] on span "would have been" at bounding box center [375, 287] width 71 height 15
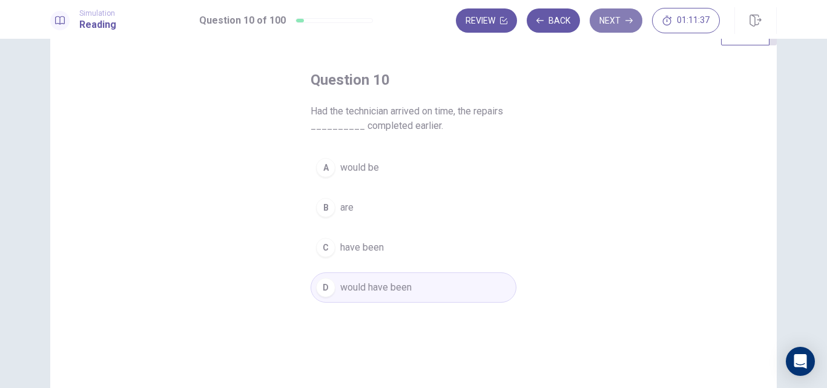
click at [606, 22] on button "Next" at bounding box center [616, 20] width 53 height 24
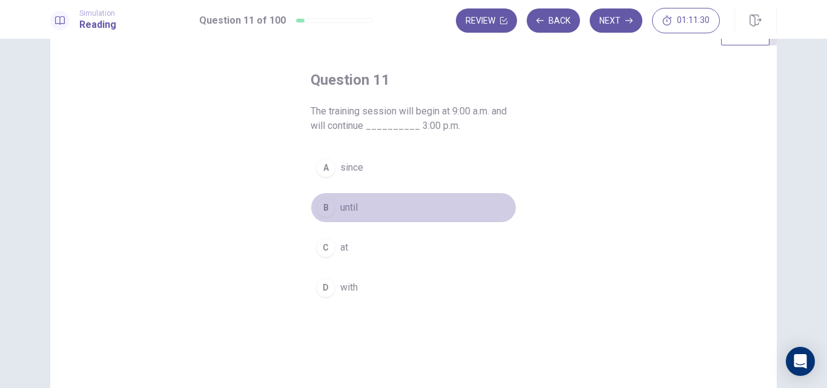
click at [349, 206] on span "until" at bounding box center [349, 207] width 18 height 15
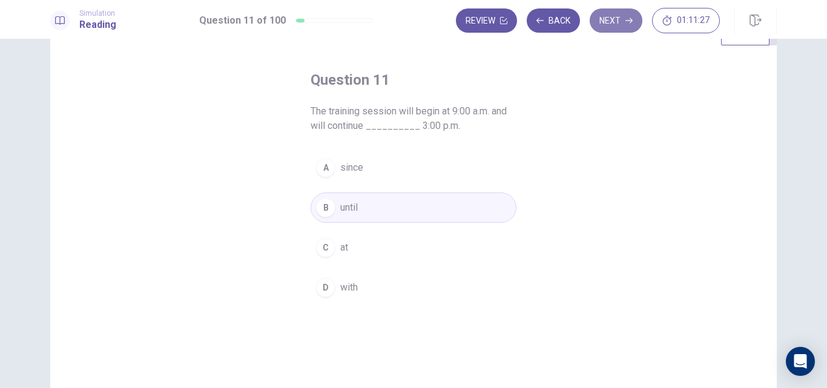
click at [621, 16] on button "Next" at bounding box center [616, 20] width 53 height 24
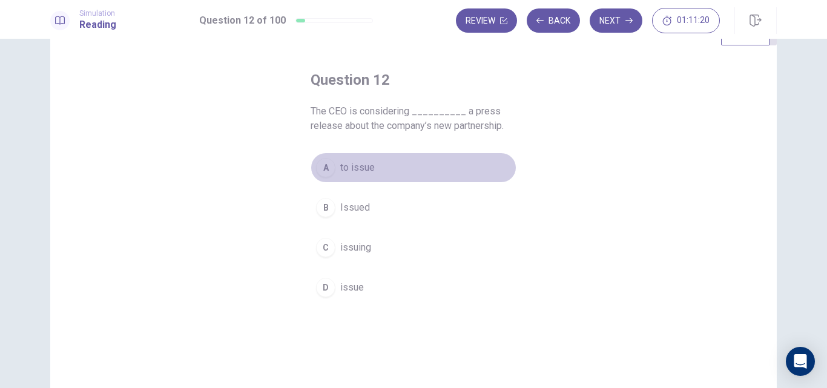
click at [362, 166] on span "to issue" at bounding box center [357, 167] width 35 height 15
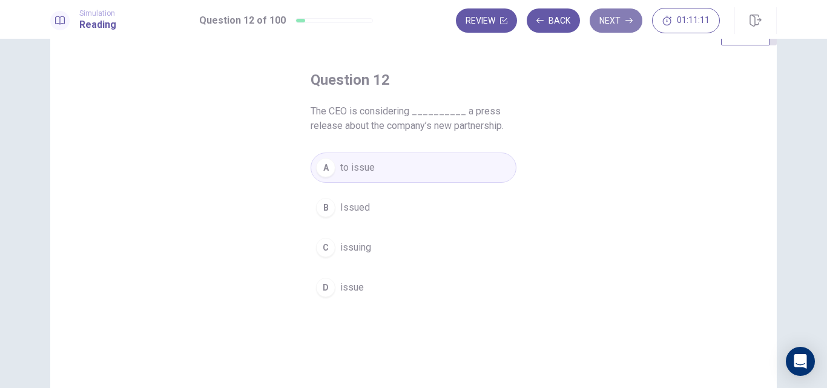
click at [620, 16] on button "Next" at bounding box center [616, 20] width 53 height 24
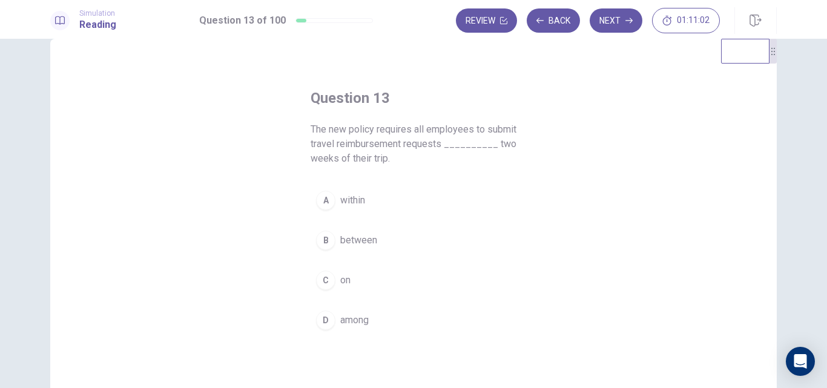
scroll to position [24, 0]
click at [343, 204] on span "within" at bounding box center [352, 201] width 25 height 15
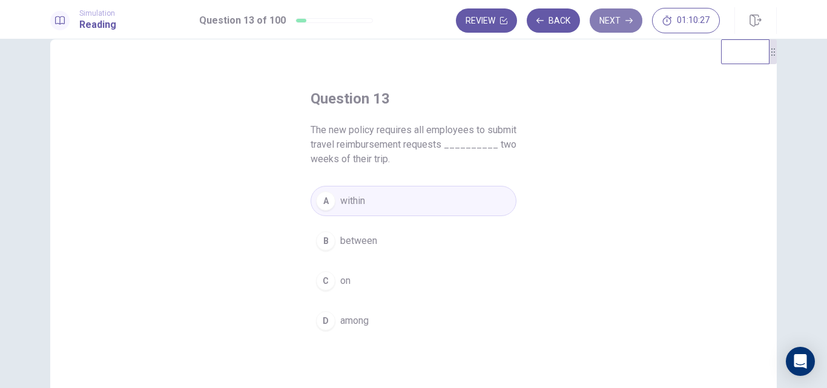
click at [615, 18] on button "Next" at bounding box center [616, 20] width 53 height 24
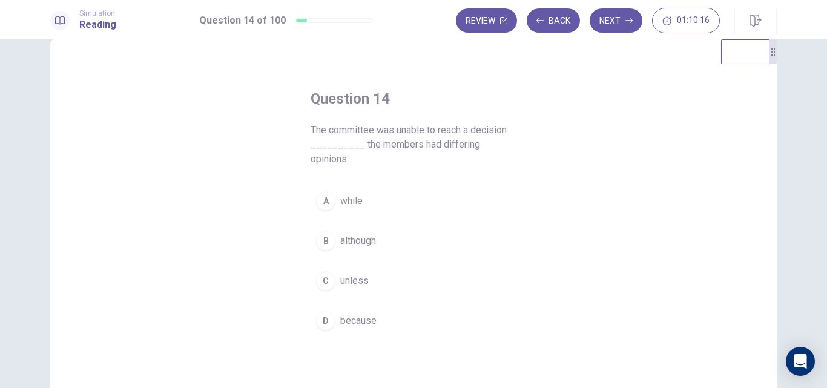
click at [361, 315] on button "D because" at bounding box center [414, 321] width 206 height 30
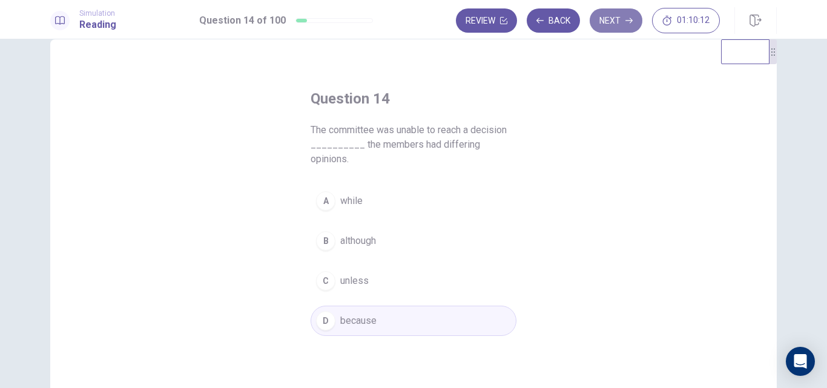
click at [622, 18] on button "Next" at bounding box center [616, 20] width 53 height 24
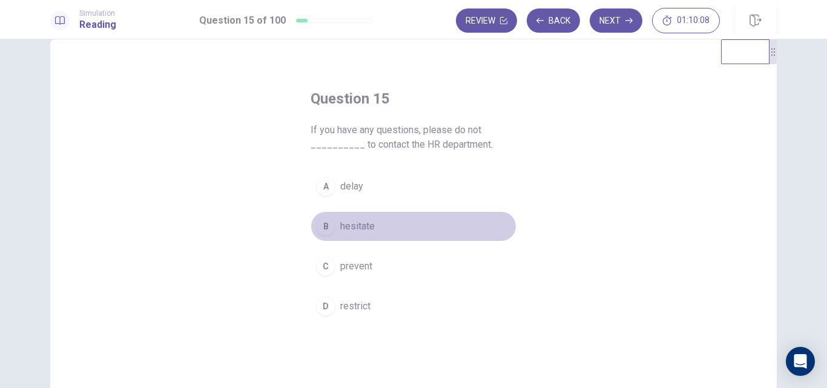
click at [354, 227] on span "hesitate" at bounding box center [357, 226] width 35 height 15
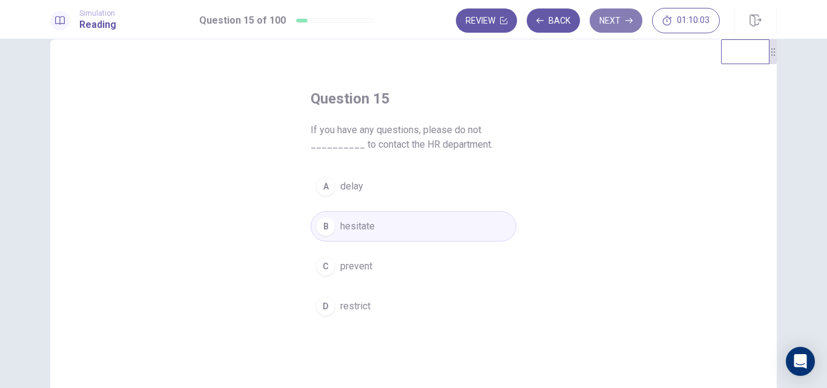
click at [625, 15] on button "Next" at bounding box center [616, 20] width 53 height 24
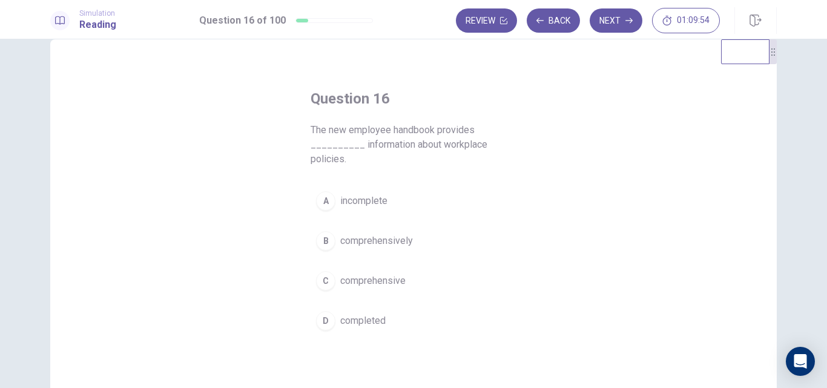
click at [384, 278] on span "comprehensive" at bounding box center [372, 281] width 65 height 15
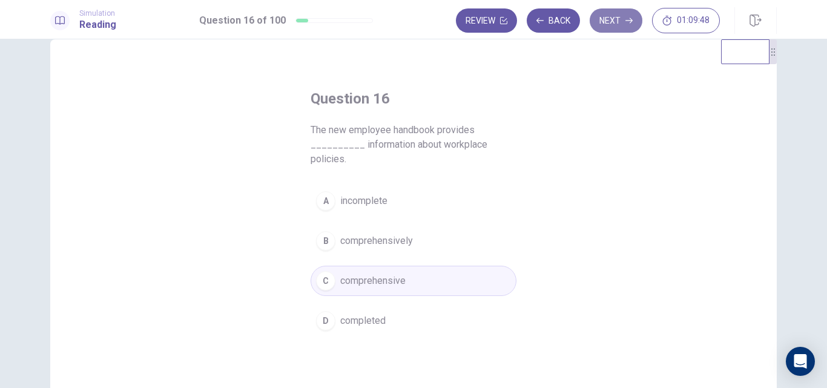
click at [616, 18] on button "Next" at bounding box center [616, 20] width 53 height 24
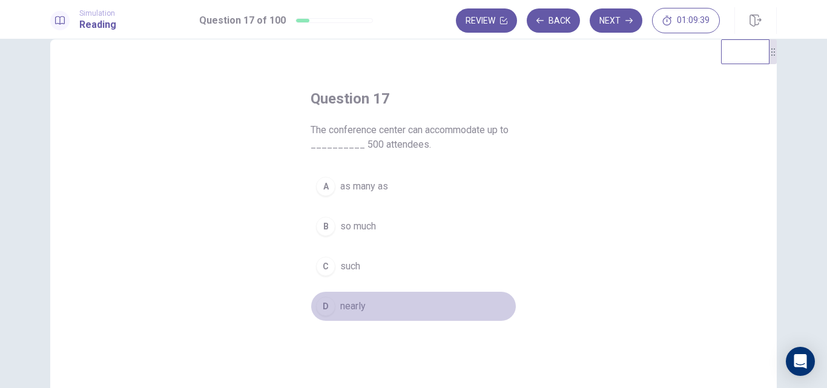
click at [357, 305] on span "nearly" at bounding box center [352, 306] width 25 height 15
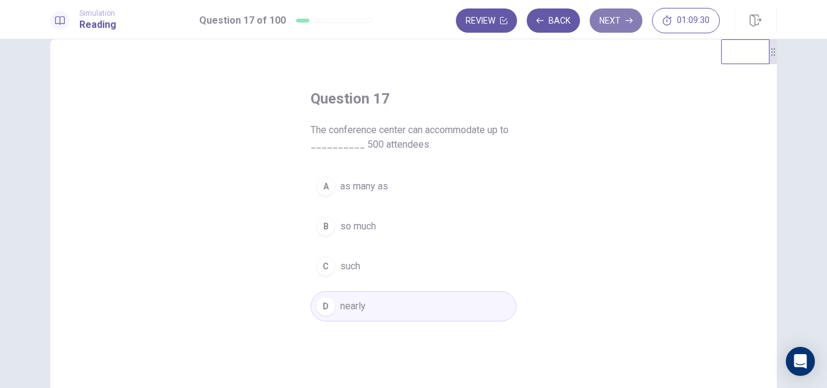
click at [619, 16] on button "Next" at bounding box center [616, 20] width 53 height 24
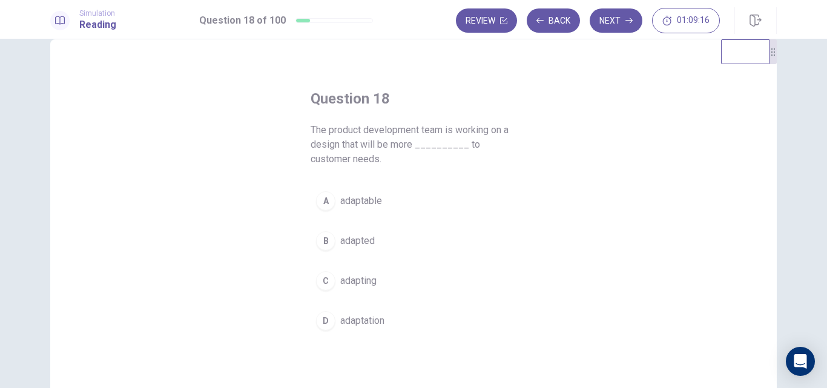
click at [363, 237] on span "adapted" at bounding box center [357, 241] width 35 height 15
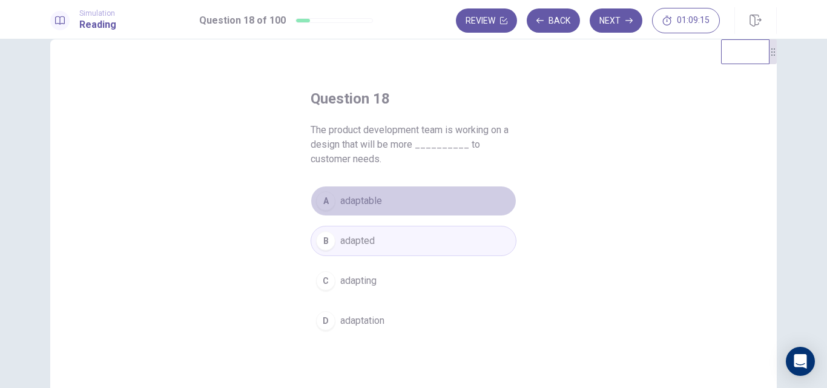
click at [367, 205] on span "adaptable" at bounding box center [361, 201] width 42 height 15
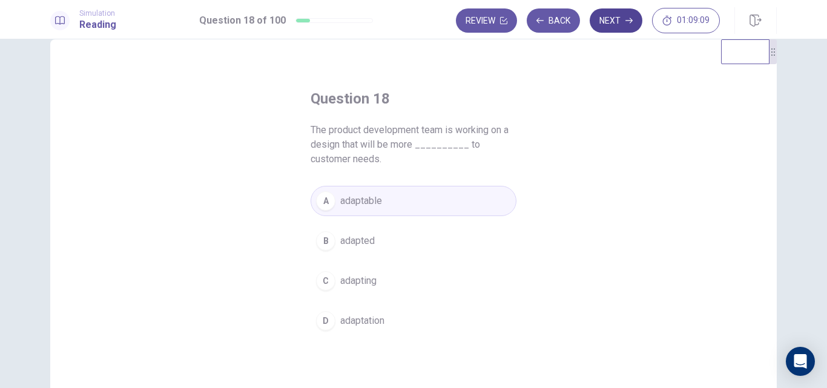
click at [618, 15] on button "Next" at bounding box center [616, 20] width 53 height 24
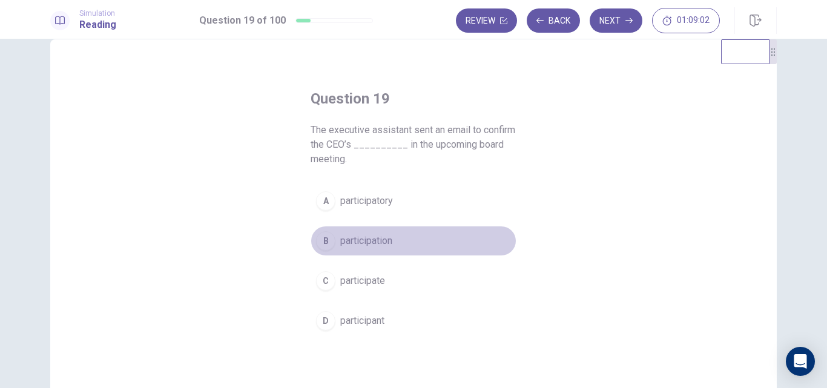
click at [358, 245] on span "participation" at bounding box center [366, 241] width 52 height 15
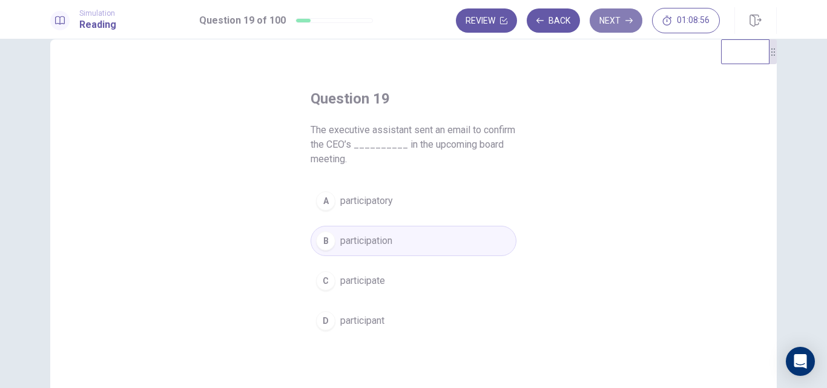
click at [614, 17] on button "Next" at bounding box center [616, 20] width 53 height 24
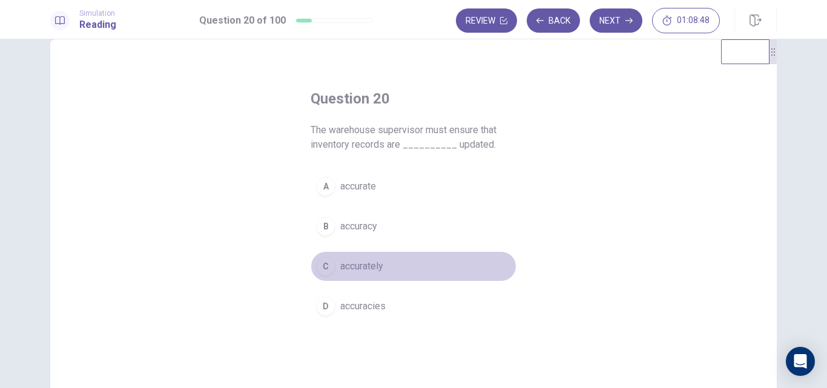
click at [371, 269] on span "accurately" at bounding box center [361, 266] width 43 height 15
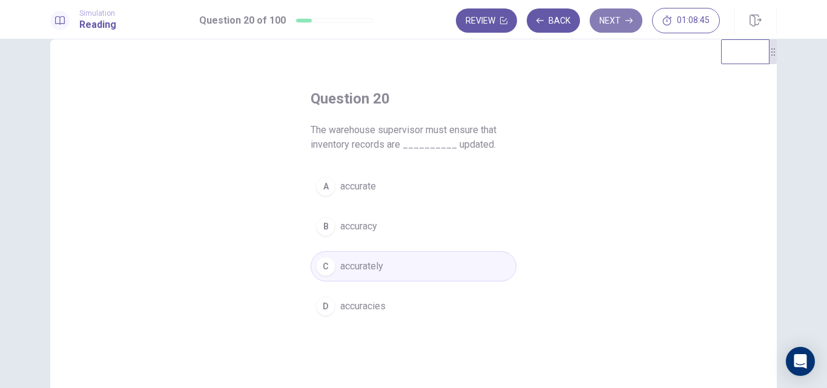
click at [625, 16] on button "Next" at bounding box center [616, 20] width 53 height 24
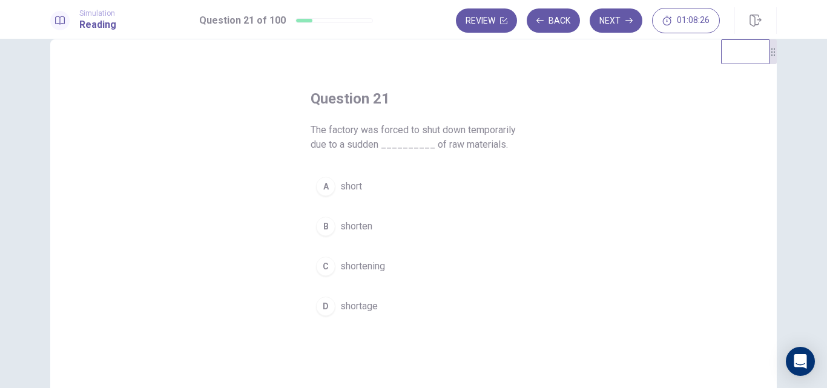
click at [354, 234] on span "shorten" at bounding box center [356, 226] width 32 height 15
click at [357, 314] on span "shortage" at bounding box center [359, 306] width 38 height 15
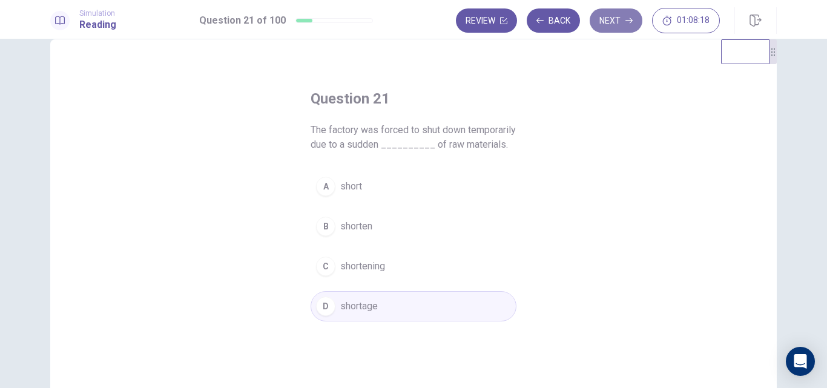
click at [617, 22] on button "Next" at bounding box center [616, 20] width 53 height 24
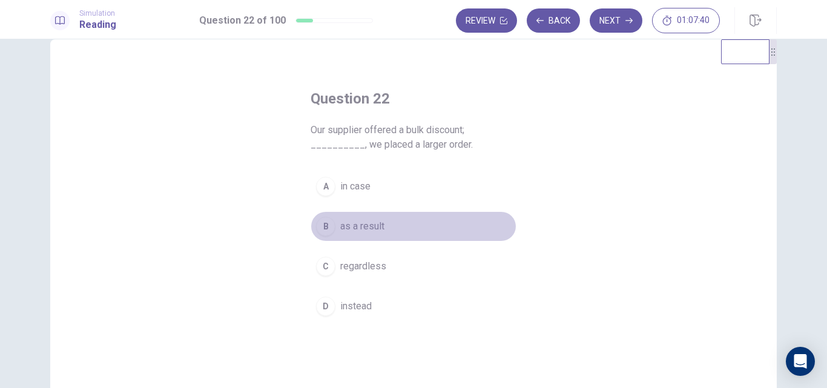
click at [358, 218] on button "B as a result" at bounding box center [414, 226] width 206 height 30
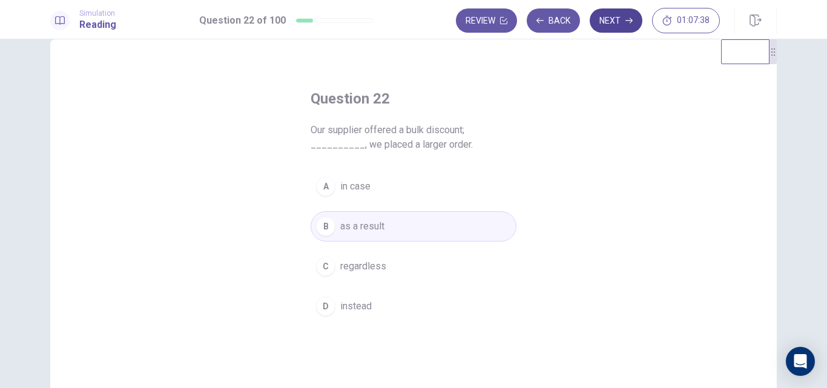
click at [611, 30] on button "Next" at bounding box center [616, 20] width 53 height 24
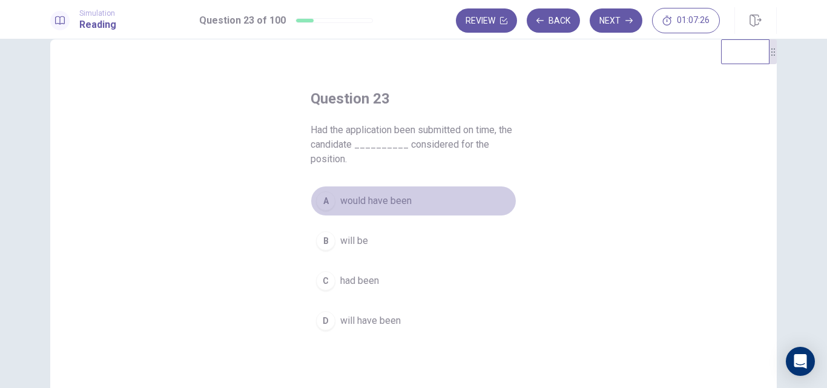
click at [391, 203] on span "would have been" at bounding box center [375, 201] width 71 height 15
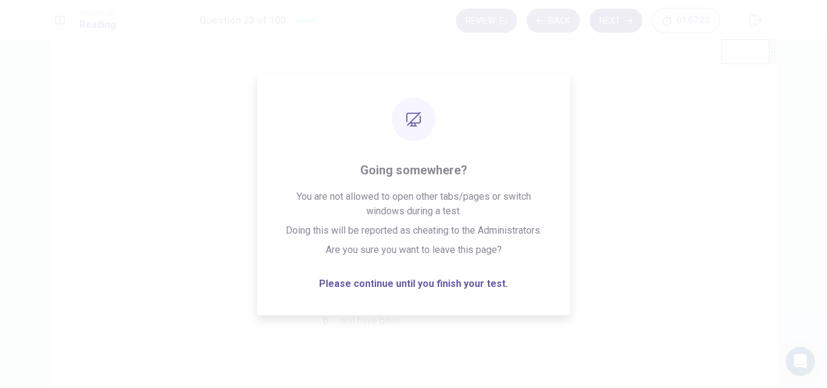
click at [611, 21] on button "Next" at bounding box center [616, 20] width 53 height 24
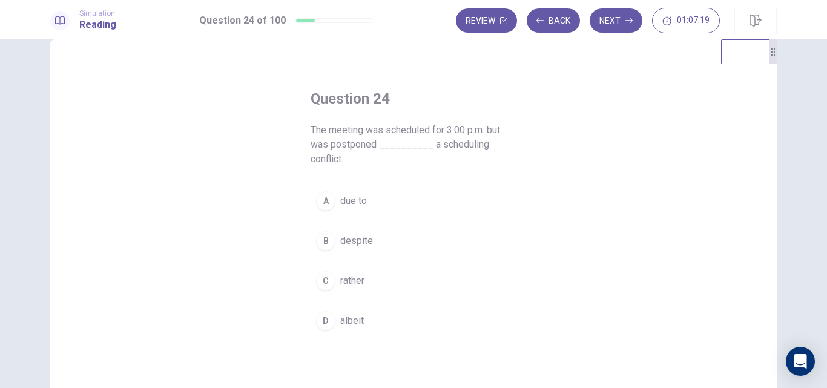
click at [605, 125] on div "Question 24 The meeting was scheduled for 3:00 p.m. but was postponed _________…" at bounding box center [413, 249] width 727 height 421
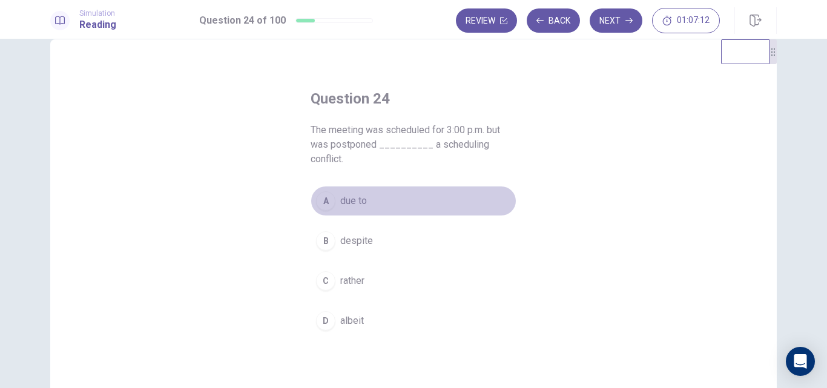
click at [355, 199] on span "due to" at bounding box center [353, 201] width 27 height 15
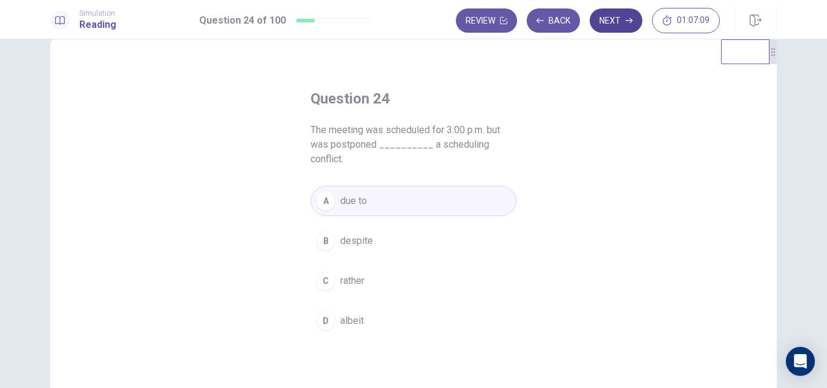
click at [619, 22] on button "Next" at bounding box center [616, 20] width 53 height 24
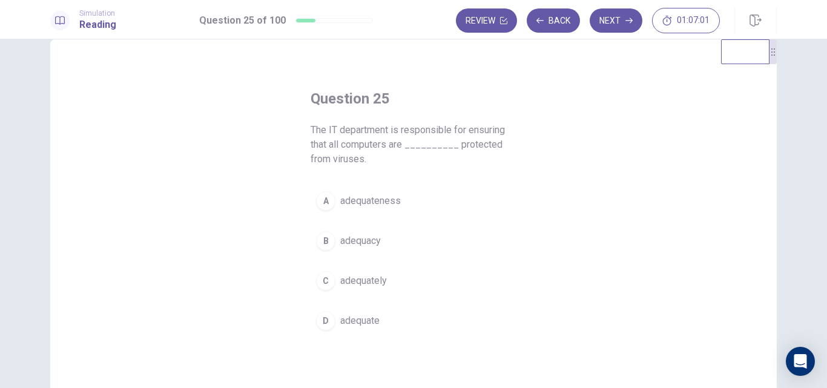
click at [372, 278] on span "adequately" at bounding box center [363, 281] width 47 height 15
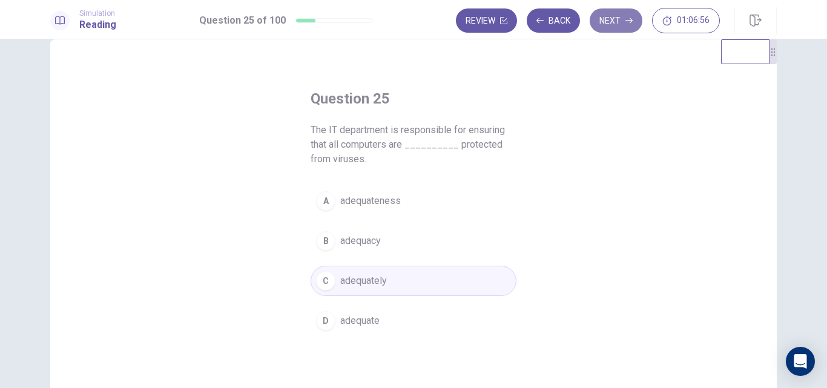
click at [606, 22] on button "Next" at bounding box center [616, 20] width 53 height 24
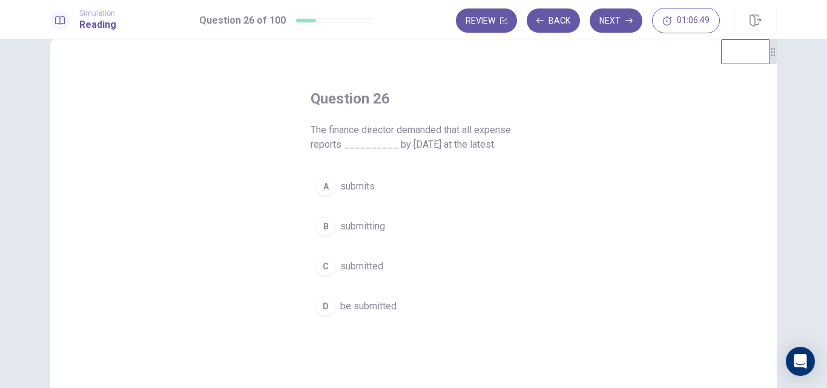
click at [374, 305] on span "be submitted" at bounding box center [368, 306] width 56 height 15
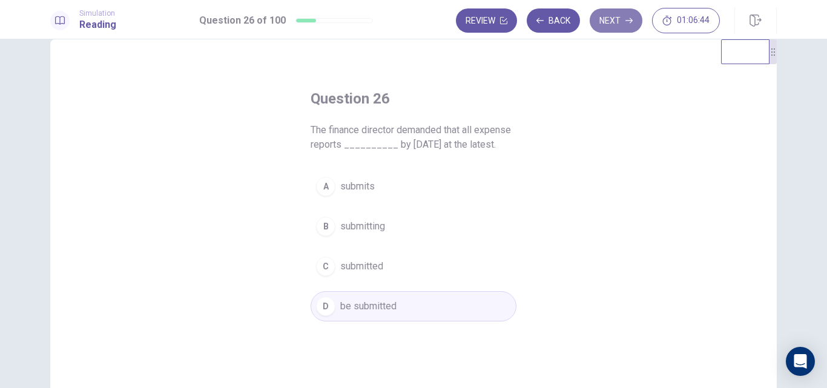
click at [618, 24] on button "Next" at bounding box center [616, 20] width 53 height 24
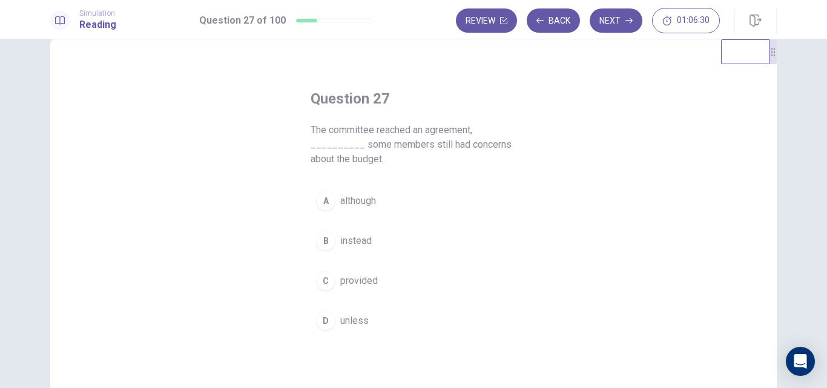
click at [356, 203] on span "although" at bounding box center [358, 201] width 36 height 15
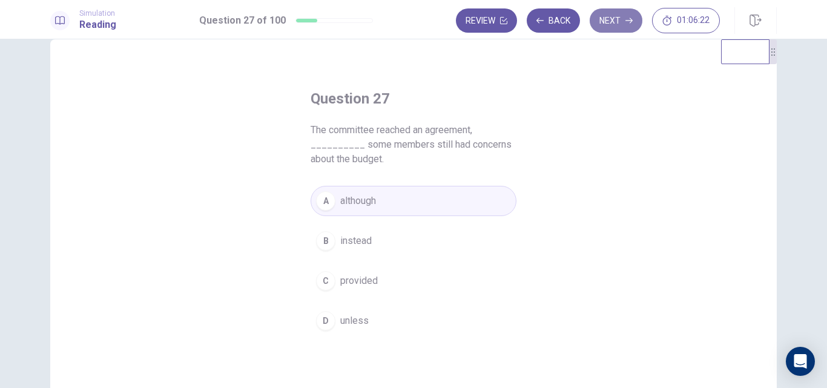
click at [616, 22] on button "Next" at bounding box center [616, 20] width 53 height 24
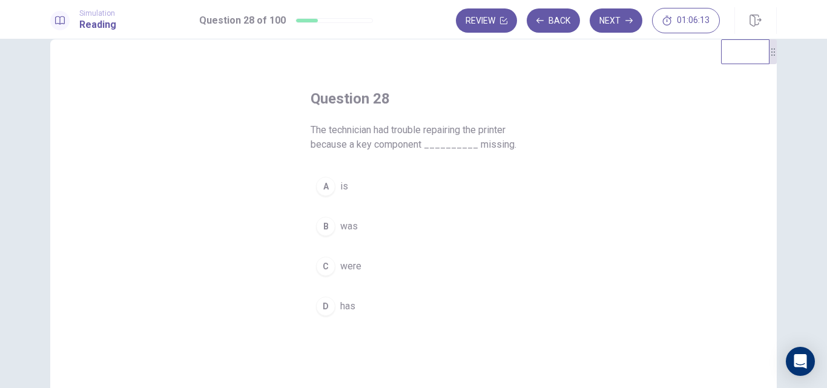
click at [346, 222] on span "was" at bounding box center [349, 226] width 18 height 15
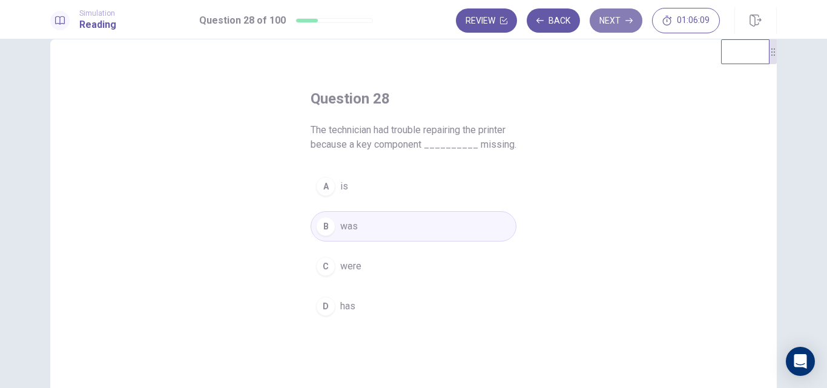
click at [617, 21] on button "Next" at bounding box center [616, 20] width 53 height 24
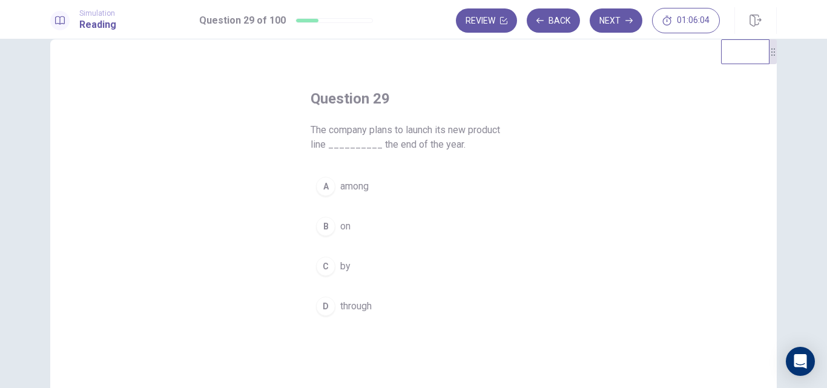
click at [344, 272] on span "by" at bounding box center [345, 266] width 10 height 15
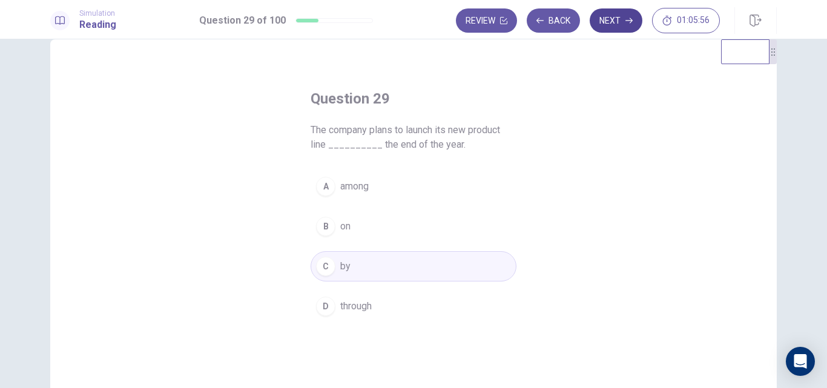
click at [617, 21] on button "Next" at bounding box center [616, 20] width 53 height 24
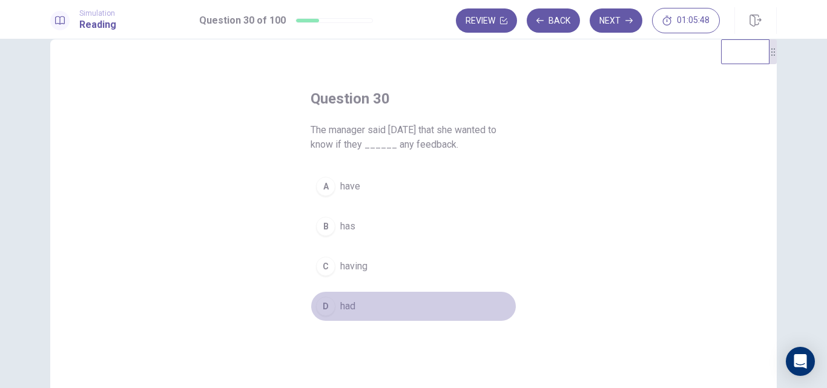
click at [343, 305] on span "had" at bounding box center [347, 306] width 15 height 15
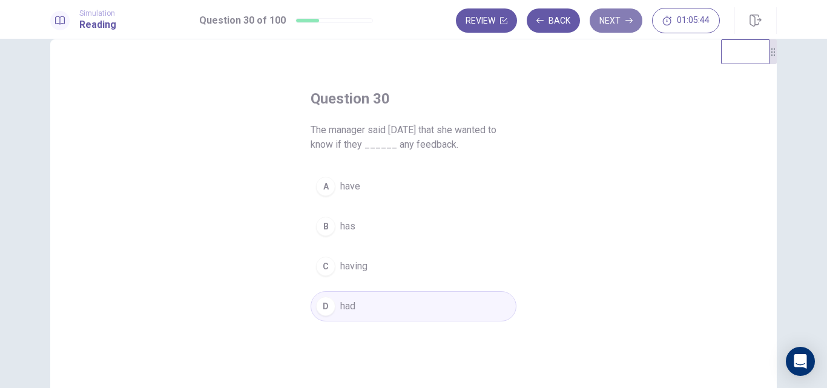
click at [612, 10] on button "Next" at bounding box center [616, 20] width 53 height 24
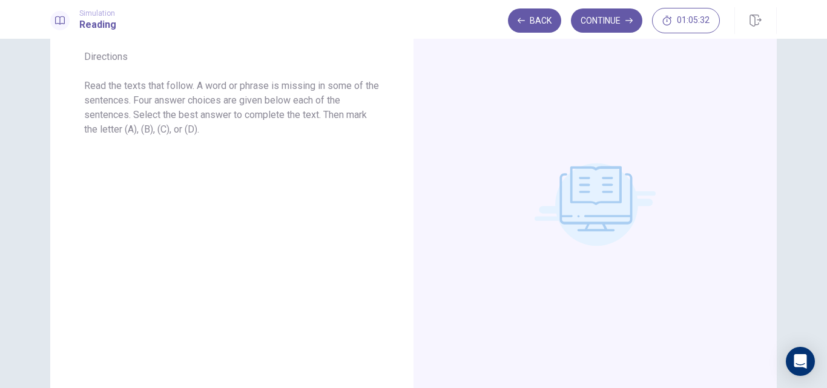
scroll to position [0, 0]
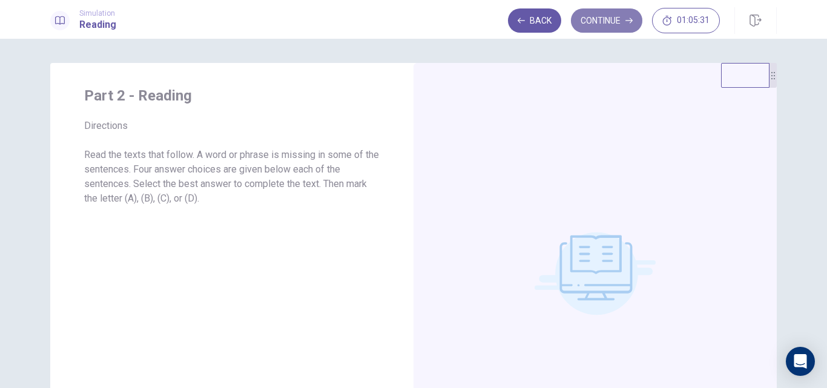
click at [595, 19] on button "Continue" at bounding box center [606, 20] width 71 height 24
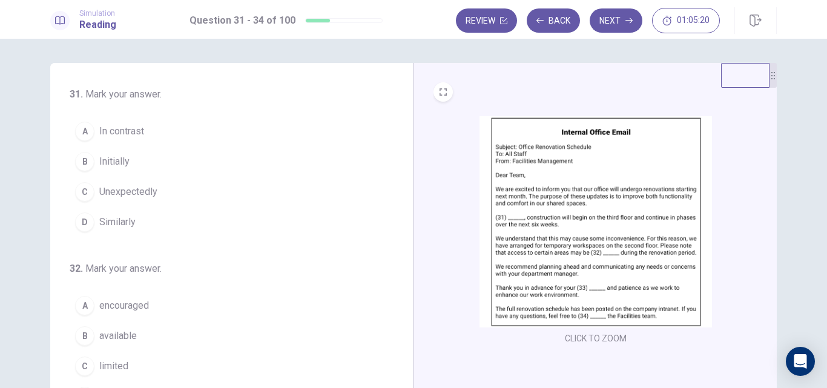
click at [570, 202] on img at bounding box center [596, 221] width 232 height 211
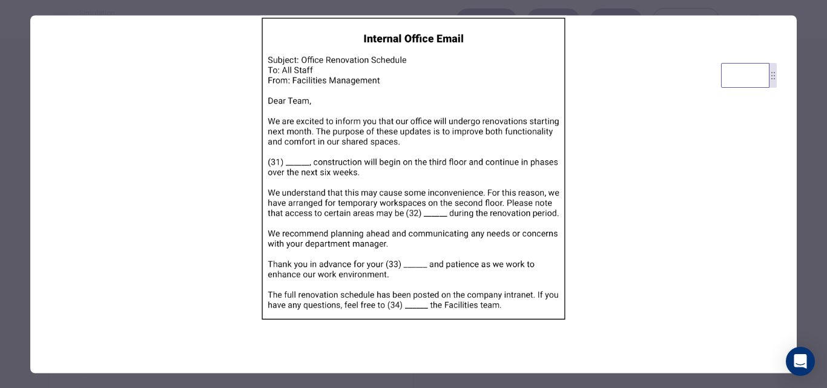
click at [808, 71] on div at bounding box center [413, 194] width 827 height 388
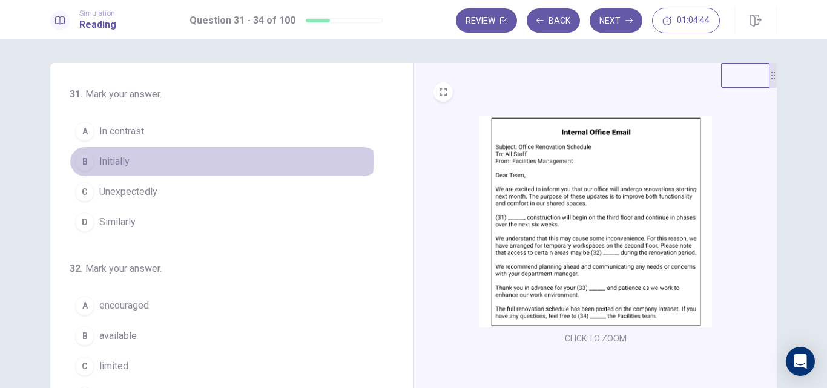
click at [111, 160] on span "Initially" at bounding box center [114, 161] width 30 height 15
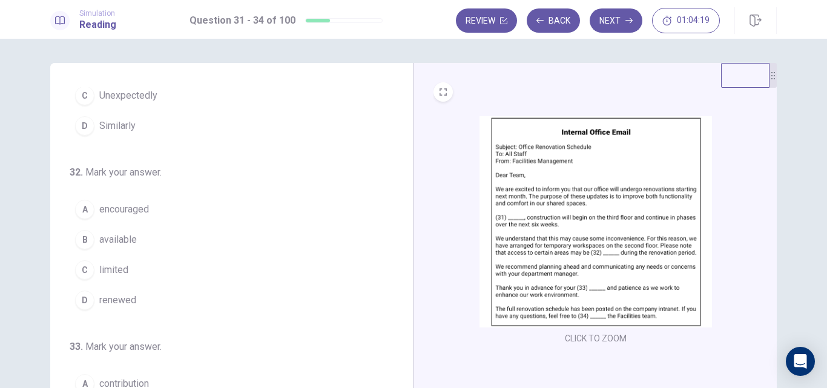
scroll to position [97, 0]
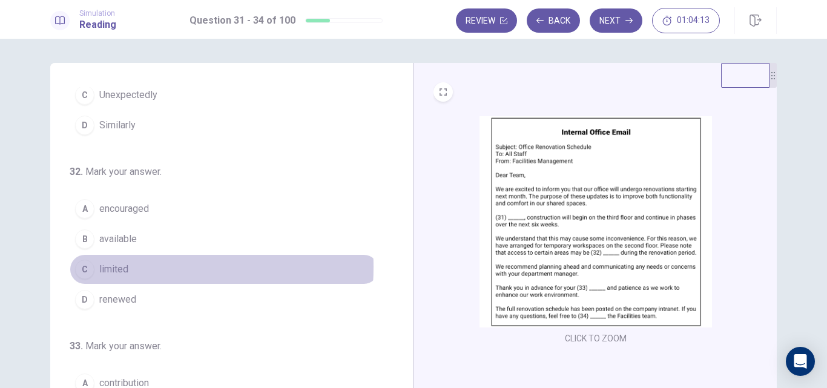
click at [111, 267] on span "limited" at bounding box center [113, 269] width 29 height 15
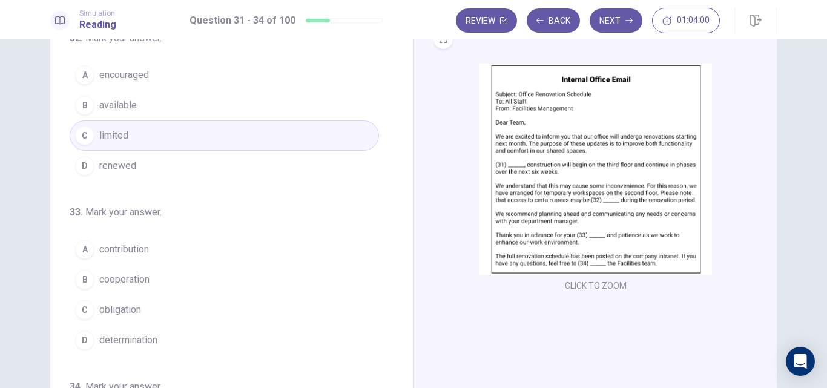
scroll to position [179, 0]
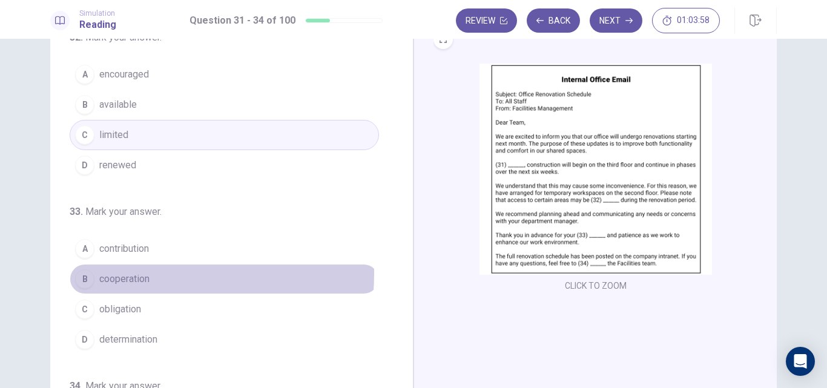
click at [136, 274] on span "cooperation" at bounding box center [124, 279] width 50 height 15
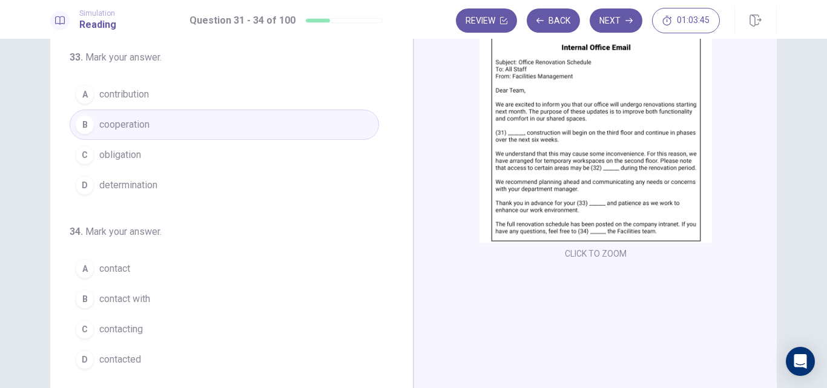
scroll to position [85, 0]
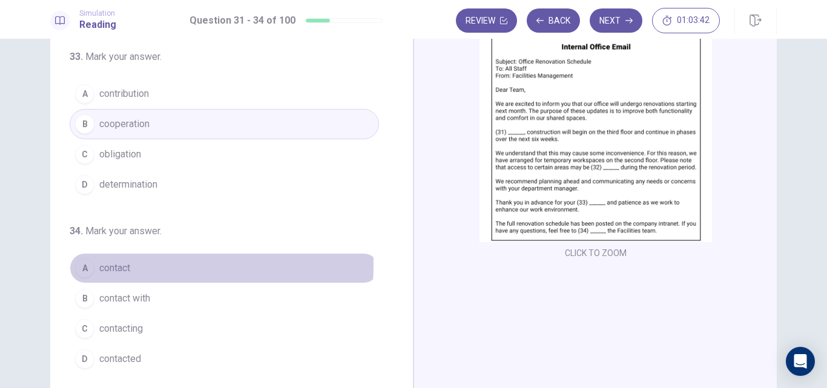
click at [115, 265] on span "contact" at bounding box center [114, 268] width 31 height 15
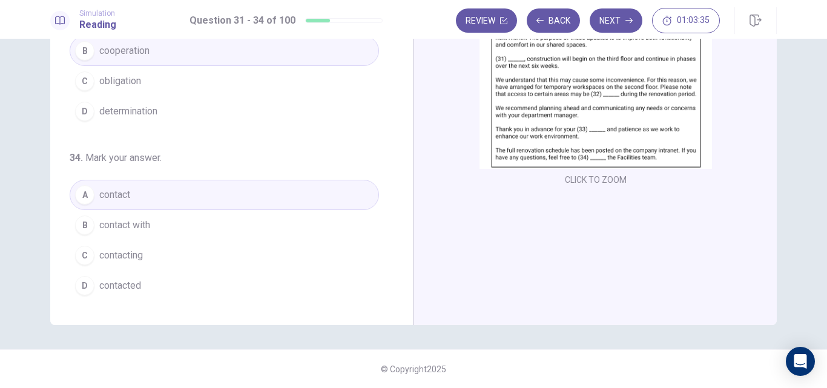
scroll to position [0, 0]
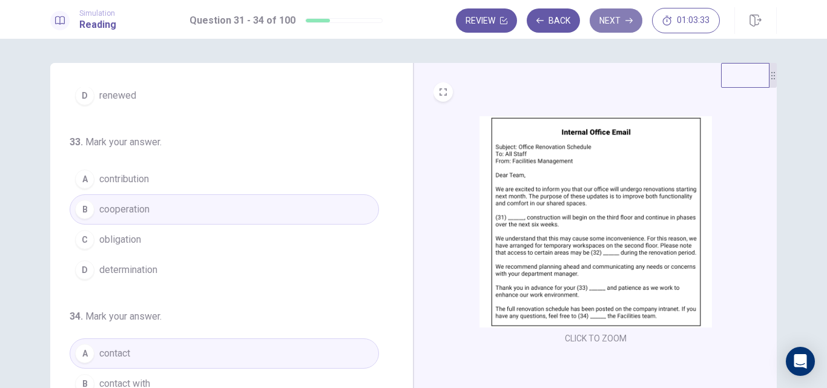
click at [607, 29] on button "Next" at bounding box center [616, 20] width 53 height 24
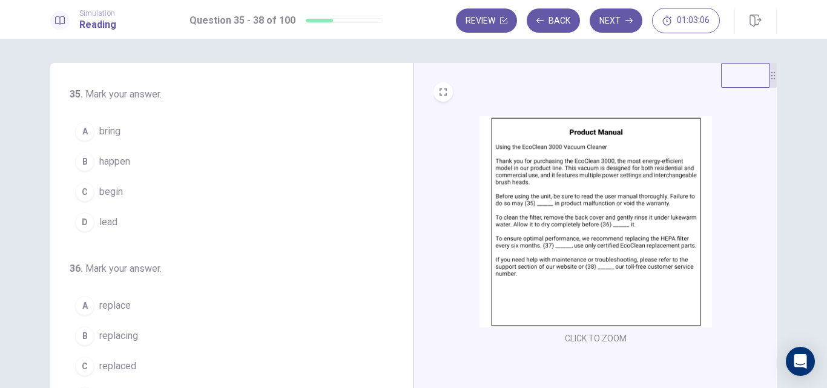
click at [110, 219] on span "lead" at bounding box center [108, 222] width 18 height 15
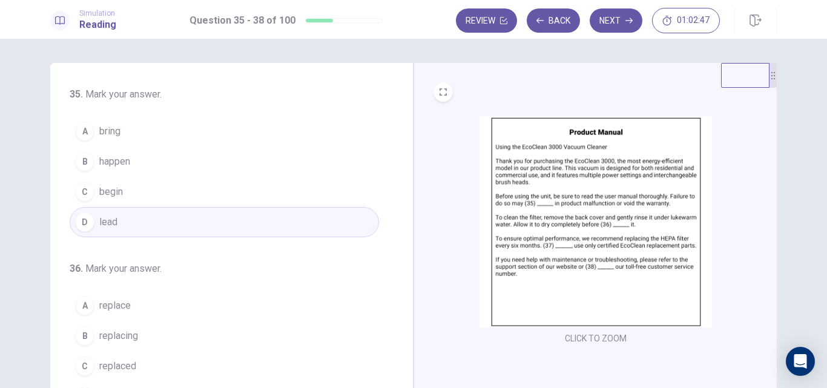
click at [118, 131] on span "bring" at bounding box center [109, 131] width 21 height 15
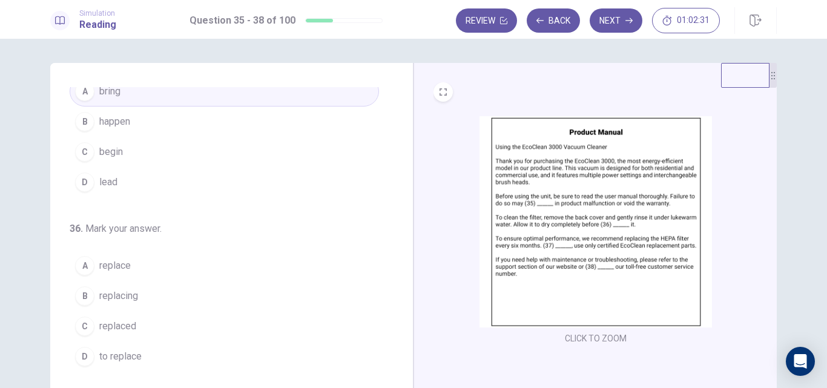
scroll to position [105, 0]
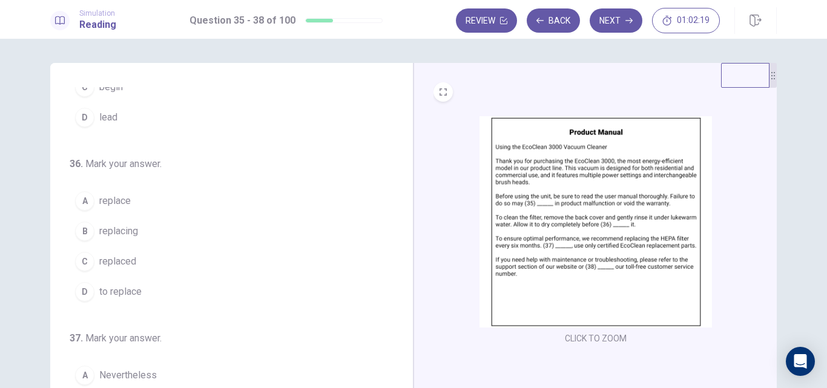
click at [119, 232] on span "replacing" at bounding box center [118, 231] width 39 height 15
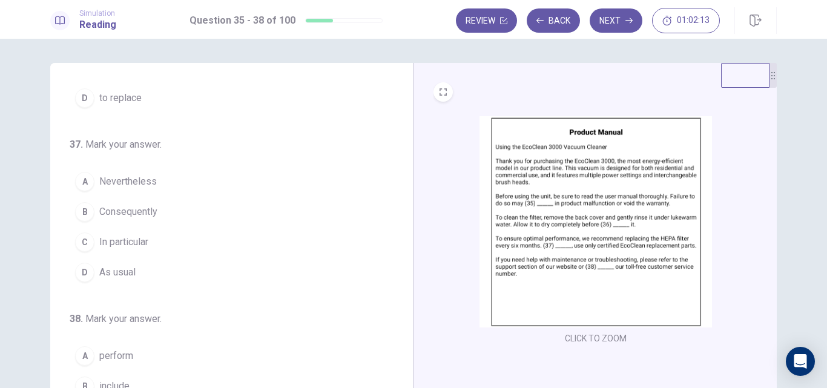
scroll to position [301, 0]
click at [125, 204] on span "Consequently" at bounding box center [128, 209] width 58 height 15
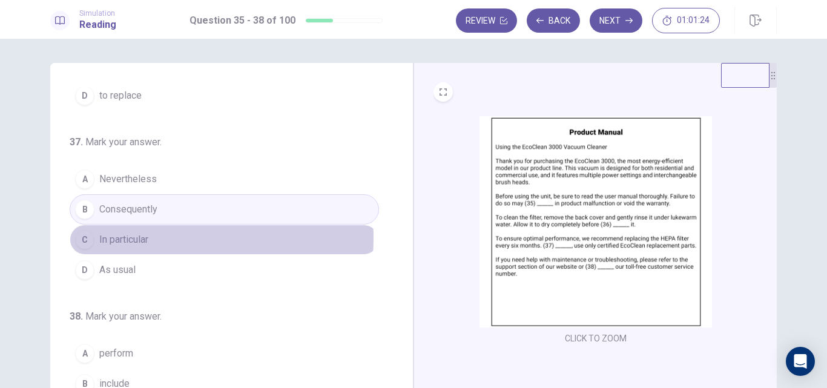
click at [130, 238] on span "In particular" at bounding box center [123, 239] width 49 height 15
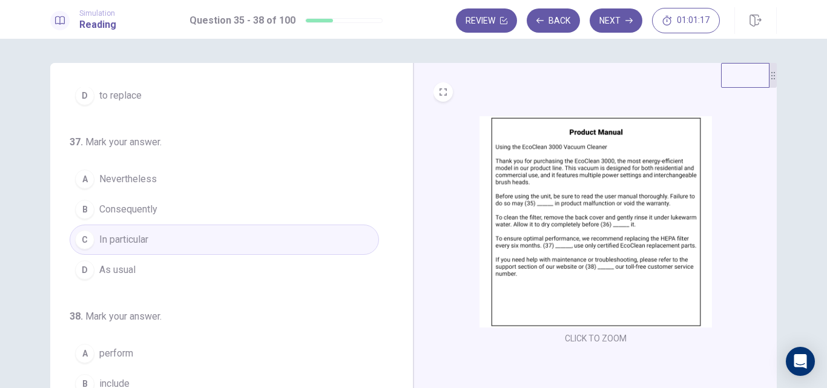
click at [125, 267] on span "As usual" at bounding box center [117, 270] width 36 height 15
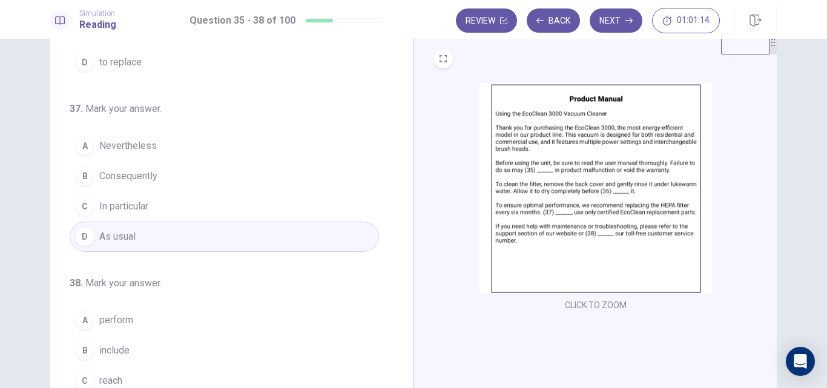
scroll to position [38, 0]
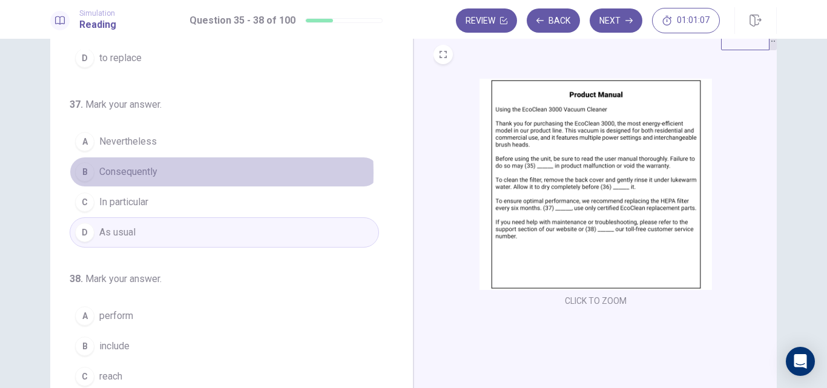
click at [119, 173] on span "Consequently" at bounding box center [128, 172] width 58 height 15
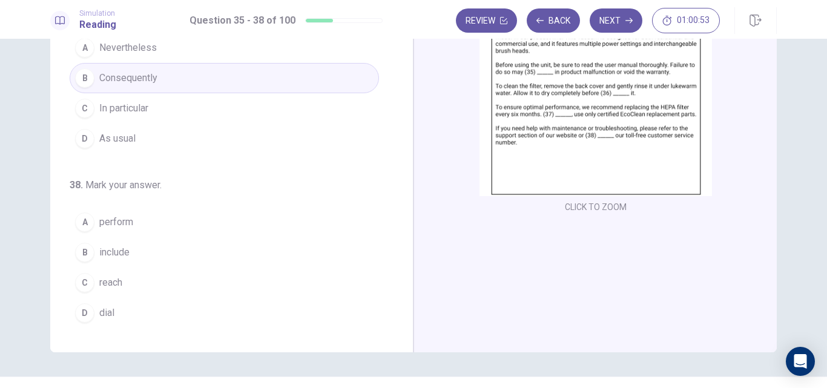
scroll to position [132, 0]
click at [111, 307] on span "dial" at bounding box center [106, 312] width 15 height 15
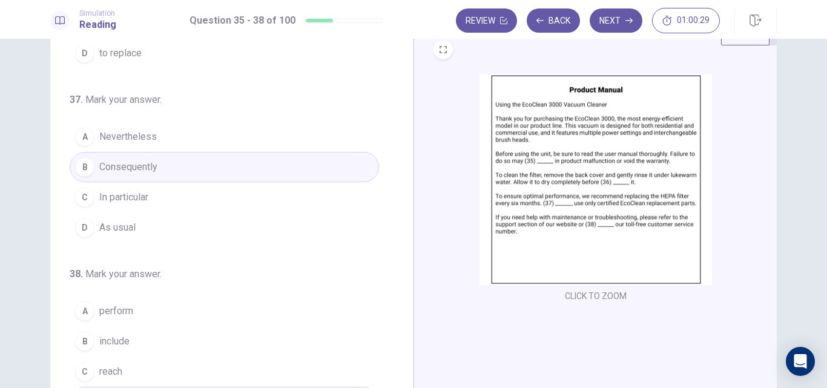
scroll to position [0, 0]
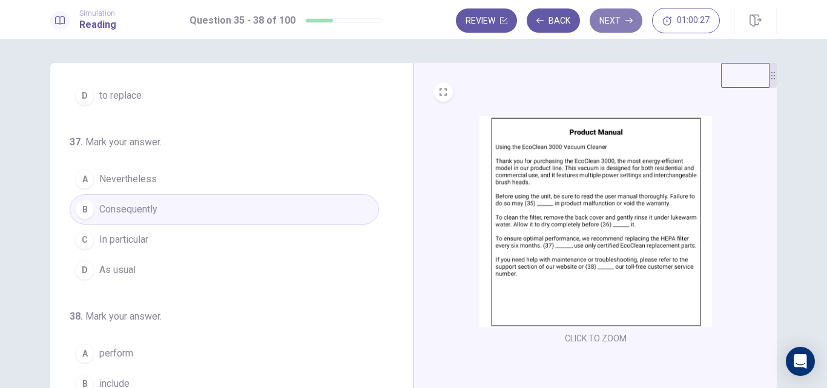
click at [618, 24] on button "Next" at bounding box center [616, 20] width 53 height 24
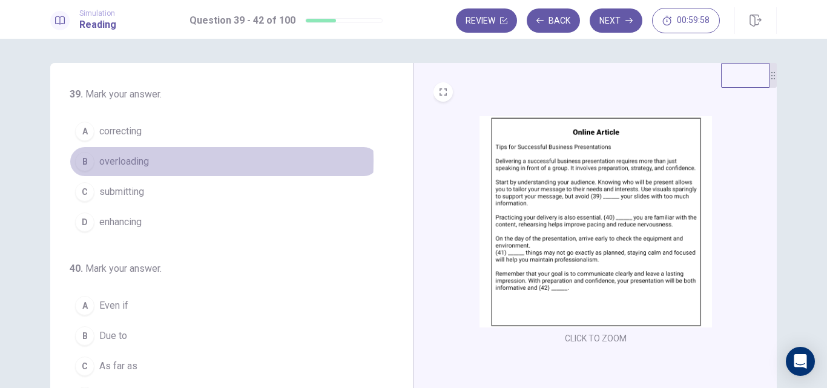
click at [124, 161] on span "overloading" at bounding box center [124, 161] width 50 height 15
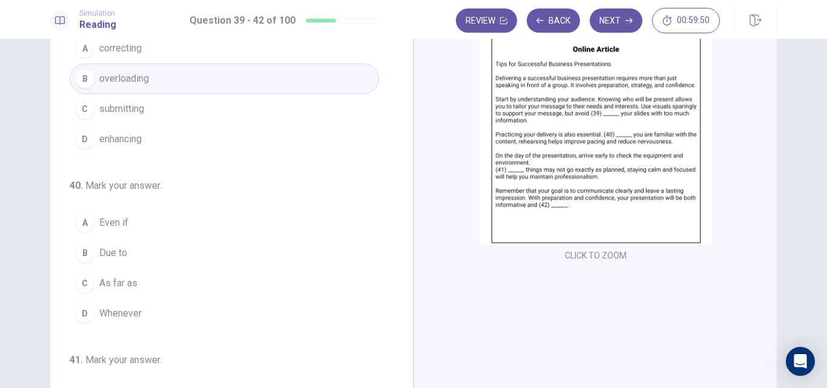
scroll to position [87, 0]
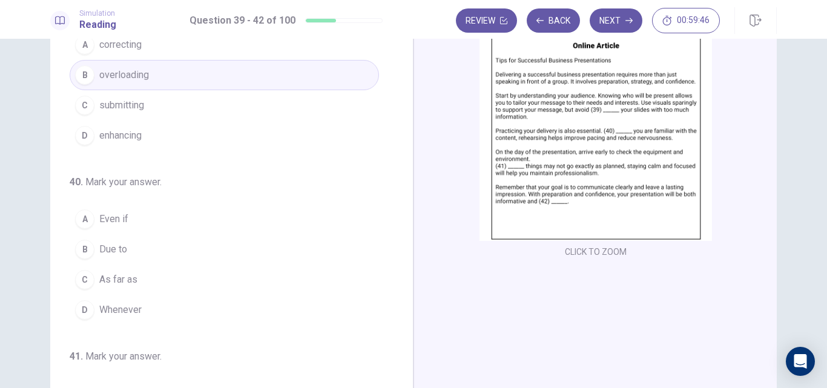
click at [111, 217] on span "Even if" at bounding box center [113, 219] width 29 height 15
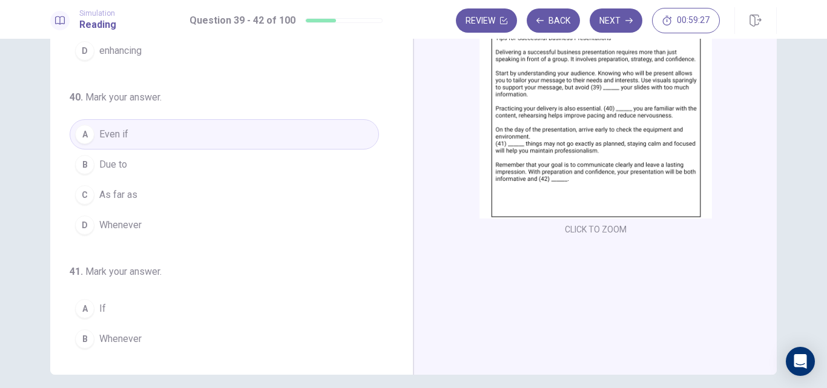
scroll to position [155, 0]
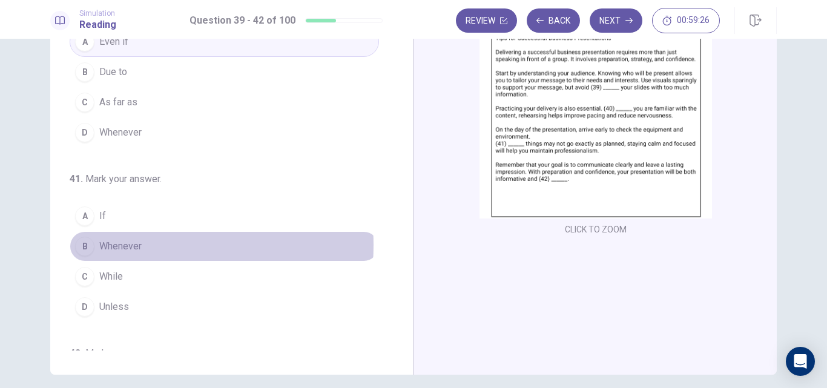
click at [125, 245] on span "Whenever" at bounding box center [120, 246] width 42 height 15
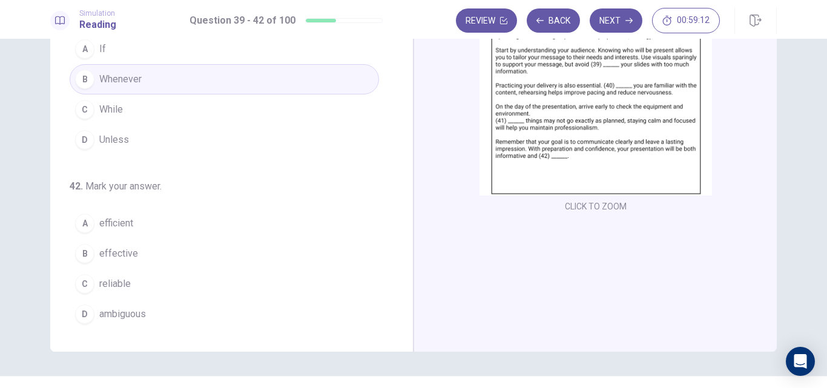
scroll to position [301, 0]
click at [125, 250] on span "effective" at bounding box center [118, 252] width 39 height 15
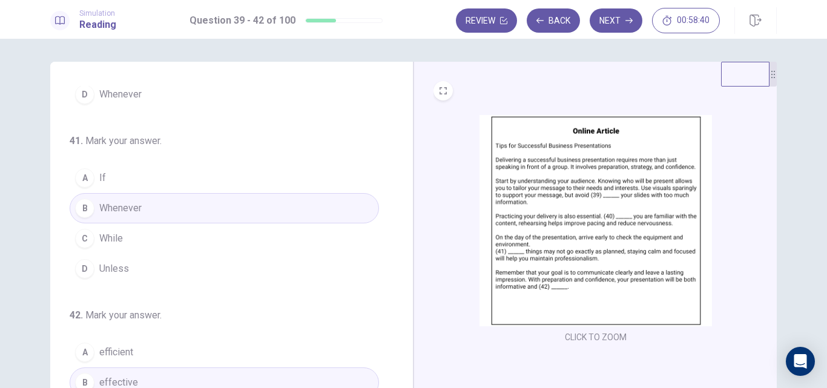
scroll to position [0, 0]
click at [618, 16] on button "Next" at bounding box center [616, 20] width 53 height 24
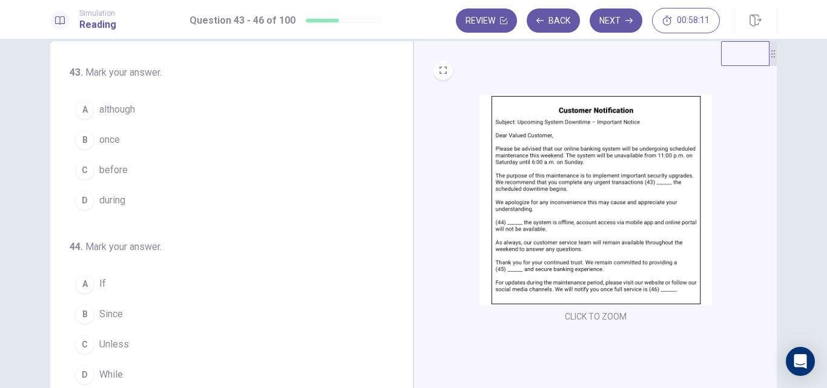
scroll to position [22, 0]
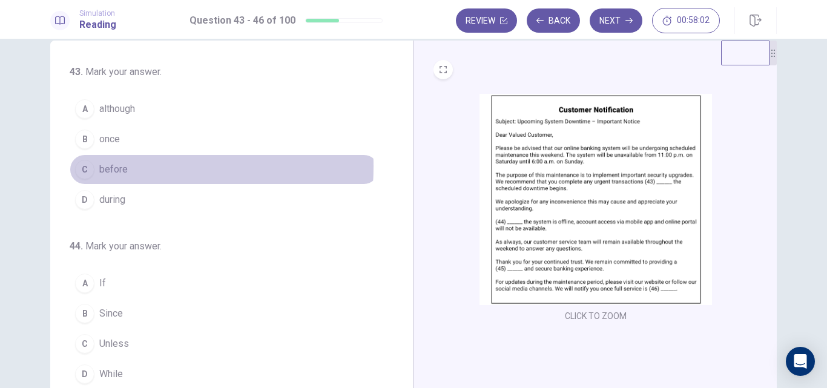
click at [93, 166] on button "C before" at bounding box center [224, 169] width 309 height 30
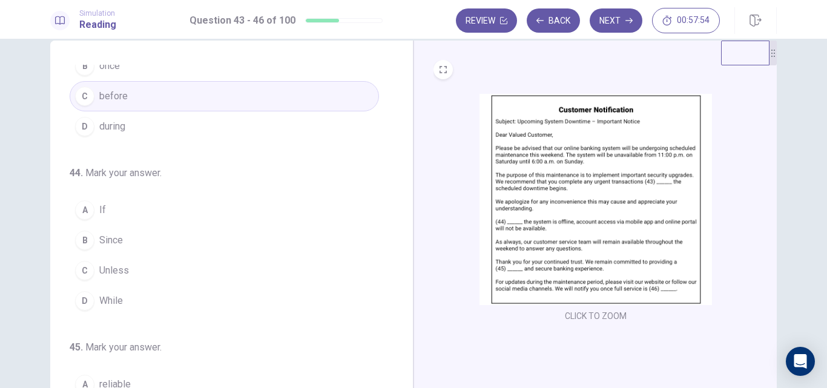
scroll to position [76, 0]
click at [118, 291] on span "While" at bounding box center [111, 298] width 24 height 15
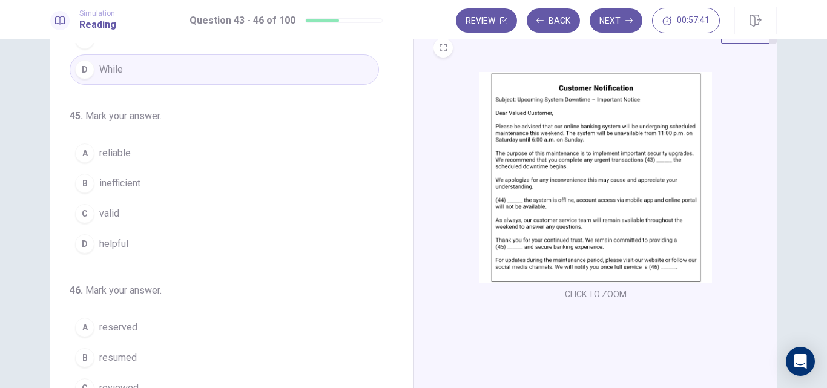
scroll to position [295, 0]
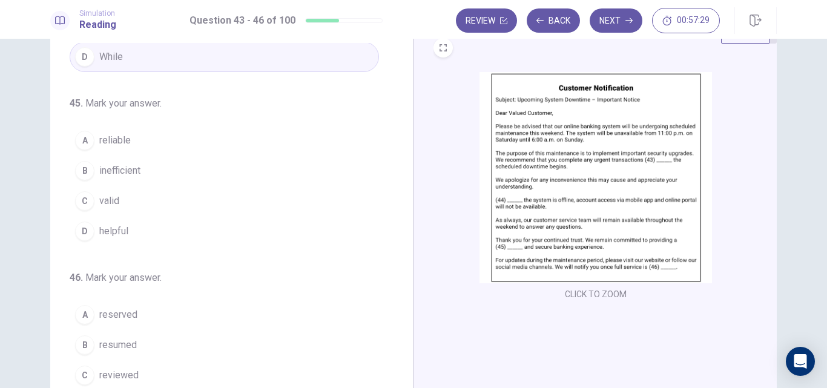
click at [120, 140] on span "reliable" at bounding box center [114, 140] width 31 height 15
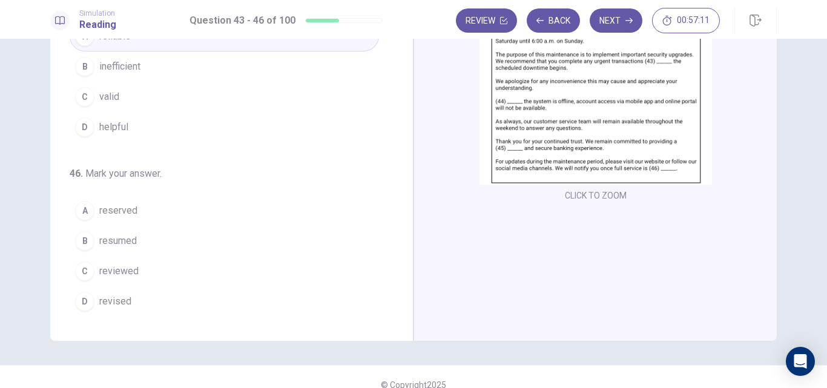
scroll to position [144, 0]
click at [112, 237] on span "resumed" at bounding box center [118, 239] width 38 height 15
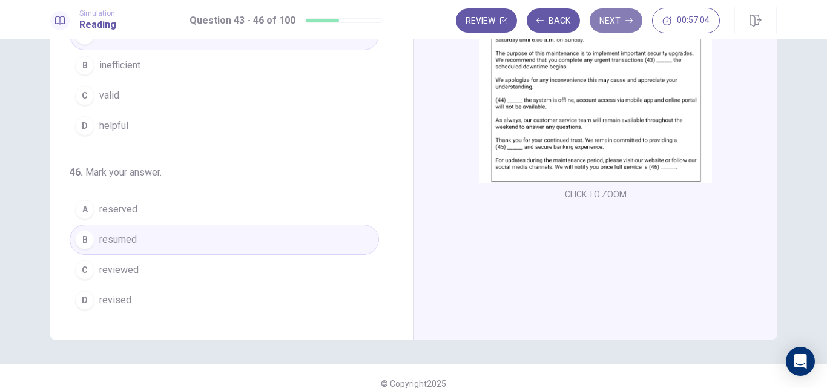
click at [613, 17] on button "Next" at bounding box center [616, 20] width 53 height 24
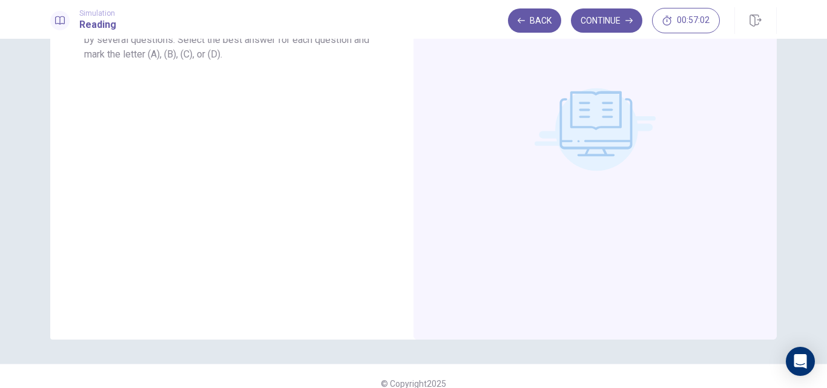
scroll to position [0, 0]
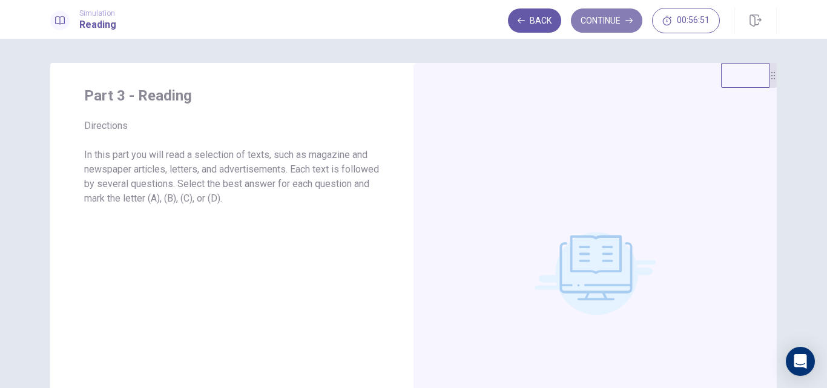
click at [616, 22] on button "Continue" at bounding box center [606, 20] width 71 height 24
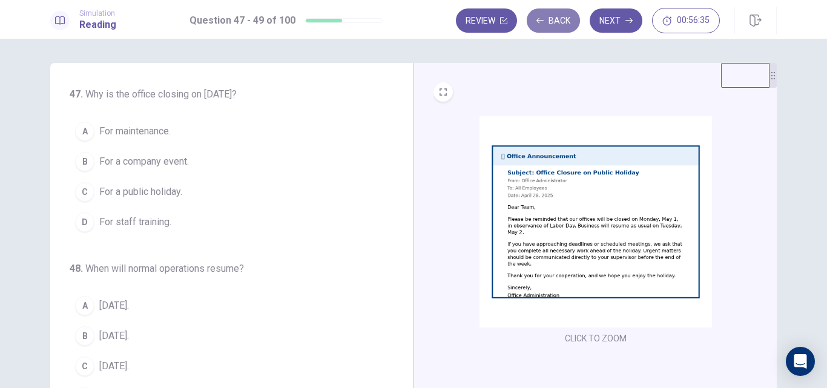
click at [565, 15] on button "Back" at bounding box center [553, 20] width 53 height 24
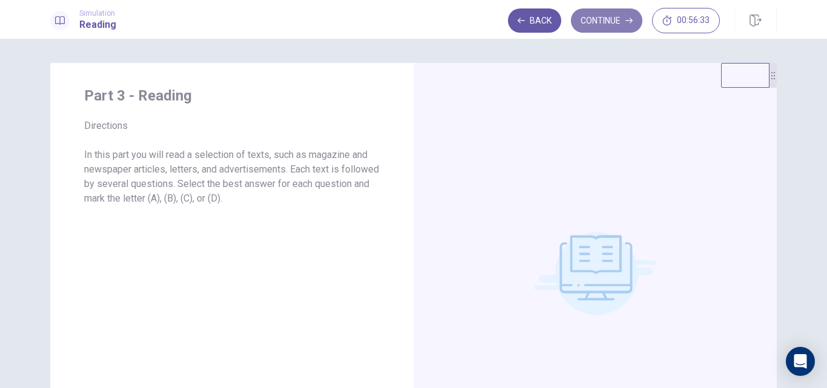
click at [610, 15] on button "Continue" at bounding box center [606, 20] width 71 height 24
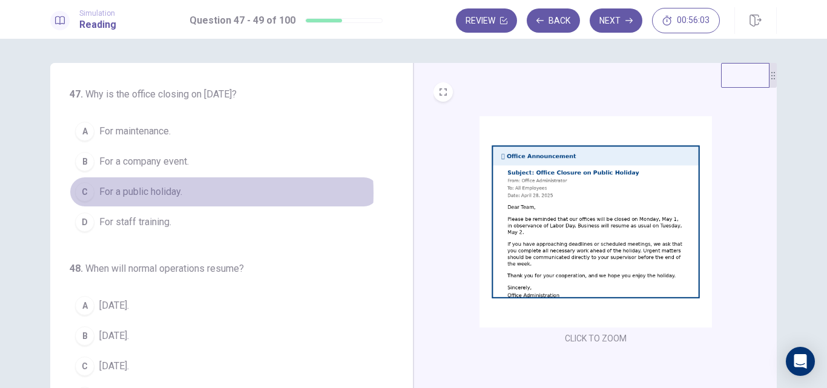
click at [160, 193] on span "For a public holiday." at bounding box center [140, 192] width 83 height 15
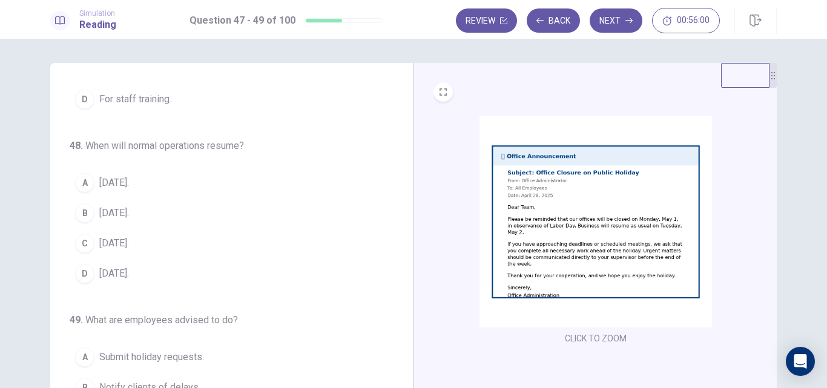
scroll to position [127, 0]
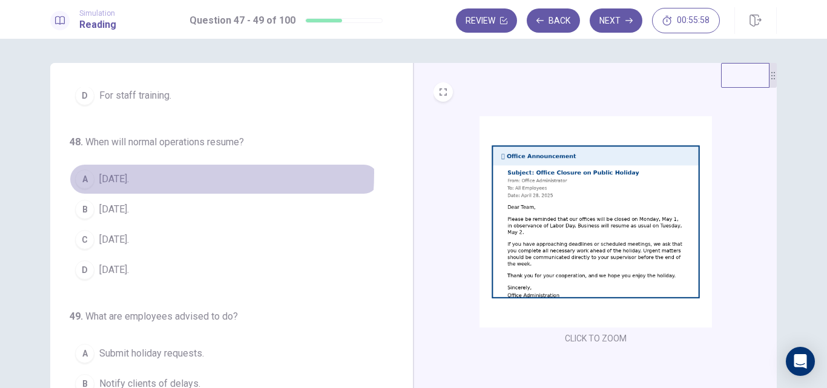
click at [108, 173] on span "[DATE]." at bounding box center [114, 179] width 30 height 15
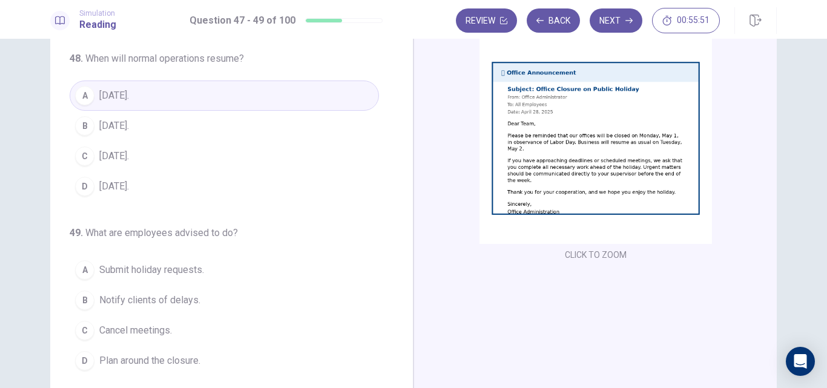
scroll to position [140, 0]
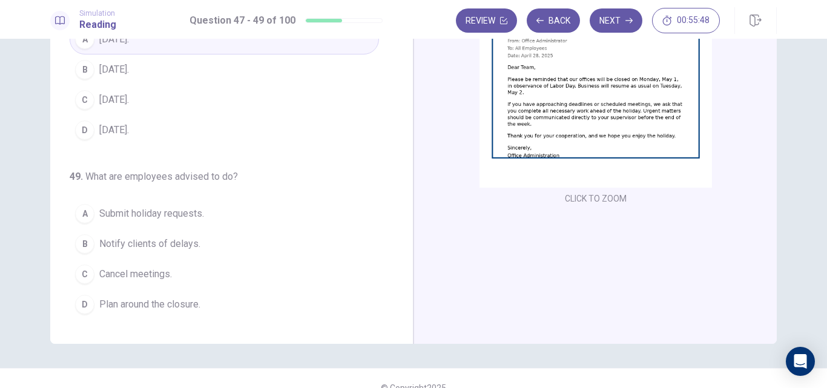
click at [185, 306] on span "Plan around the closure." at bounding box center [149, 304] width 101 height 15
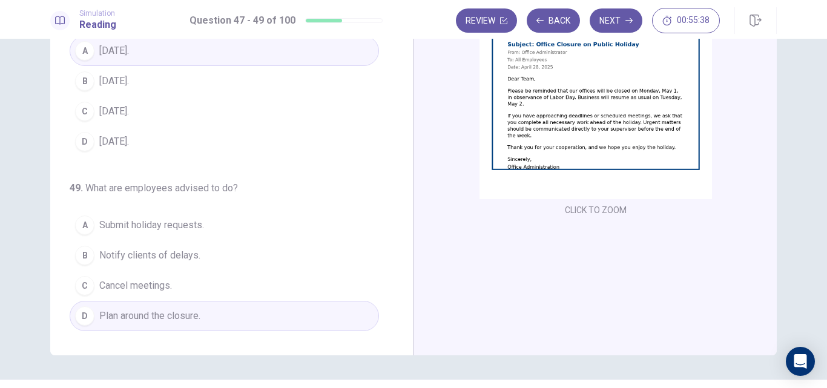
scroll to position [130, 0]
click at [629, 18] on icon "button" at bounding box center [628, 20] width 7 height 7
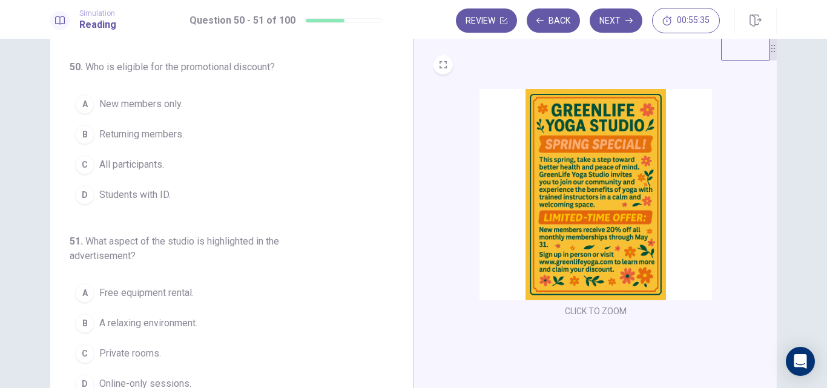
scroll to position [0, 0]
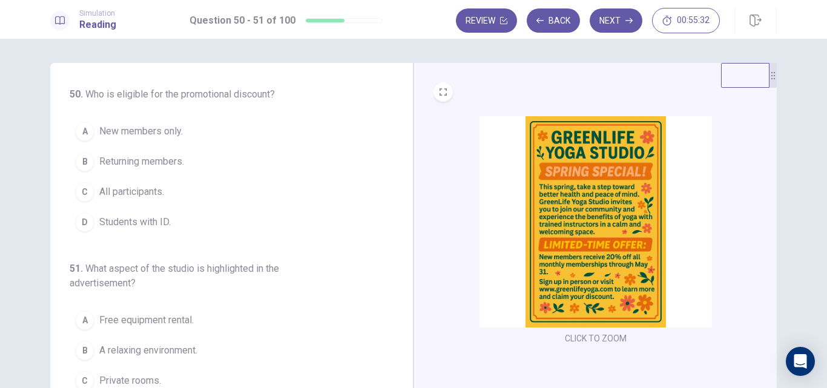
click at [443, 166] on div "CLICK TO ZOOM" at bounding box center [595, 231] width 325 height 231
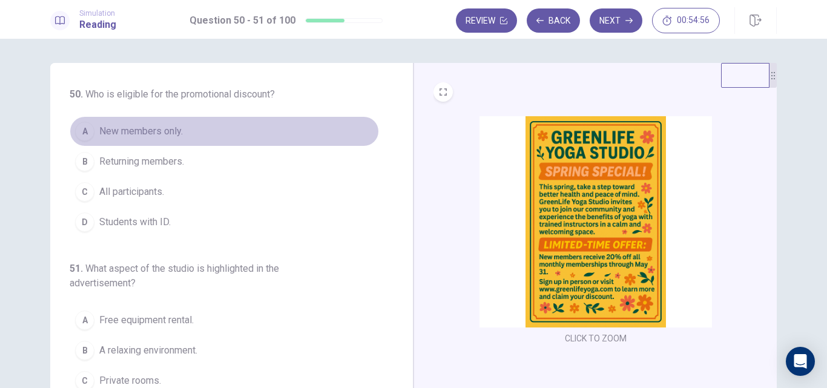
click at [108, 132] on span "New members only." at bounding box center [141, 131] width 84 height 15
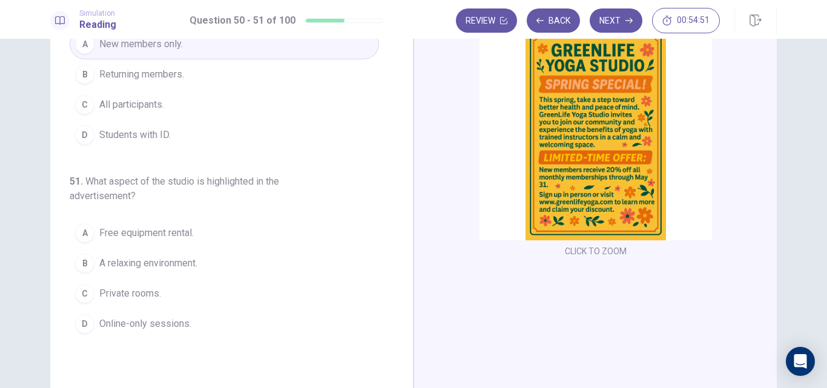
scroll to position [88, 0]
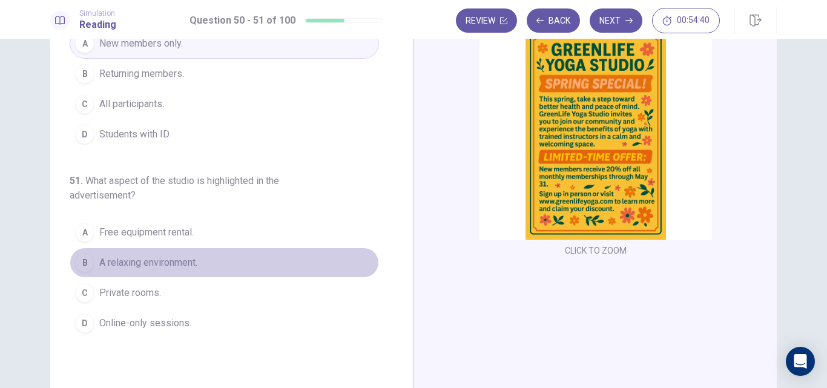
click at [166, 261] on span "A relaxing environment." at bounding box center [148, 262] width 98 height 15
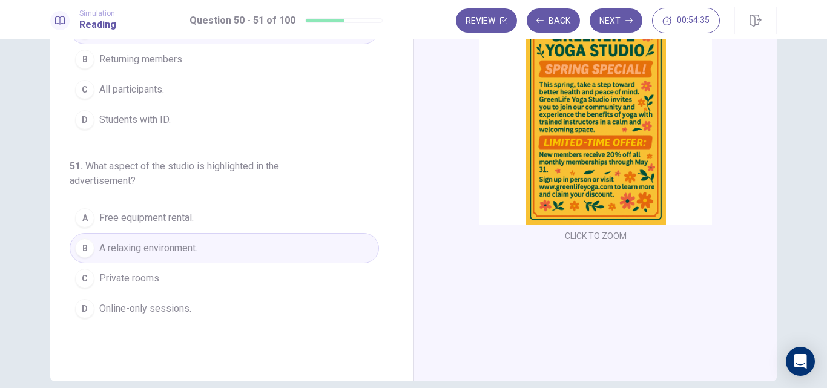
scroll to position [102, 0]
click at [611, 21] on button "Next" at bounding box center [616, 20] width 53 height 24
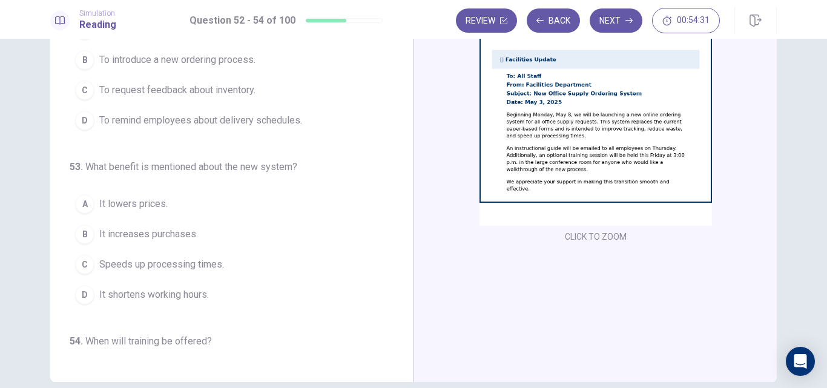
scroll to position [0, 0]
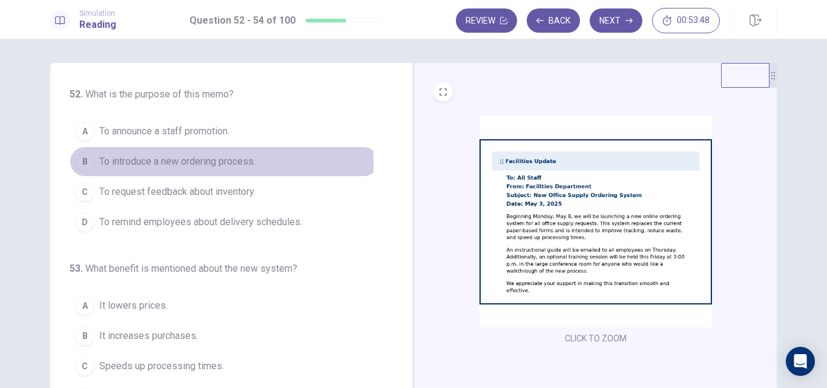
click at [192, 162] on span "To introduce a new ordering process." at bounding box center [177, 161] width 156 height 15
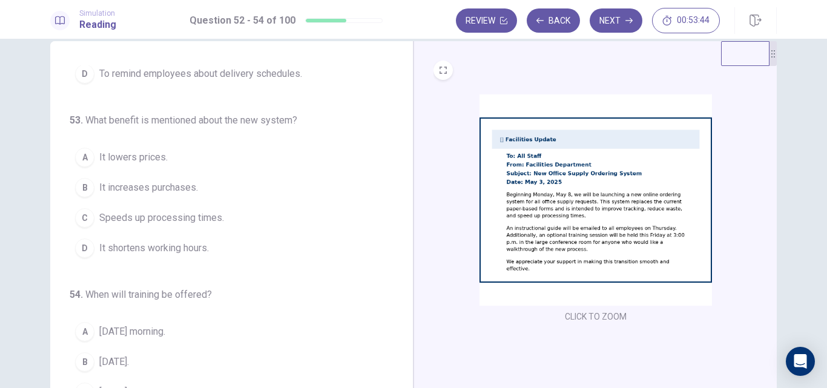
scroll to position [26, 0]
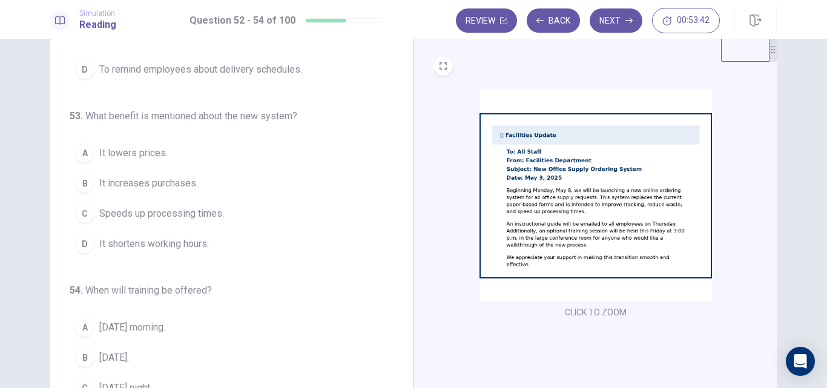
click at [199, 214] on span "Speeds up processing times." at bounding box center [161, 213] width 125 height 15
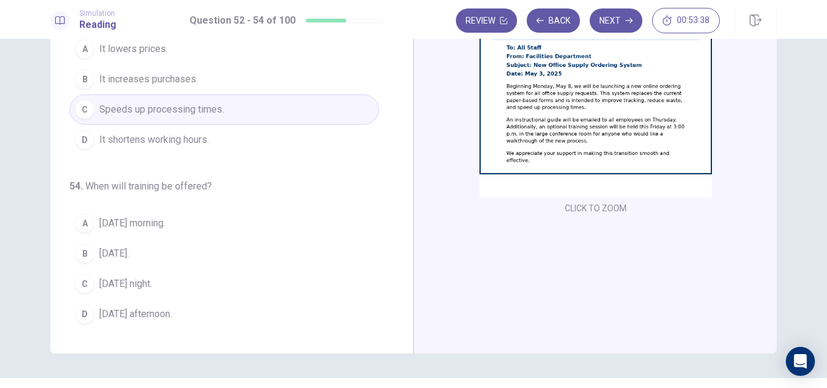
scroll to position [131, 0]
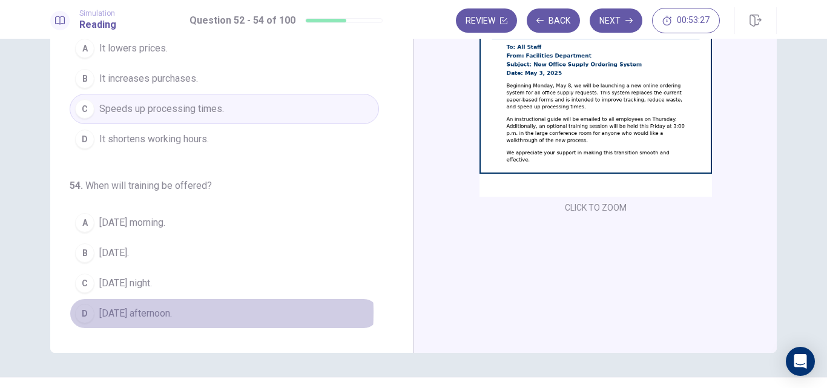
click at [146, 313] on span "[DATE] afternoon." at bounding box center [135, 313] width 73 height 15
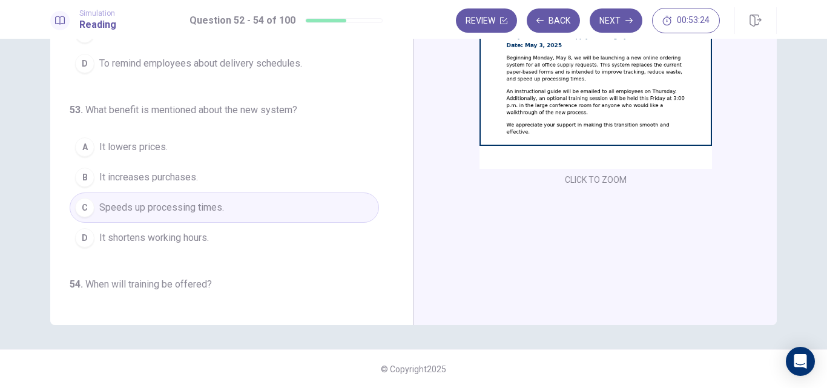
scroll to position [0, 0]
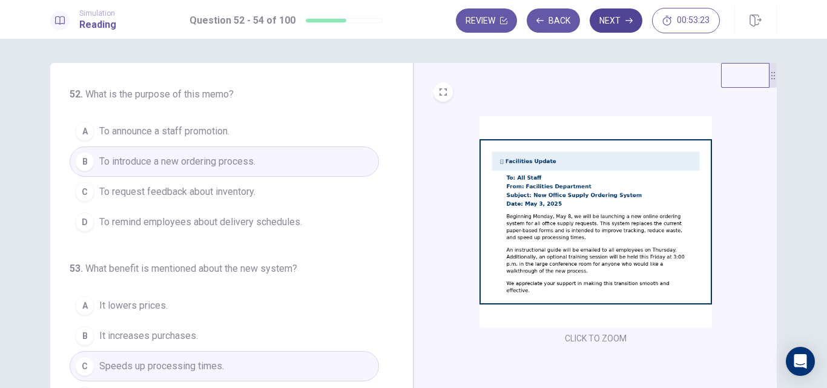
click at [599, 26] on button "Next" at bounding box center [616, 20] width 53 height 24
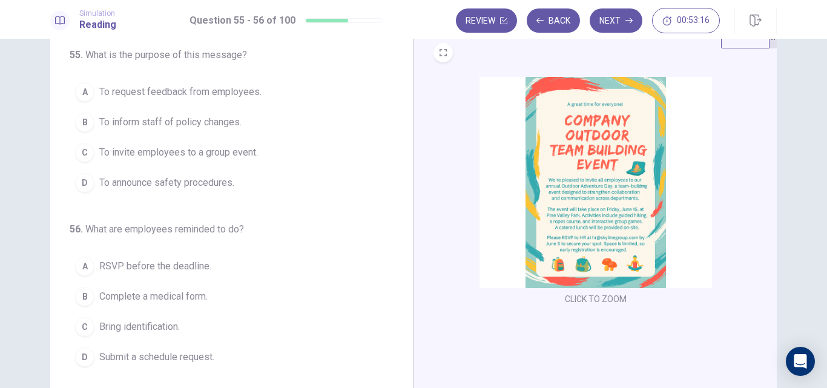
scroll to position [40, 0]
click at [570, 218] on img at bounding box center [596, 181] width 232 height 211
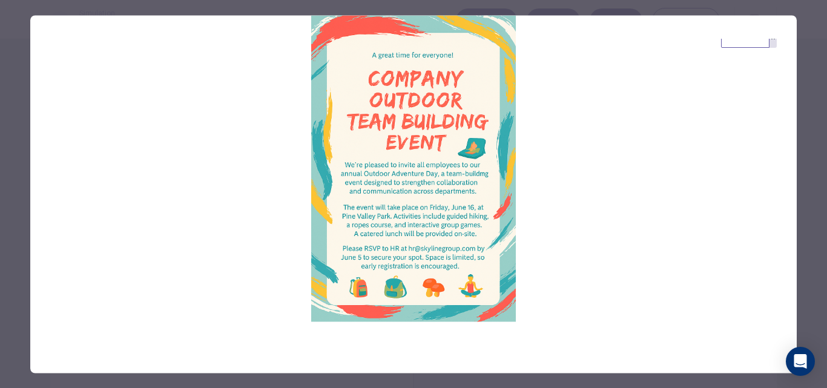
click at [806, 119] on div at bounding box center [413, 194] width 827 height 388
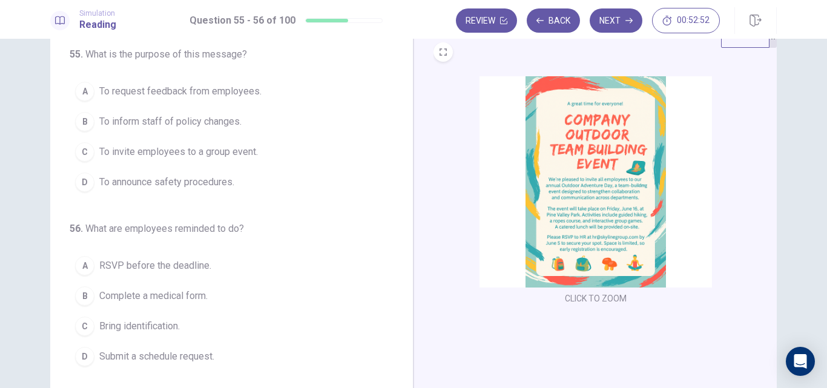
scroll to position [24, 0]
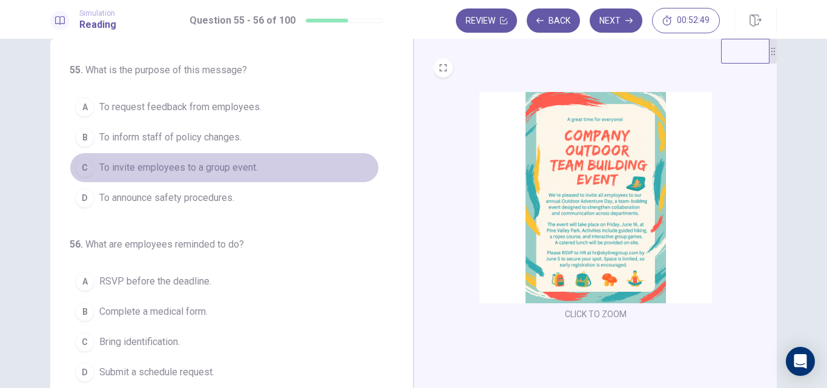
click at [231, 171] on span "To invite employees to a group event." at bounding box center [178, 167] width 159 height 15
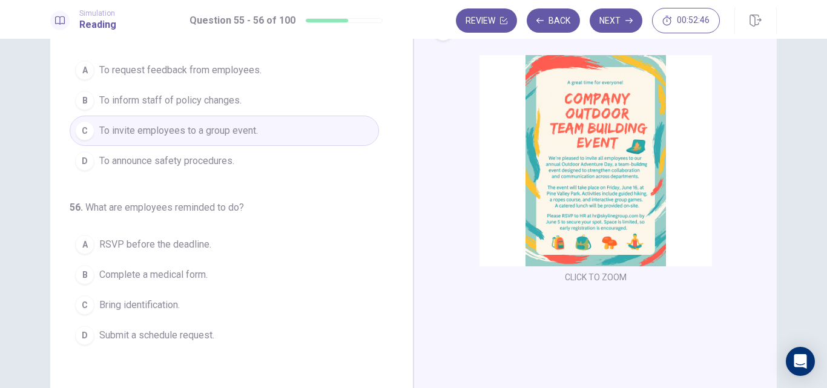
scroll to position [61, 0]
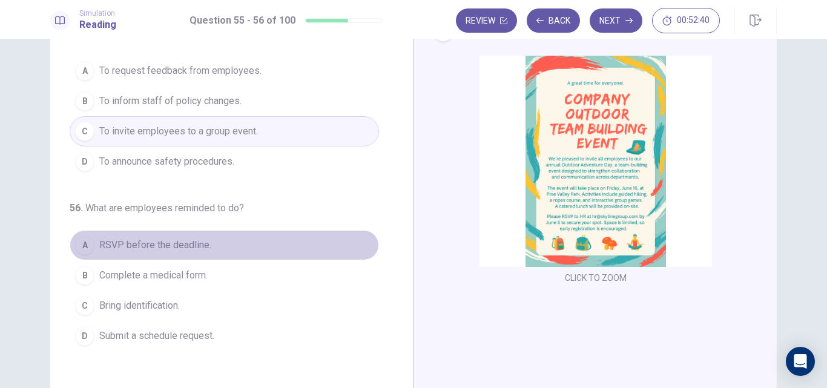
click at [176, 251] on span "RSVP before the deadline." at bounding box center [155, 245] width 112 height 15
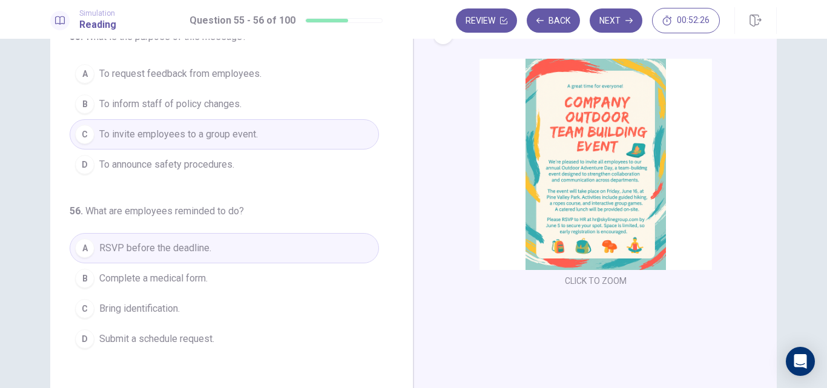
scroll to position [0, 0]
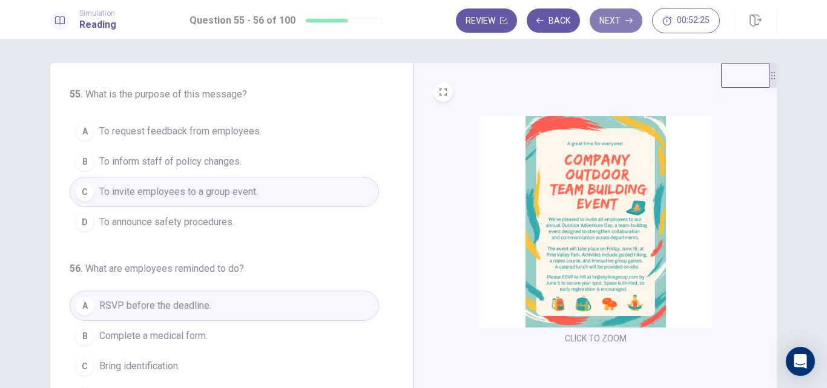
click at [610, 26] on button "Next" at bounding box center [616, 20] width 53 height 24
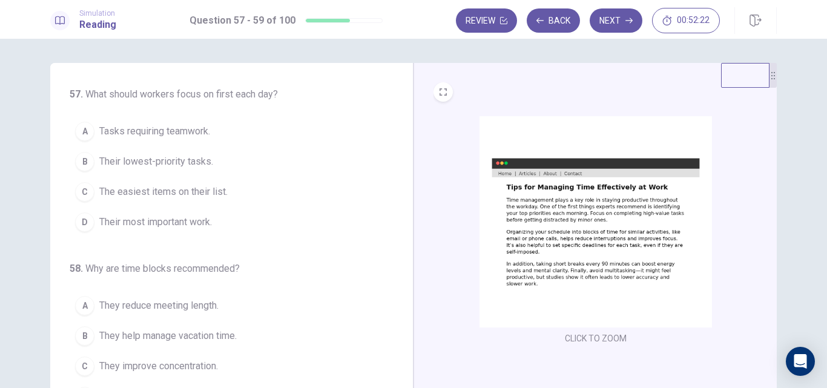
click at [544, 217] on img at bounding box center [596, 221] width 232 height 211
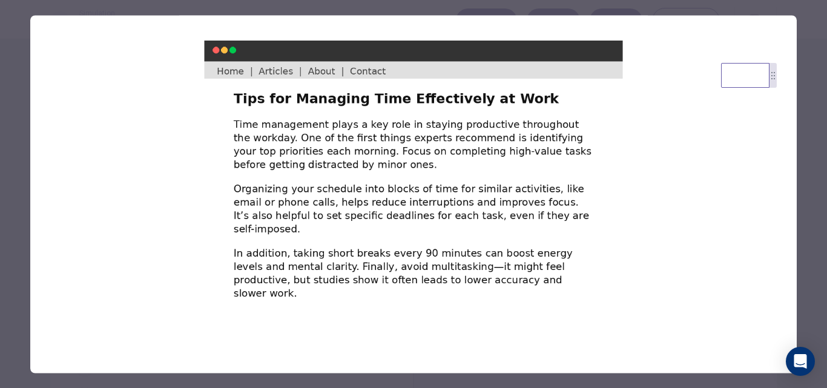
click at [21, 177] on div at bounding box center [413, 194] width 827 height 388
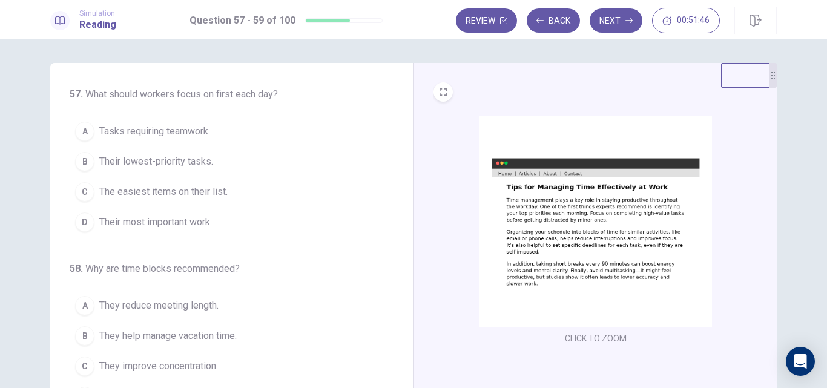
click at [198, 220] on span "Their most important work." at bounding box center [155, 222] width 113 height 15
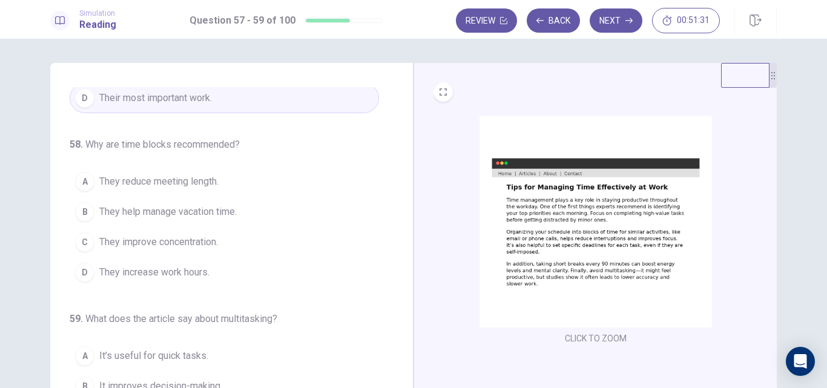
scroll to position [127, 0]
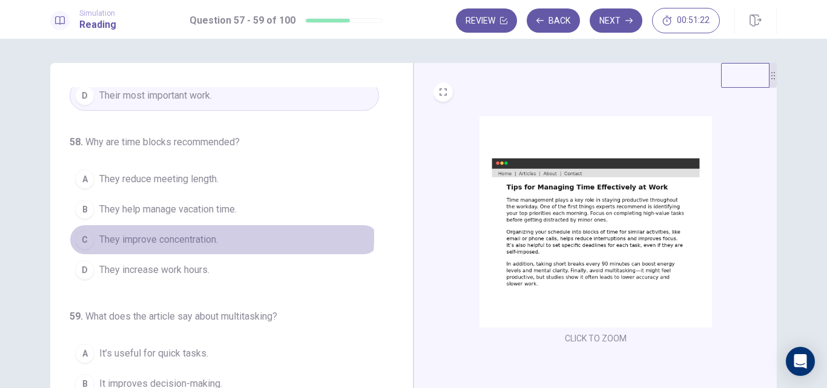
click at [205, 237] on span "They improve concentration." at bounding box center [158, 239] width 119 height 15
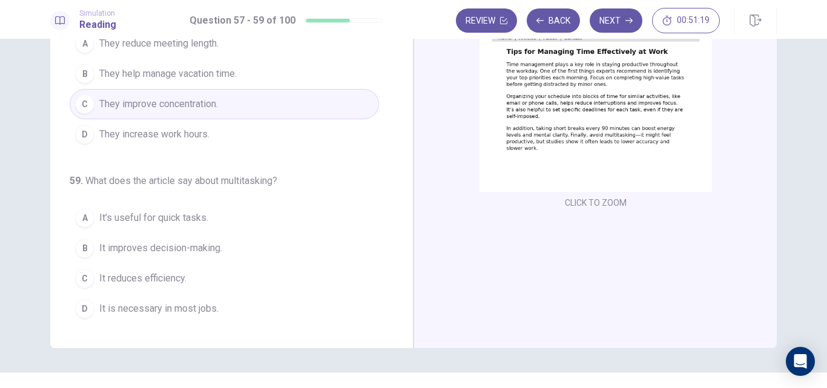
scroll to position [140, 0]
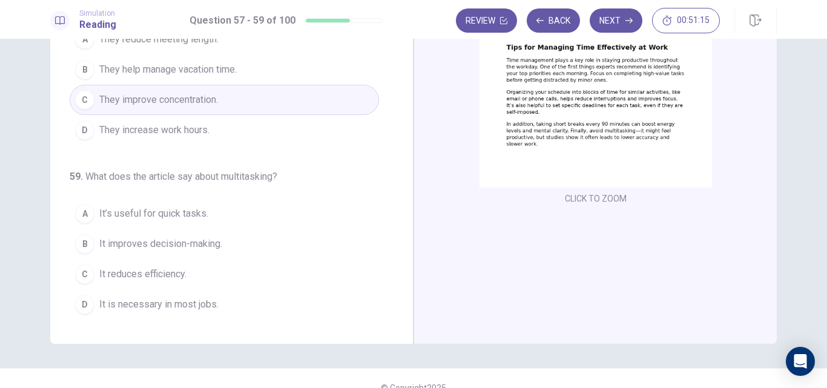
click at [163, 280] on span "It reduces efficiency." at bounding box center [142, 274] width 87 height 15
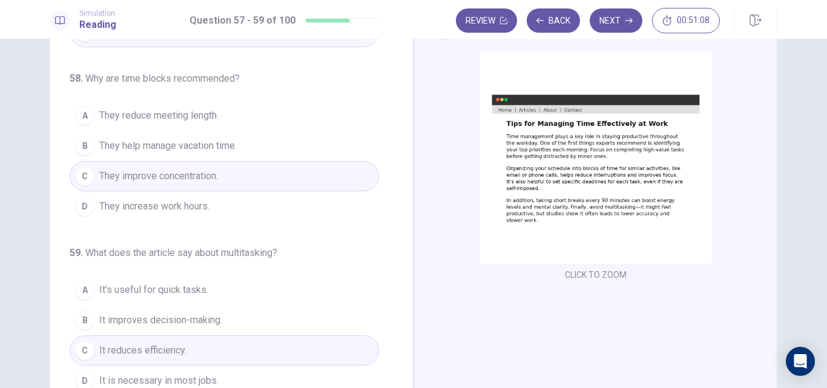
scroll to position [0, 0]
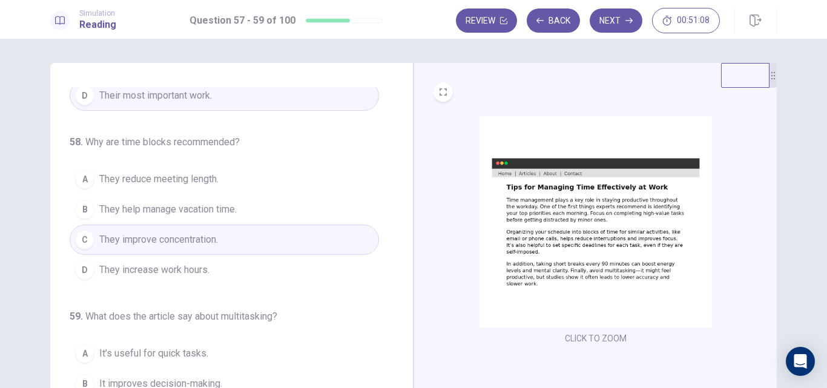
click at [606, 8] on div "Review Back Next 00:51:08" at bounding box center [588, 20] width 264 height 25
click at [612, 23] on button "Next" at bounding box center [616, 20] width 53 height 24
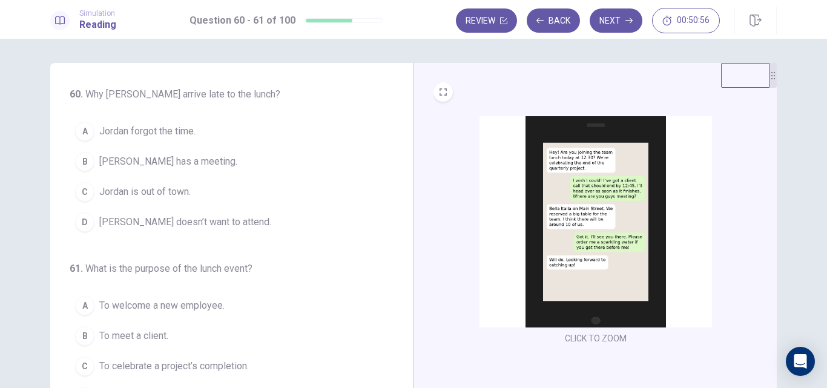
click at [612, 190] on img at bounding box center [596, 221] width 232 height 211
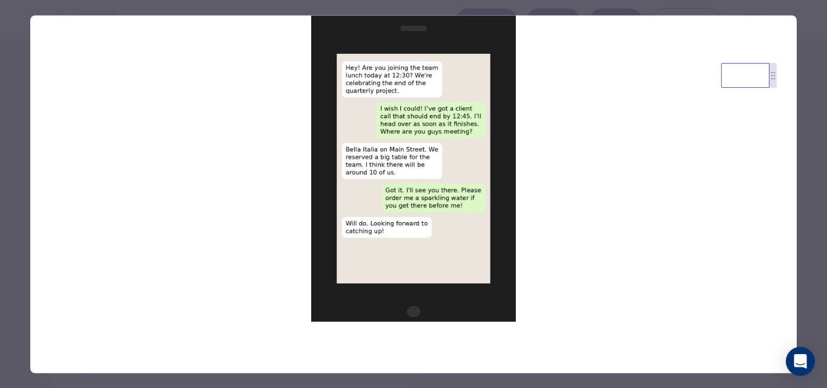
click at [819, 168] on div at bounding box center [413, 194] width 827 height 388
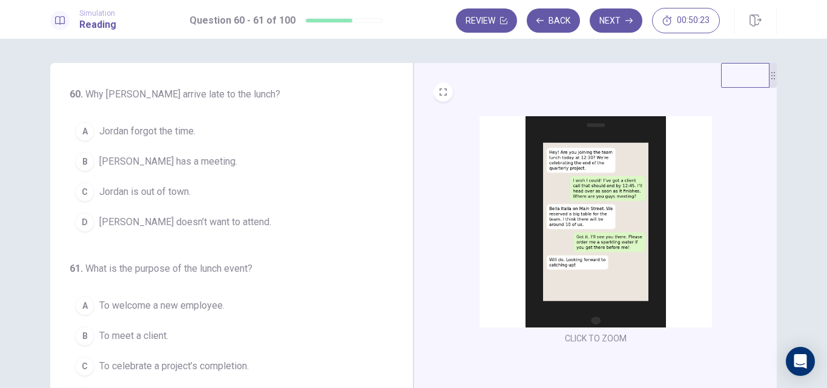
click at [179, 166] on span "[PERSON_NAME] has a meeting." at bounding box center [168, 161] width 138 height 15
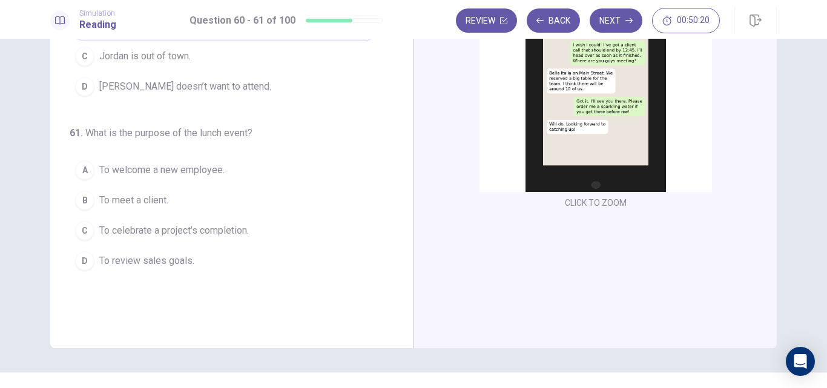
scroll to position [149, 0]
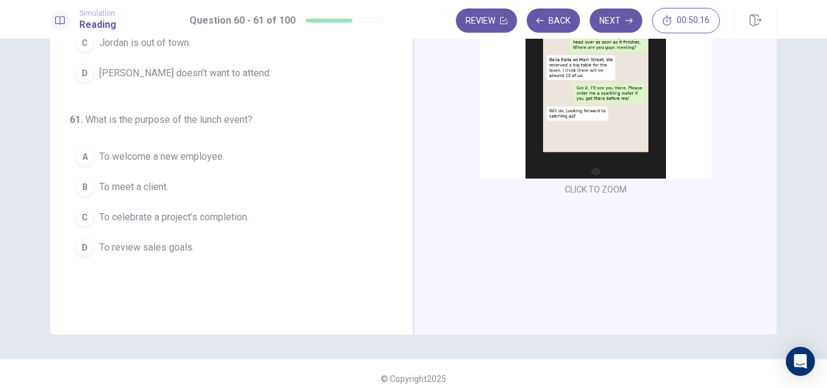
click at [222, 219] on span "To celebrate a project’s completion." at bounding box center [174, 217] width 150 height 15
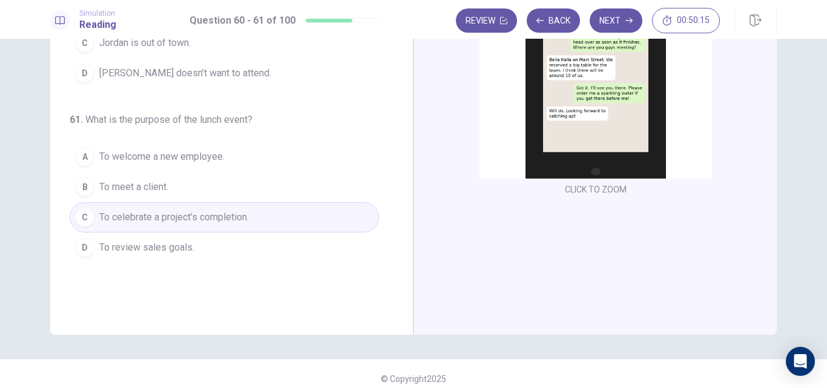
scroll to position [0, 0]
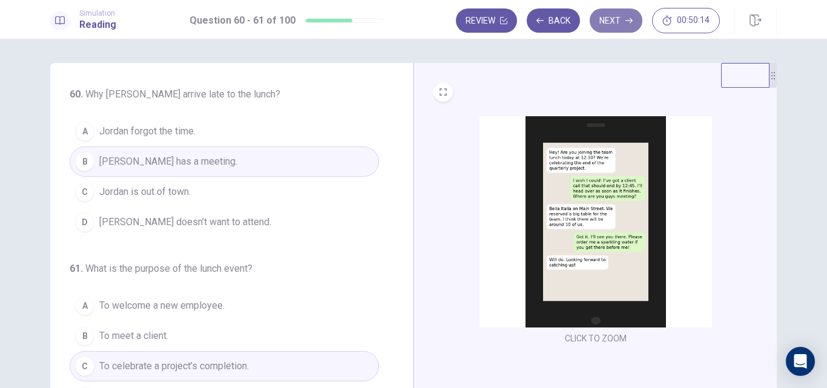
click at [617, 26] on button "Next" at bounding box center [616, 20] width 53 height 24
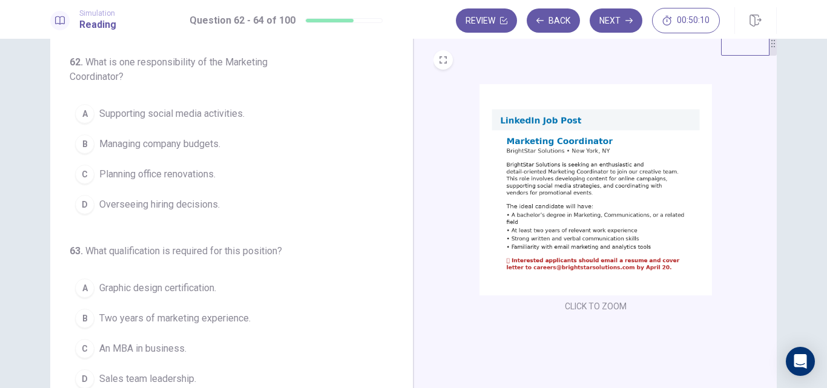
scroll to position [33, 0]
click at [610, 196] on img at bounding box center [596, 189] width 232 height 211
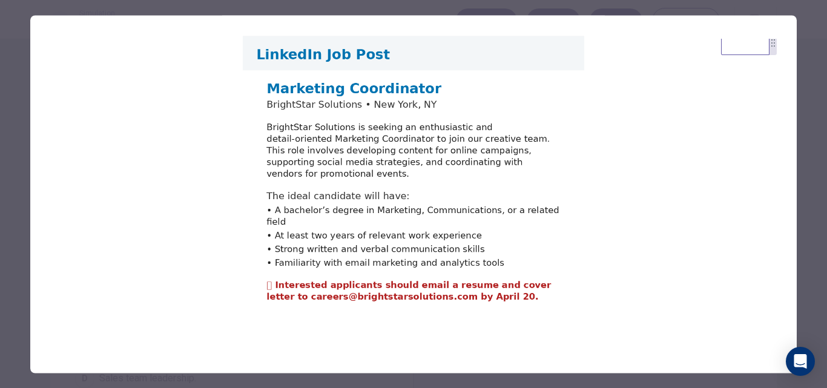
click at [17, 139] on div at bounding box center [413, 194] width 827 height 388
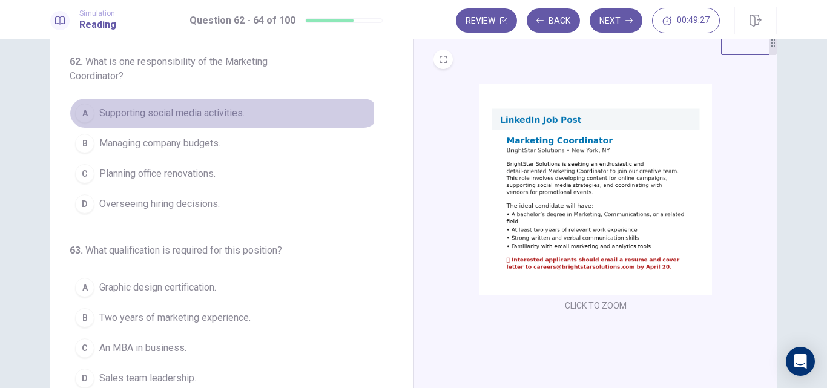
click at [197, 117] on span "Supporting social media activities." at bounding box center [171, 113] width 145 height 15
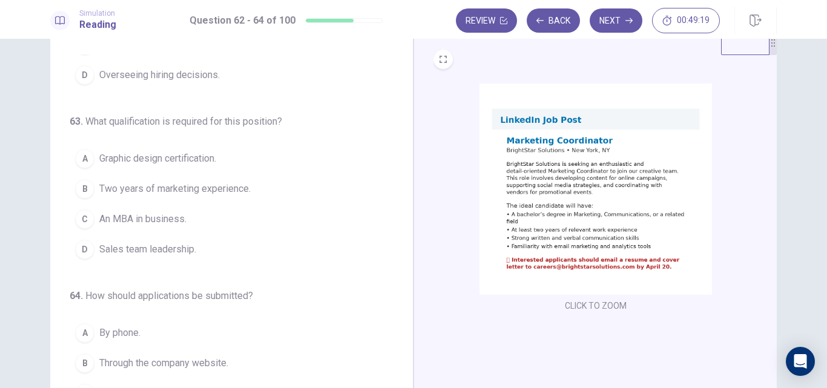
scroll to position [141, 0]
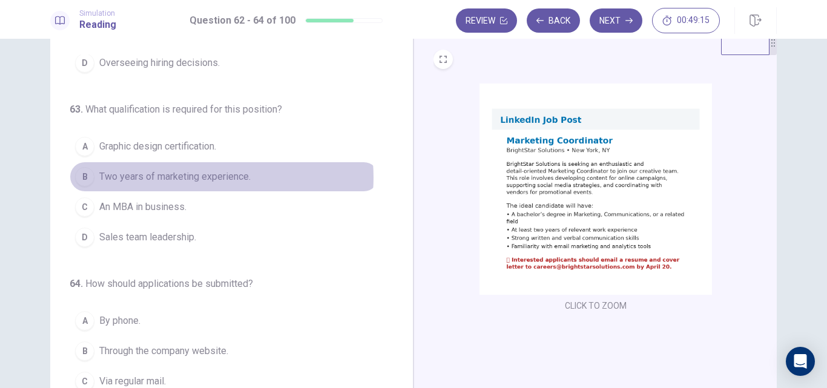
click at [199, 177] on span "Two years of marketing experience." at bounding box center [174, 177] width 151 height 15
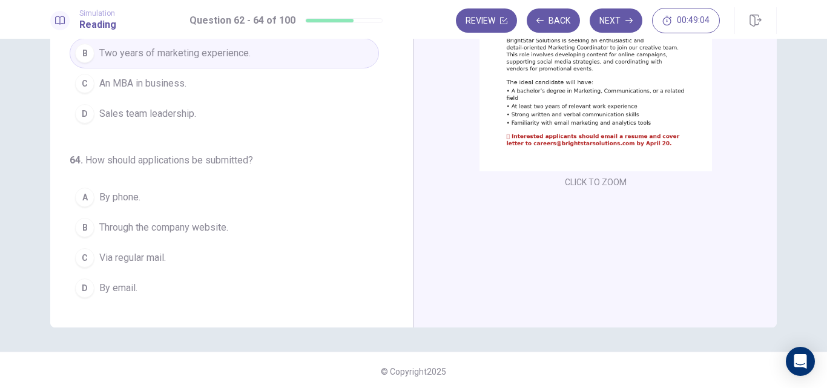
scroll to position [159, 0]
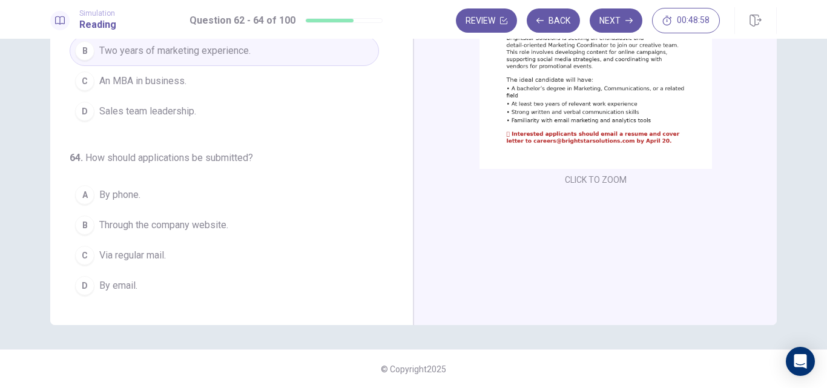
click at [133, 288] on span "By email." at bounding box center [118, 286] width 38 height 15
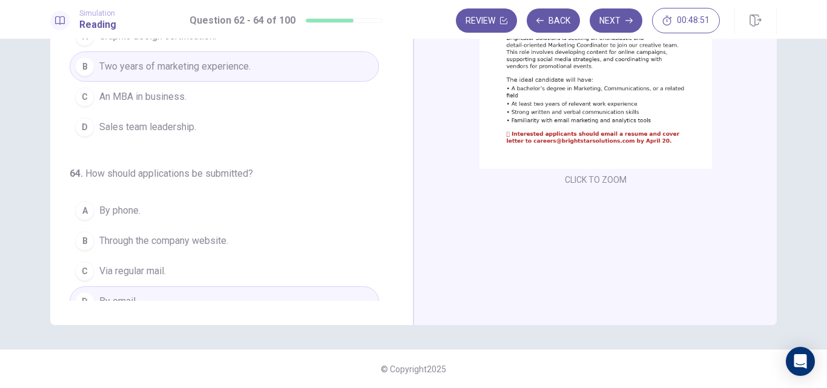
scroll to position [133, 0]
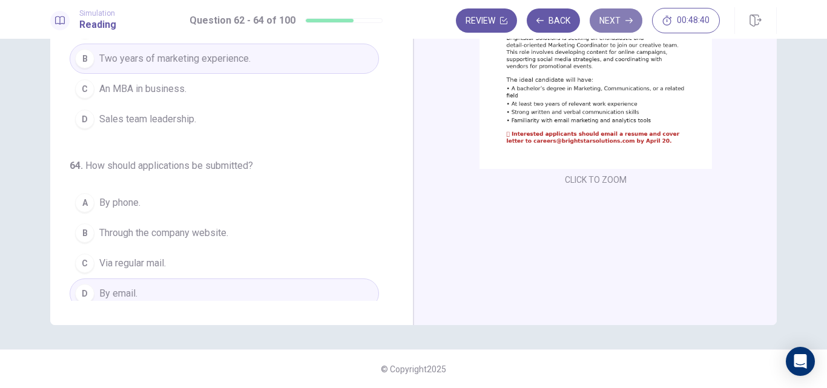
click at [621, 22] on button "Next" at bounding box center [616, 20] width 53 height 24
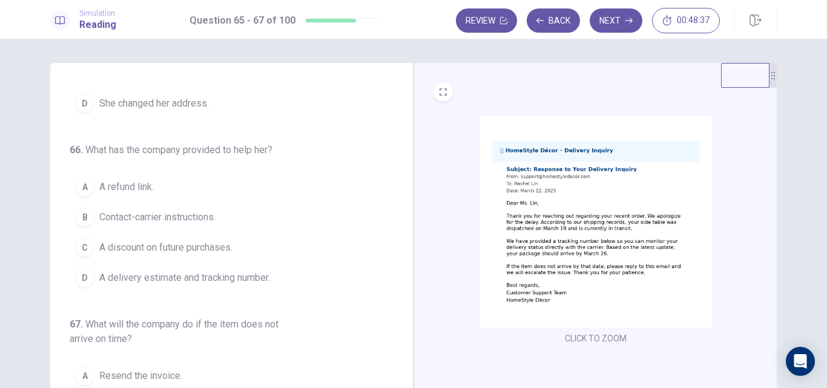
scroll to position [0, 0]
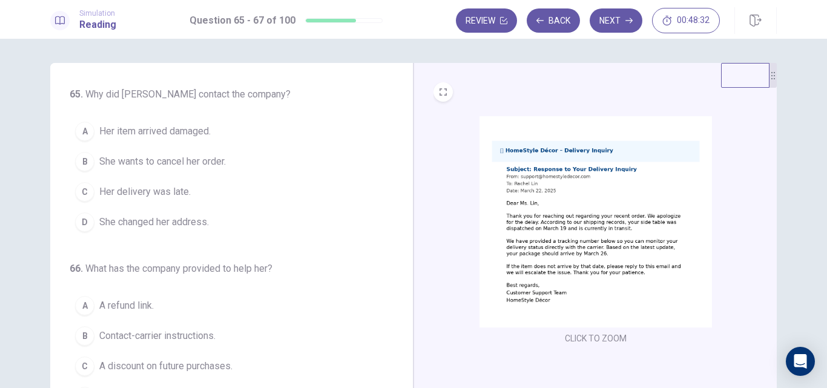
click at [572, 256] on img at bounding box center [596, 221] width 232 height 211
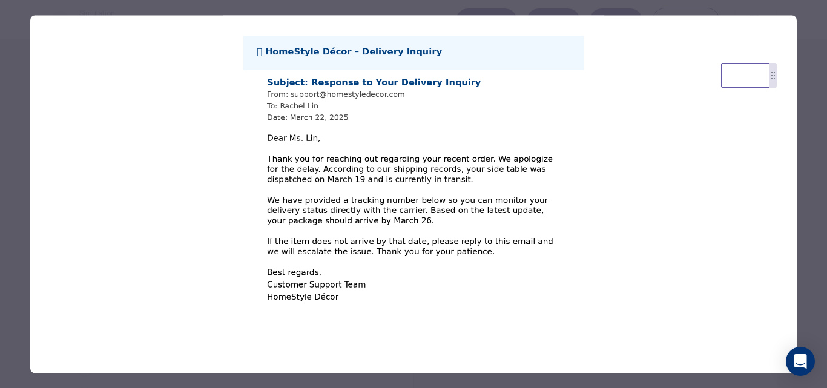
click at [20, 196] on div at bounding box center [413, 194] width 827 height 388
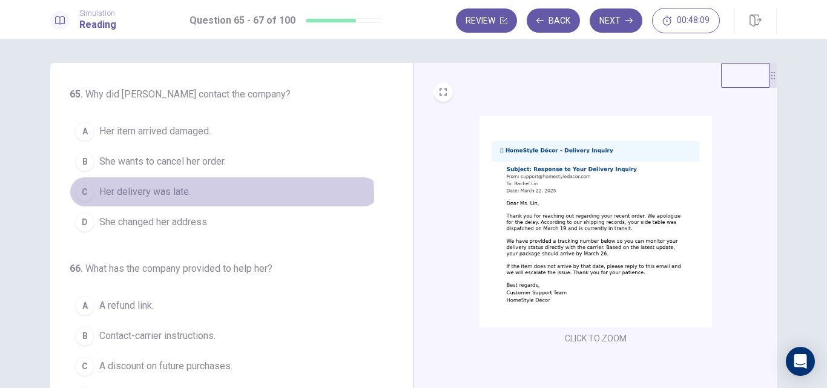
click at [165, 197] on span "Her delivery was late." at bounding box center [144, 192] width 91 height 15
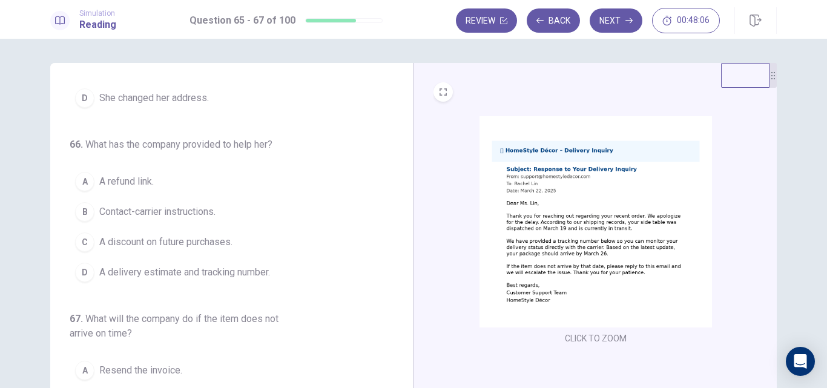
scroll to position [141, 0]
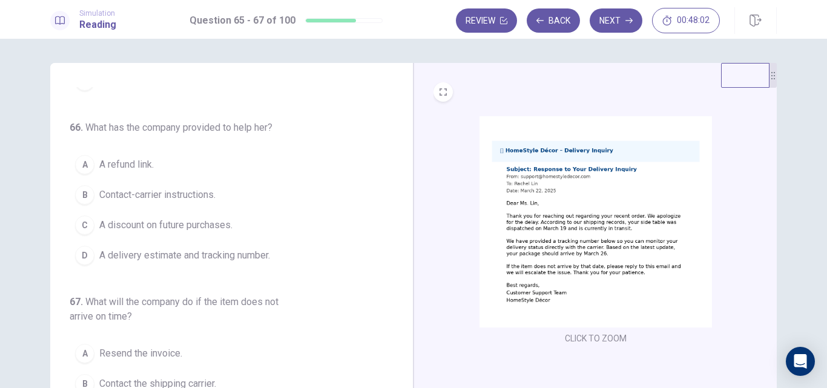
click at [242, 252] on span "A delivery estimate and tracking number." at bounding box center [184, 255] width 171 height 15
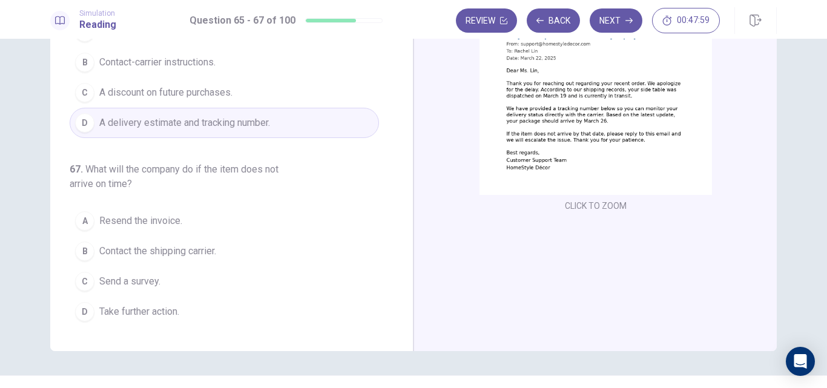
scroll to position [133, 0]
click at [177, 315] on span "Take further action." at bounding box center [139, 311] width 80 height 15
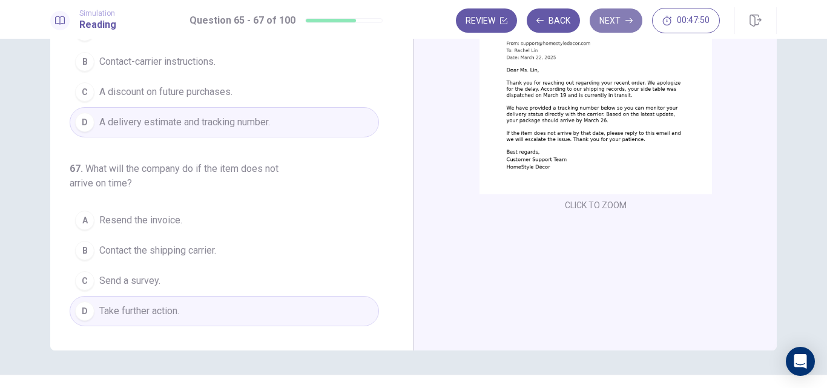
click at [613, 19] on button "Next" at bounding box center [616, 20] width 53 height 24
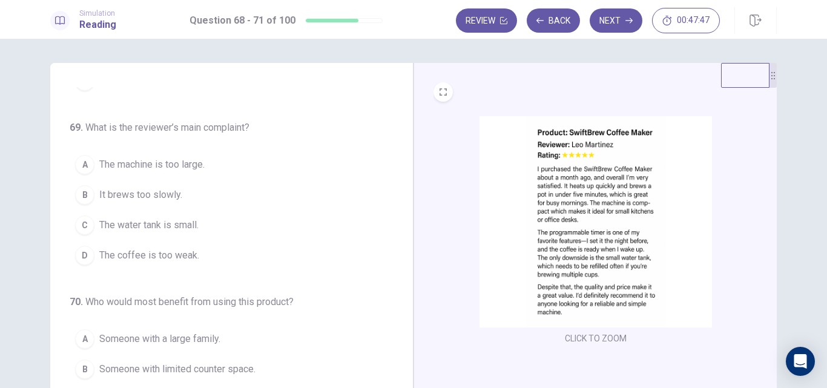
scroll to position [0, 0]
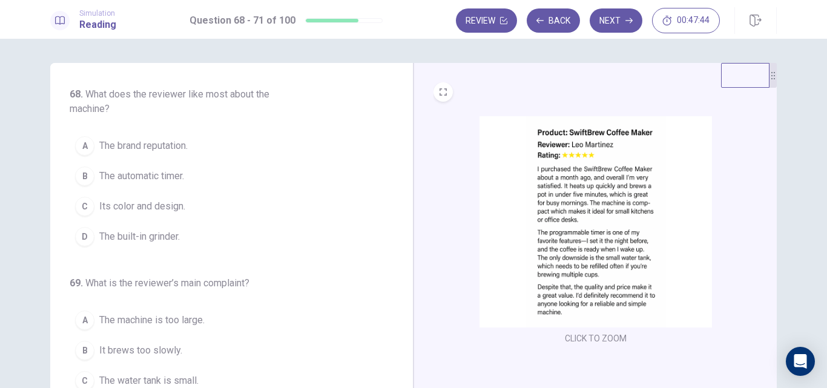
click at [537, 223] on img at bounding box center [596, 221] width 232 height 211
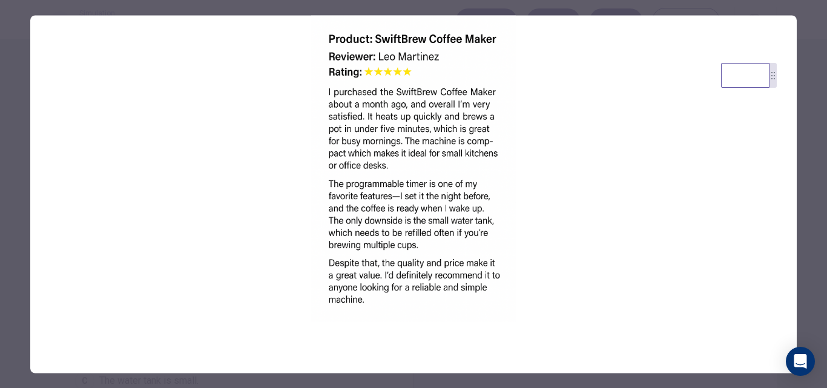
click at [18, 195] on div at bounding box center [413, 194] width 827 height 388
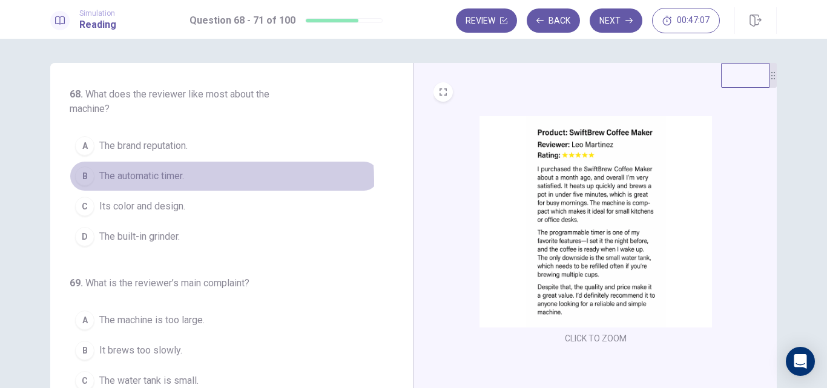
click at [169, 181] on span "The automatic timer." at bounding box center [141, 176] width 85 height 15
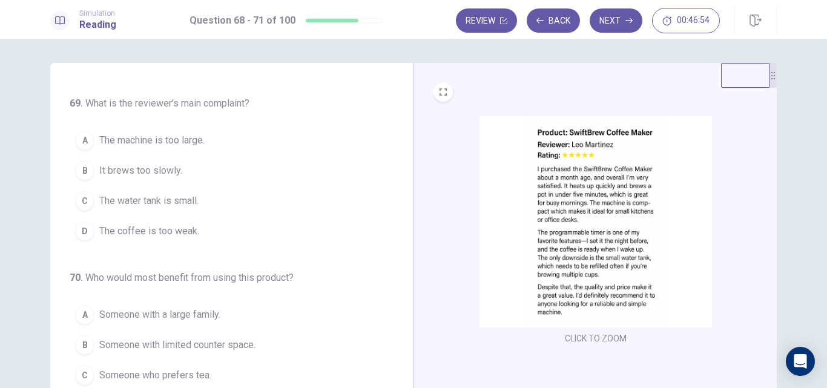
scroll to position [181, 0]
click at [167, 202] on span "The water tank is small." at bounding box center [148, 200] width 99 height 15
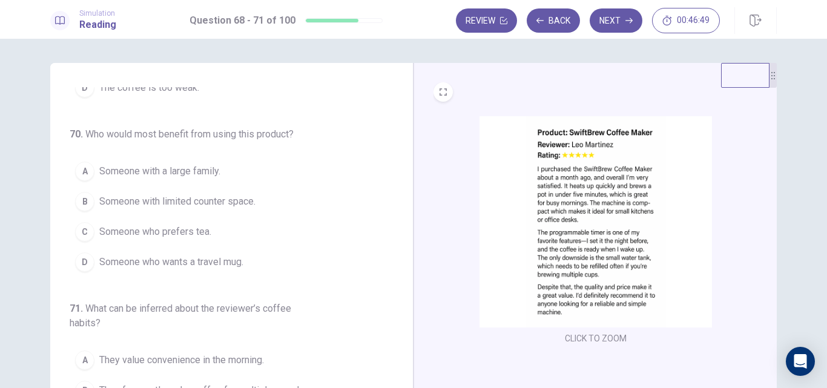
scroll to position [330, 0]
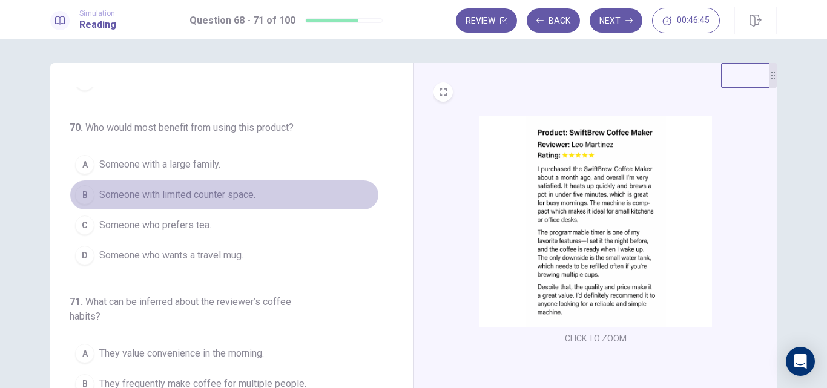
click at [239, 197] on span "Someone with limited counter space." at bounding box center [177, 195] width 156 height 15
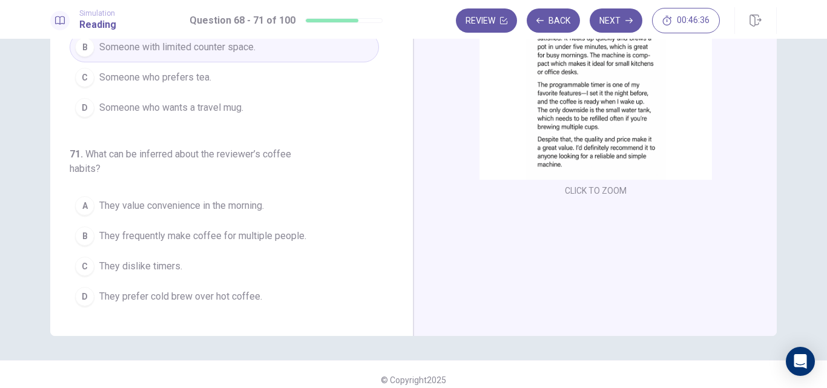
scroll to position [148, 0]
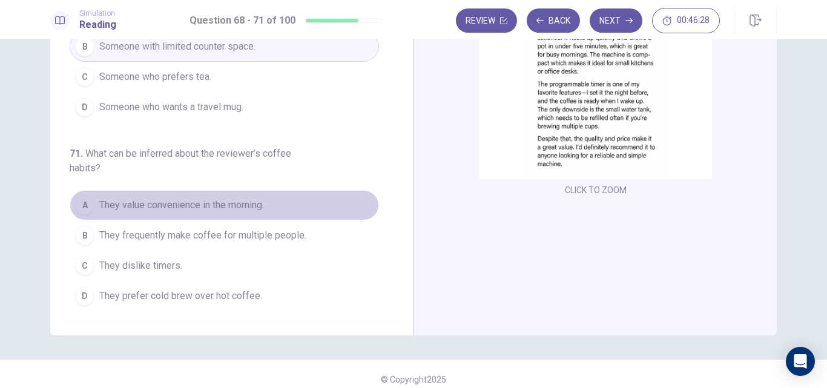
click at [236, 214] on button "A They value convenience in the morning." at bounding box center [224, 205] width 309 height 30
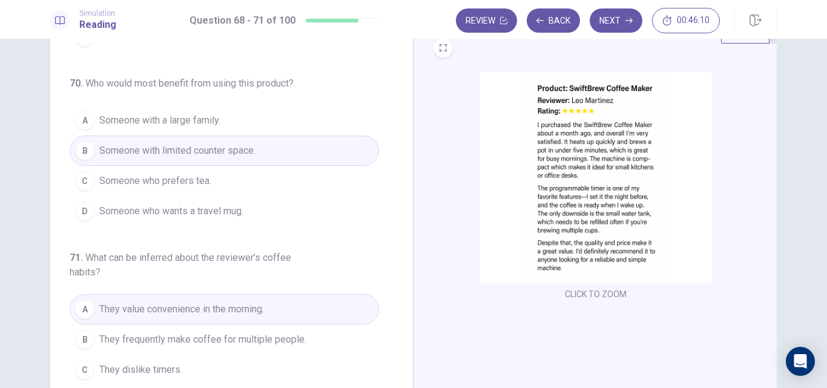
scroll to position [0, 0]
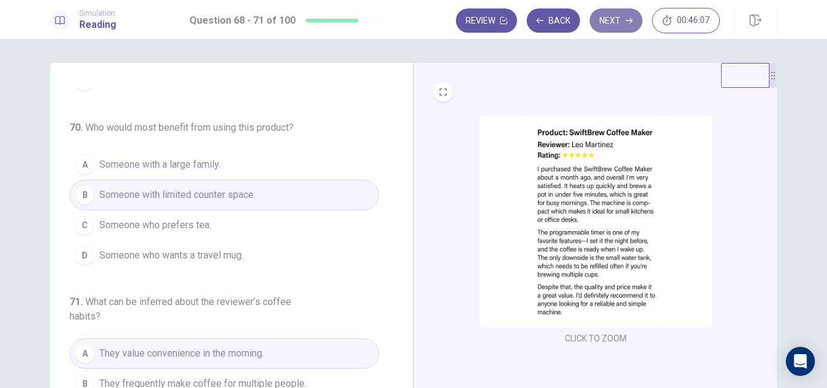
click at [602, 20] on button "Next" at bounding box center [616, 20] width 53 height 24
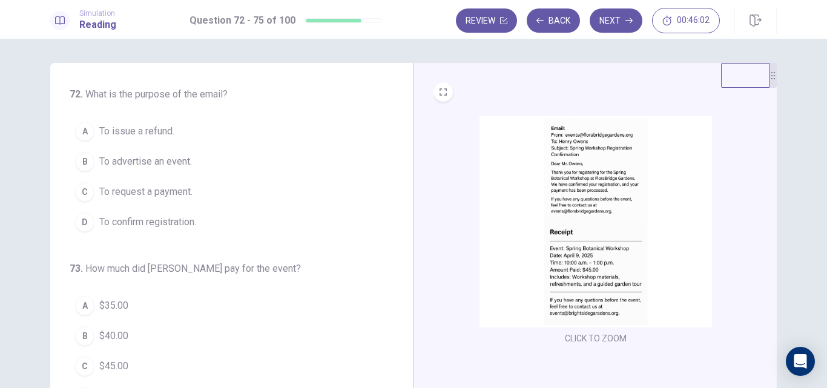
click at [604, 174] on img at bounding box center [596, 221] width 232 height 211
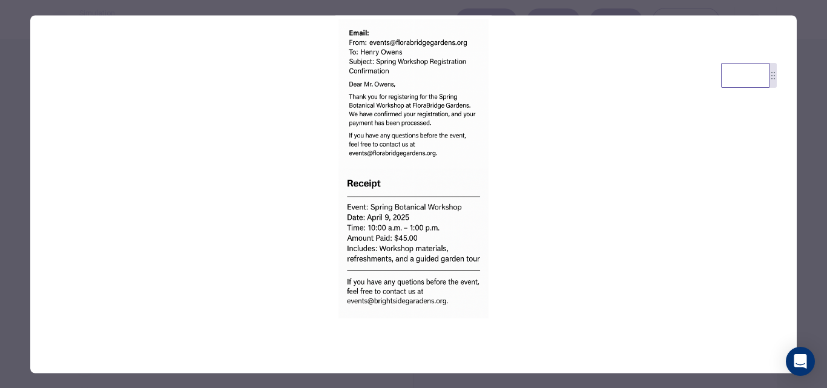
click at [23, 196] on div at bounding box center [413, 194] width 827 height 388
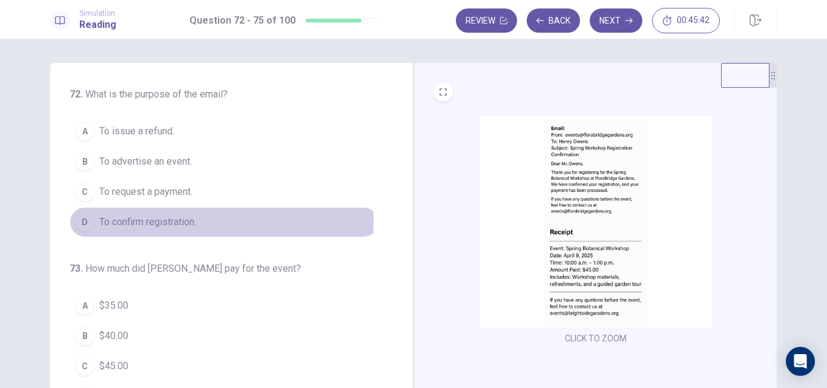
click at [177, 223] on span "To confirm registration." at bounding box center [147, 222] width 97 height 15
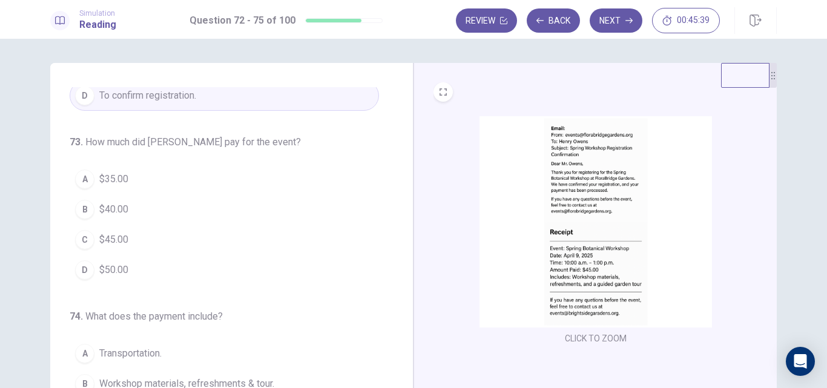
scroll to position [129, 0]
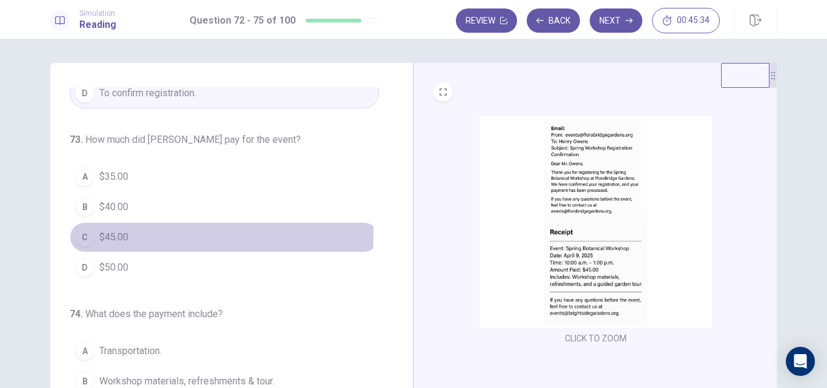
click at [120, 232] on span "$45.00" at bounding box center [113, 237] width 29 height 15
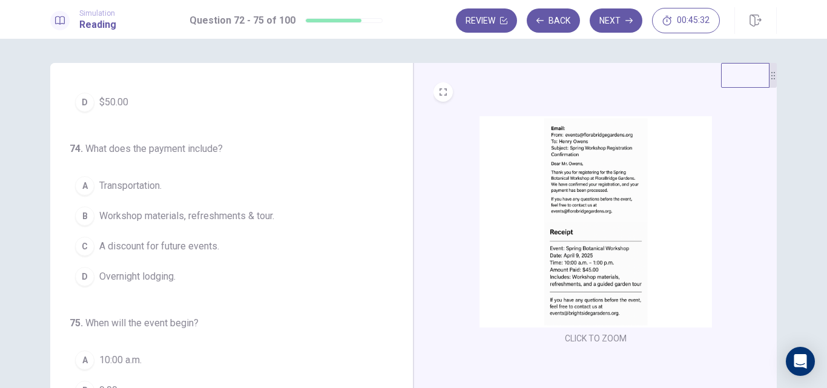
scroll to position [301, 0]
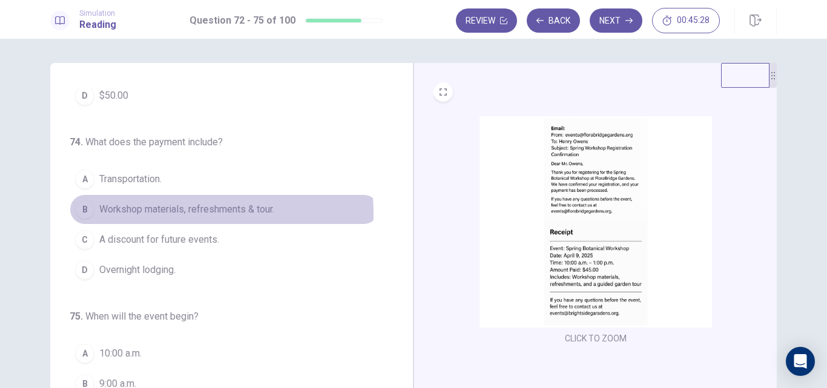
click at [173, 213] on span "Workshop materials, refreshments & tour." at bounding box center [186, 209] width 175 height 15
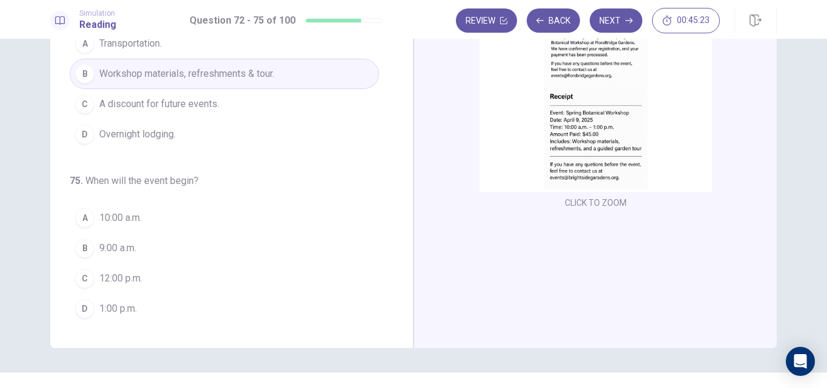
scroll to position [136, 0]
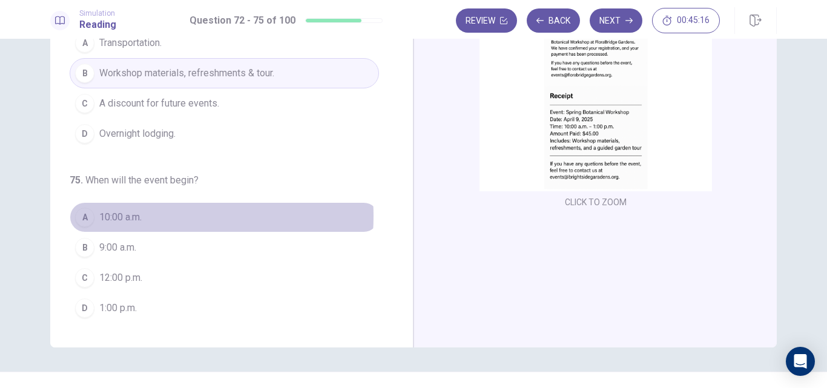
click at [139, 216] on span "10:00 a.m." at bounding box center [120, 217] width 42 height 15
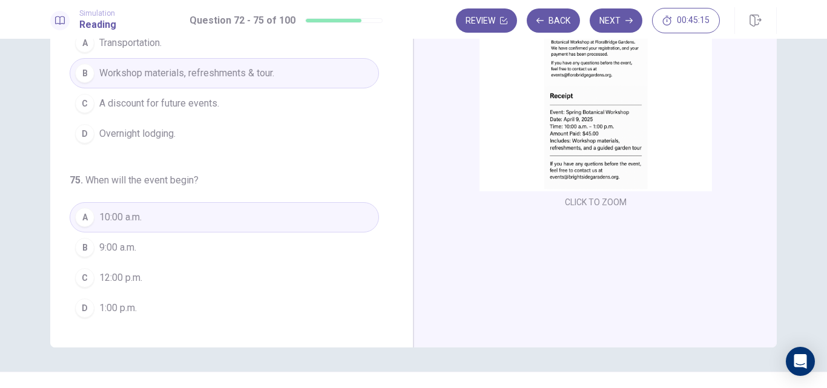
scroll to position [0, 0]
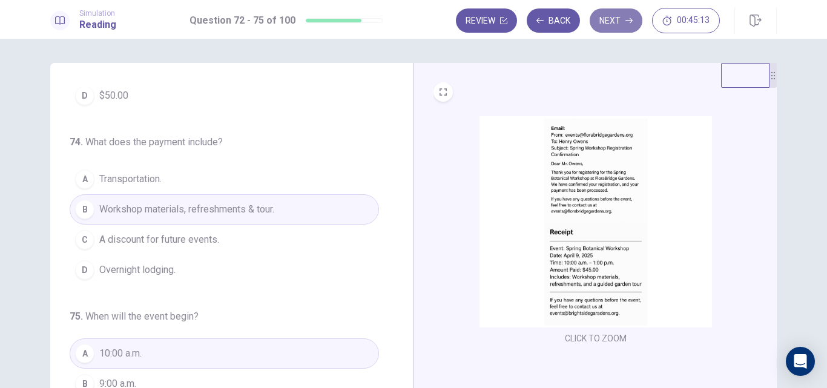
click at [618, 24] on button "Next" at bounding box center [616, 20] width 53 height 24
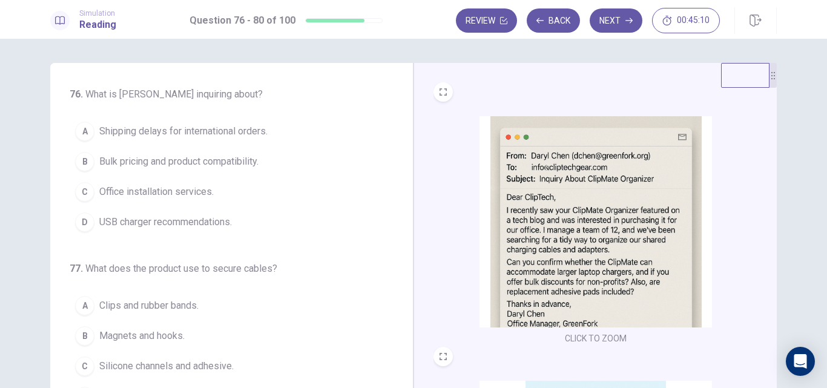
click at [624, 209] on img at bounding box center [596, 221] width 232 height 211
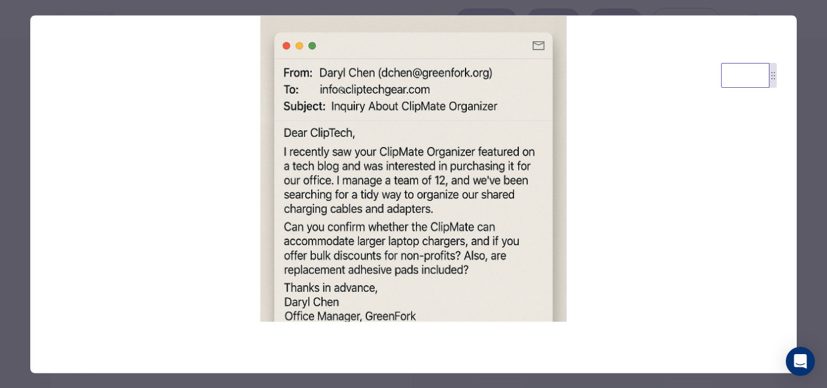
click at [19, 169] on div at bounding box center [413, 194] width 827 height 388
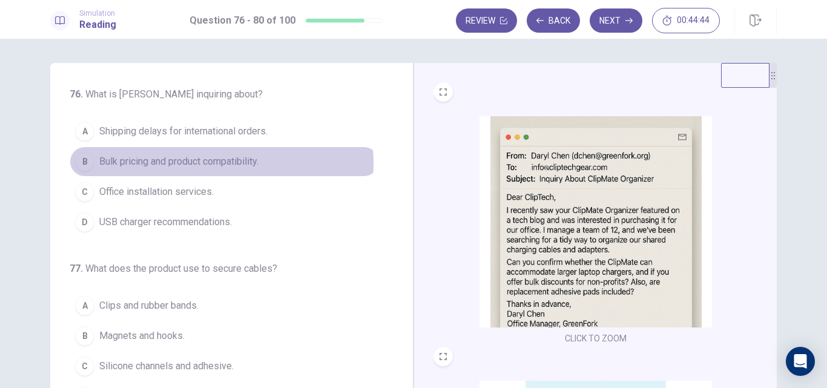
click at [214, 163] on span "Bulk pricing and product compatibility." at bounding box center [178, 161] width 159 height 15
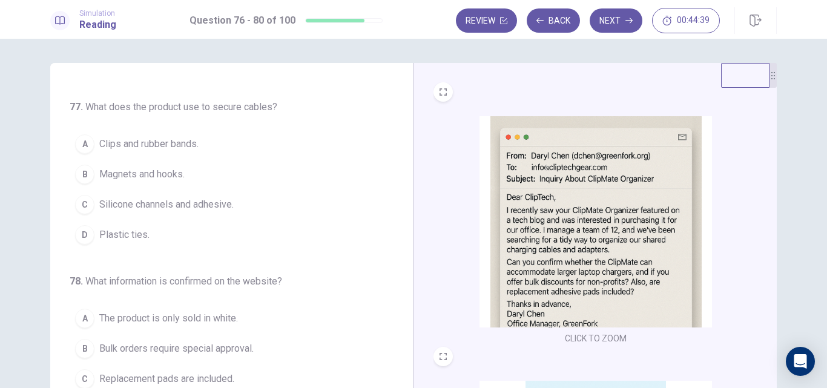
scroll to position [162, 0]
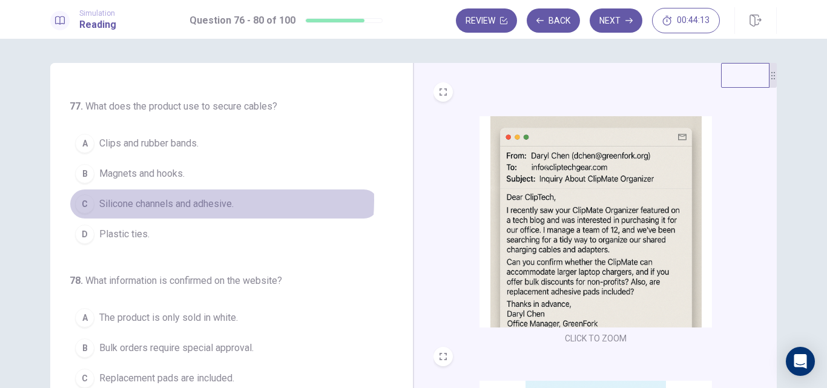
click at [190, 200] on span "Silicone channels and adhesive." at bounding box center [166, 204] width 134 height 15
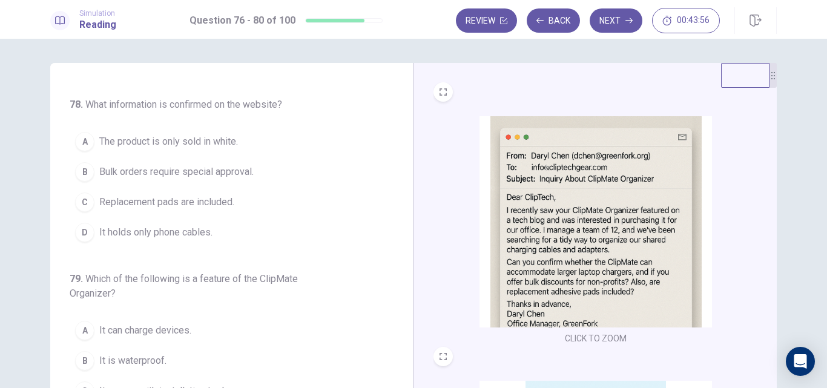
scroll to position [339, 0]
click at [613, 232] on img at bounding box center [596, 221] width 232 height 211
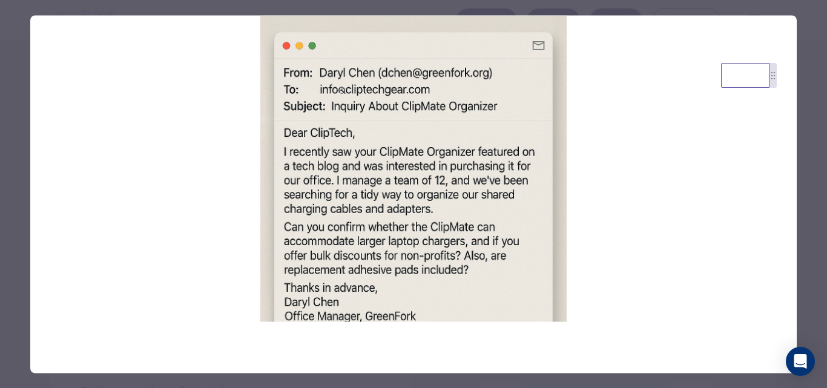
click at [11, 174] on div at bounding box center [413, 194] width 827 height 388
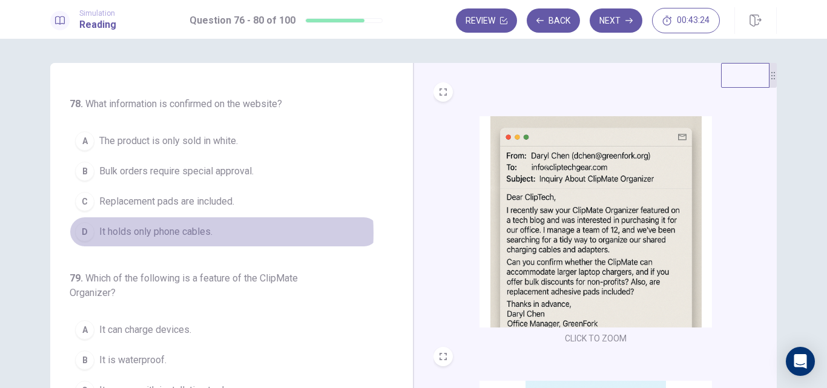
click at [175, 233] on span "It holds only phone cables." at bounding box center [155, 232] width 113 height 15
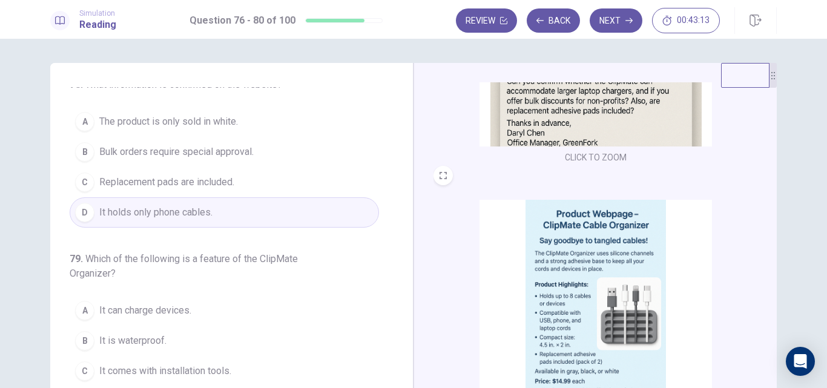
scroll to position [116, 0]
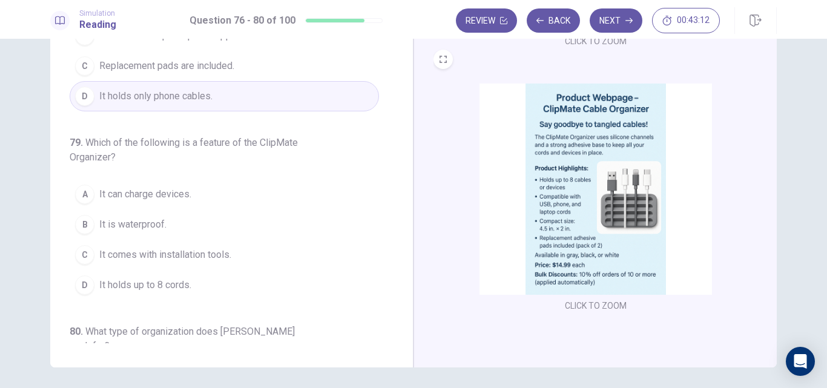
click at [562, 200] on img at bounding box center [596, 189] width 232 height 211
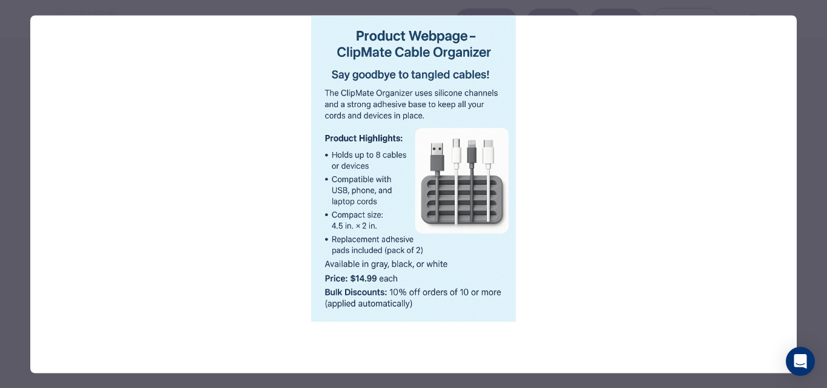
click at [23, 209] on div at bounding box center [413, 194] width 827 height 388
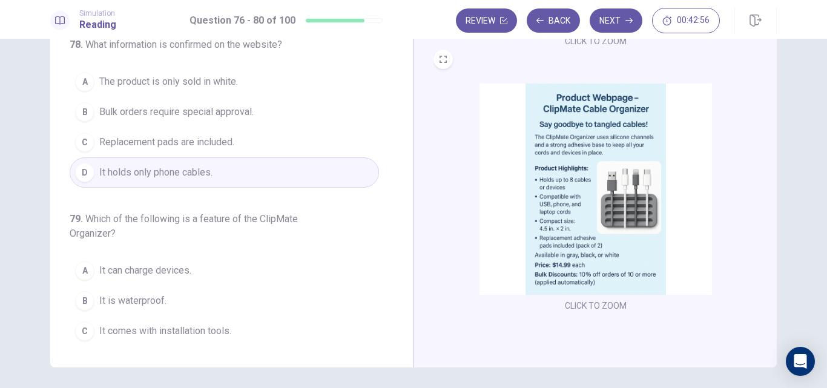
scroll to position [282, 0]
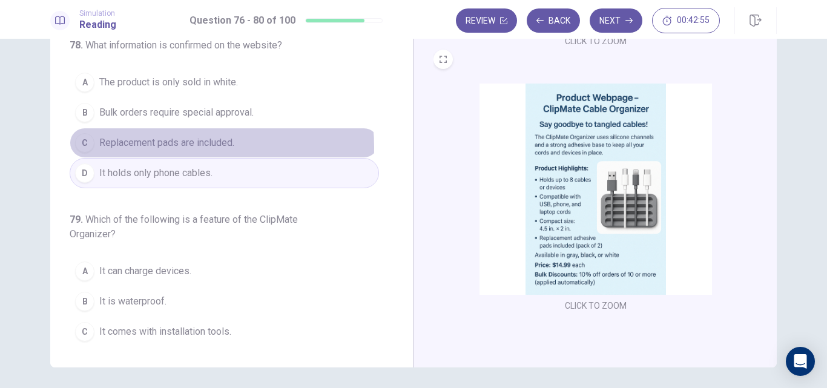
click at [168, 147] on span "Replacement pads are included." at bounding box center [166, 143] width 135 height 15
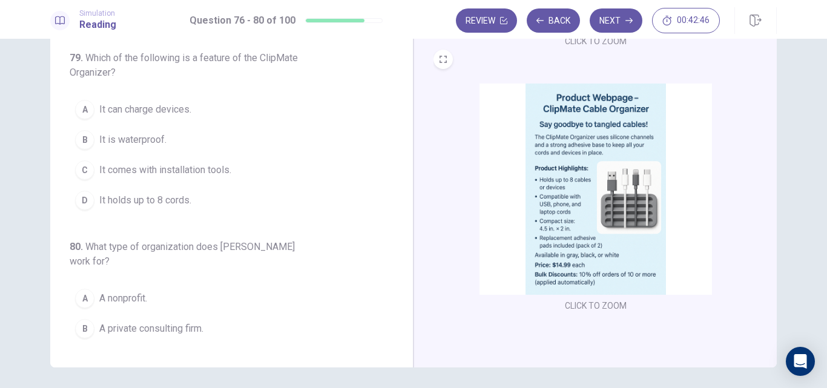
scroll to position [444, 0]
click at [126, 196] on span "It holds up to 8 cords." at bounding box center [145, 200] width 92 height 15
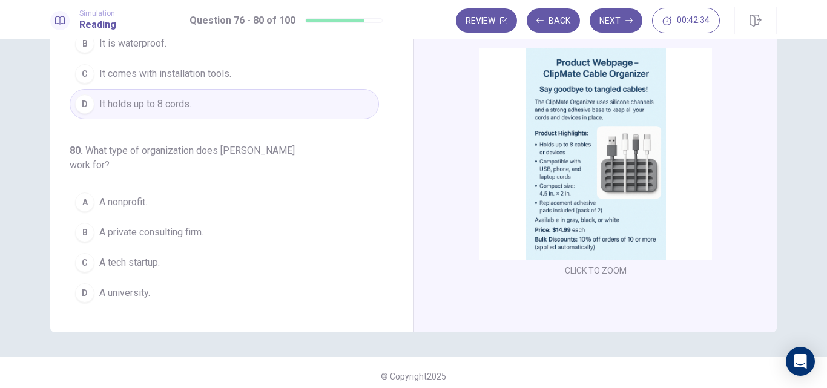
scroll to position [159, 0]
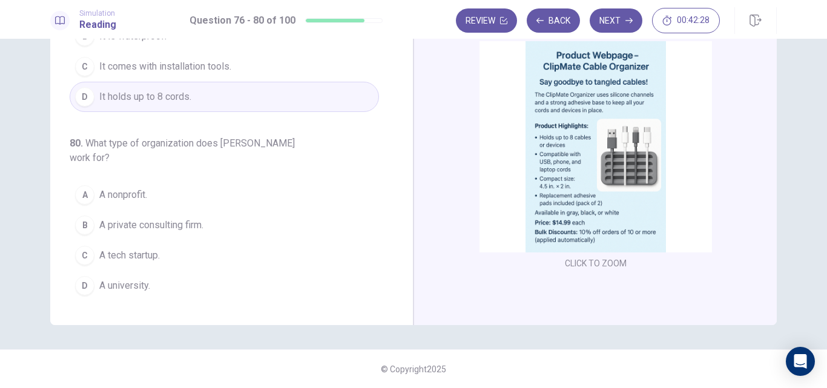
click at [130, 191] on span "A nonprofit." at bounding box center [123, 195] width 48 height 15
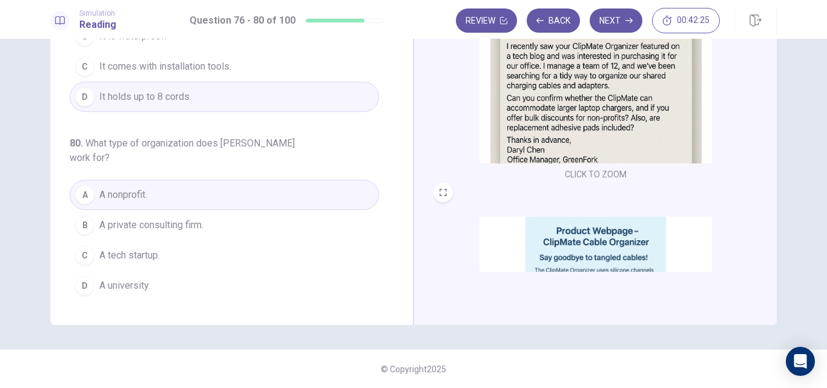
scroll to position [0, 0]
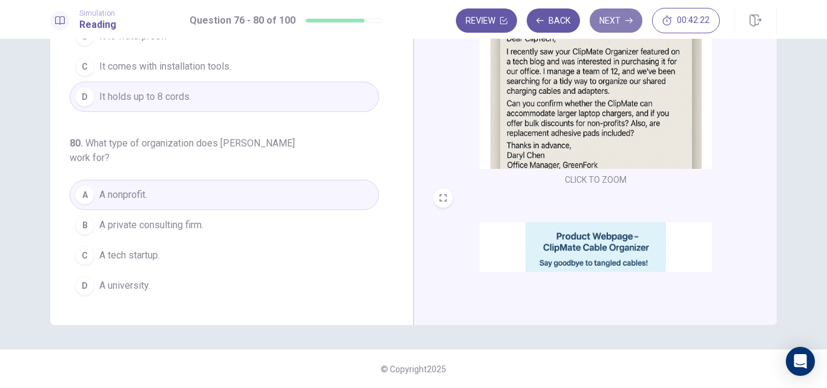
click at [630, 22] on icon "button" at bounding box center [628, 20] width 7 height 7
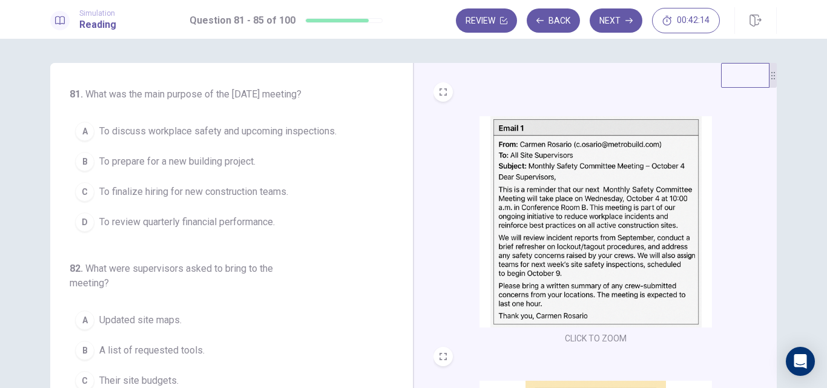
click at [558, 185] on img at bounding box center [596, 221] width 232 height 211
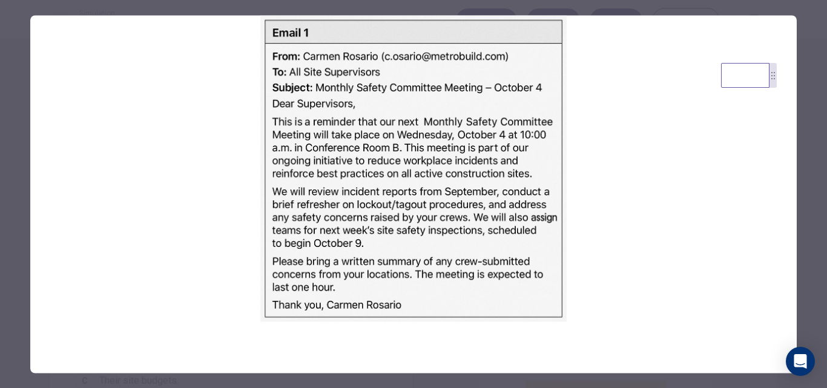
click at [24, 190] on div at bounding box center [413, 194] width 827 height 388
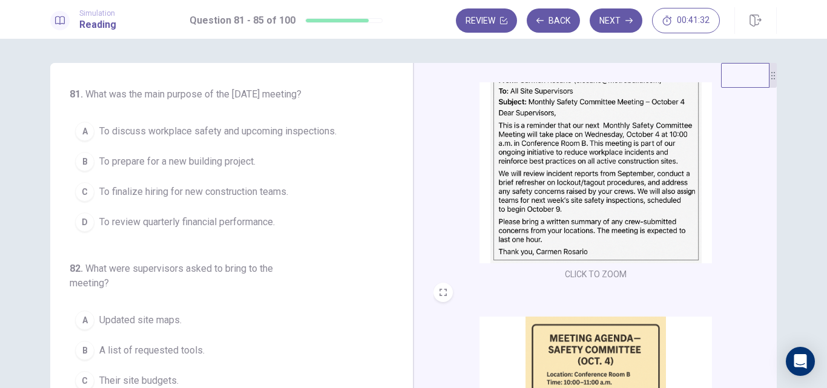
scroll to position [66, 0]
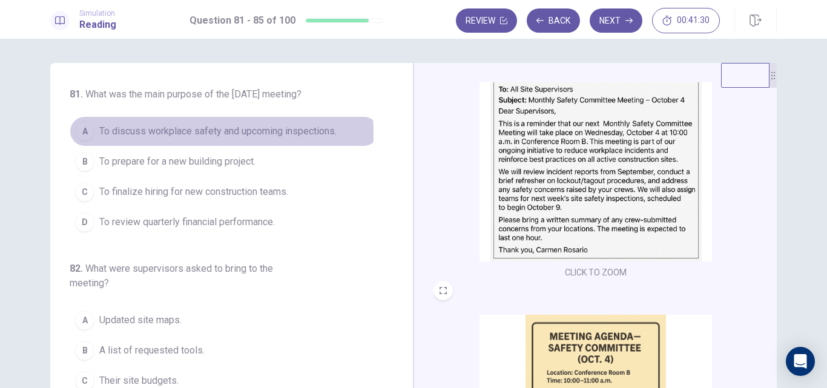
click at [173, 139] on span "To discuss workplace safety and upcoming inspections." at bounding box center [217, 131] width 237 height 15
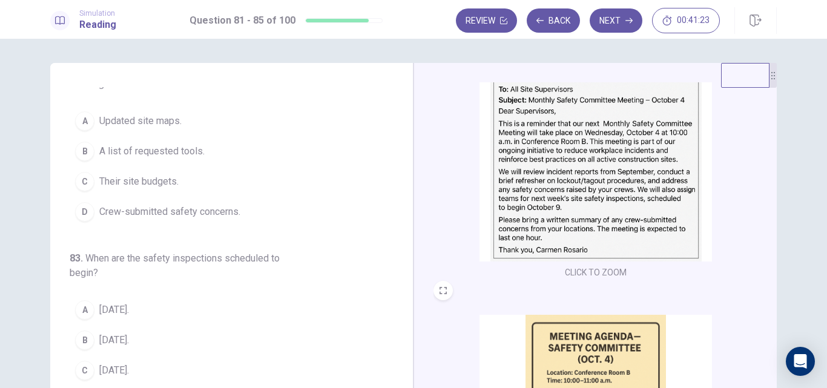
scroll to position [201, 0]
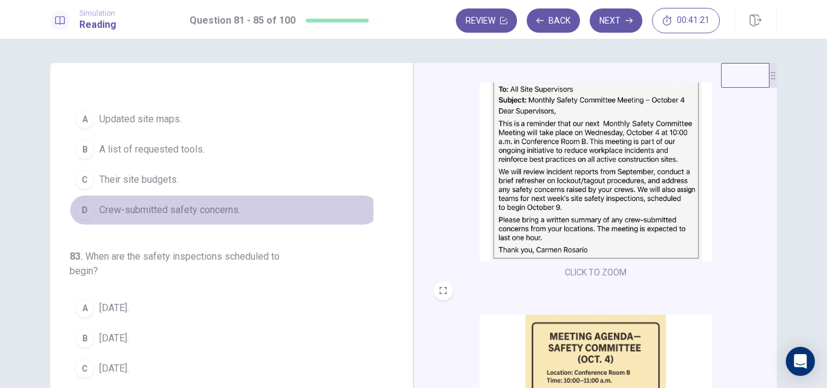
click at [206, 217] on span "Crew-submitted safety concerns." at bounding box center [169, 210] width 141 height 15
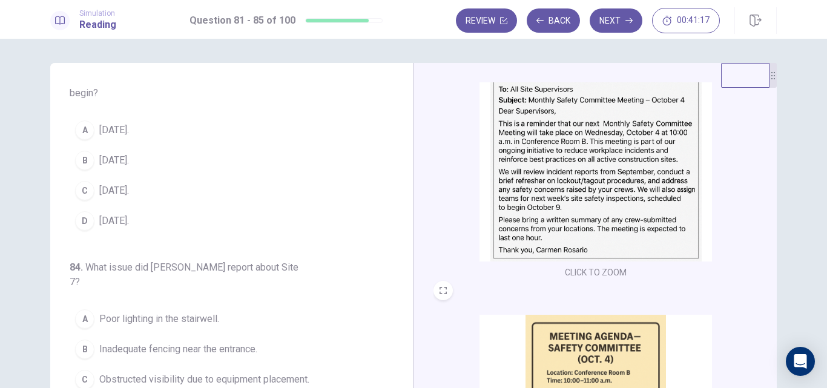
scroll to position [380, 0]
click at [129, 197] on span "[DATE]." at bounding box center [114, 190] width 30 height 15
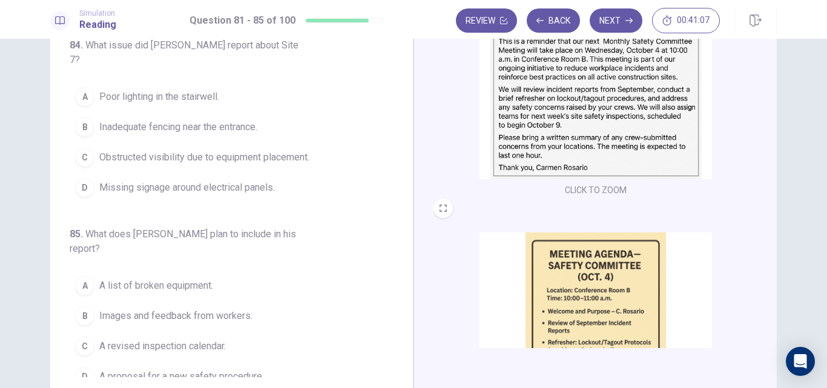
scroll to position [83, 0]
click at [590, 277] on img at bounding box center [596, 337] width 232 height 211
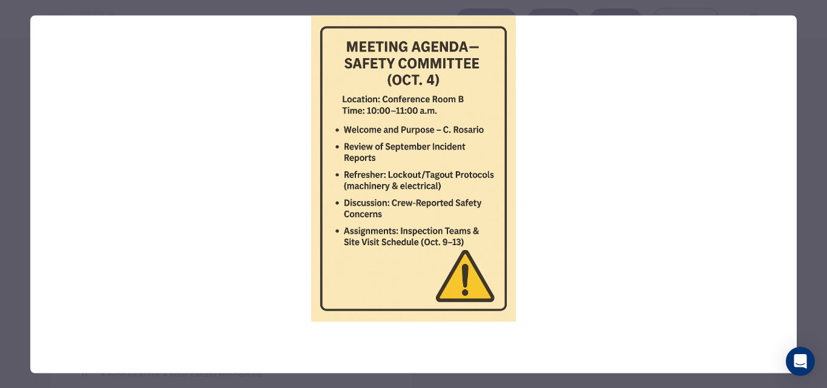
click at [814, 208] on div at bounding box center [413, 194] width 827 height 388
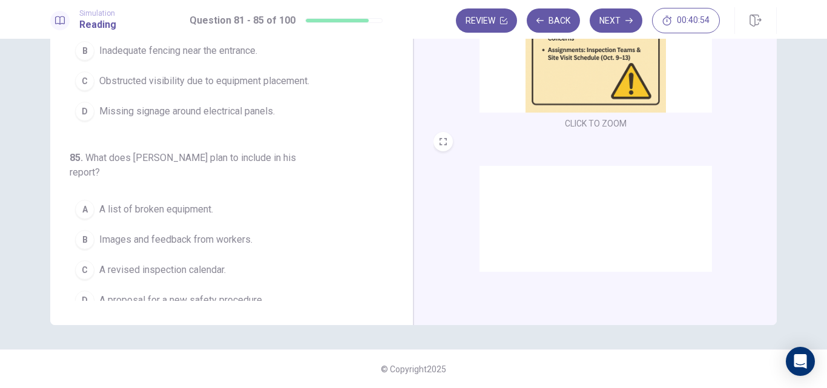
scroll to position [446, 0]
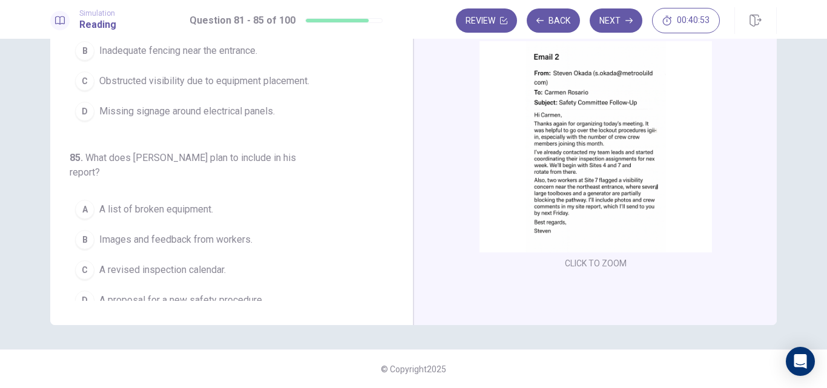
click at [628, 156] on img at bounding box center [596, 146] width 232 height 211
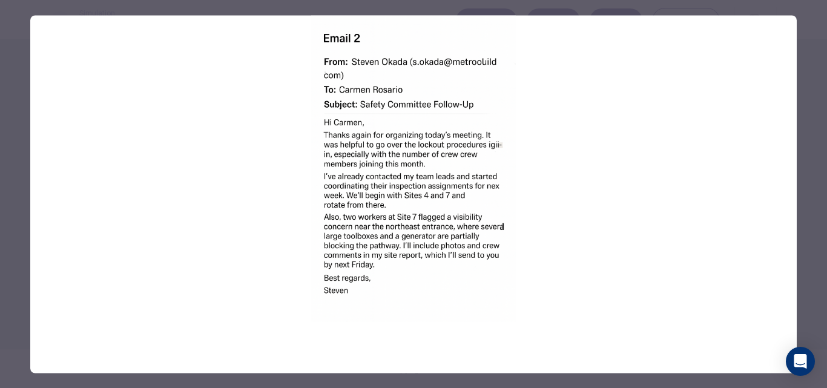
click at [16, 203] on div at bounding box center [413, 194] width 827 height 388
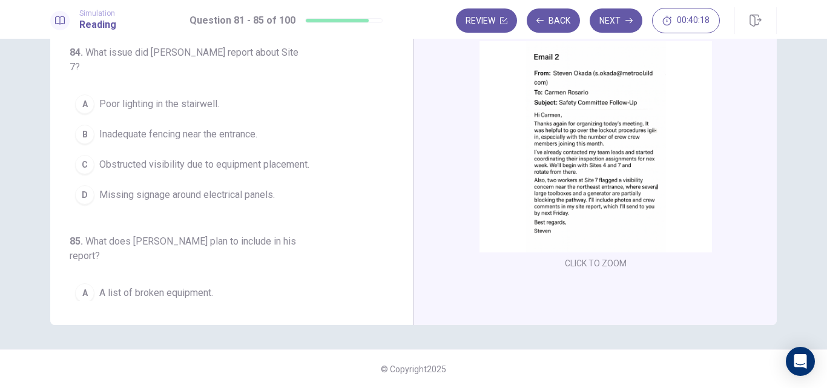
scroll to position [438, 0]
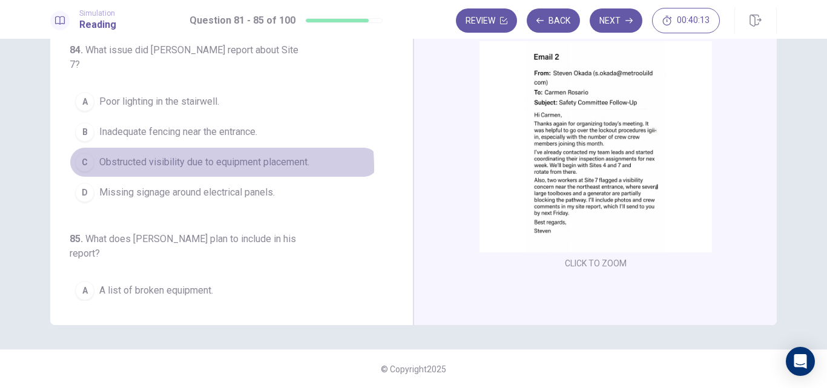
click at [207, 167] on span "Obstructed visibility due to equipment placement." at bounding box center [204, 162] width 210 height 15
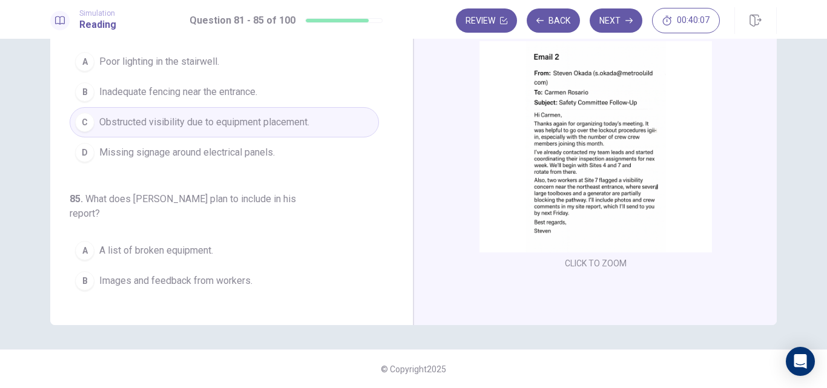
scroll to position [519, 0]
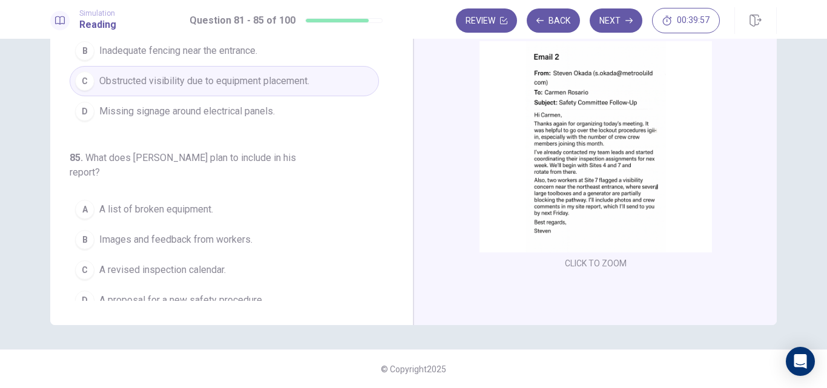
click at [195, 232] on span "Images and feedback from workers." at bounding box center [175, 239] width 153 height 15
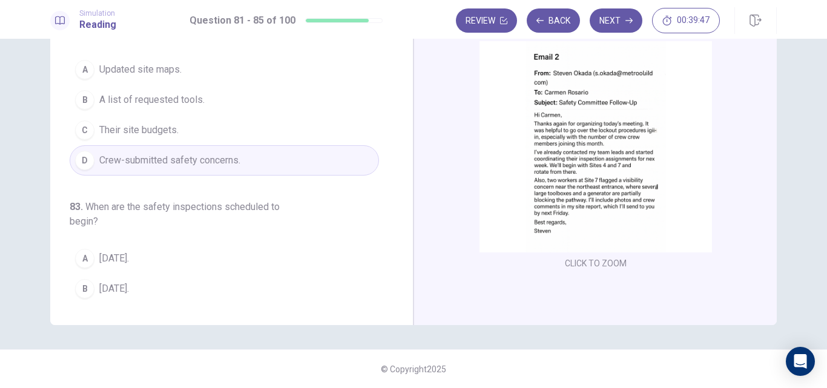
scroll to position [48, 0]
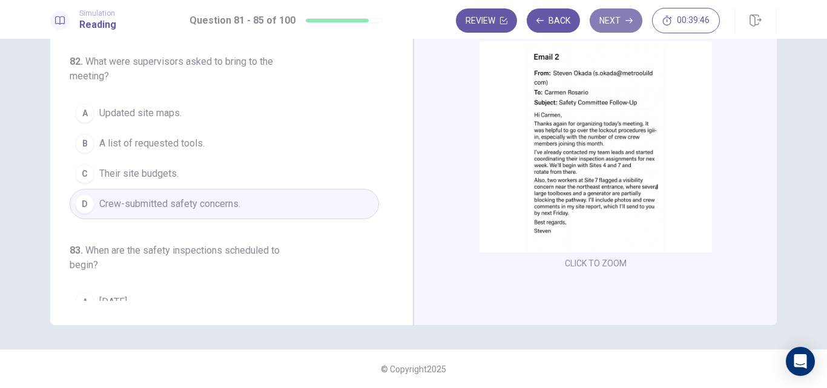
click at [607, 31] on button "Next" at bounding box center [616, 20] width 53 height 24
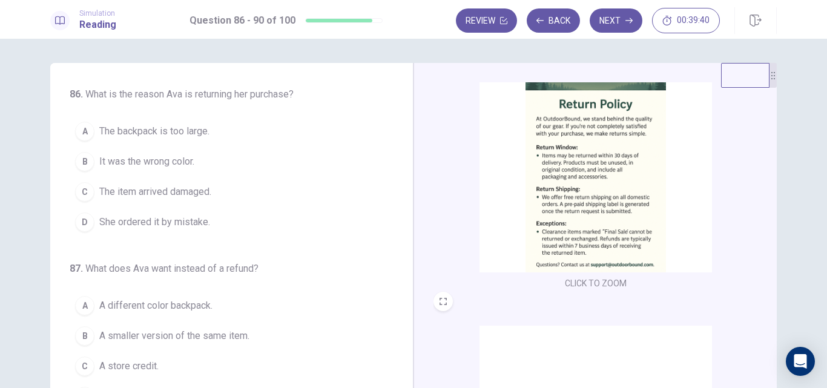
scroll to position [0, 0]
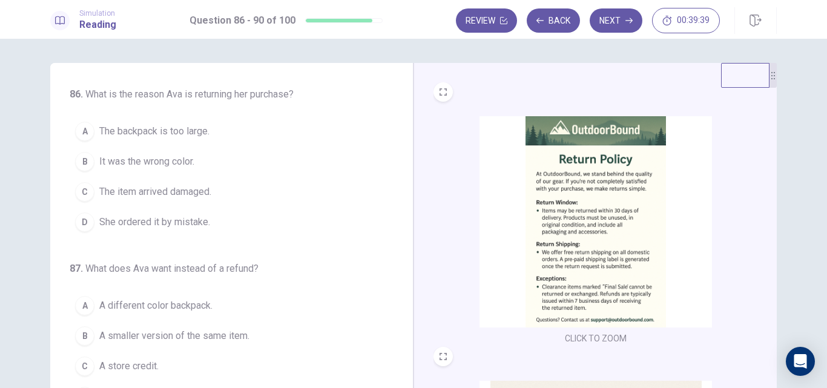
click at [562, 218] on img at bounding box center [596, 221] width 232 height 211
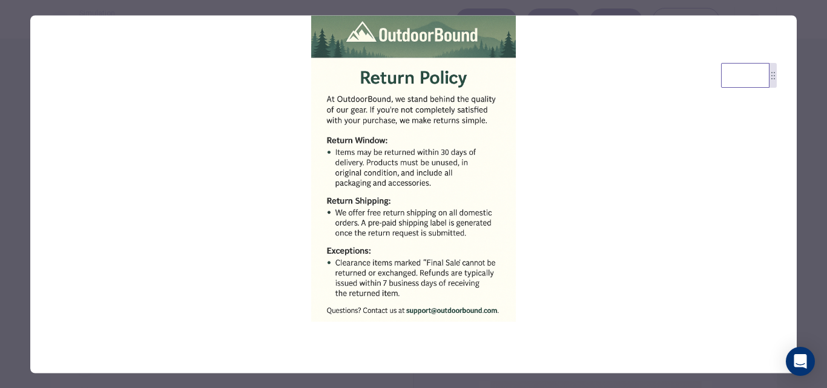
click at [17, 159] on div at bounding box center [413, 194] width 827 height 388
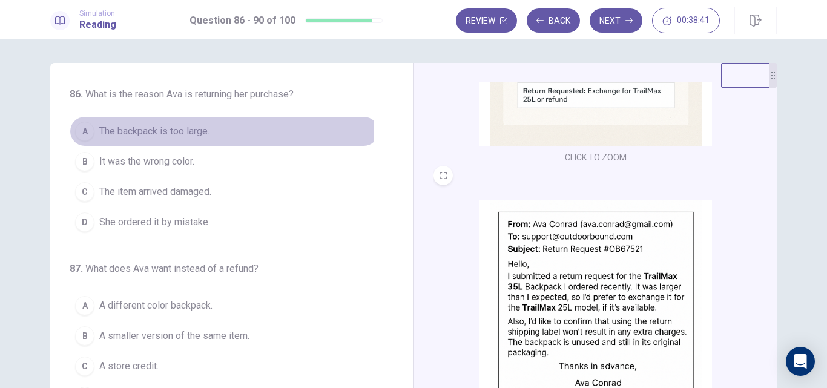
click at [179, 135] on span "The backpack is too large." at bounding box center [154, 131] width 110 height 15
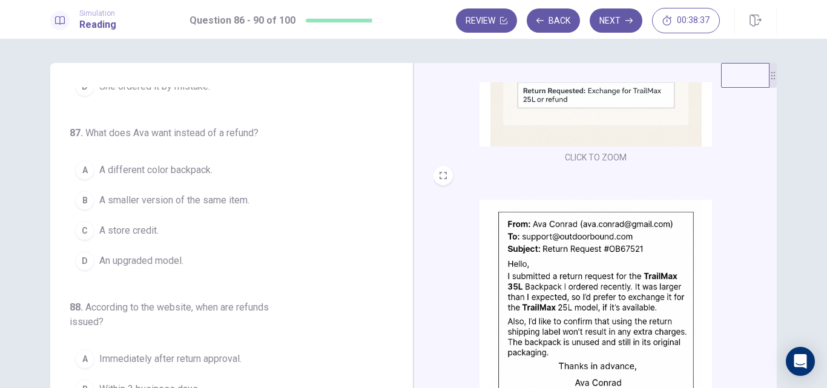
scroll to position [136, 0]
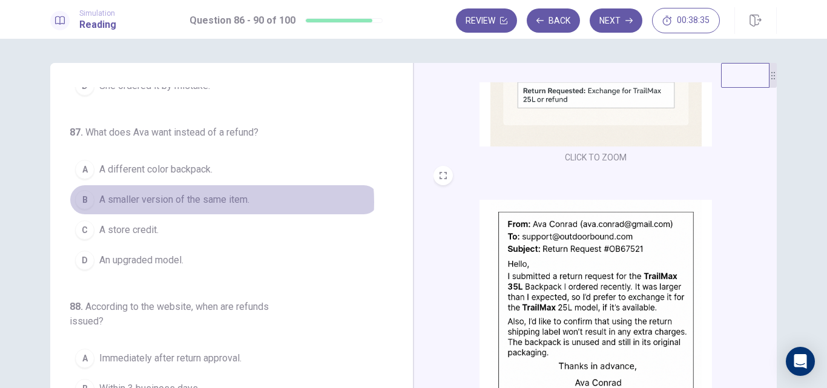
click at [212, 202] on span "A smaller version of the same item." at bounding box center [174, 200] width 150 height 15
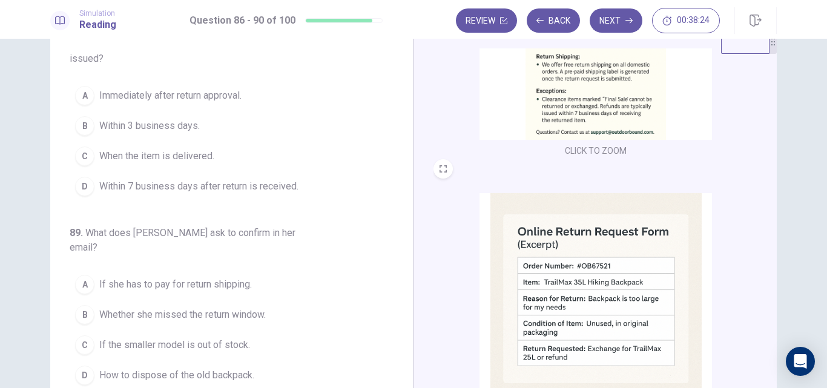
scroll to position [25, 0]
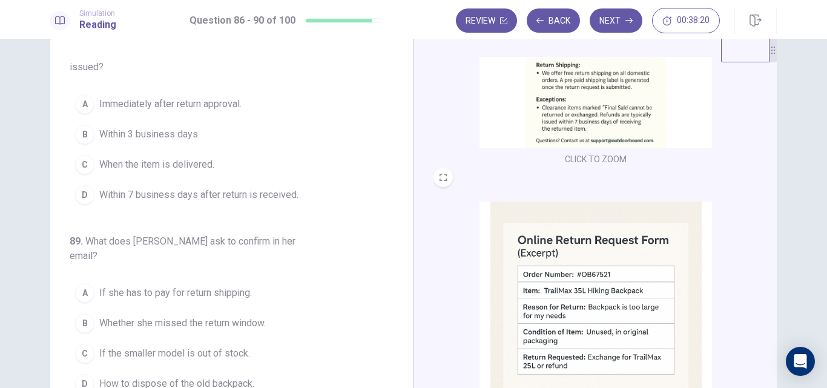
click at [174, 192] on span "Within 7 business days after return is received." at bounding box center [198, 195] width 199 height 15
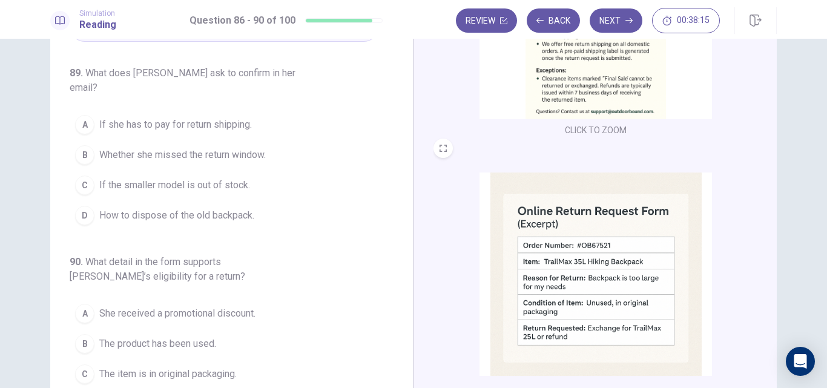
scroll to position [55, 0]
click at [206, 117] on span "If she has to pay for return shipping." at bounding box center [175, 124] width 153 height 15
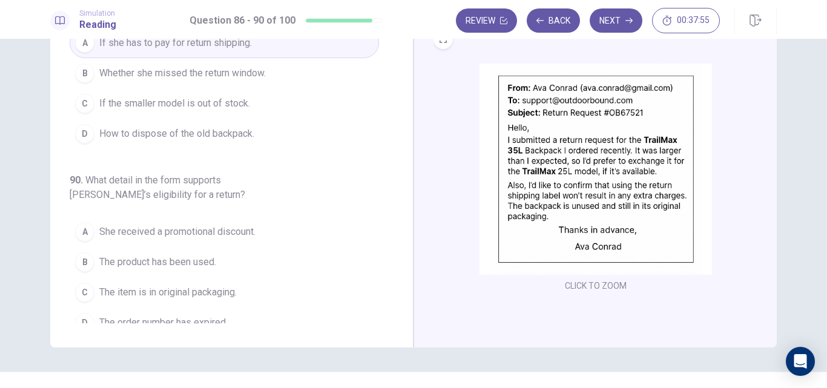
scroll to position [137, 0]
click at [219, 284] on span "The item is in original packaging." at bounding box center [167, 291] width 137 height 15
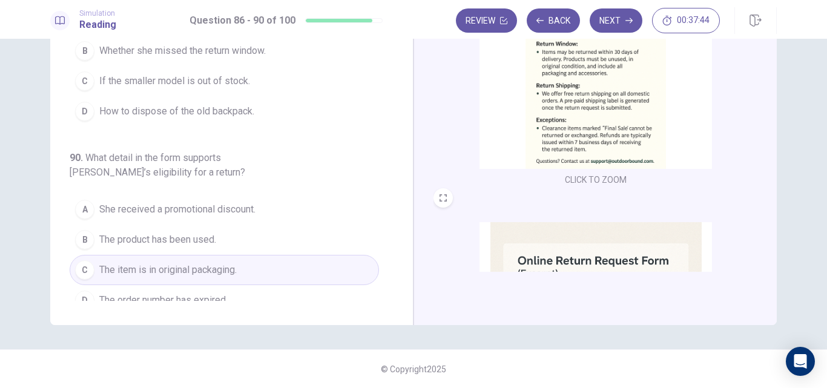
scroll to position [0, 0]
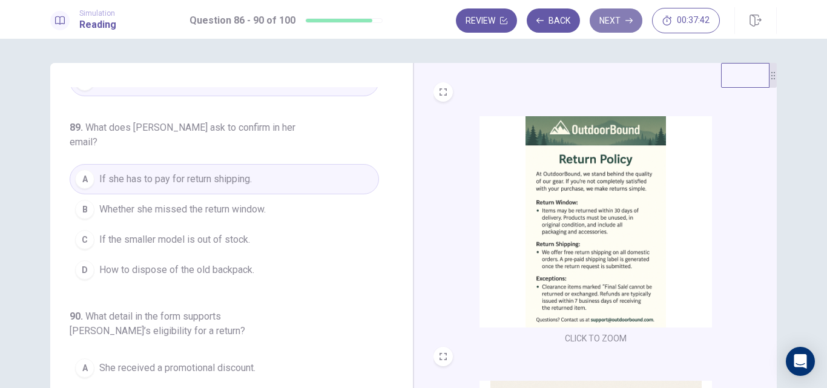
click at [603, 27] on button "Next" at bounding box center [616, 20] width 53 height 24
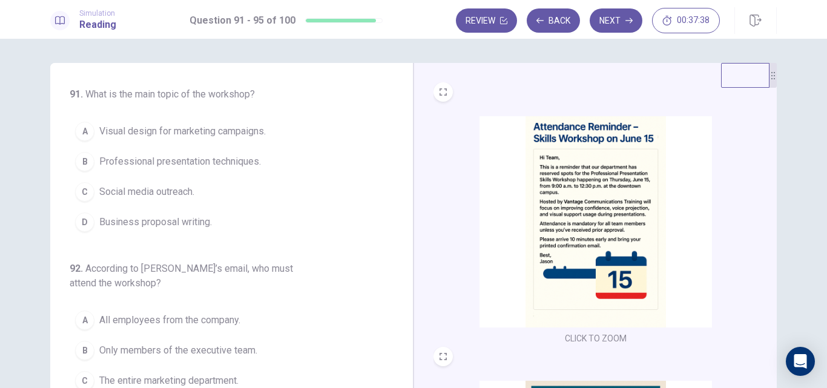
click at [530, 203] on img at bounding box center [596, 221] width 232 height 211
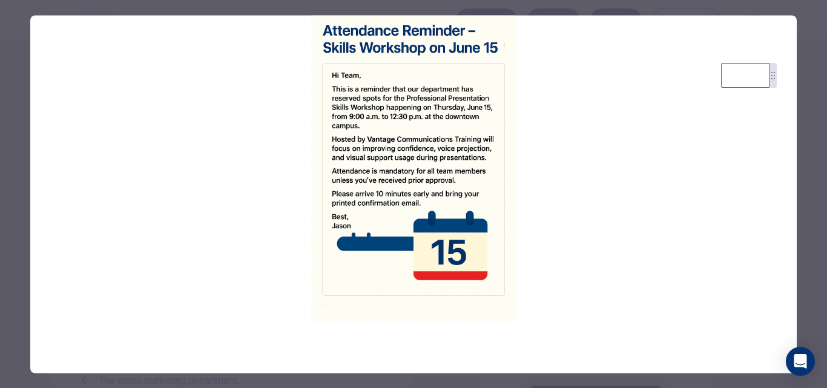
click at [809, 133] on div at bounding box center [413, 194] width 827 height 388
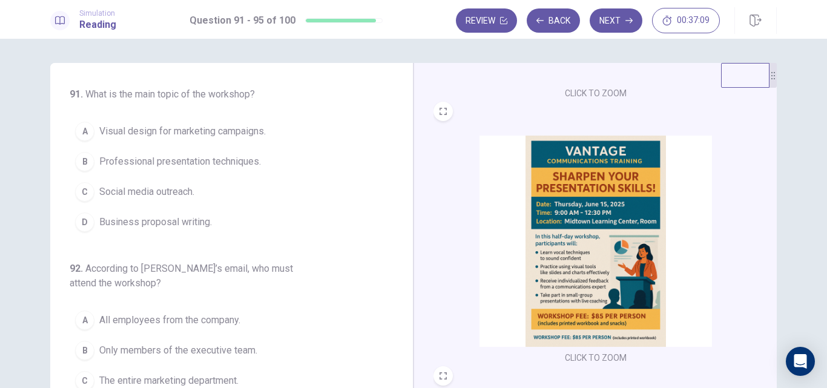
scroll to position [257, 0]
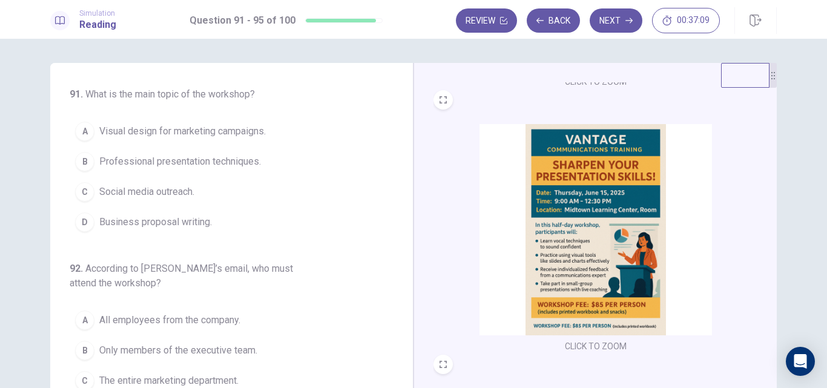
click at [593, 226] on img at bounding box center [596, 229] width 232 height 211
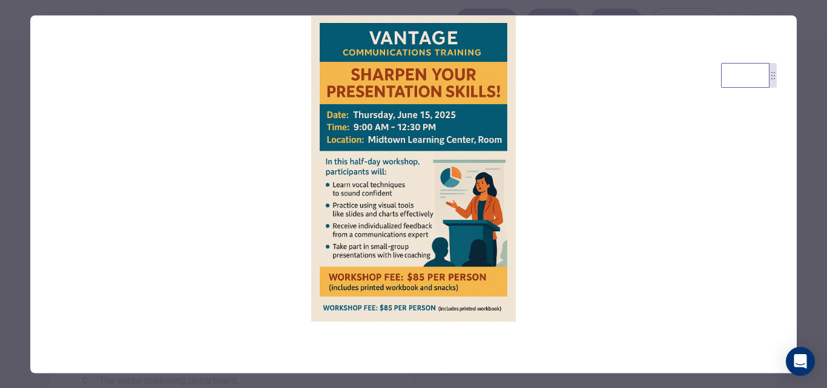
click at [13, 153] on div at bounding box center [413, 194] width 827 height 388
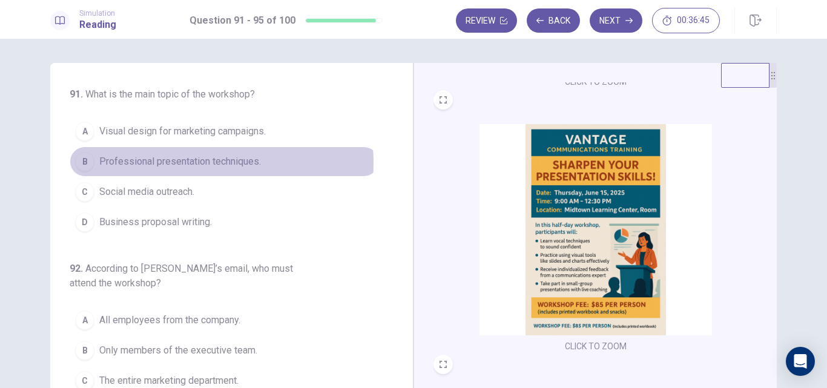
click at [179, 163] on span "Professional presentation techniques." at bounding box center [180, 161] width 162 height 15
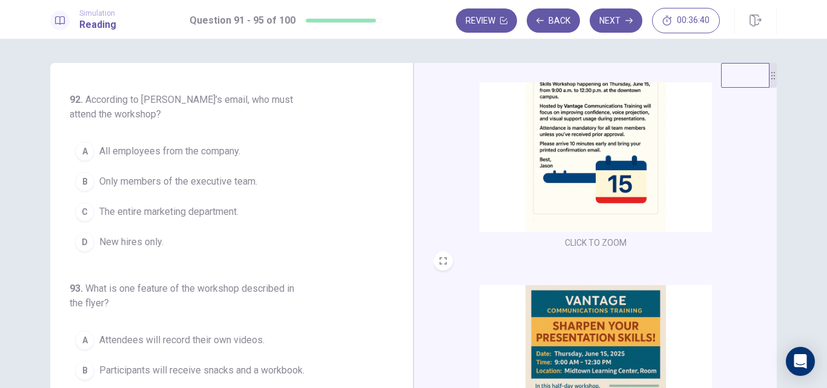
scroll to position [95, 0]
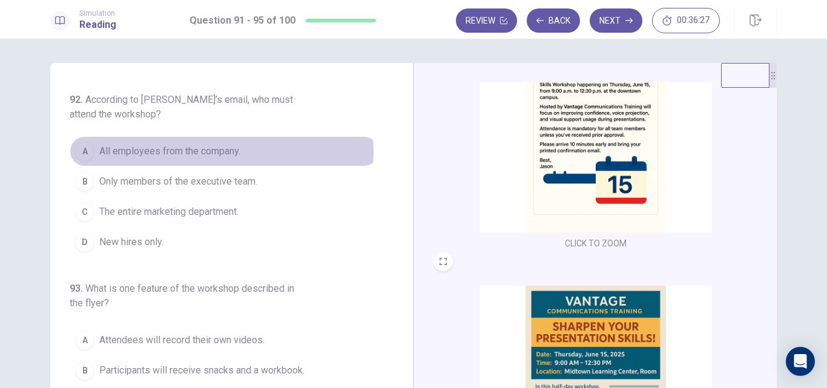
click at [182, 153] on span "All employees from the company." at bounding box center [169, 151] width 141 height 15
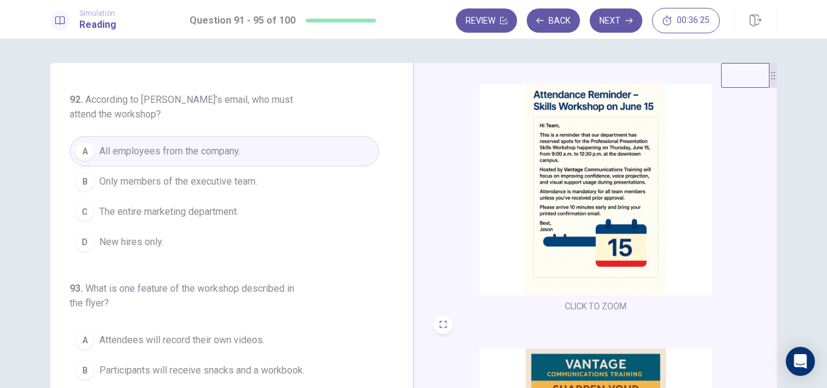
scroll to position [31, 0]
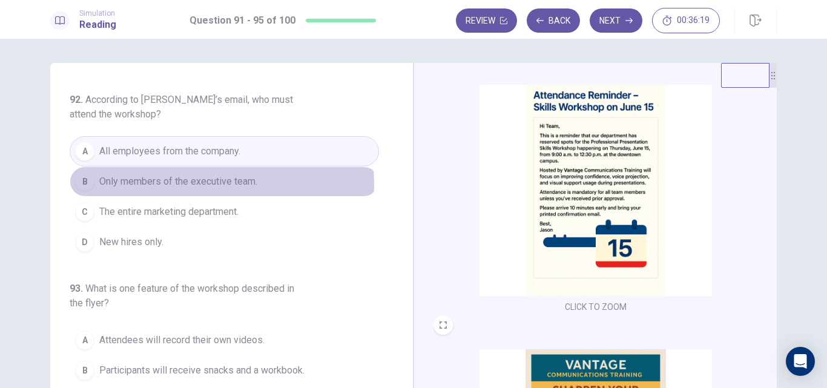
click at [213, 184] on span "Only members of the executive team." at bounding box center [178, 181] width 158 height 15
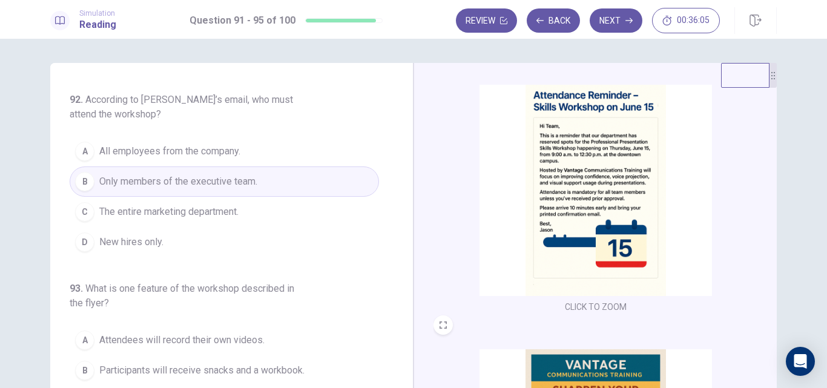
scroll to position [184, 0]
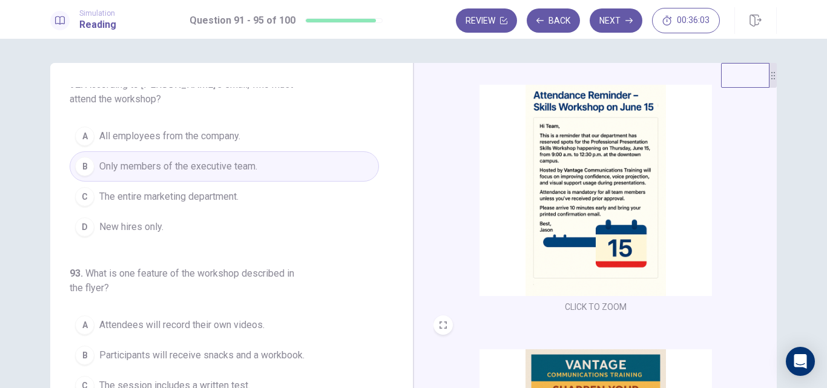
click at [575, 171] on img at bounding box center [596, 190] width 232 height 211
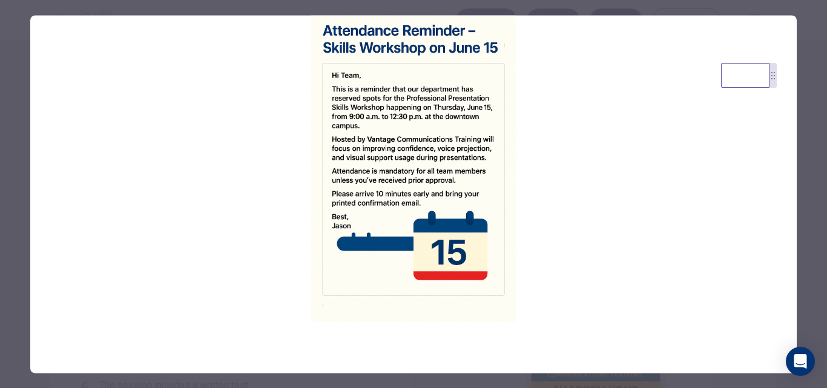
click at [16, 101] on div at bounding box center [413, 194] width 827 height 388
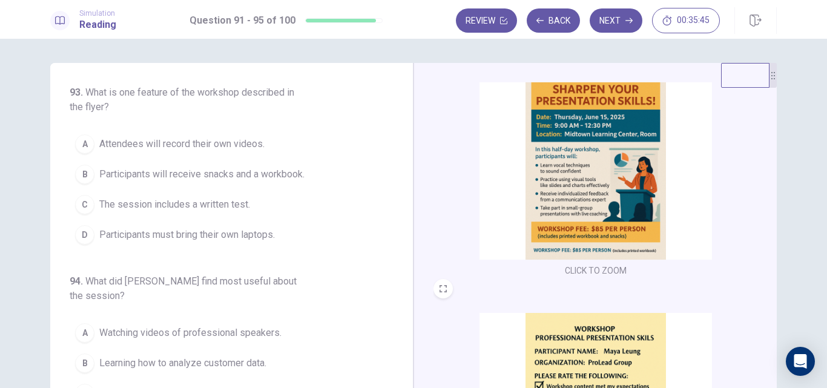
scroll to position [333, 0]
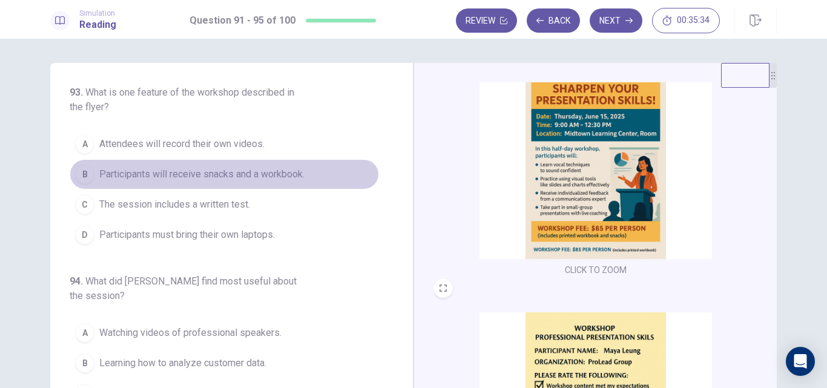
click at [227, 180] on span "Participants will receive snacks and a workbook." at bounding box center [201, 174] width 205 height 15
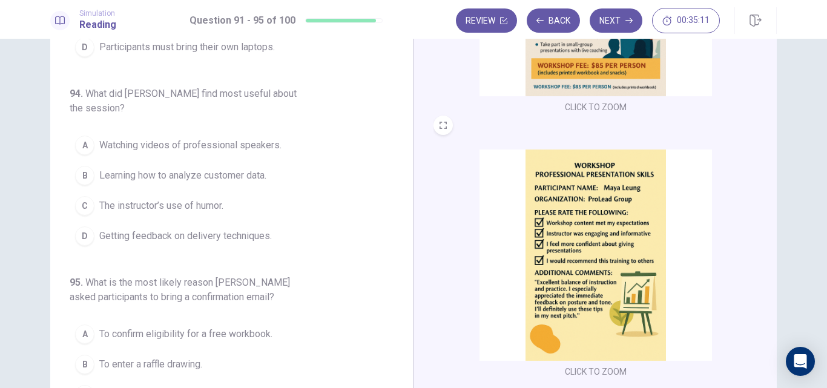
scroll to position [533, 0]
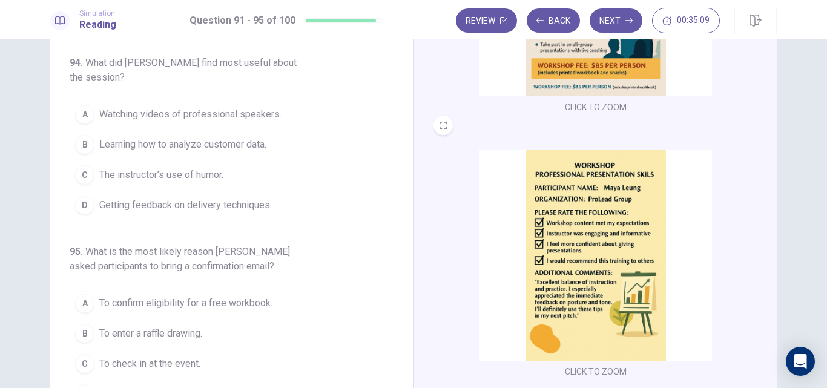
click at [211, 210] on span "Getting feedback on delivery techniques." at bounding box center [185, 205] width 173 height 15
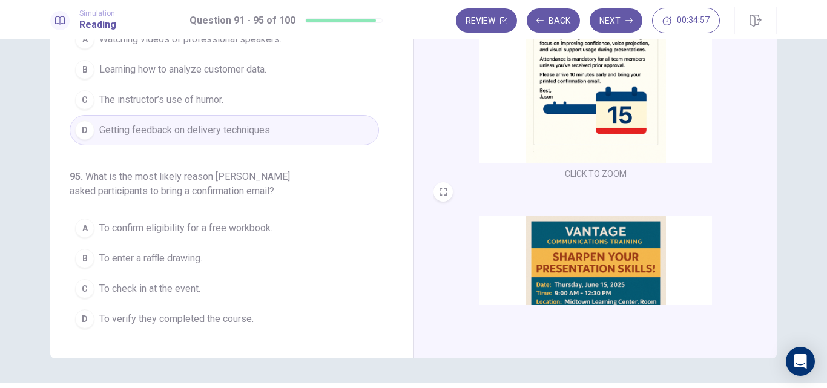
scroll to position [39, 0]
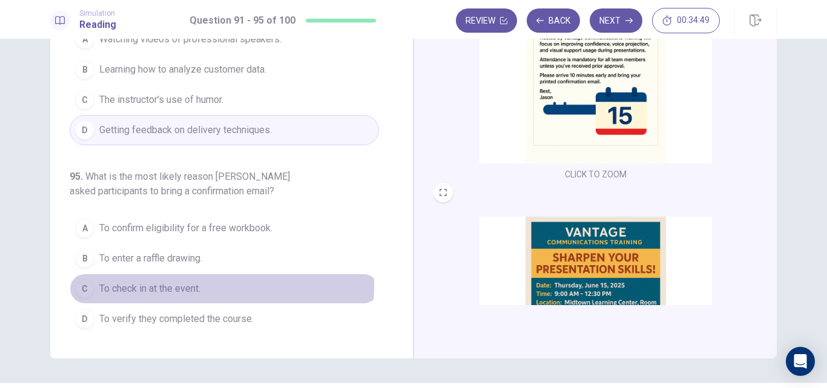
click at [186, 285] on span "To check in at the event." at bounding box center [149, 289] width 101 height 15
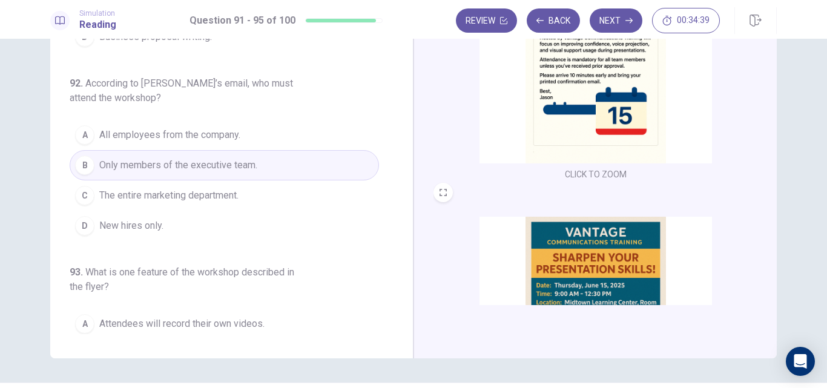
scroll to position [0, 0]
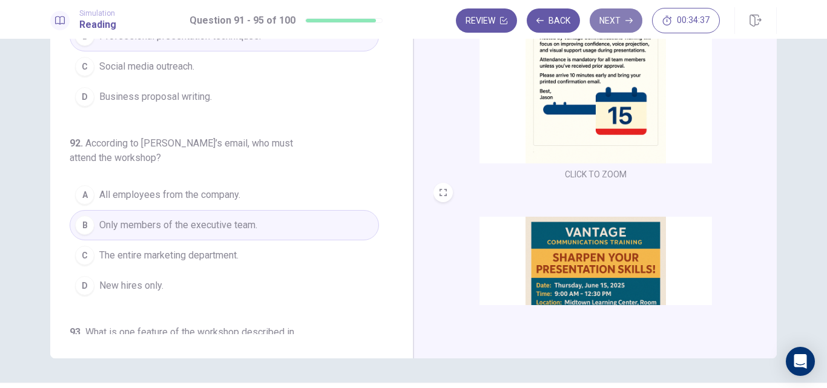
click at [603, 18] on button "Next" at bounding box center [616, 20] width 53 height 24
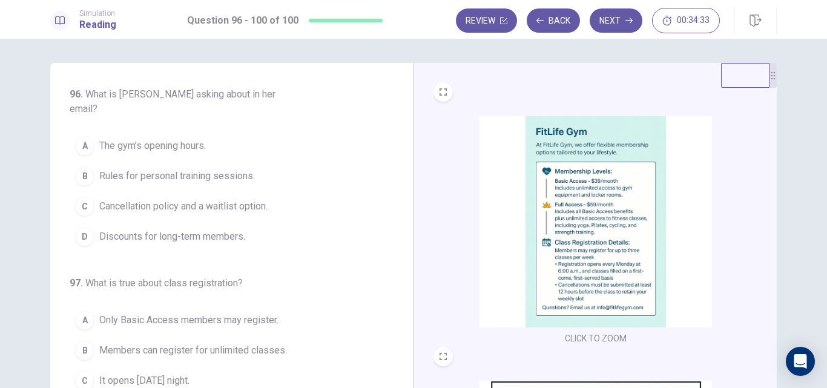
click at [627, 162] on img at bounding box center [596, 221] width 232 height 211
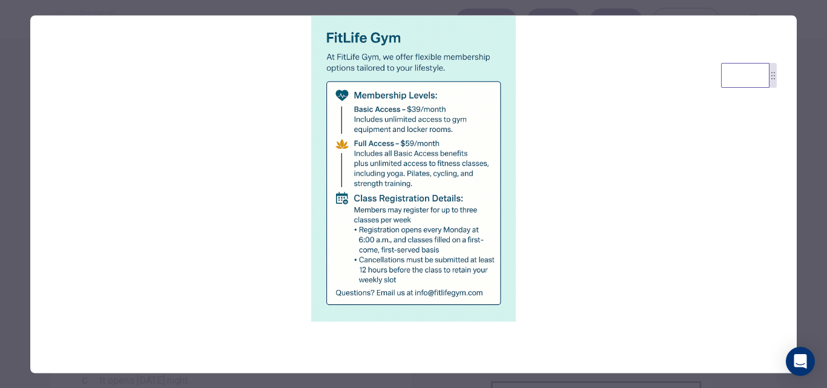
click at [22, 151] on div at bounding box center [413, 194] width 827 height 388
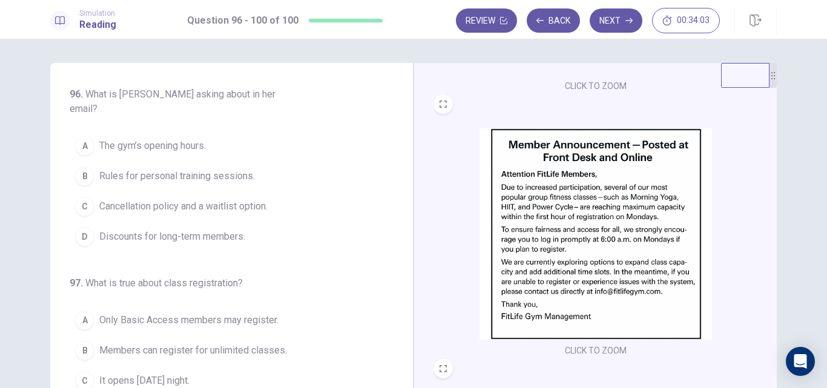
scroll to position [251, 0]
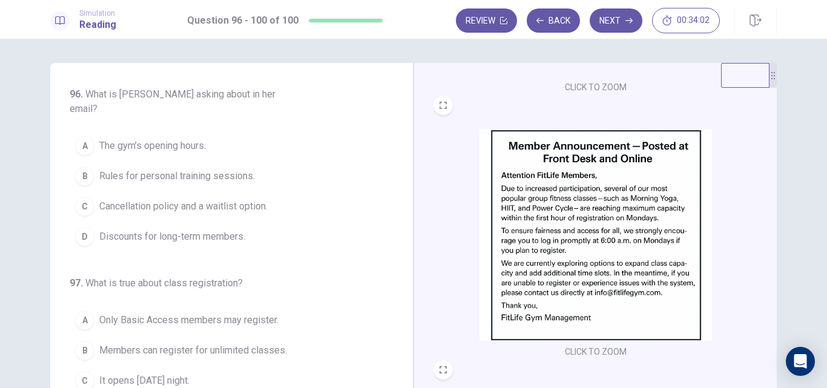
click at [587, 202] on img at bounding box center [596, 235] width 232 height 211
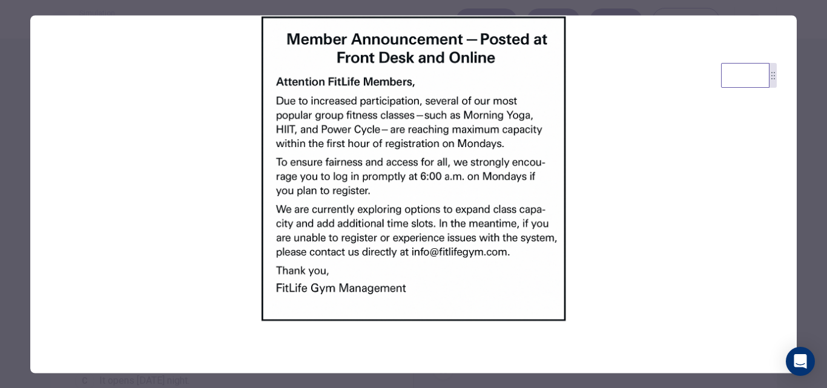
click at [14, 111] on div at bounding box center [413, 194] width 827 height 388
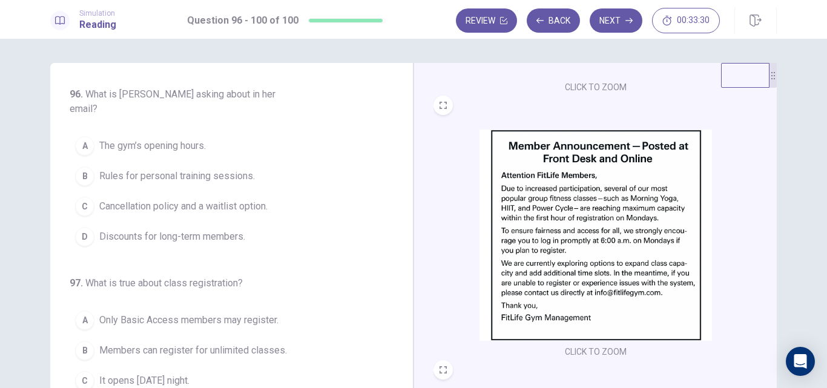
scroll to position [446, 0]
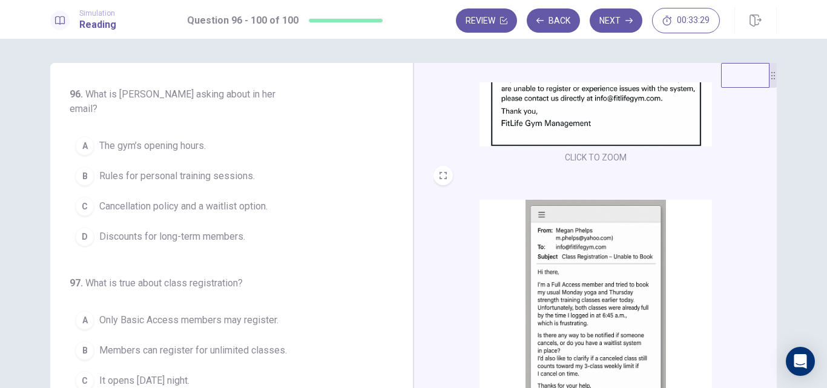
click at [612, 247] on img at bounding box center [596, 305] width 232 height 211
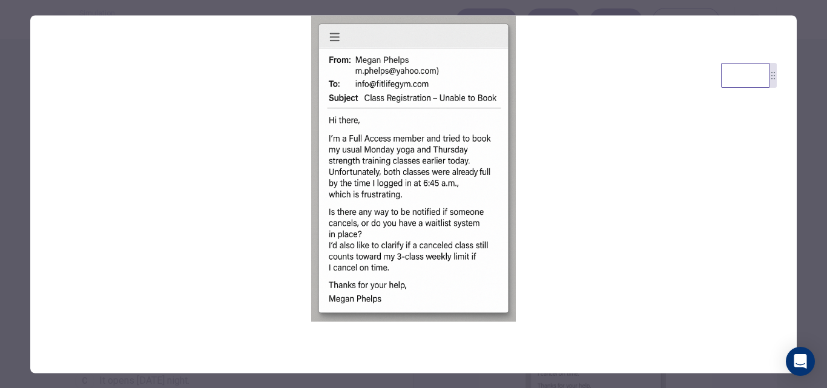
click at [13, 154] on div at bounding box center [413, 194] width 827 height 388
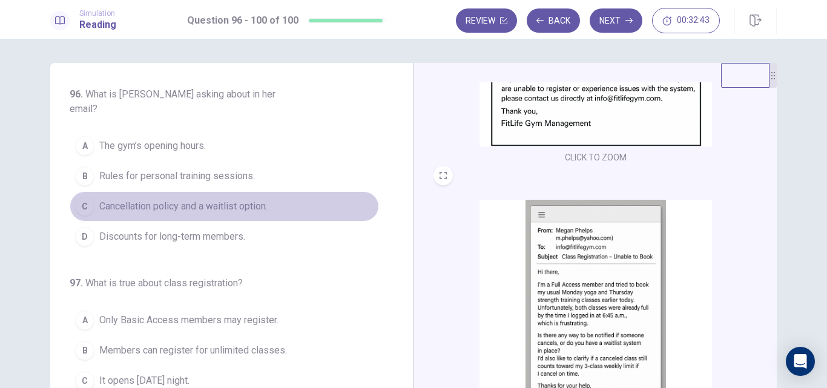
click at [252, 199] on span "Cancellation policy and a waitlist option." at bounding box center [183, 206] width 168 height 15
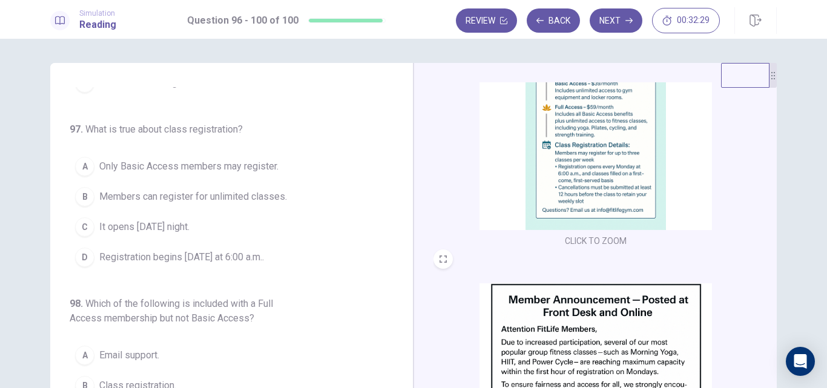
scroll to position [0, 0]
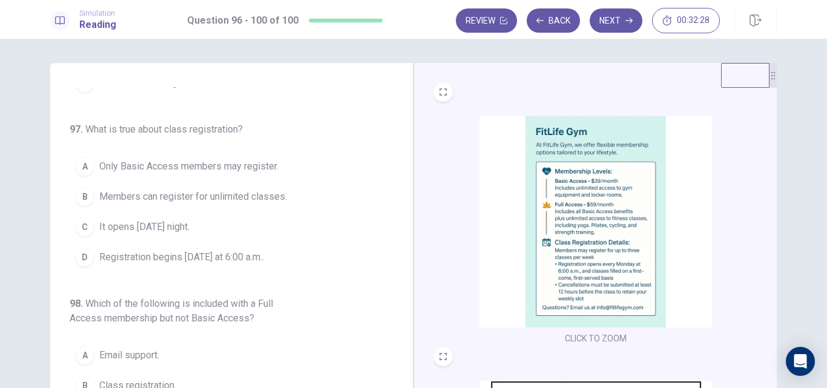
click at [619, 211] on img at bounding box center [596, 221] width 232 height 211
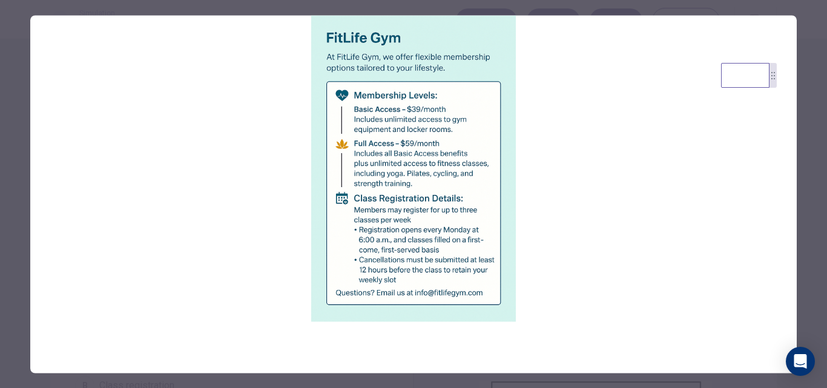
click at [18, 225] on div at bounding box center [413, 194] width 827 height 388
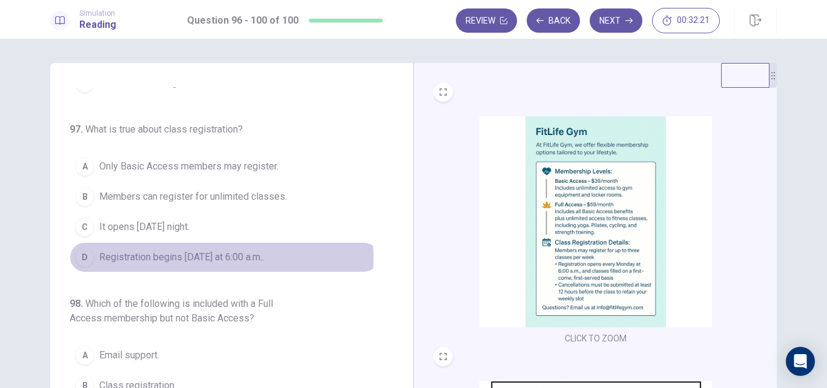
click at [183, 250] on span "Registration begins [DATE] at 6:00 a.m.." at bounding box center [181, 257] width 165 height 15
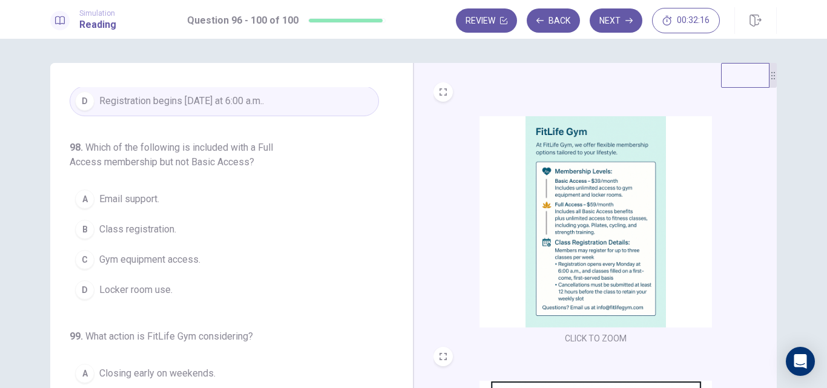
scroll to position [315, 0]
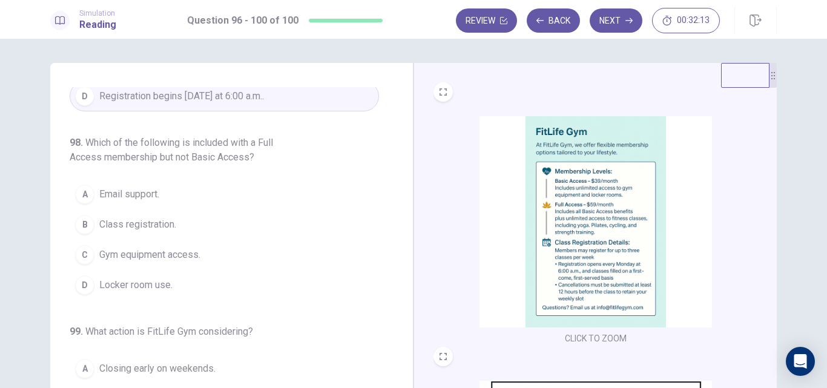
click at [581, 199] on img at bounding box center [596, 221] width 232 height 211
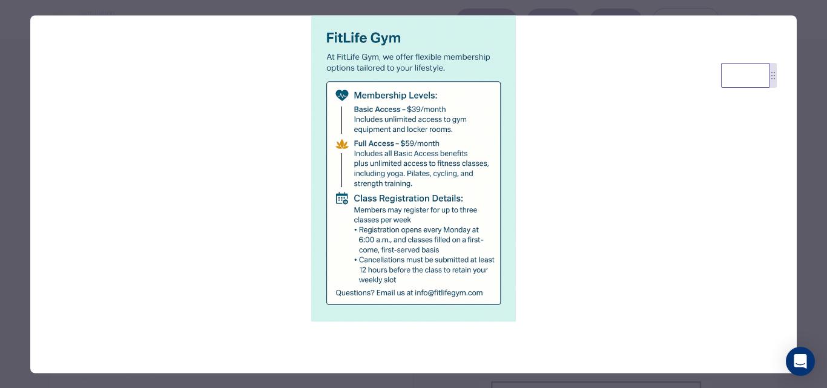
click at [0, 187] on div at bounding box center [413, 194] width 827 height 388
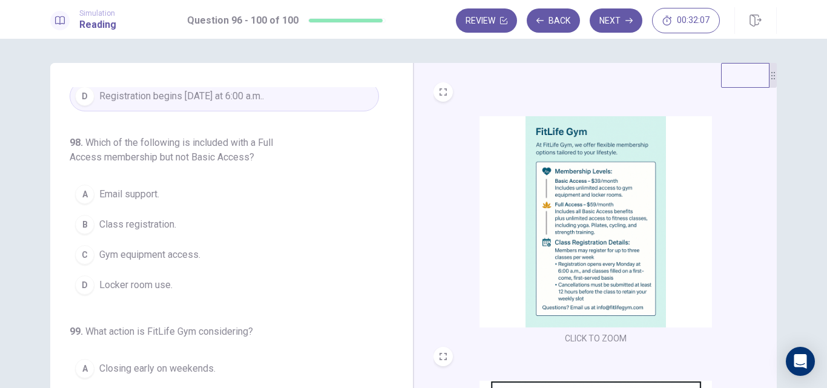
click at [555, 217] on img at bounding box center [596, 221] width 232 height 211
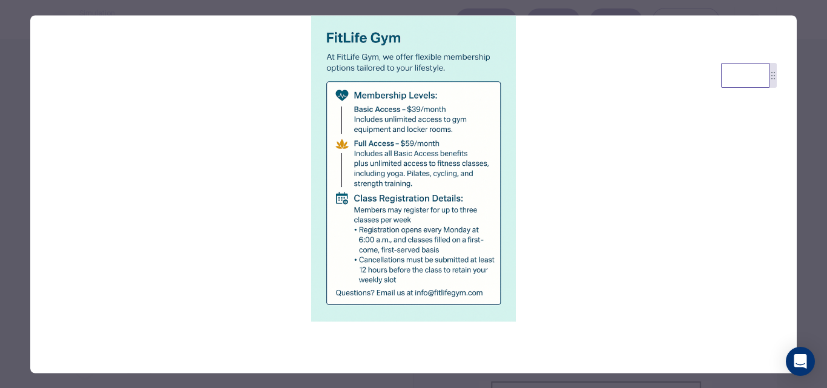
click at [15, 193] on div at bounding box center [413, 194] width 827 height 388
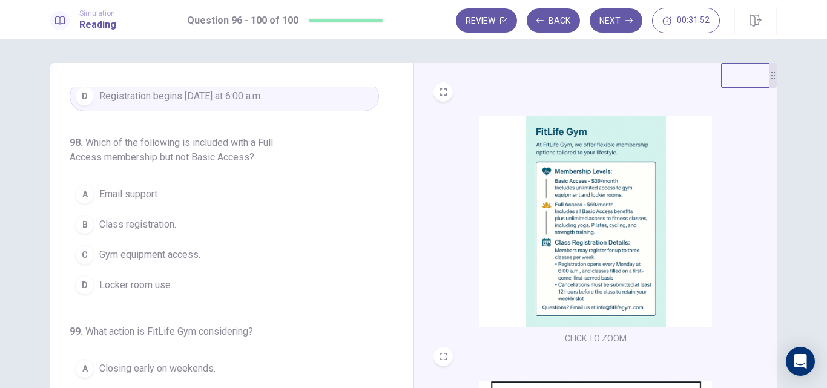
click at [593, 223] on img at bounding box center [596, 221] width 232 height 211
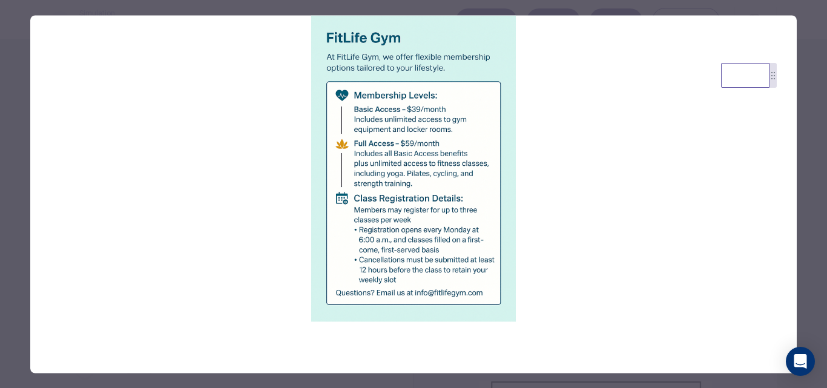
click at [18, 190] on div at bounding box center [413, 194] width 827 height 388
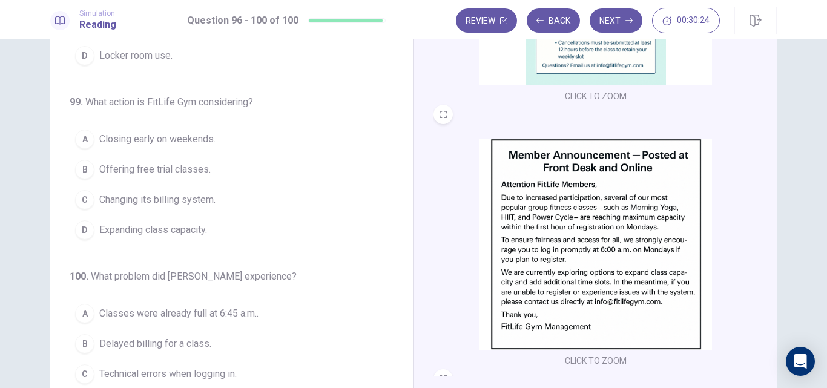
scroll to position [195, 0]
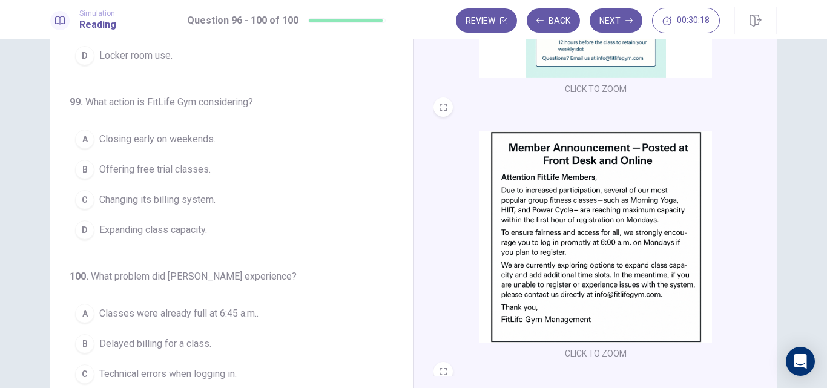
click at [199, 223] on span "Expanding class capacity." at bounding box center [153, 230] width 108 height 15
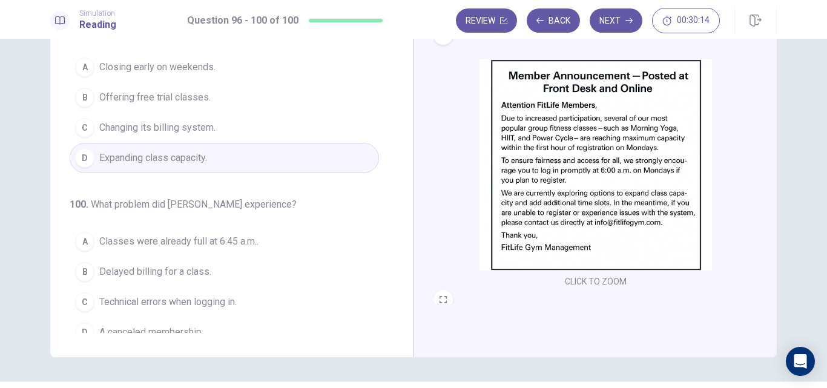
scroll to position [159, 0]
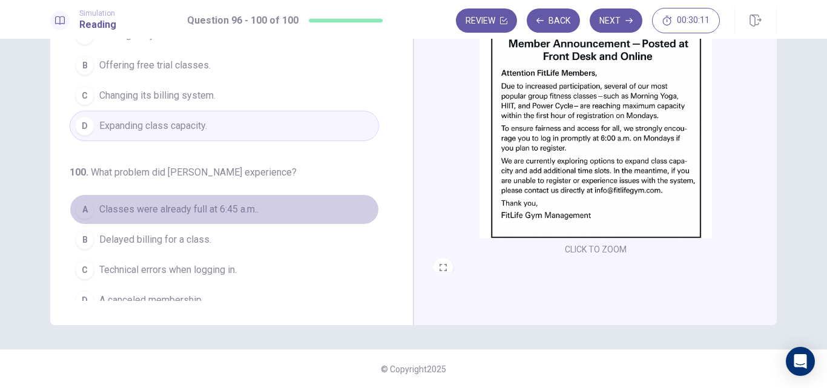
click at [225, 202] on span "Classes were already full at 6:45 a.m.." at bounding box center [178, 209] width 159 height 15
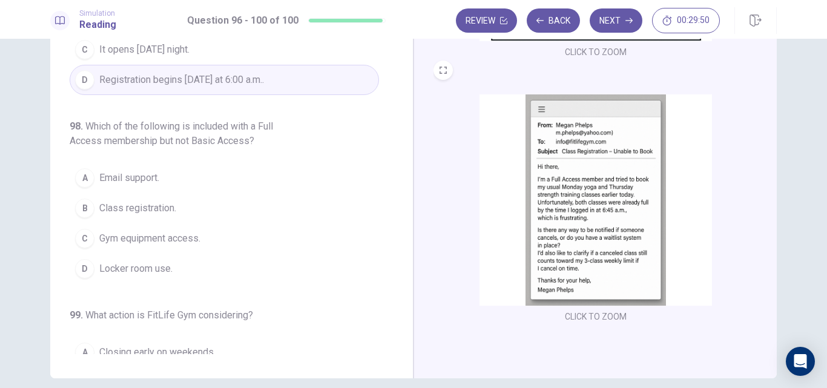
scroll to position [224, 0]
click at [170, 165] on button "A Email support." at bounding box center [224, 180] width 309 height 30
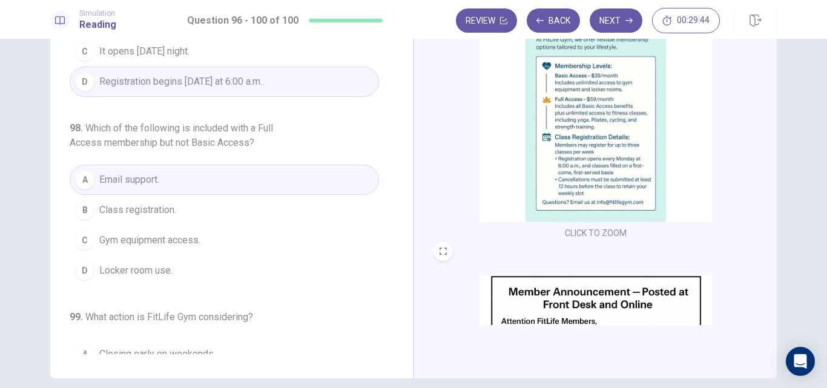
scroll to position [0, 0]
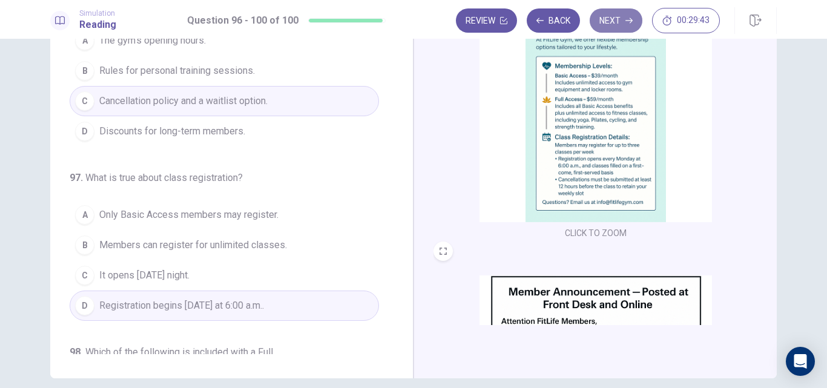
click at [613, 22] on button "Next" at bounding box center [616, 20] width 53 height 24
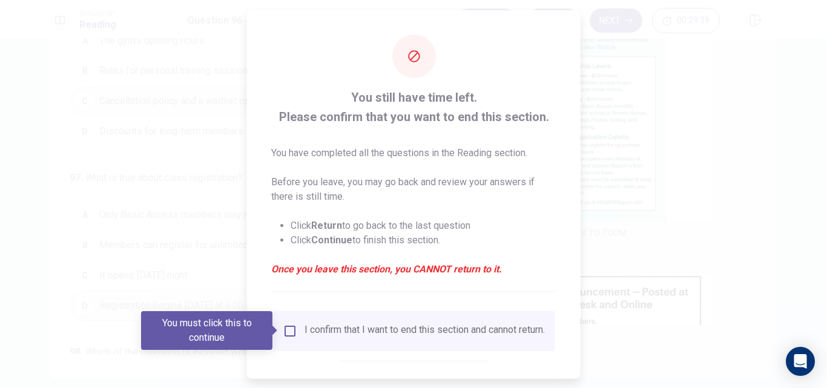
click at [643, 168] on div at bounding box center [413, 194] width 827 height 388
click at [193, 201] on div at bounding box center [413, 194] width 827 height 388
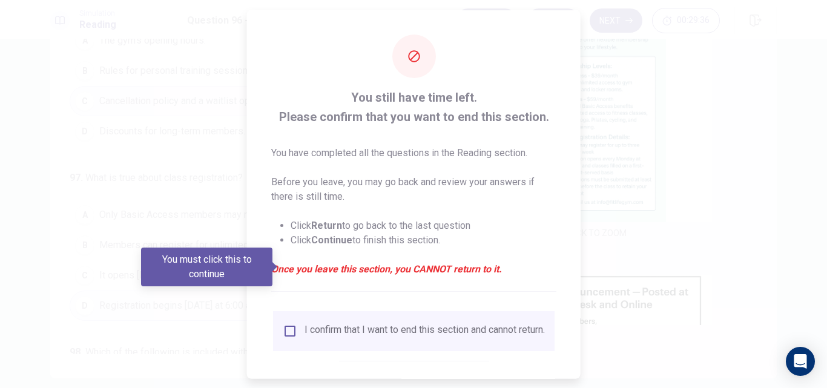
scroll to position [64, 0]
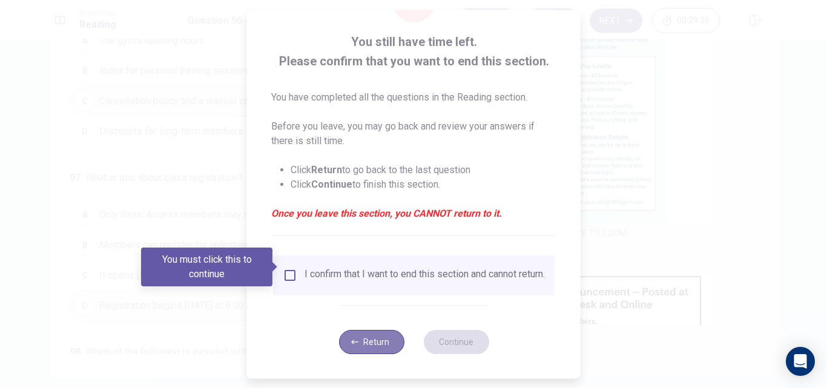
click at [370, 339] on button "Return" at bounding box center [370, 342] width 65 height 24
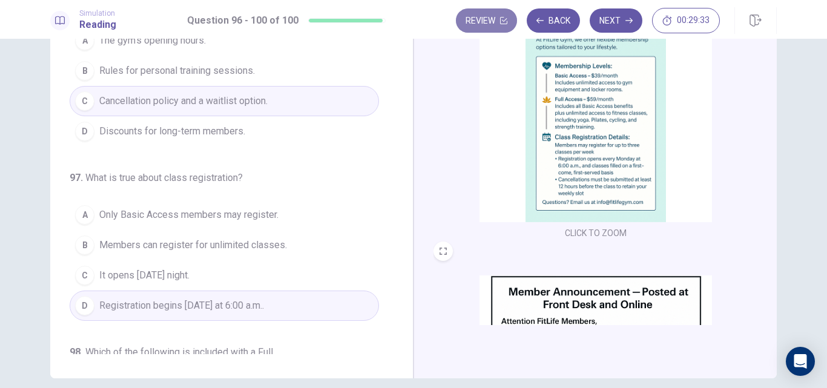
click at [490, 21] on button "Review" at bounding box center [486, 20] width 61 height 24
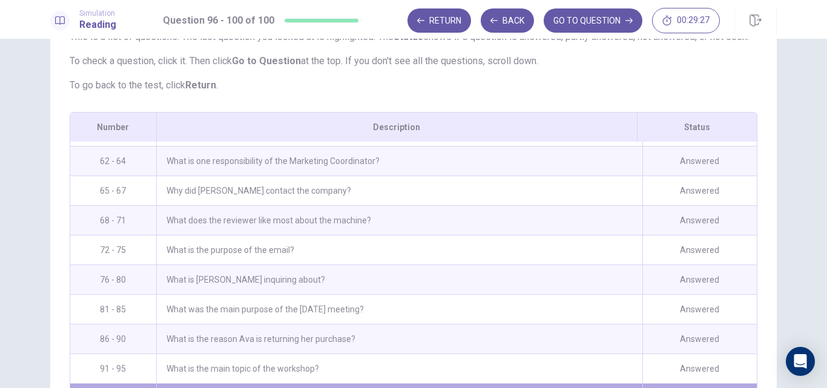
scroll to position [223, 0]
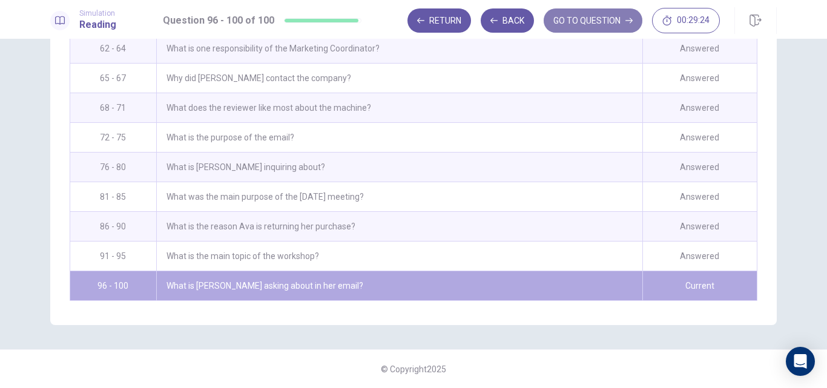
click at [590, 20] on button "GO TO QUESTION" at bounding box center [593, 20] width 99 height 24
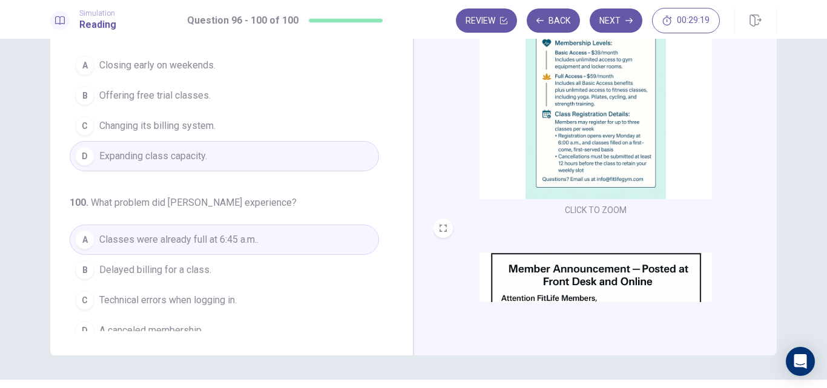
scroll to position [132, 0]
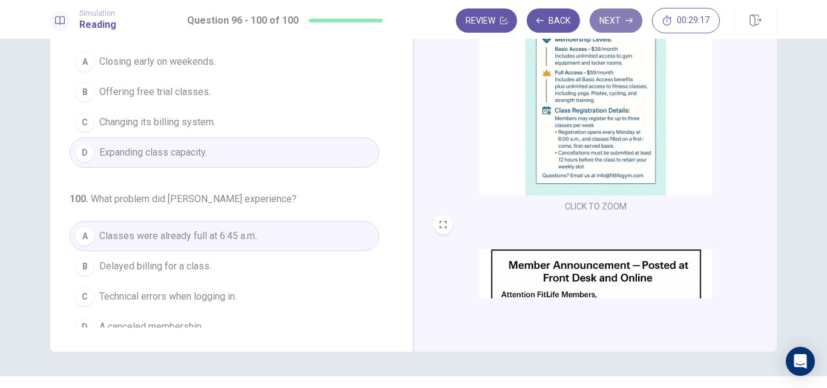
click at [600, 19] on button "Next" at bounding box center [616, 20] width 53 height 24
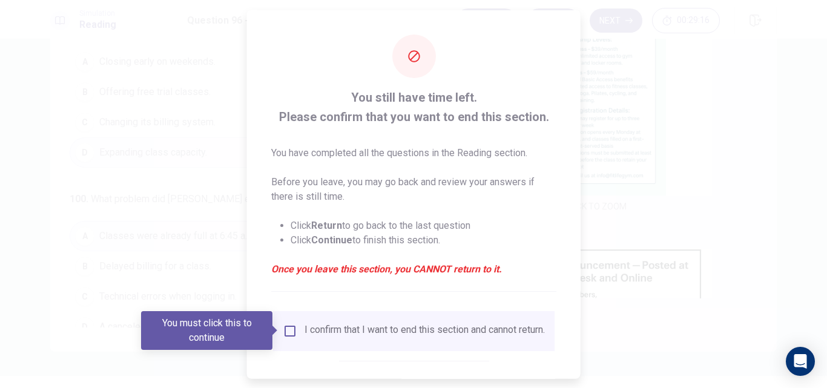
scroll to position [64, 0]
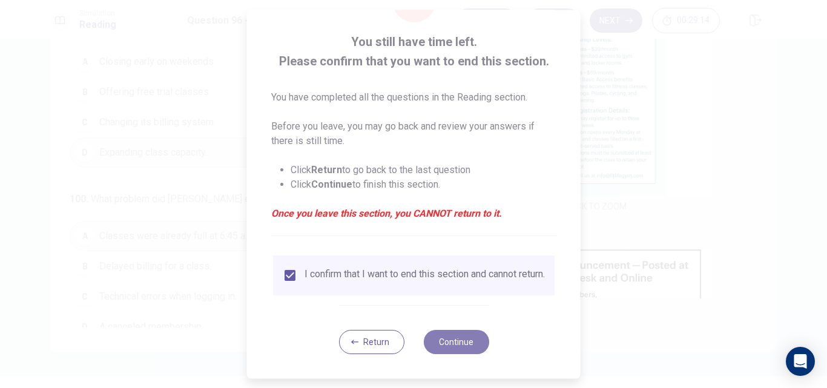
click at [475, 338] on button "Continue" at bounding box center [455, 342] width 65 height 24
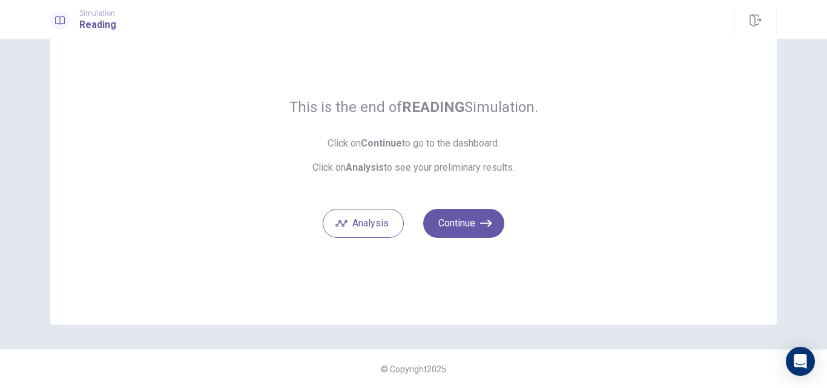
scroll to position [53, 0]
click at [471, 223] on button "Continue" at bounding box center [463, 223] width 81 height 29
